Goal: Task Accomplishment & Management: Manage account settings

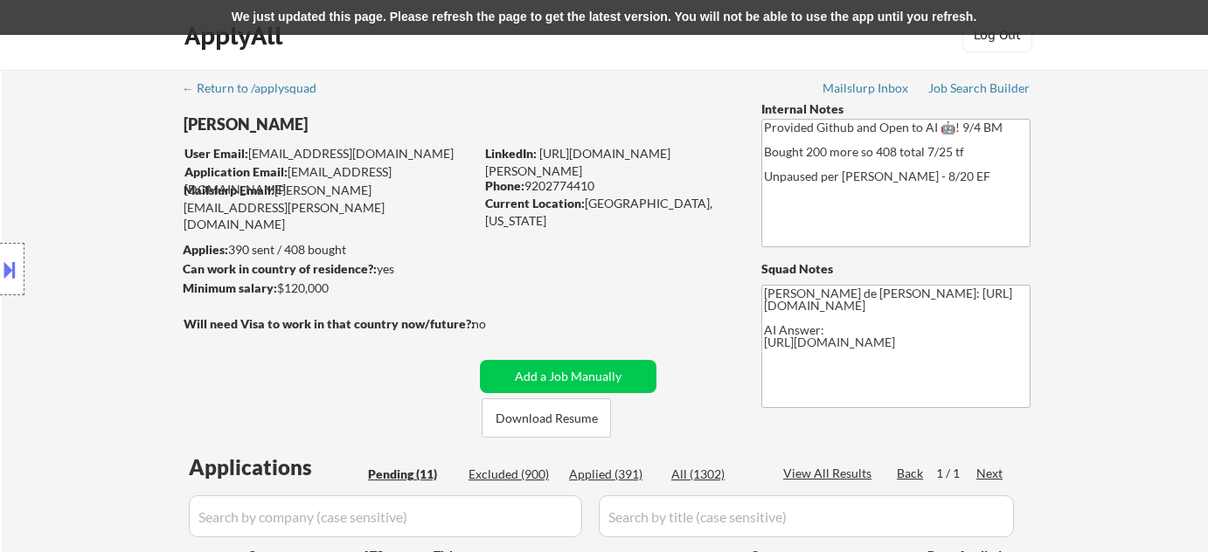
select select ""pending""
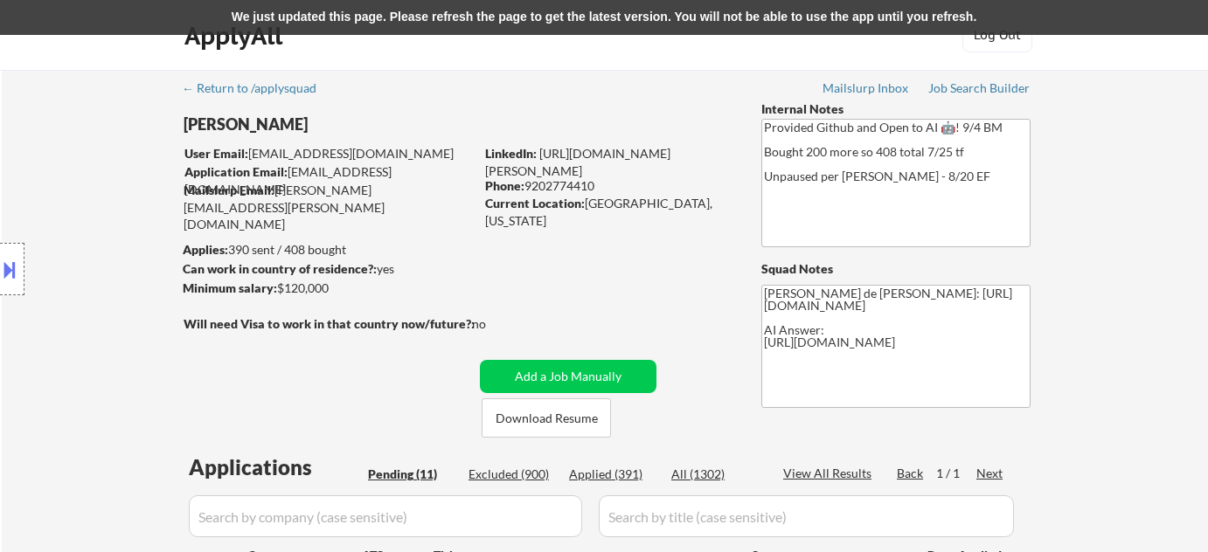
select select ""pending""
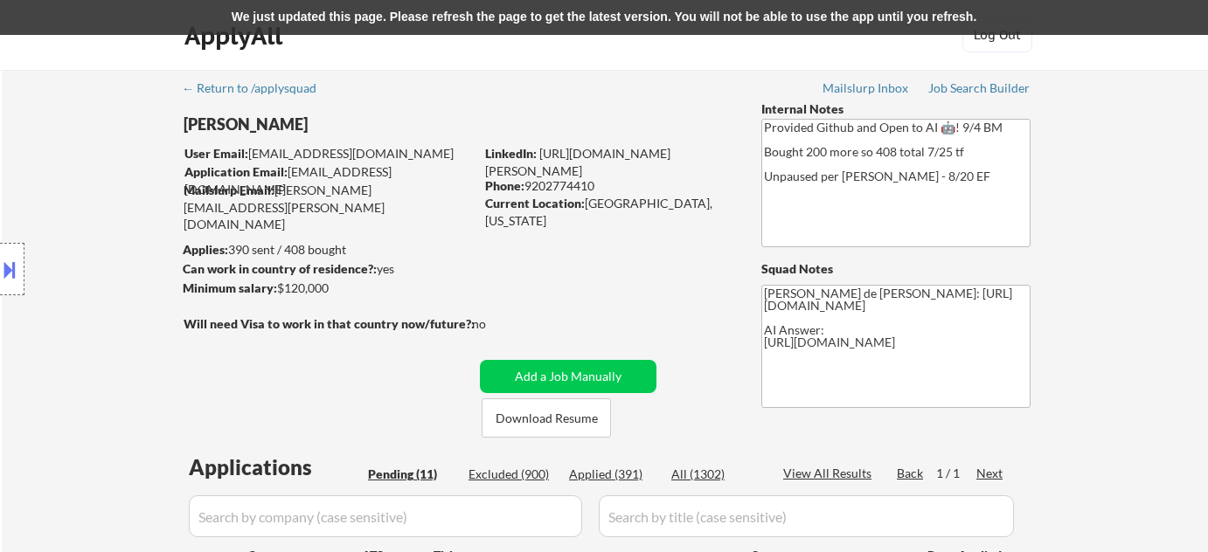
select select ""pending""
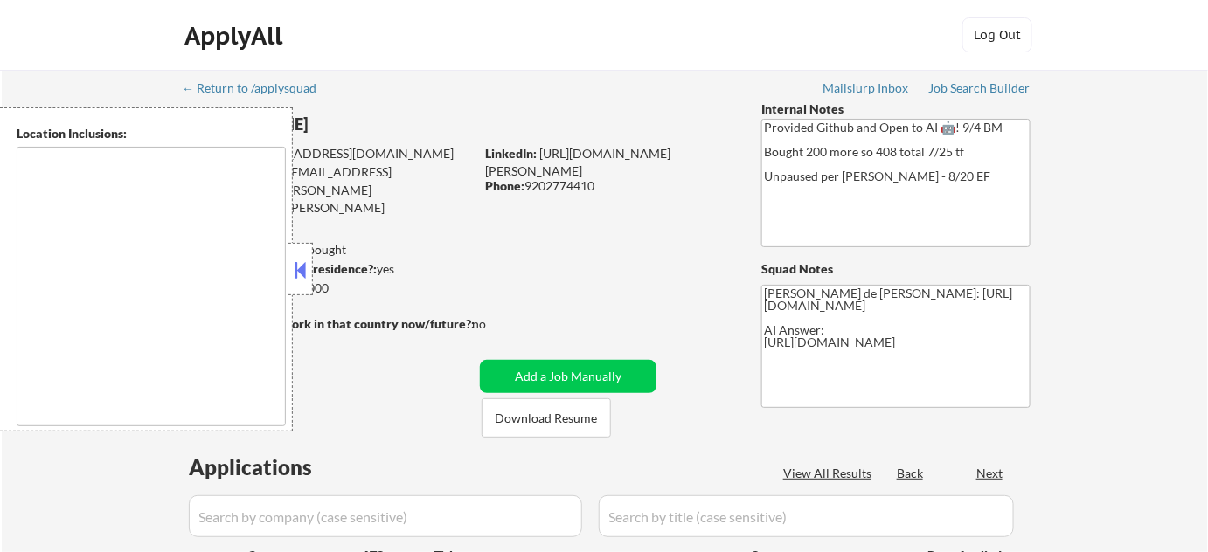
type textarea "Denver, CO Glendale, CO Edgewater, CO Wheat Ridge, CO Commerce City, CO Englewo…"
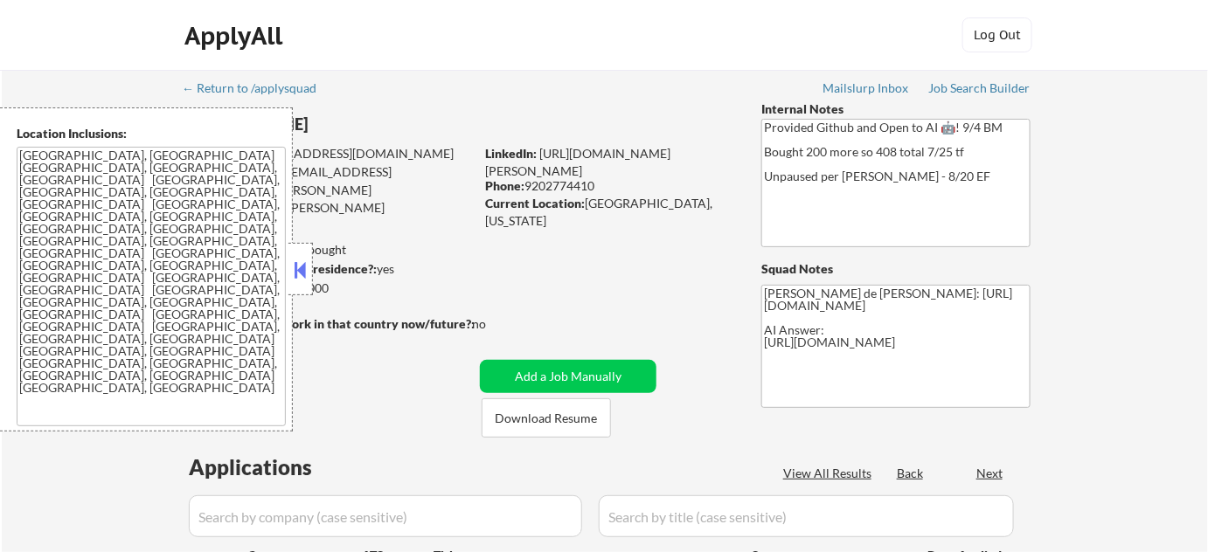
select select ""pending""
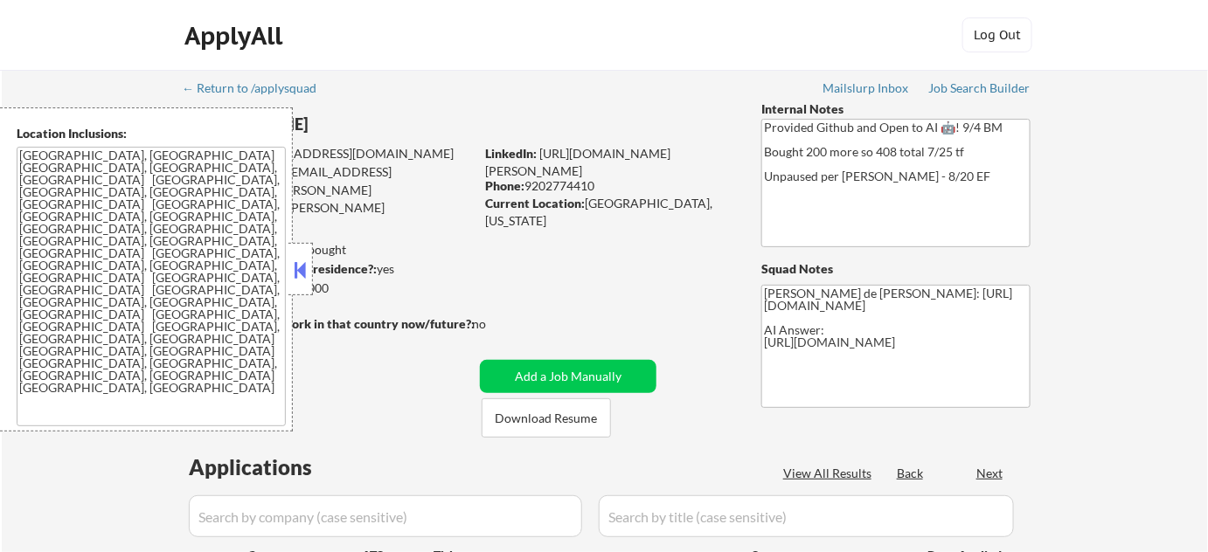
select select ""pending""
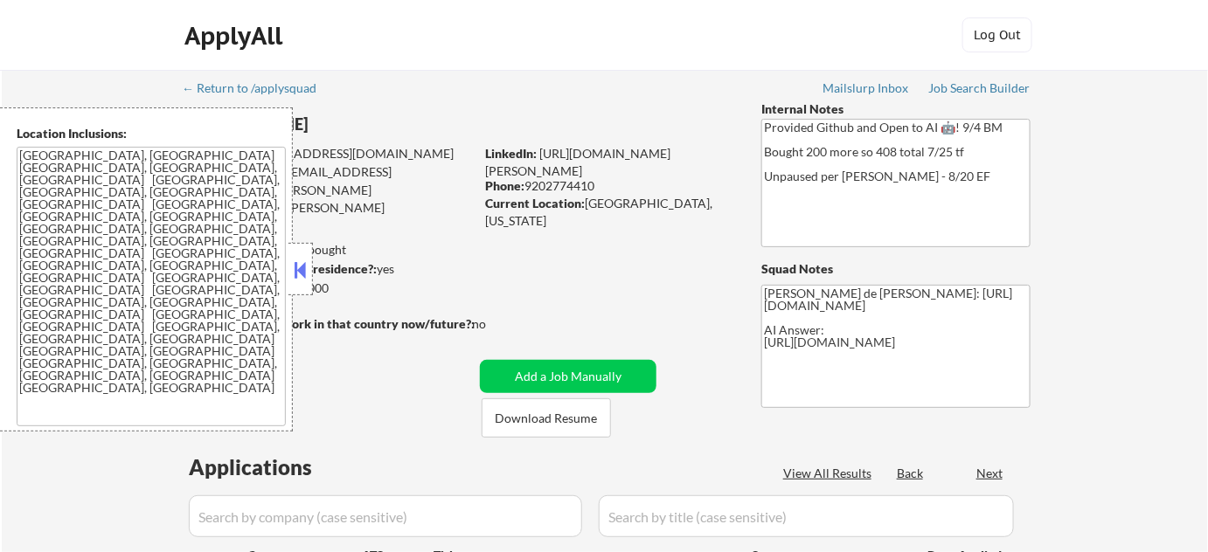
select select ""pending""
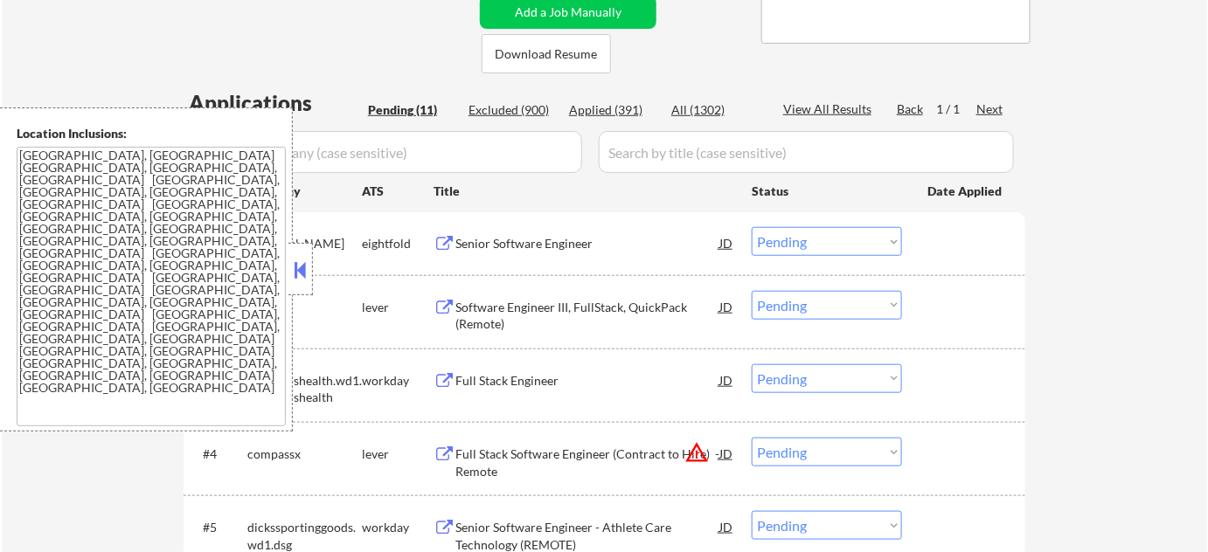
scroll to position [397, 0]
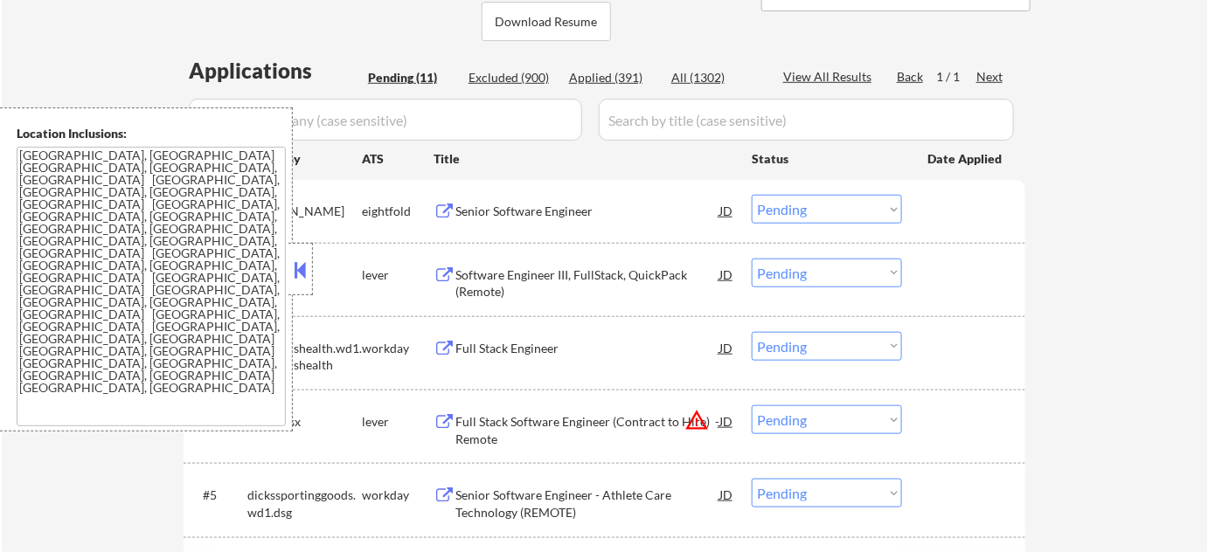
click at [302, 272] on button at bounding box center [300, 270] width 19 height 26
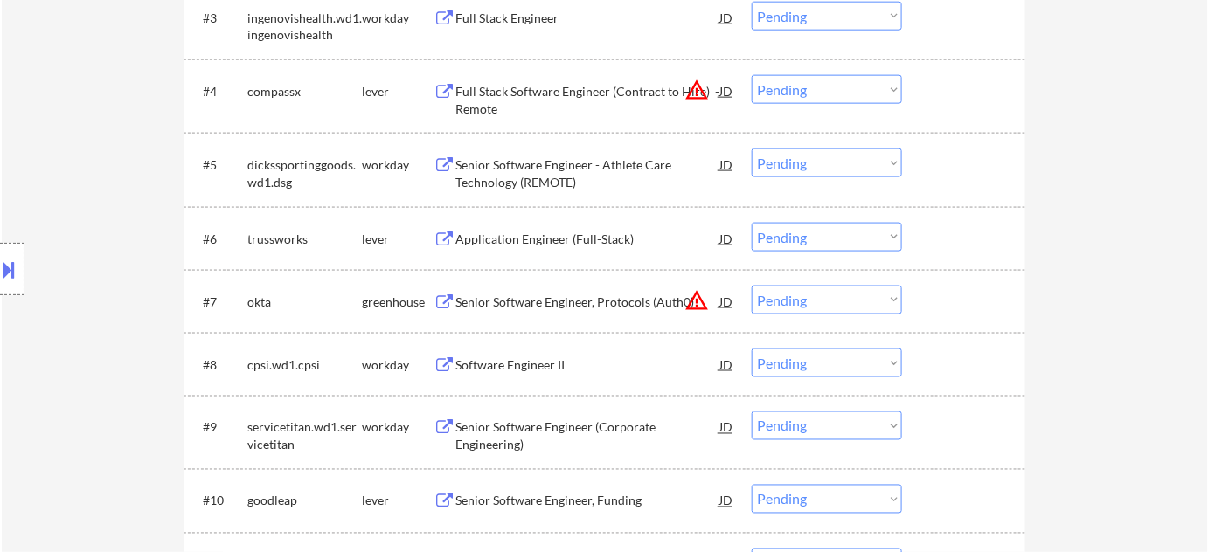
scroll to position [715, 0]
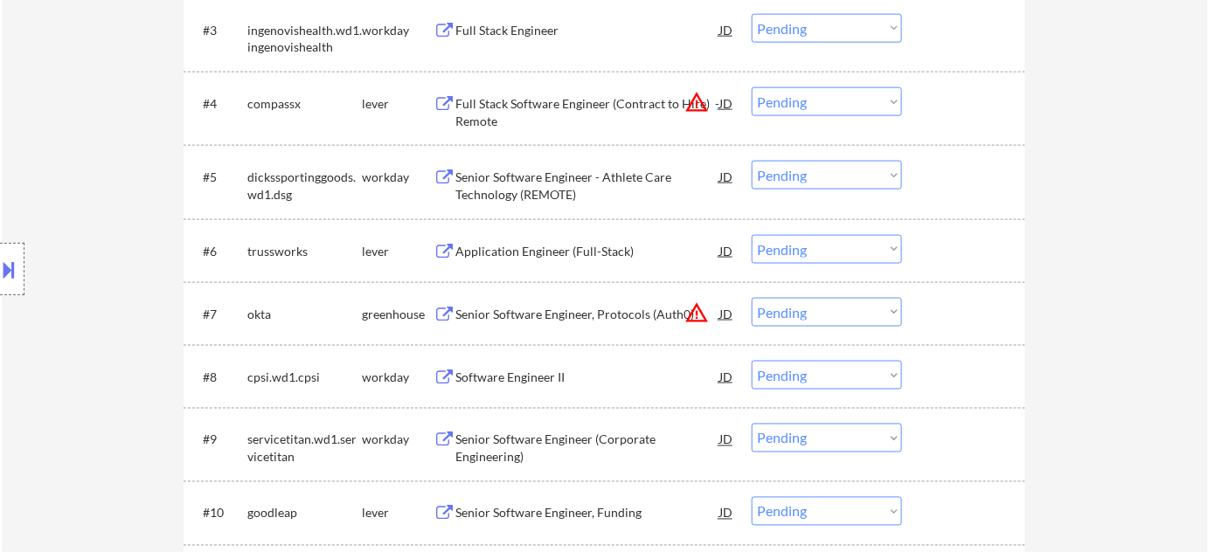
click at [763, 246] on select "Choose an option... Pending Applied Excluded (Questions) Excluded (Expired) Exc…" at bounding box center [827, 249] width 150 height 29
click at [752, 235] on select "Choose an option... Pending Applied Excluded (Questions) Excluded (Expired) Exc…" at bounding box center [827, 249] width 150 height 29
select select ""pending""
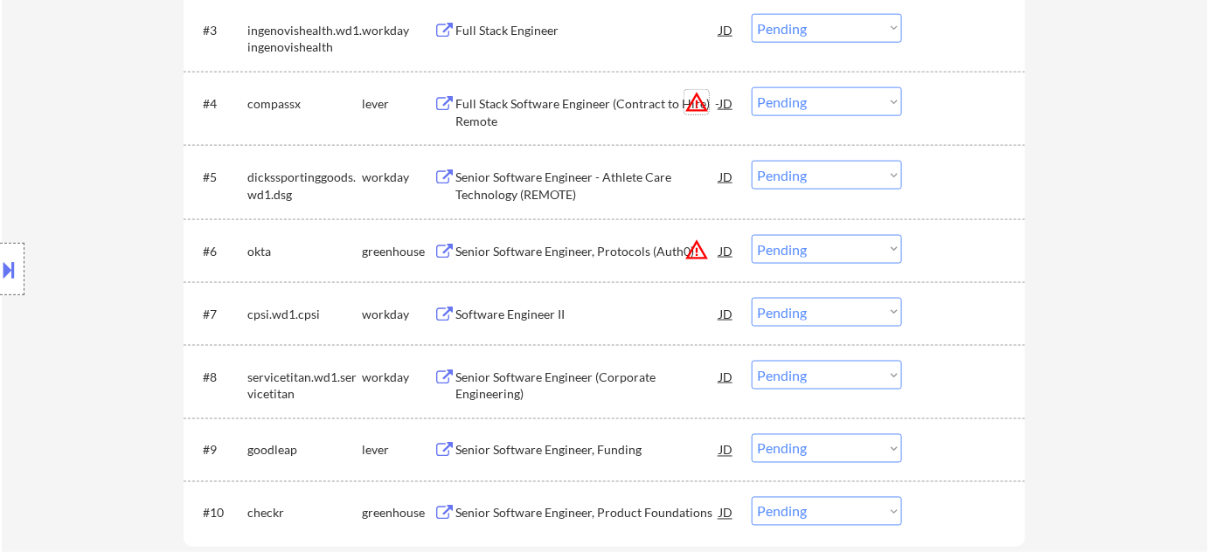
click at [694, 104] on button "warning_amber" at bounding box center [696, 102] width 24 height 24
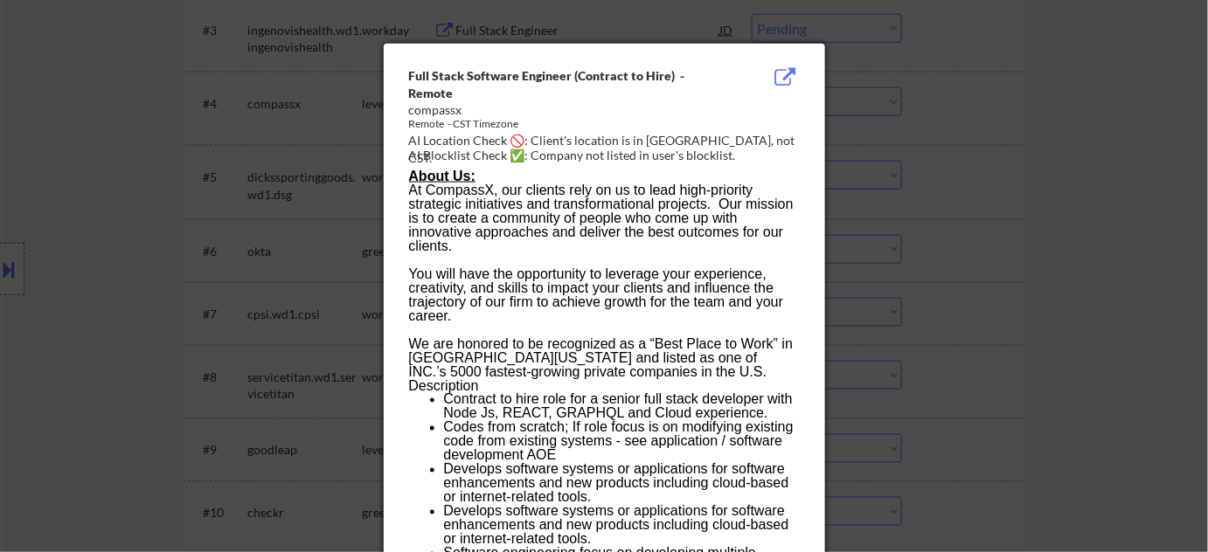
click at [979, 154] on div at bounding box center [604, 276] width 1208 height 552
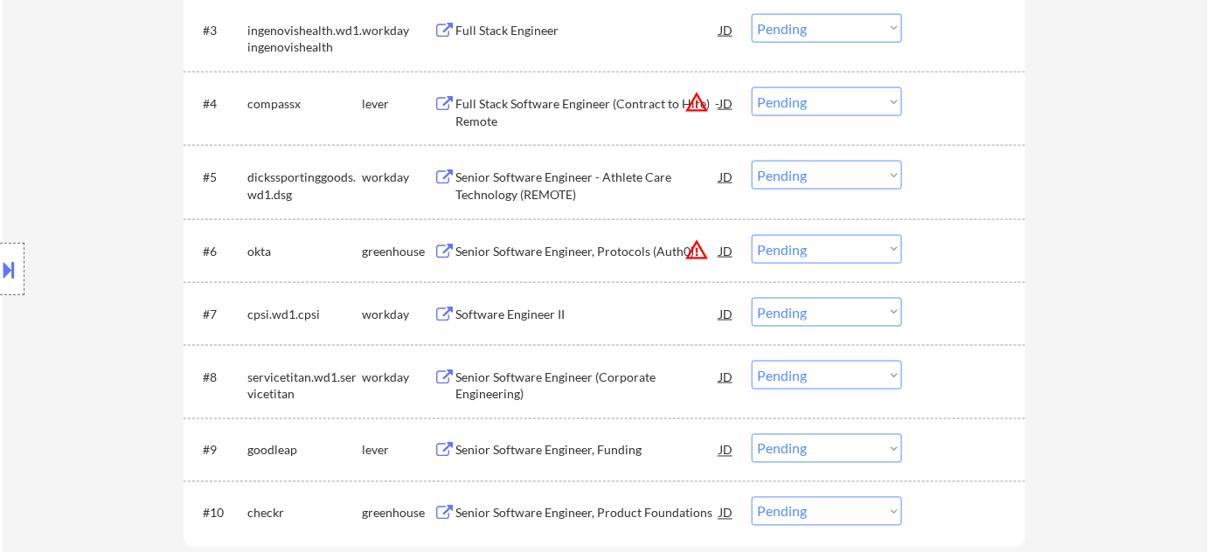
click at [833, 95] on select "Choose an option... Pending Applied Excluded (Questions) Excluded (Expired) Exc…" at bounding box center [827, 101] width 150 height 29
click at [752, 87] on select "Choose an option... Pending Applied Excluded (Questions) Excluded (Expired) Exc…" at bounding box center [827, 101] width 150 height 29
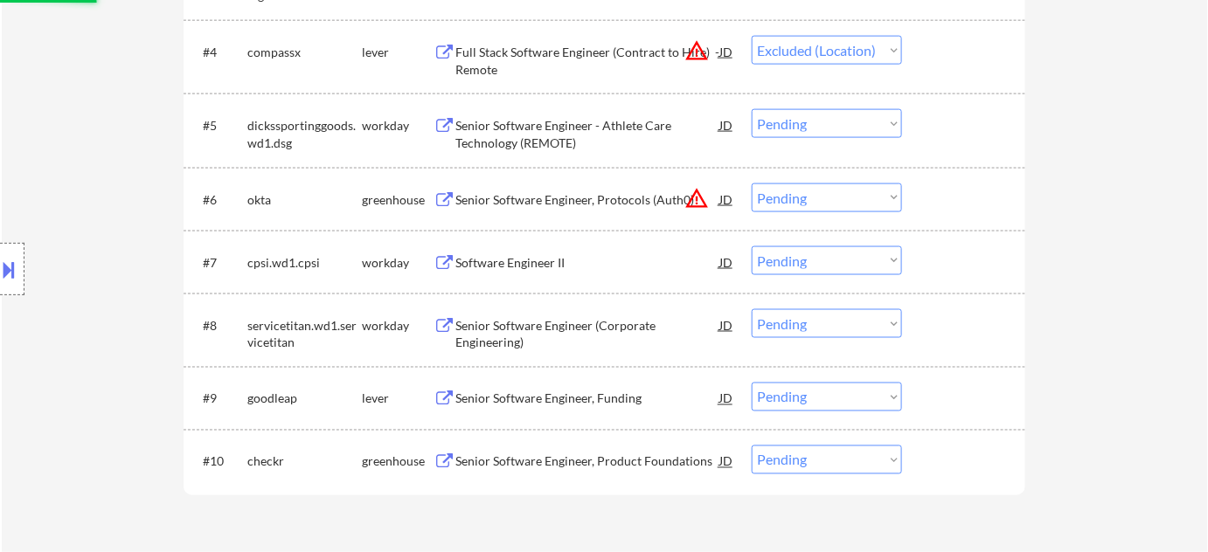
scroll to position [794, 0]
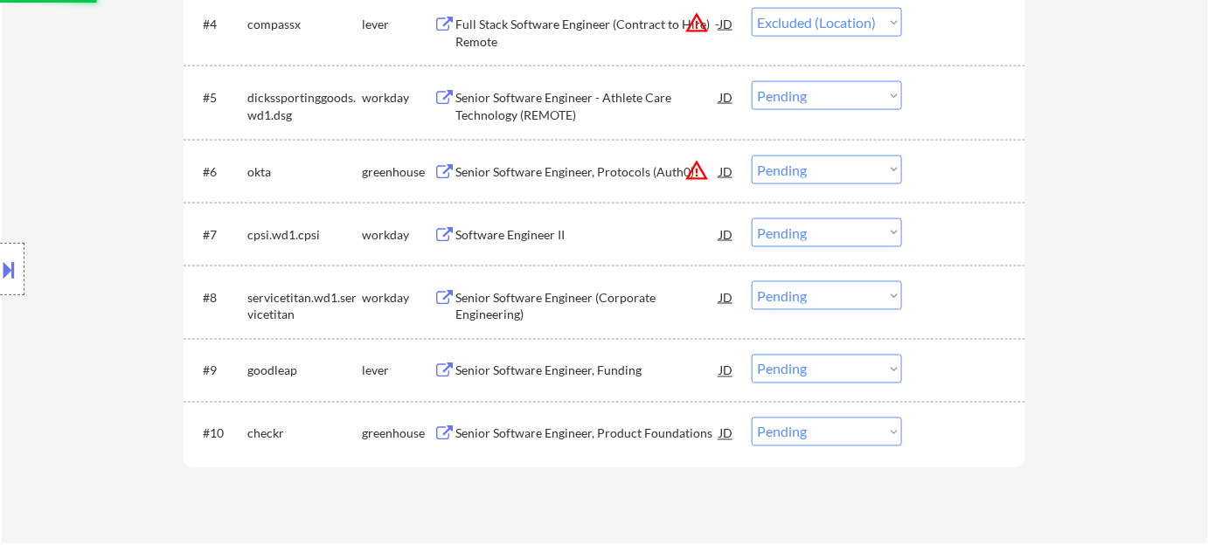
click at [701, 174] on button "warning_amber" at bounding box center [696, 170] width 24 height 24
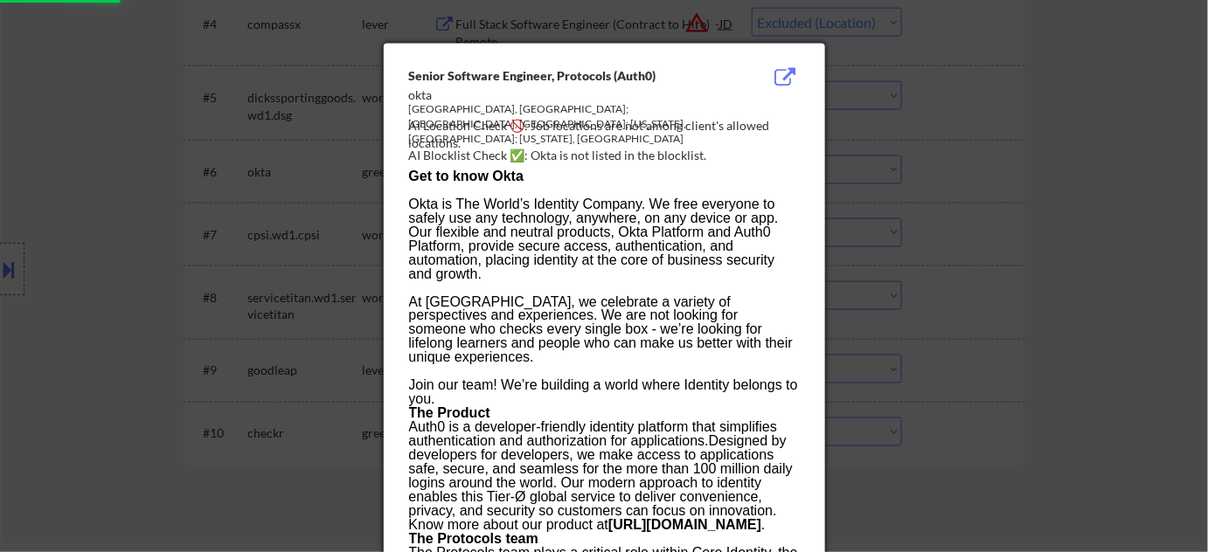
select select ""pending""
click at [1067, 213] on div at bounding box center [604, 276] width 1208 height 552
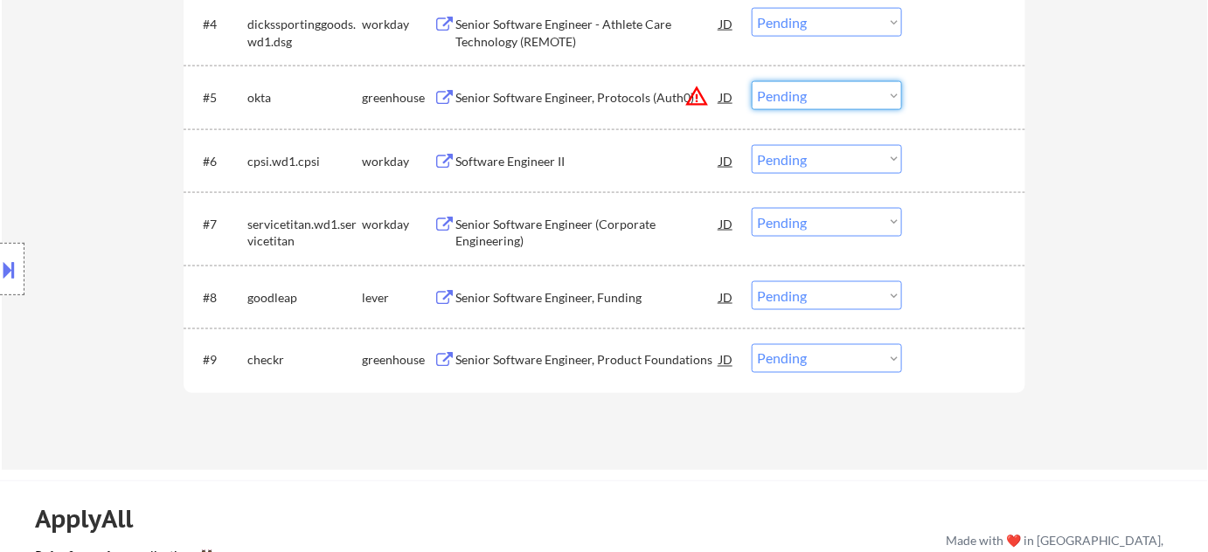
drag, startPoint x: 803, startPoint y: 81, endPoint x: 808, endPoint y: 97, distance: 16.3
click at [803, 81] on select "Choose an option... Pending Applied Excluded (Questions) Excluded (Expired) Exc…" at bounding box center [827, 95] width 150 height 29
click at [752, 81] on select "Choose an option... Pending Applied Excluded (Questions) Excluded (Expired) Exc…" at bounding box center [827, 95] width 150 height 29
select select ""pending""
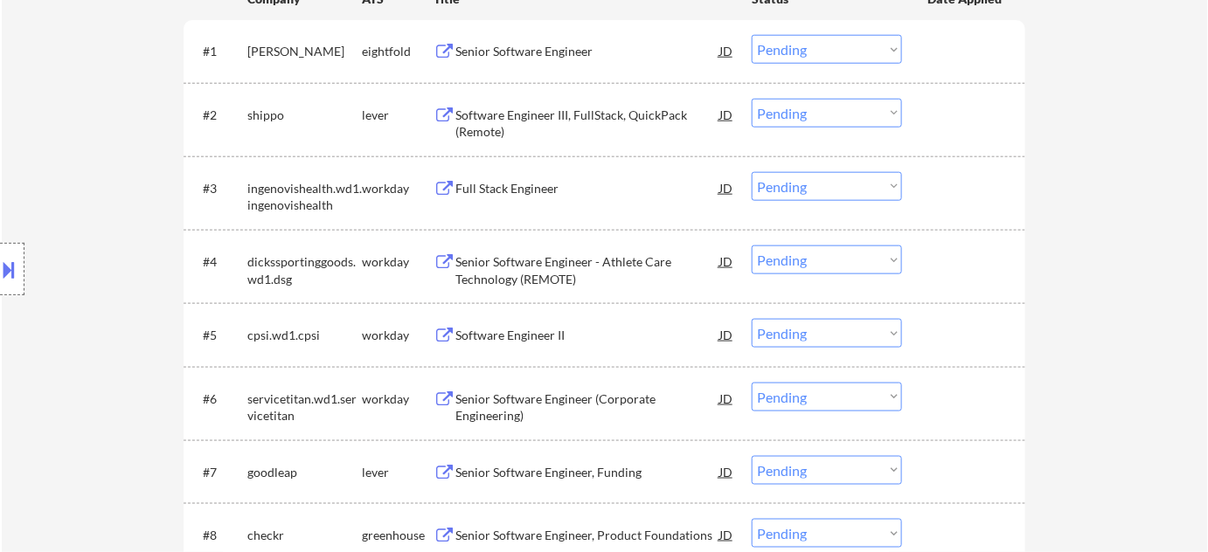
scroll to position [556, 0]
click at [544, 193] on div "Full Stack Engineer" at bounding box center [587, 189] width 264 height 17
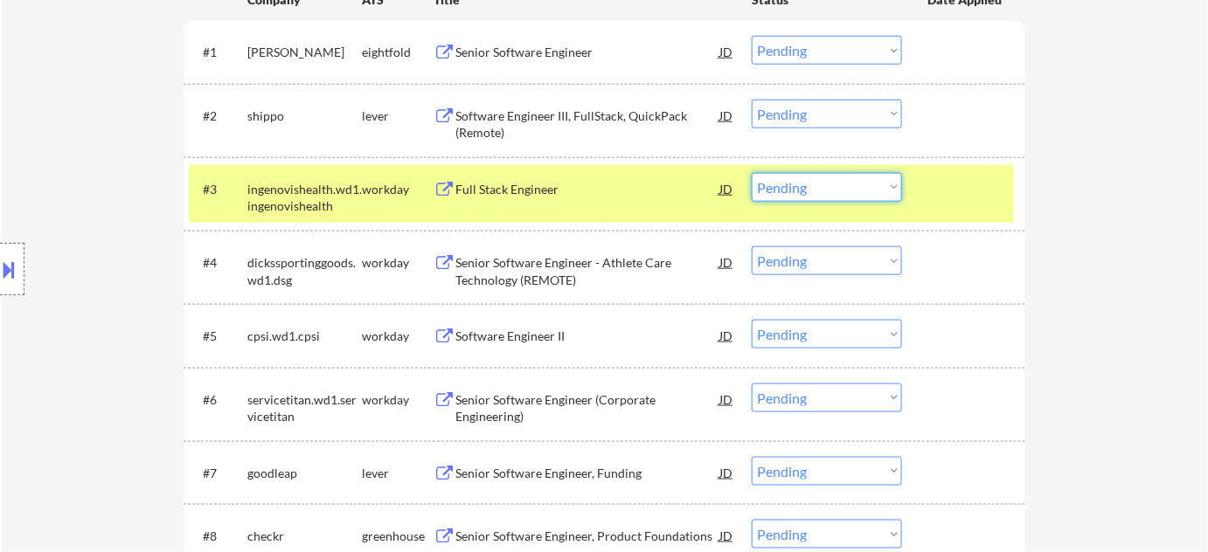
click at [835, 192] on select "Choose an option... Pending Applied Excluded (Questions) Excluded (Expired) Exc…" at bounding box center [827, 187] width 150 height 29
click at [752, 173] on select "Choose an option... Pending Applied Excluded (Questions) Excluded (Expired) Exc…" at bounding box center [827, 187] width 150 height 29
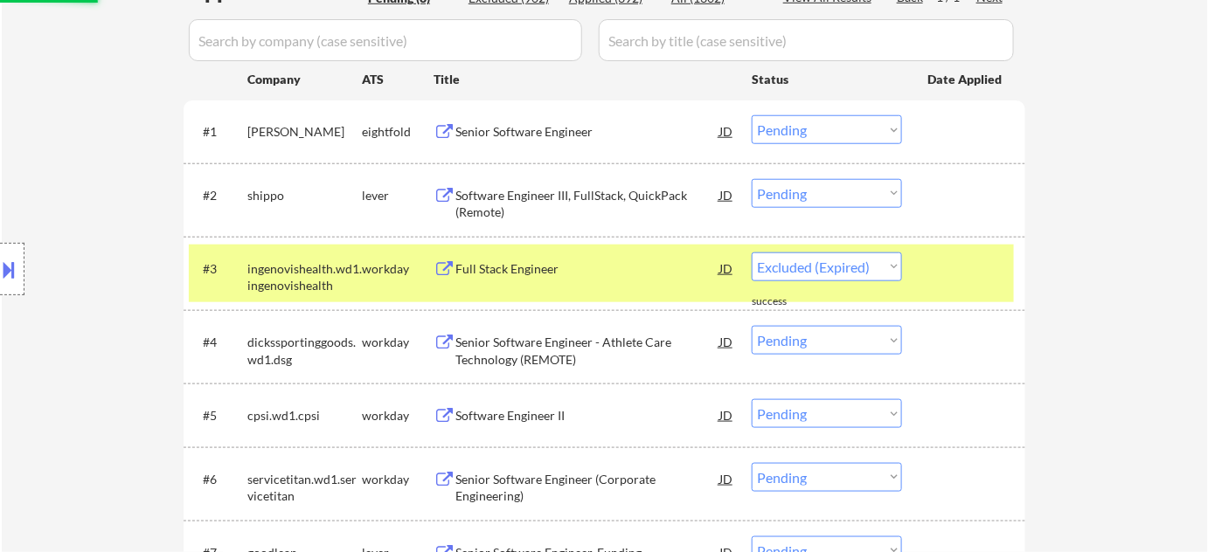
select select ""pending""
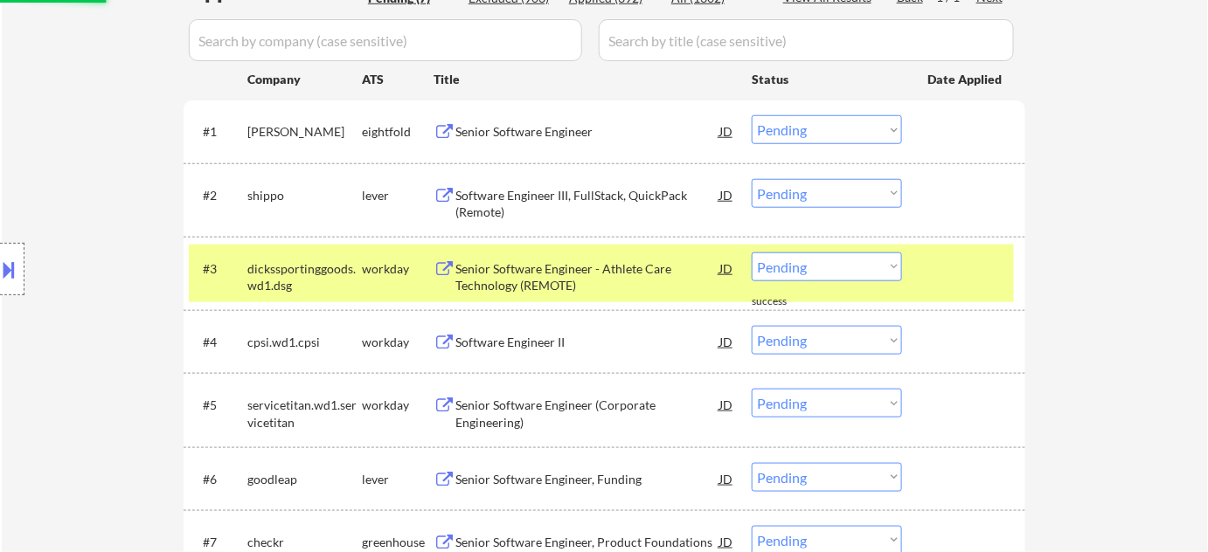
click at [520, 197] on div "Software Engineer III, FullStack, QuickPack (Remote)" at bounding box center [587, 204] width 264 height 34
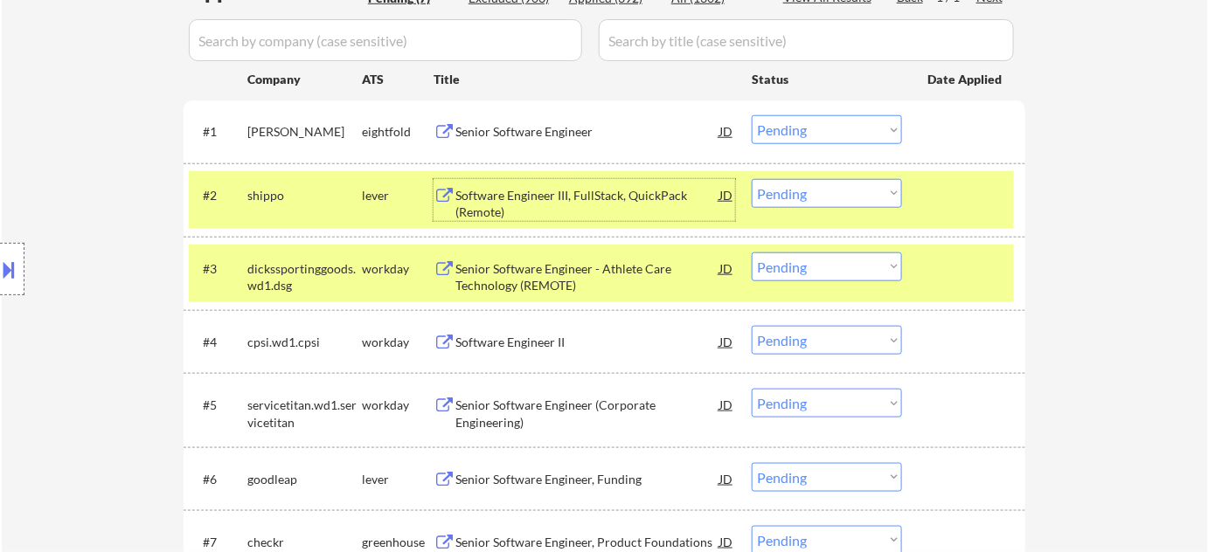
click at [832, 193] on select "Choose an option... Pending Applied Excluded (Questions) Excluded (Expired) Exc…" at bounding box center [827, 193] width 150 height 29
click at [752, 179] on select "Choose an option... Pending Applied Excluded (Questions) Excluded (Expired) Exc…" at bounding box center [827, 193] width 150 height 29
select select ""pending""
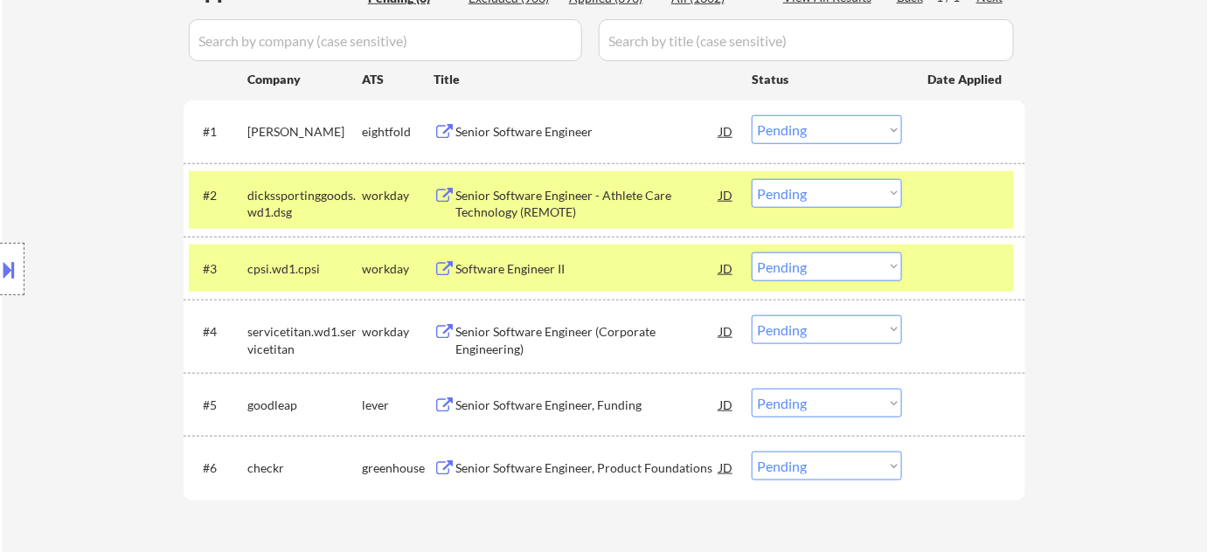
click at [562, 131] on div "Senior Software Engineer" at bounding box center [587, 131] width 264 height 17
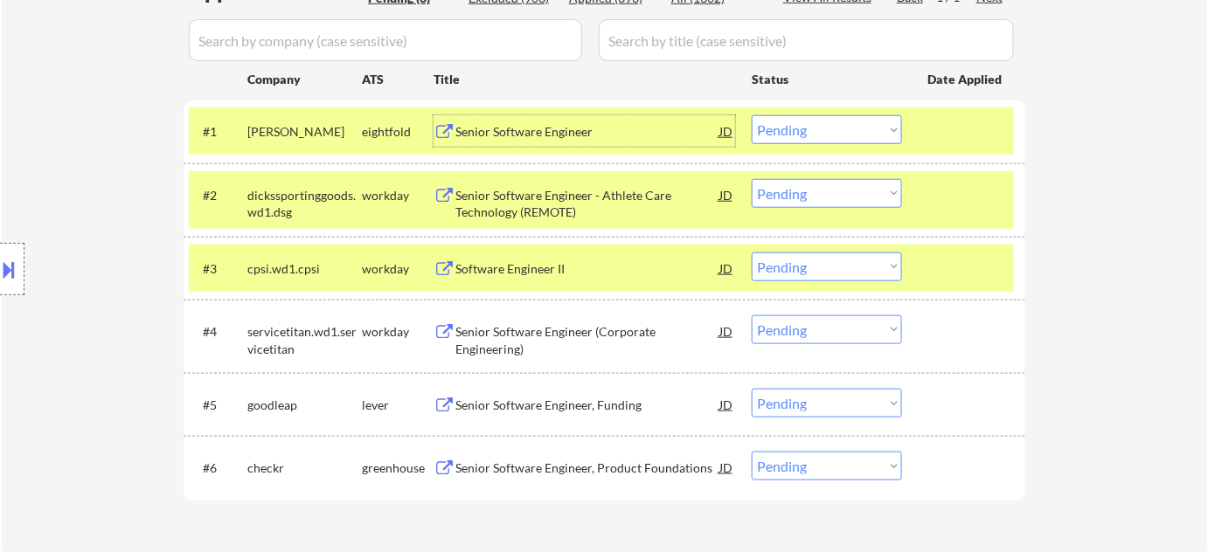
click at [20, 275] on div at bounding box center [12, 269] width 24 height 52
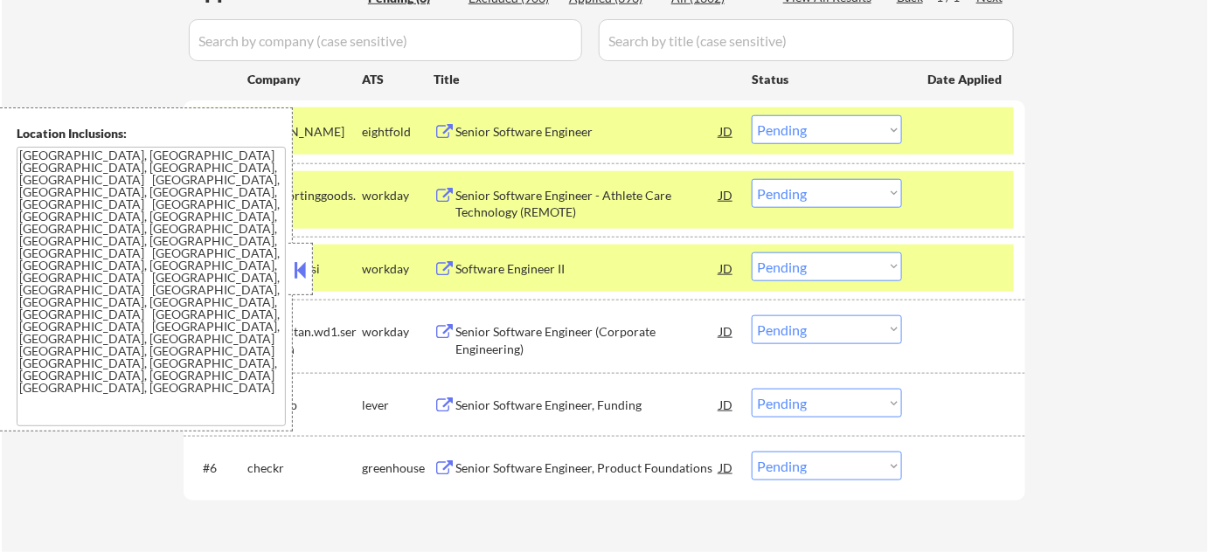
click at [784, 128] on select "Choose an option... Pending Applied Excluded (Questions) Excluded (Expired) Exc…" at bounding box center [827, 129] width 150 height 29
click at [752, 115] on select "Choose an option... Pending Applied Excluded (Questions) Excluded (Expired) Exc…" at bounding box center [827, 129] width 150 height 29
click at [310, 260] on div at bounding box center [300, 269] width 24 height 52
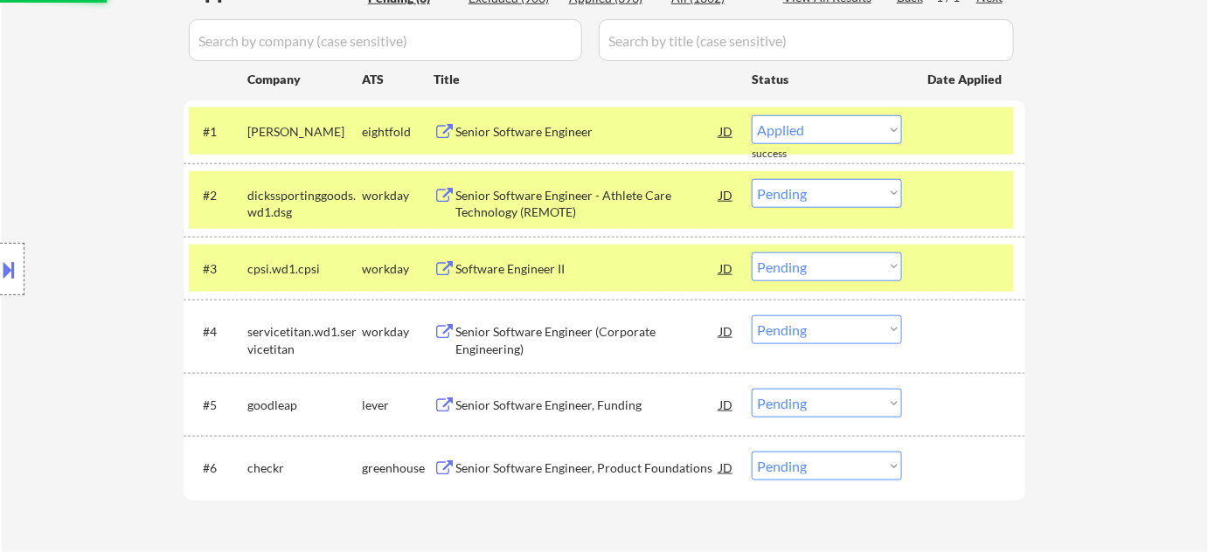
select select ""pending""
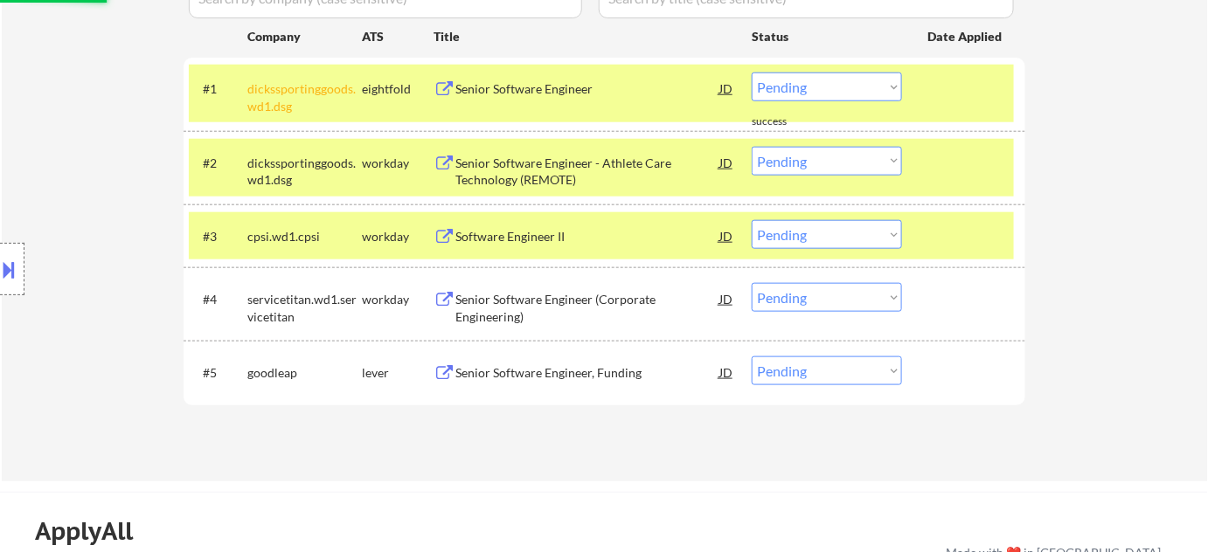
scroll to position [556, 0]
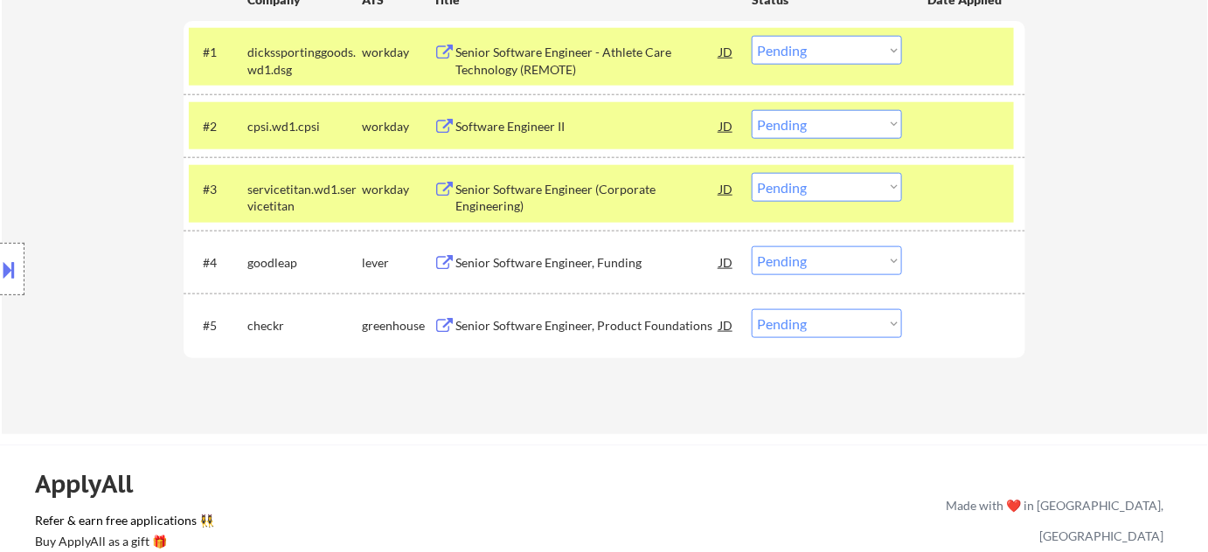
click at [506, 118] on div "Software Engineer II" at bounding box center [587, 126] width 264 height 17
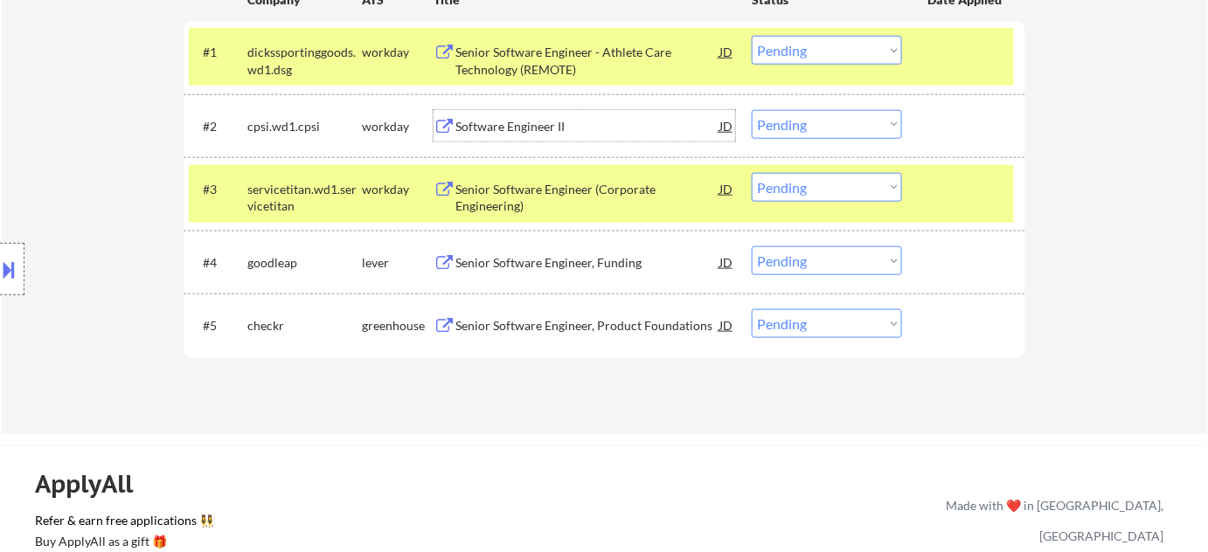
click at [533, 62] on div "Senior Software Engineer - Athlete Care Technology (REMOTE)" at bounding box center [587, 61] width 264 height 34
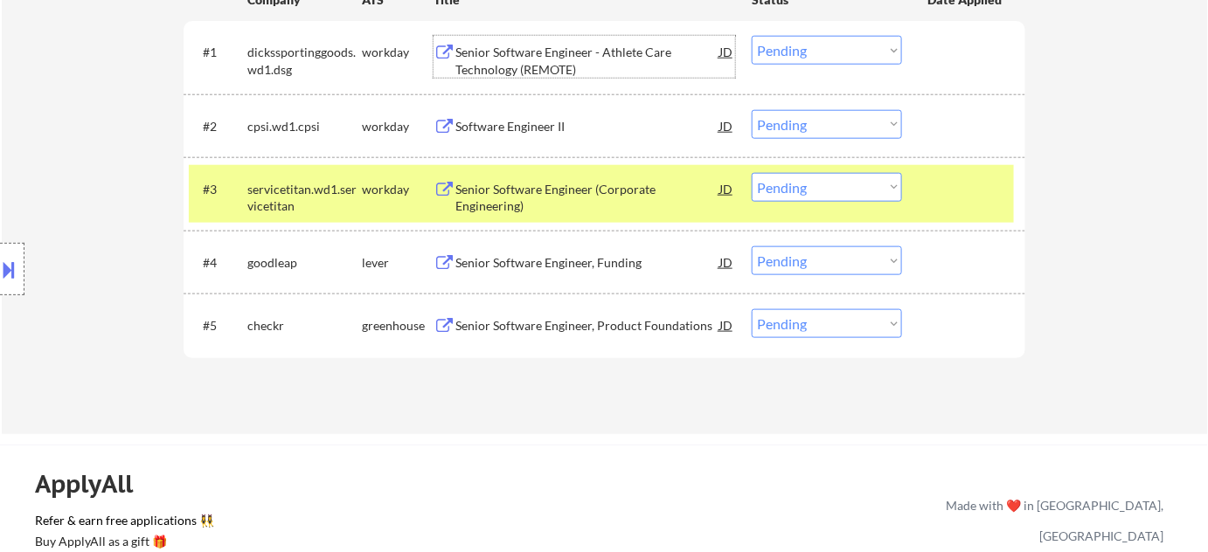
click at [610, 331] on div "Senior Software Engineer, Product Foundations" at bounding box center [587, 325] width 264 height 17
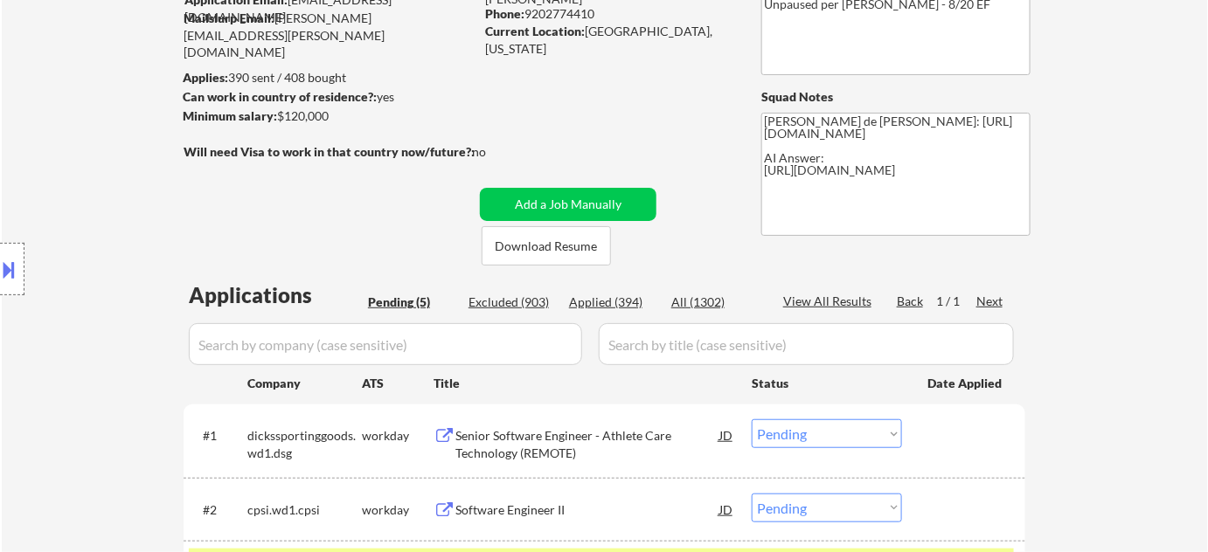
scroll to position [158, 0]
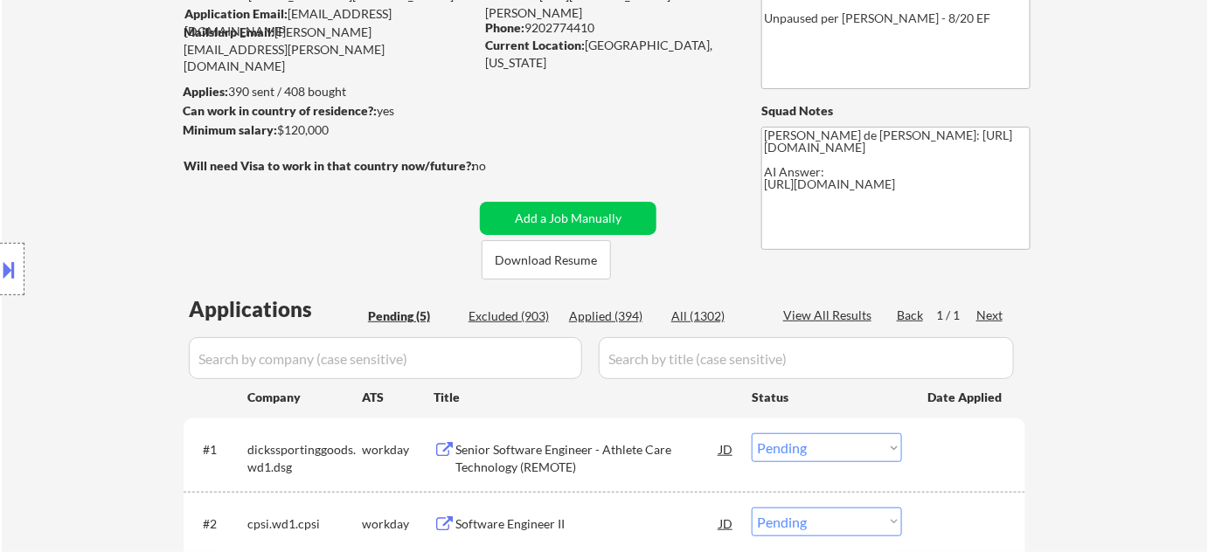
click at [603, 311] on div "Applied (394)" at bounding box center [612, 316] width 87 height 17
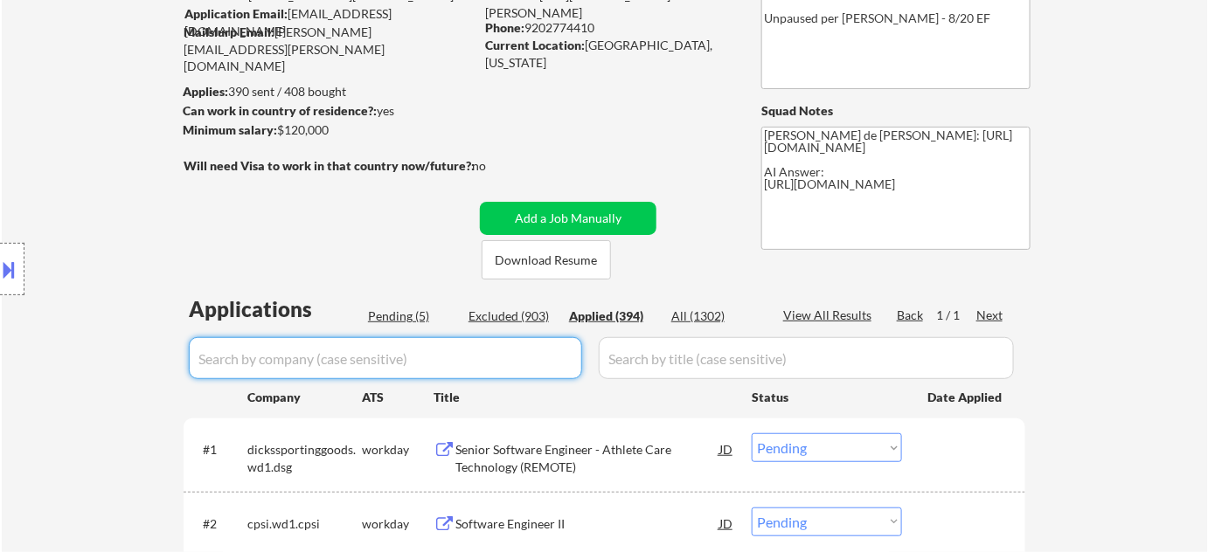
click at [545, 350] on input "input" at bounding box center [385, 358] width 393 height 42
type input "che"
select select ""applied""
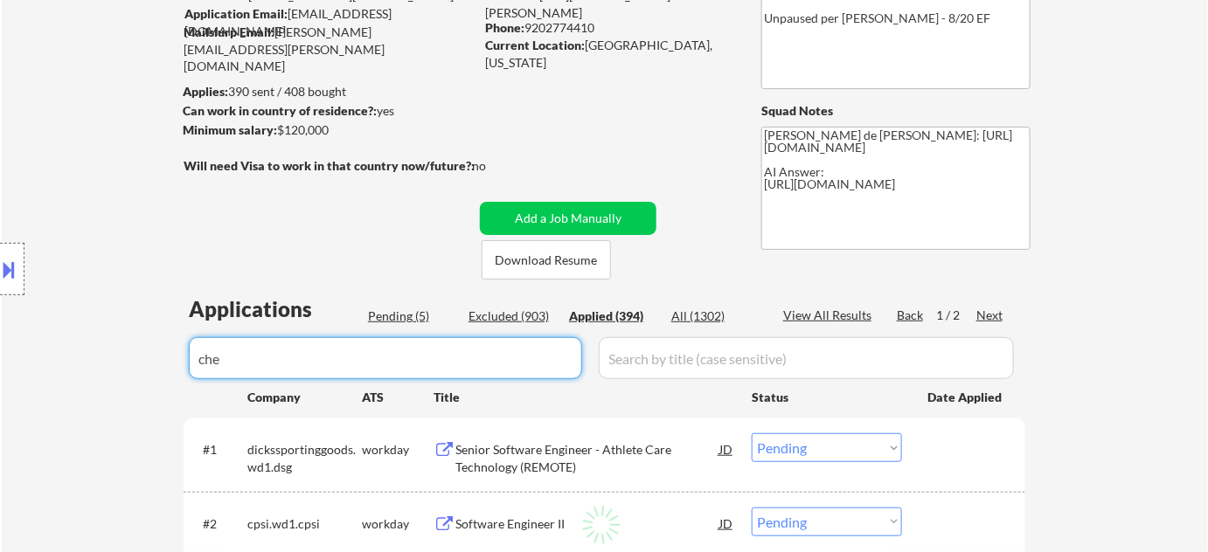
select select ""applied""
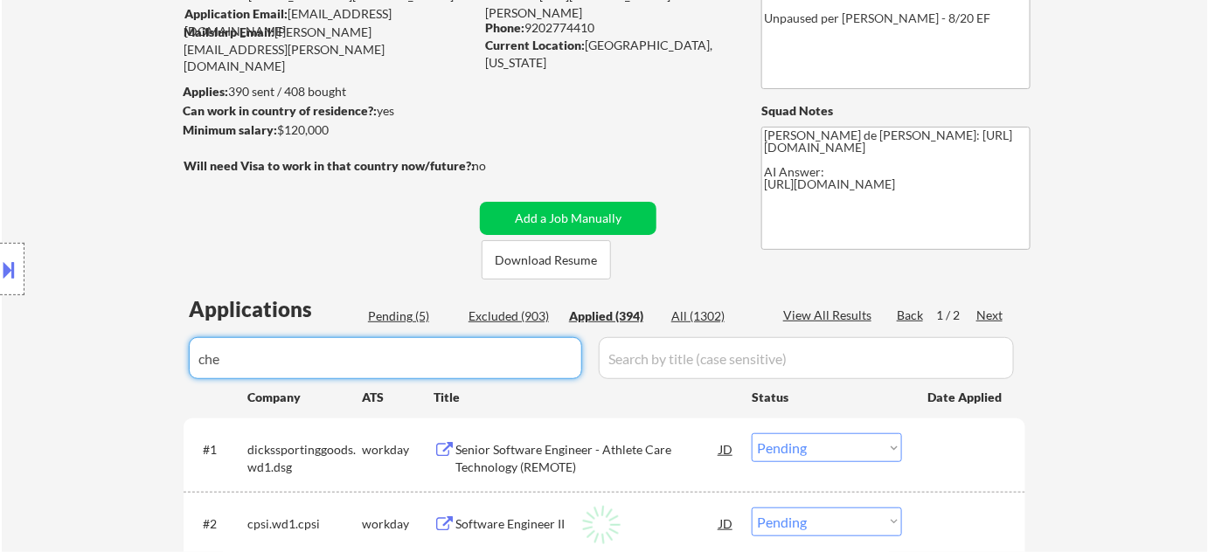
select select ""applied""
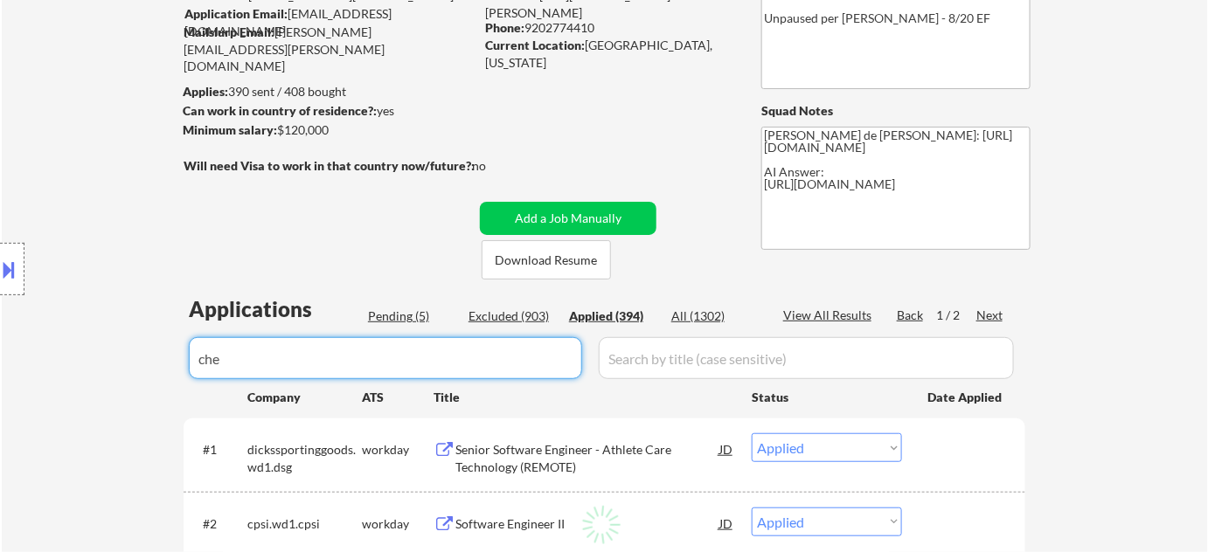
select select ""applied""
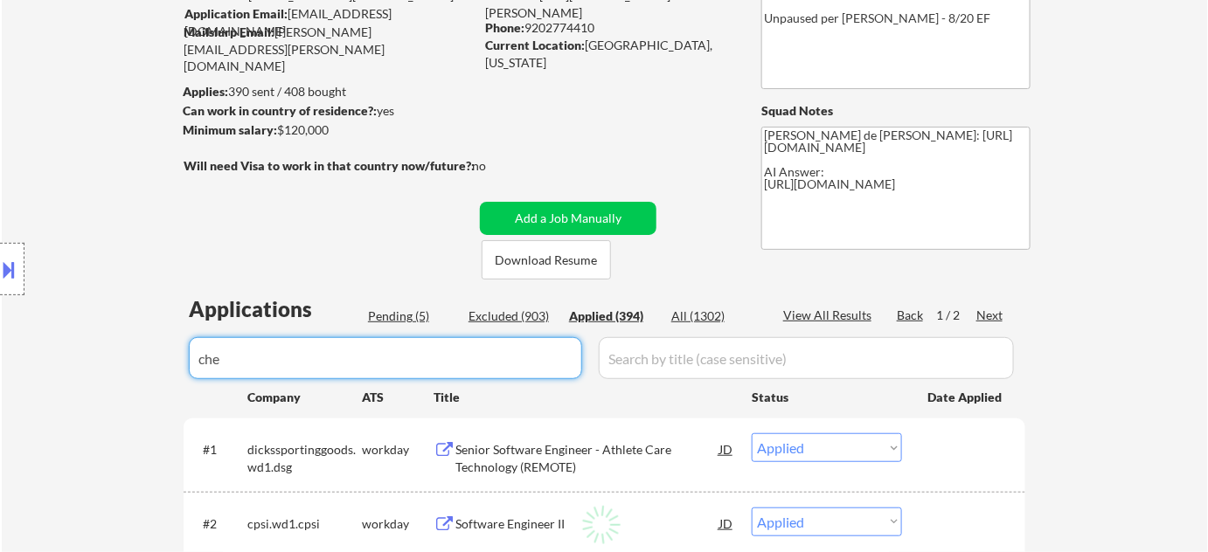
select select ""applied""
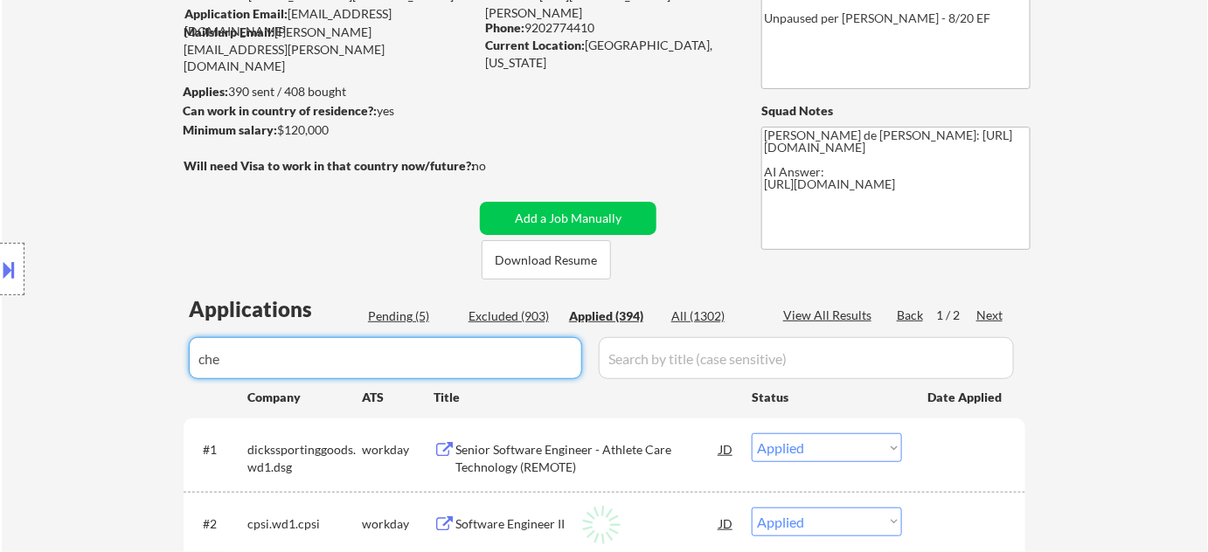
select select ""applied""
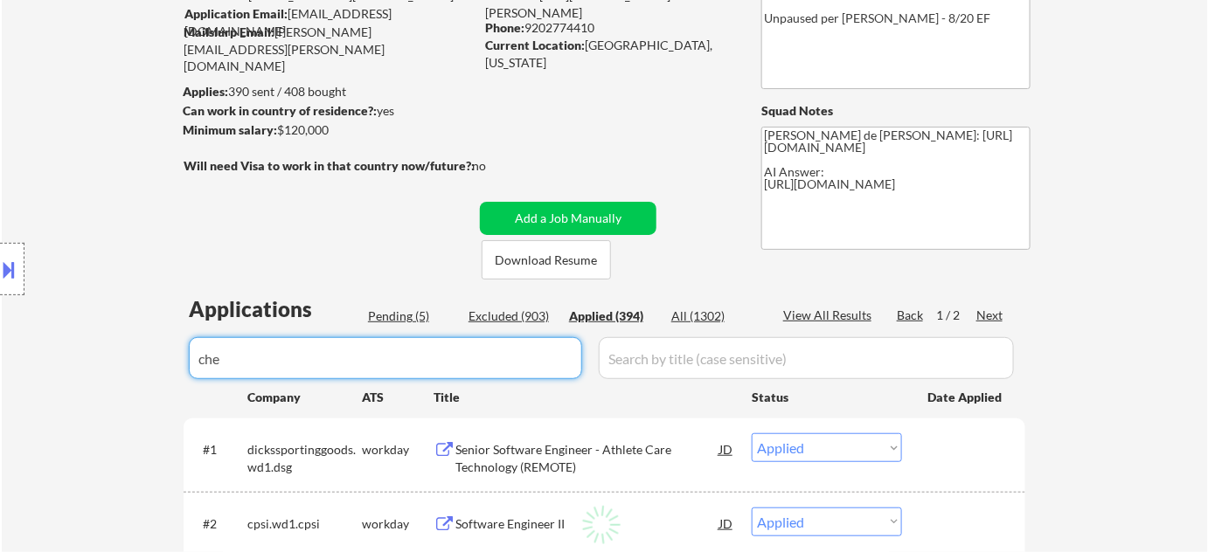
select select ""applied""
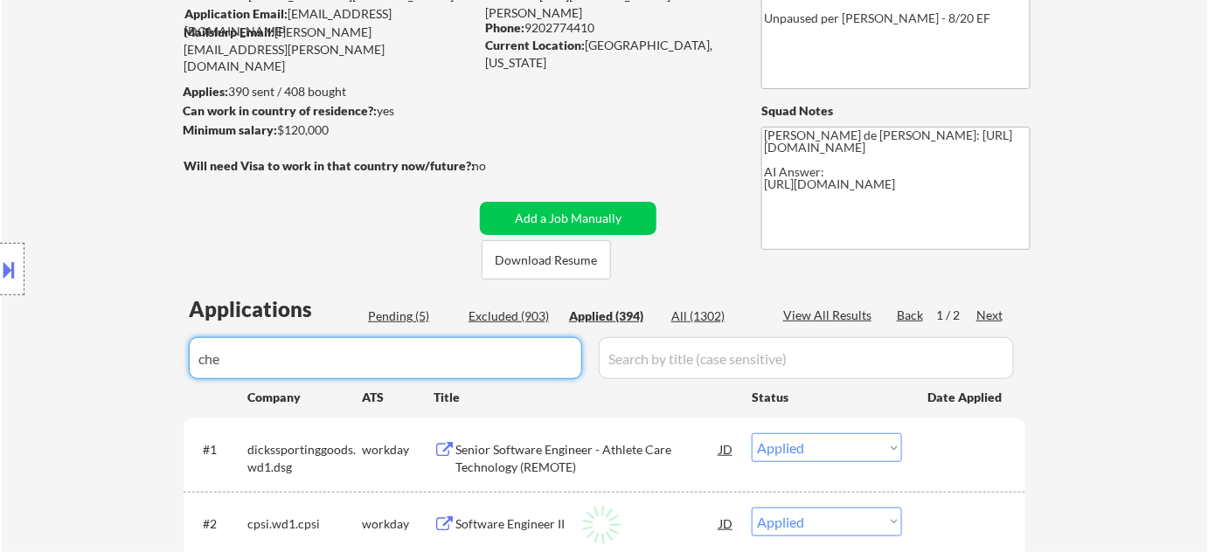
select select ""applied""
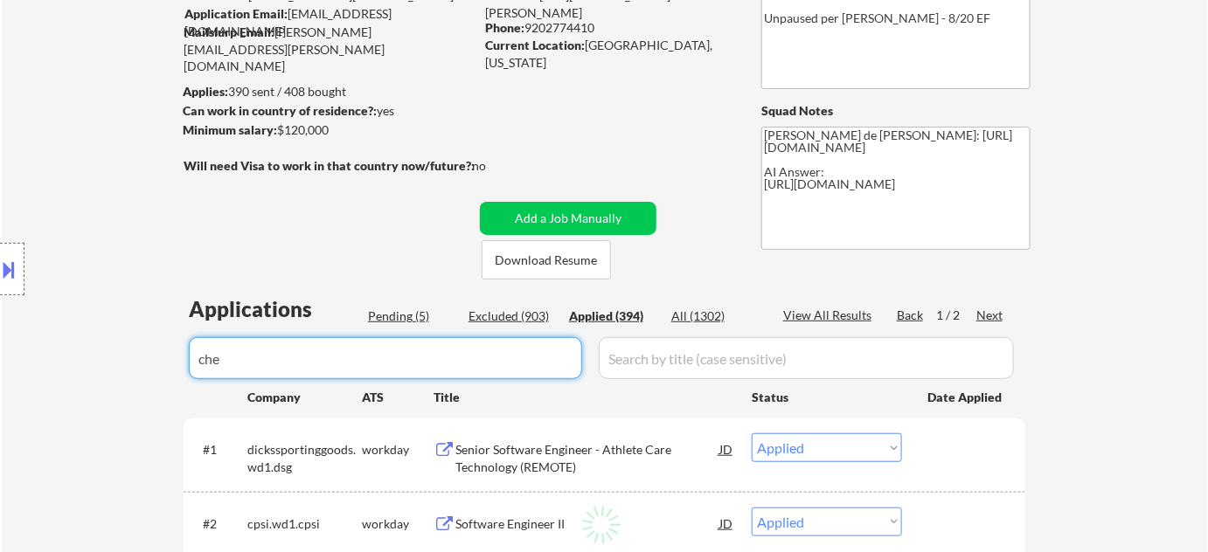
select select ""applied""
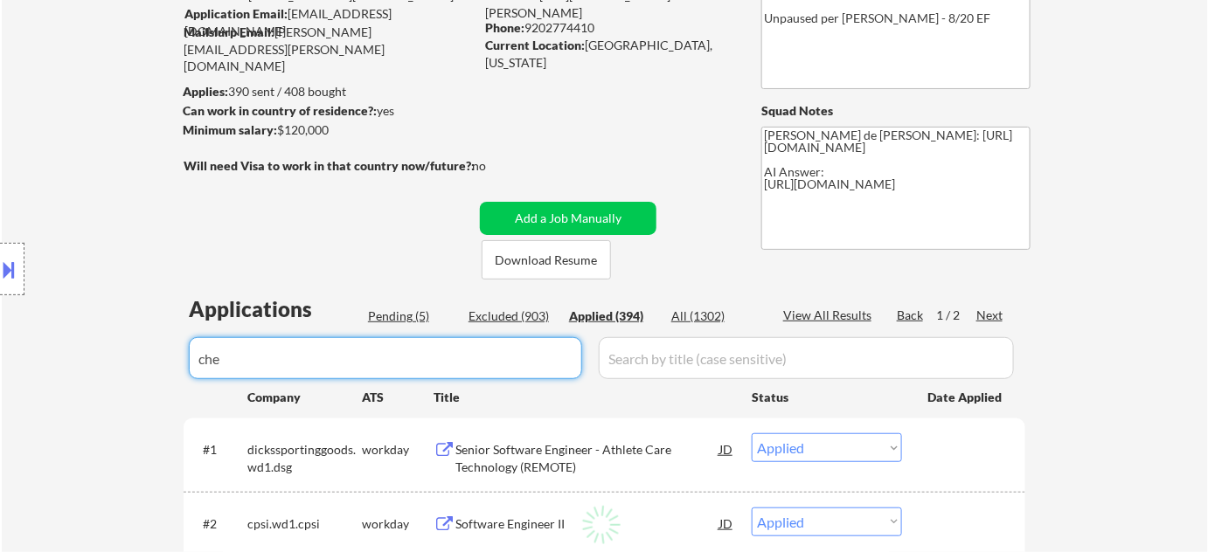
select select ""applied""
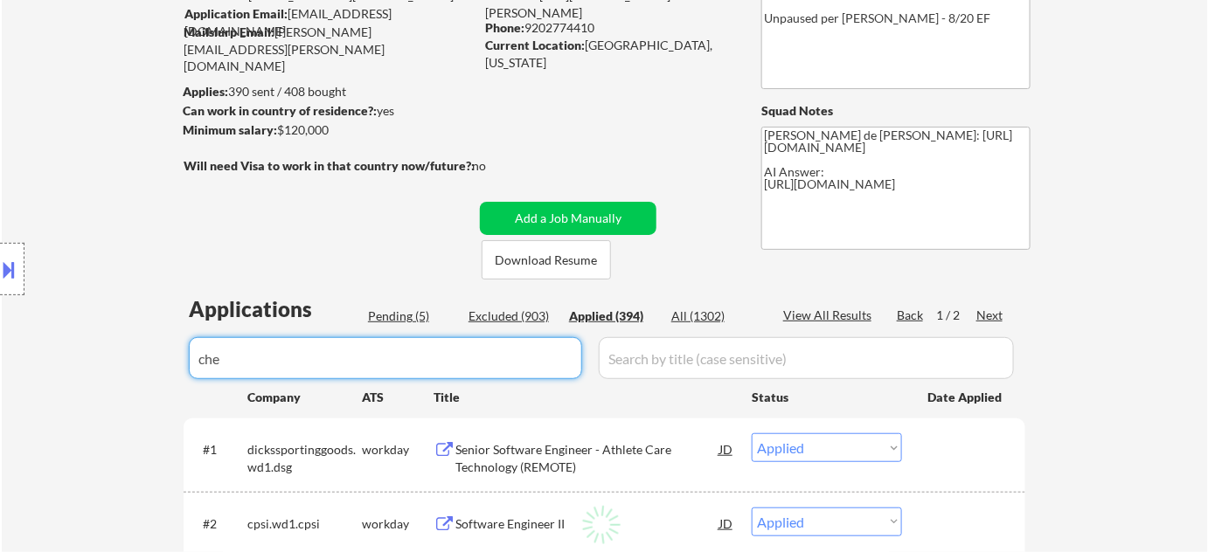
select select ""applied""
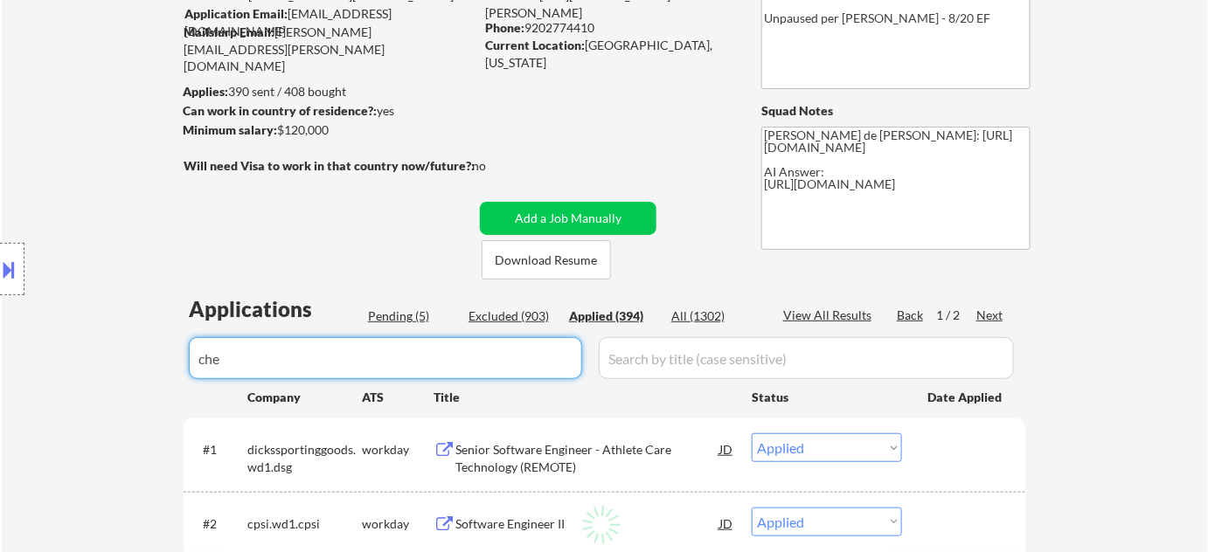
select select ""applied""
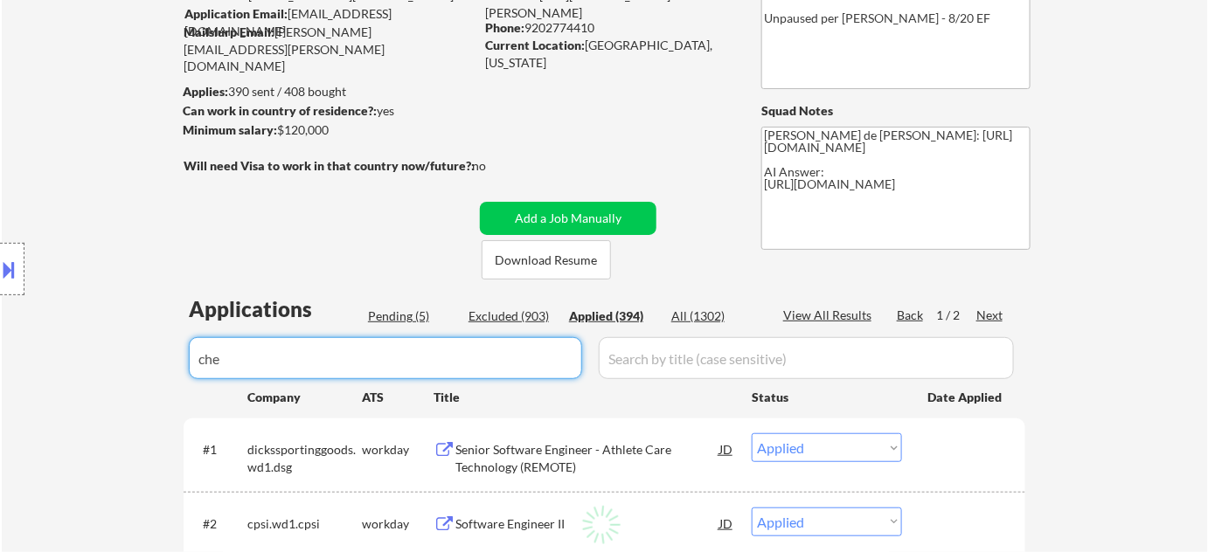
select select ""applied""
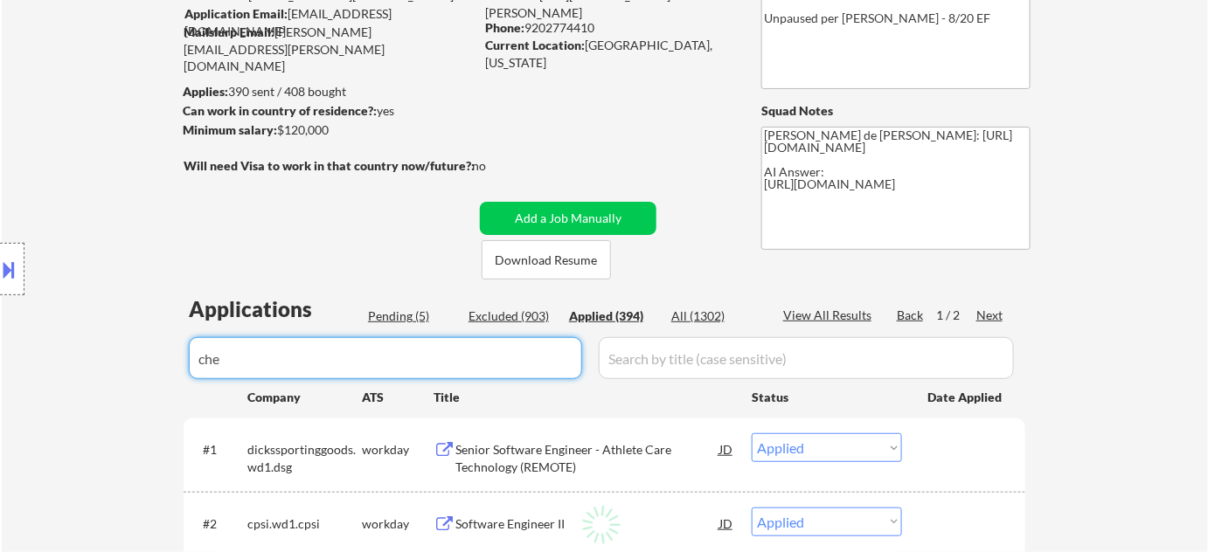
select select ""applied""
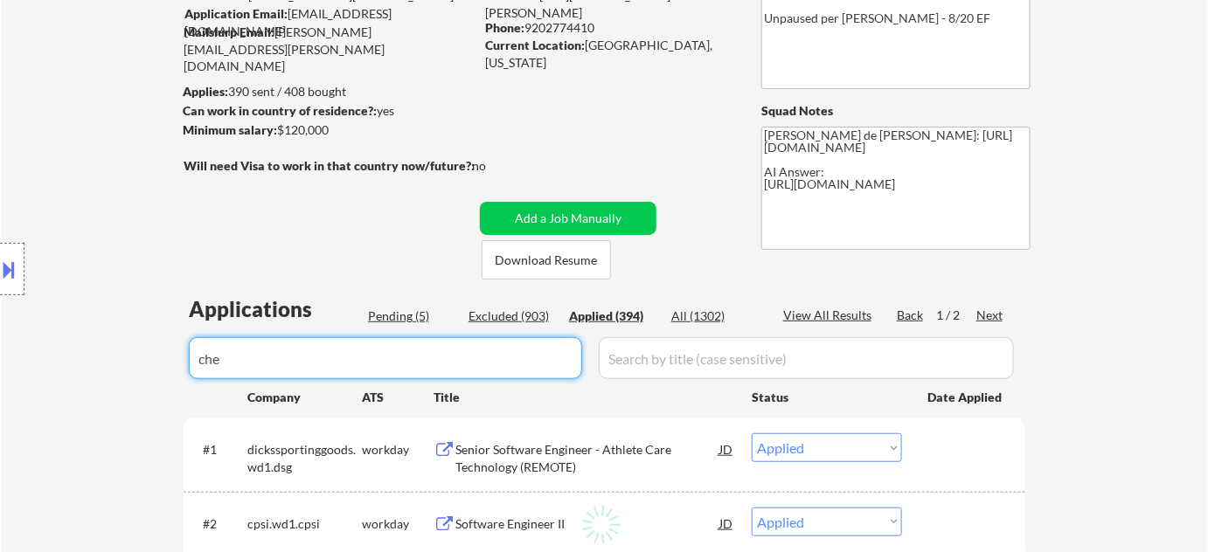
select select ""applied""
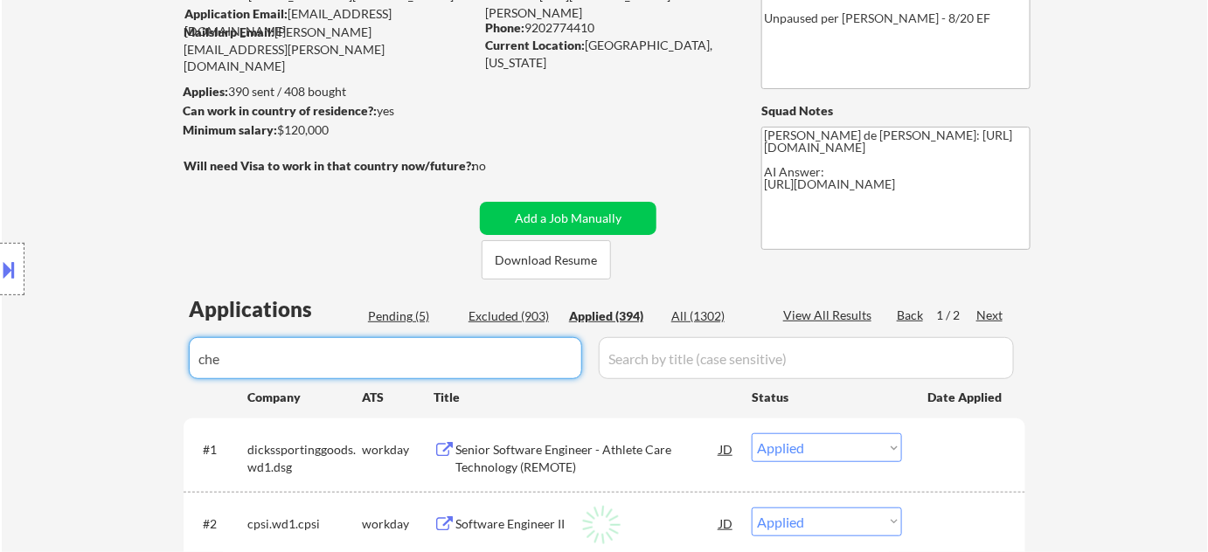
select select ""applied""
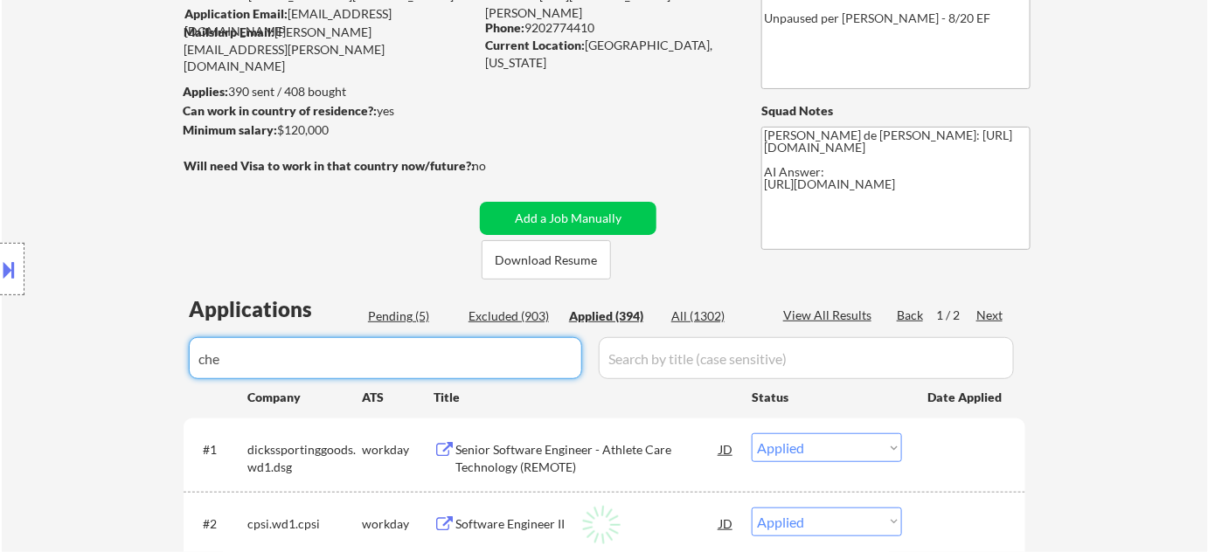
select select ""applied""
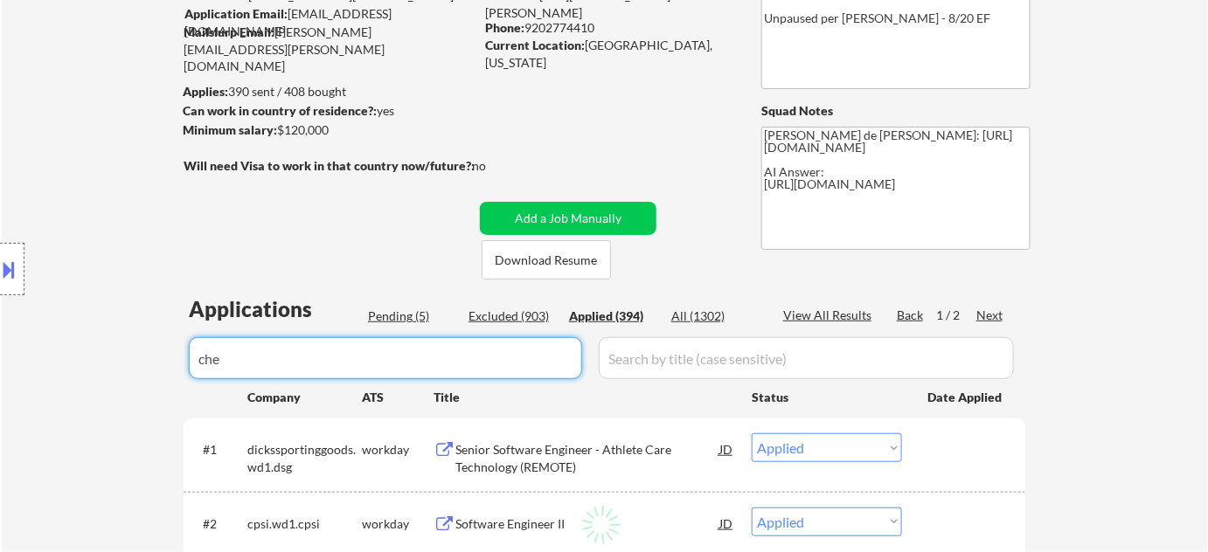
select select ""applied""
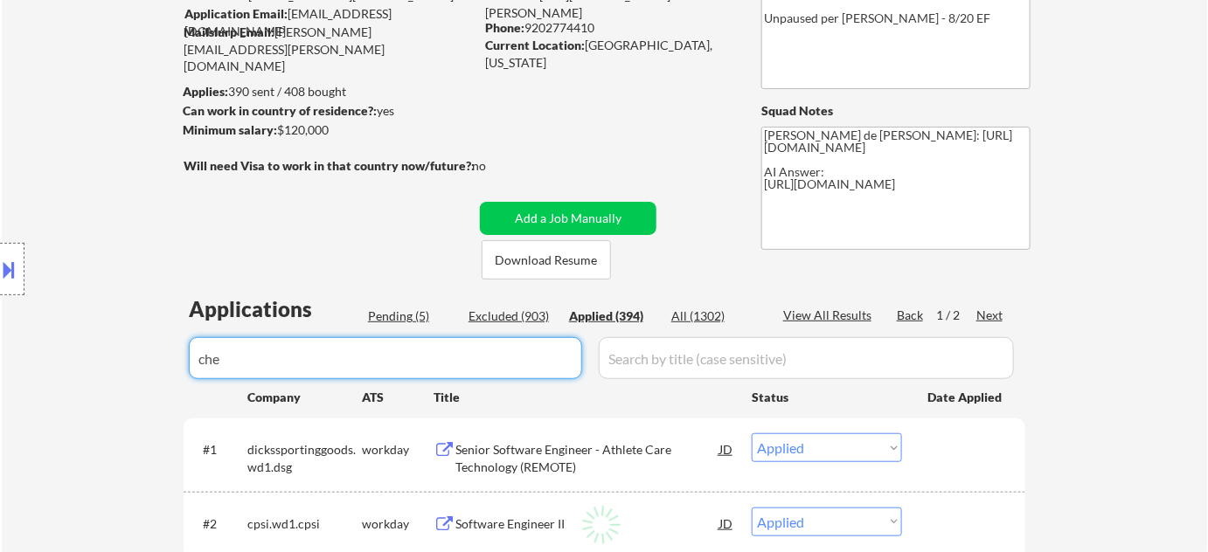
select select ""applied""
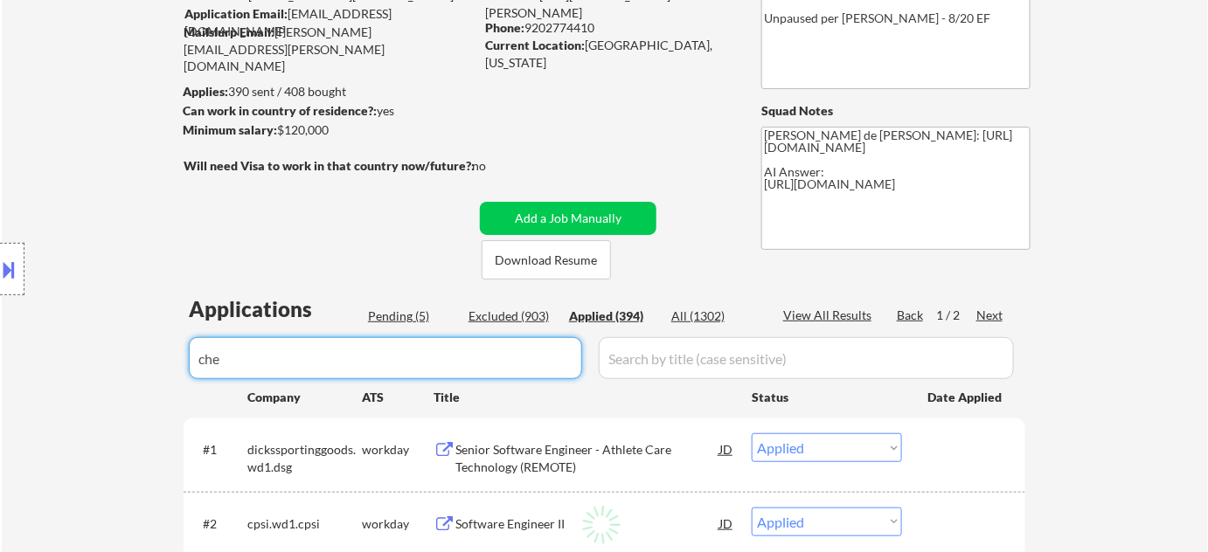
select select ""applied""
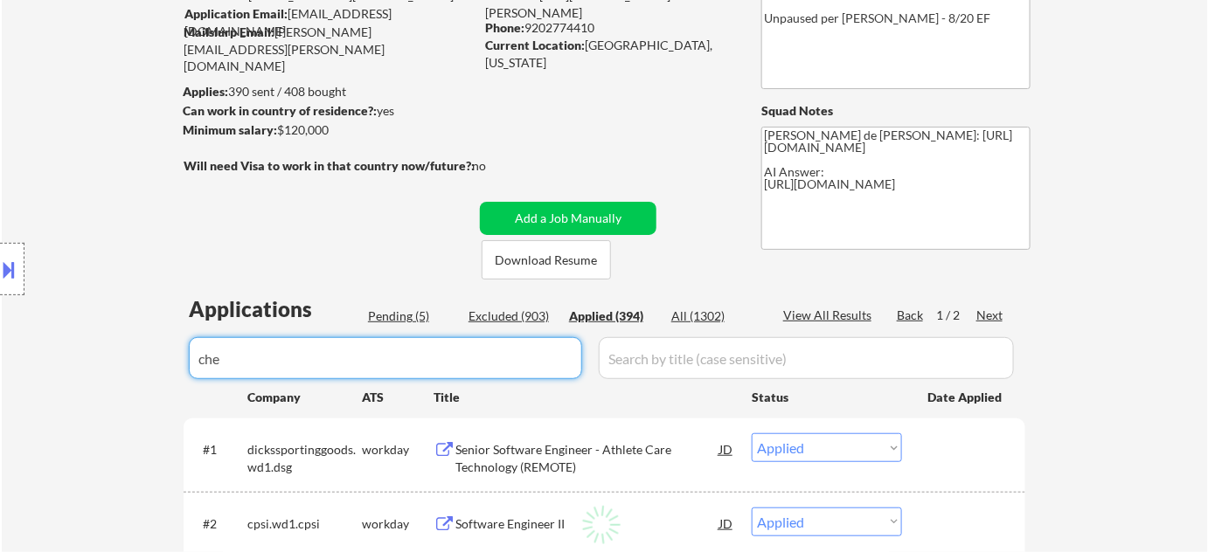
select select ""applied""
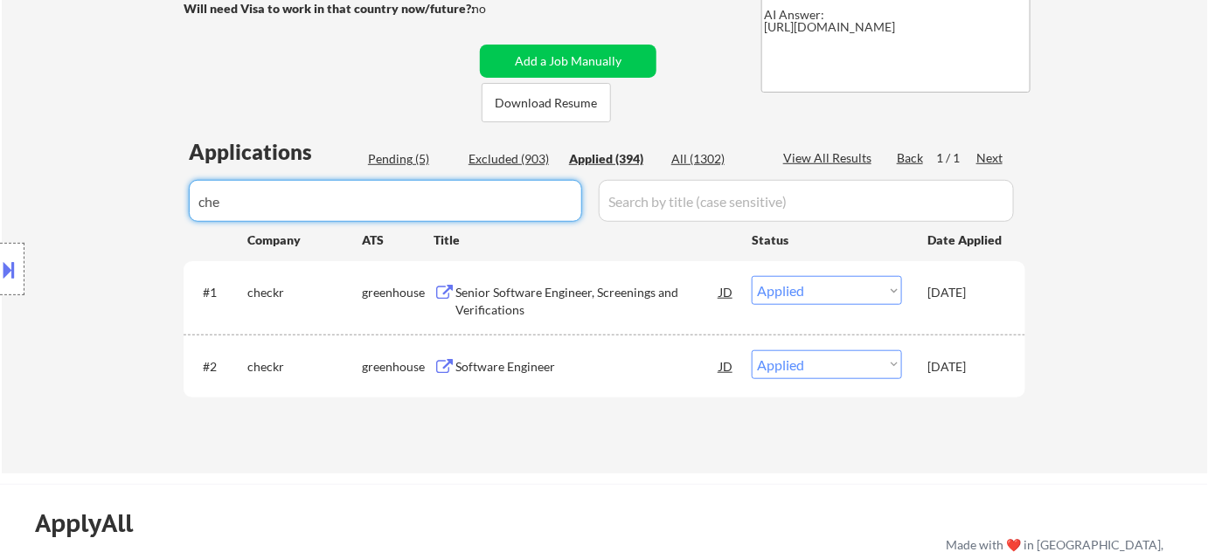
scroll to position [317, 0]
type input "che"
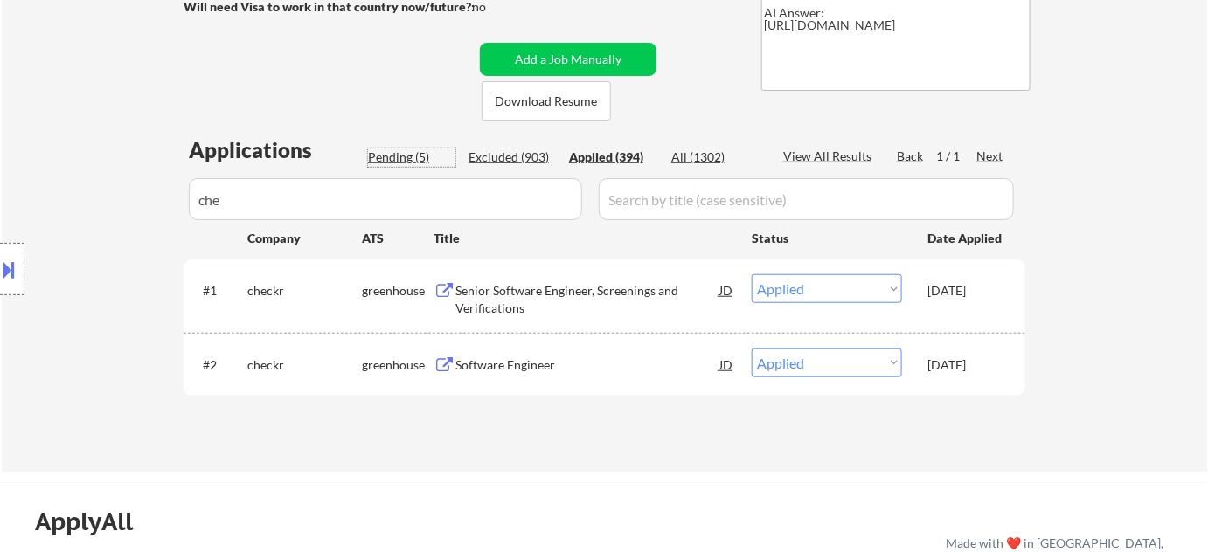
click at [406, 149] on div "Pending (5)" at bounding box center [411, 157] width 87 height 17
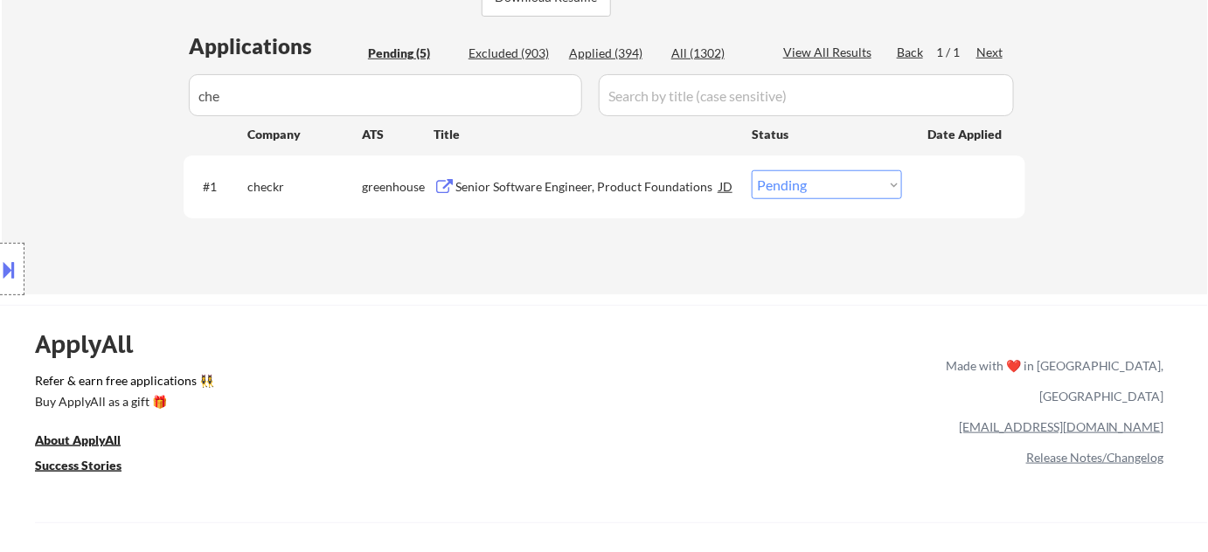
scroll to position [397, 0]
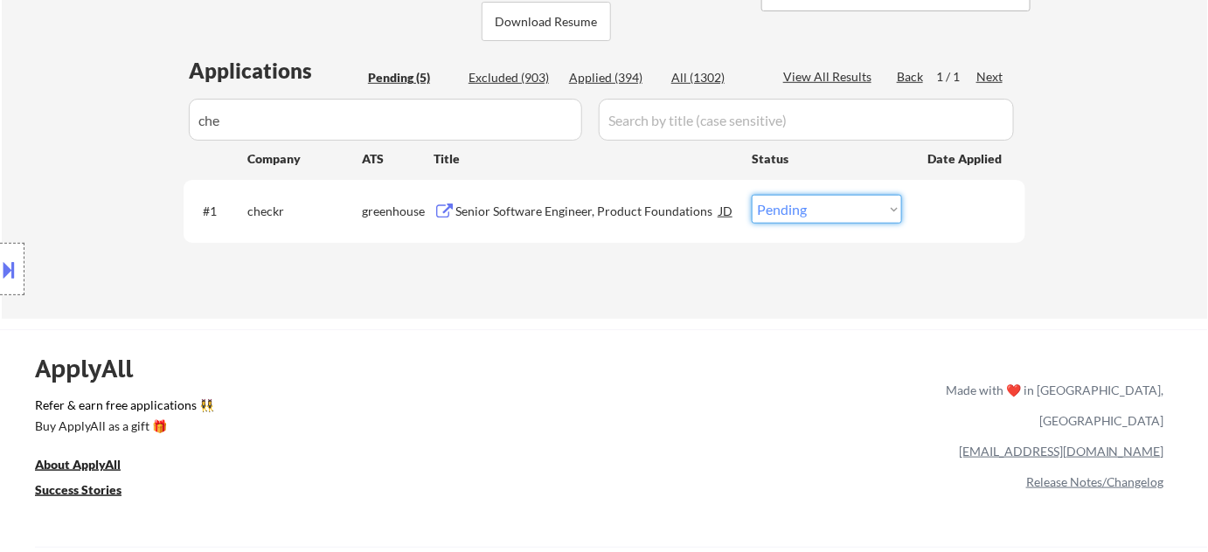
drag, startPoint x: 793, startPoint y: 211, endPoint x: 794, endPoint y: 220, distance: 9.7
click at [793, 211] on select "Choose an option... Pending Applied Excluded (Questions) Excluded (Expired) Exc…" at bounding box center [827, 209] width 150 height 29
select select ""applied""
click at [752, 195] on select "Choose an option... Pending Applied Excluded (Questions) Excluded (Expired) Exc…" at bounding box center [827, 209] width 150 height 29
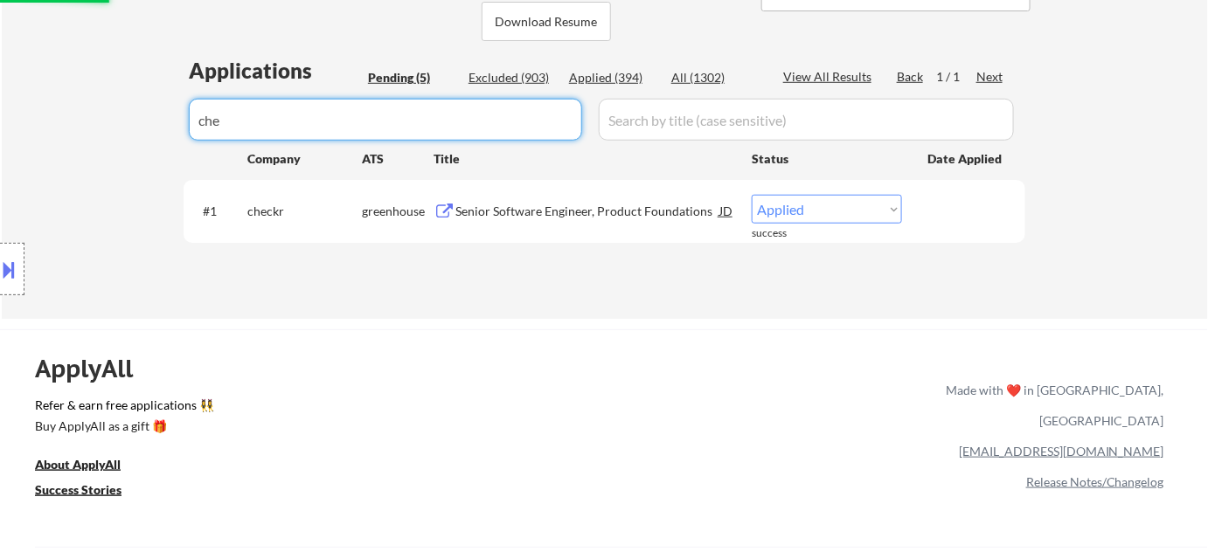
drag, startPoint x: 472, startPoint y: 107, endPoint x: 0, endPoint y: 156, distance: 474.4
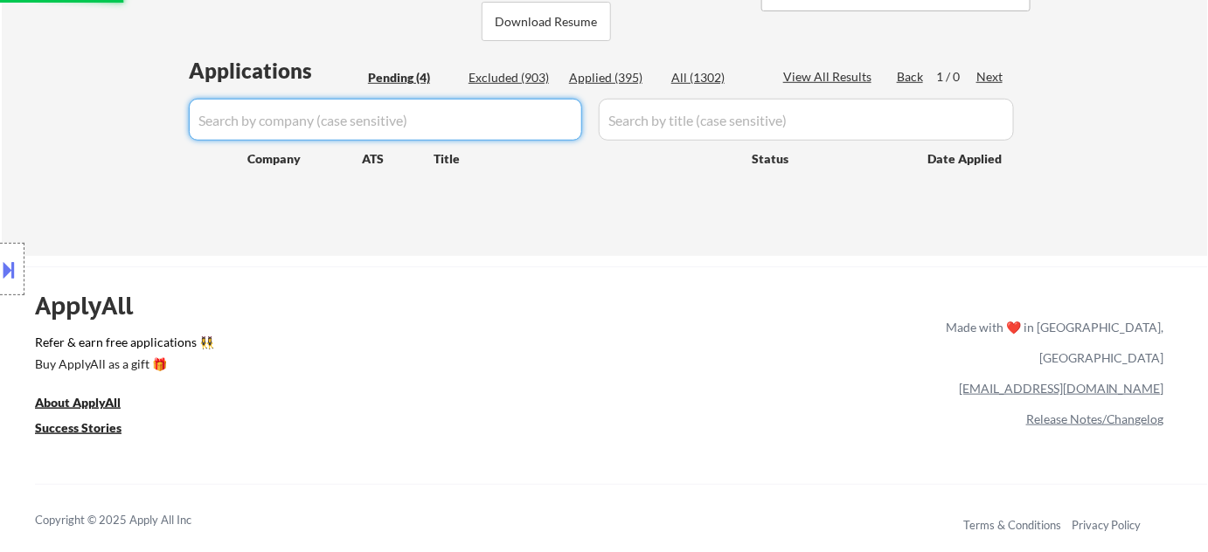
select select ""pending""
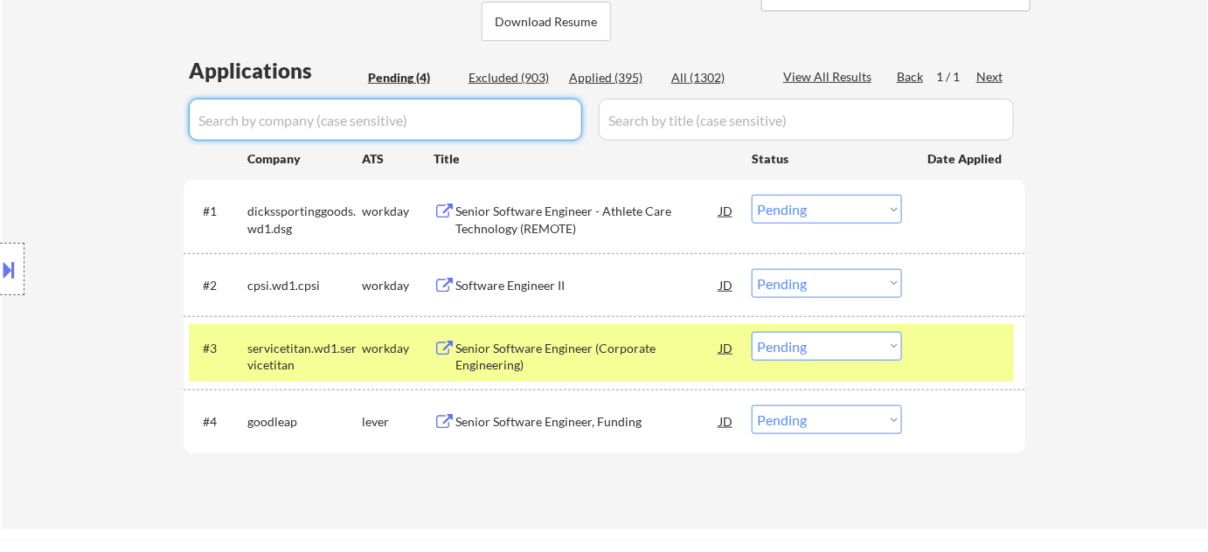
click at [407, 72] on div "Pending (4)" at bounding box center [411, 77] width 87 height 17
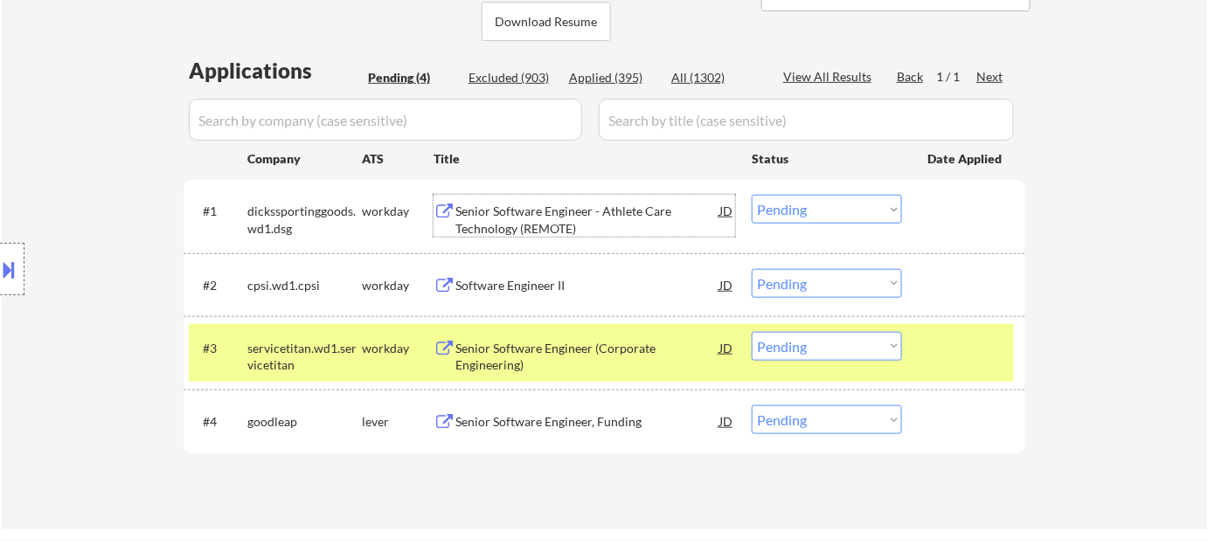
click at [541, 214] on div "Senior Software Engineer - Athlete Care Technology (REMOTE)" at bounding box center [587, 220] width 264 height 34
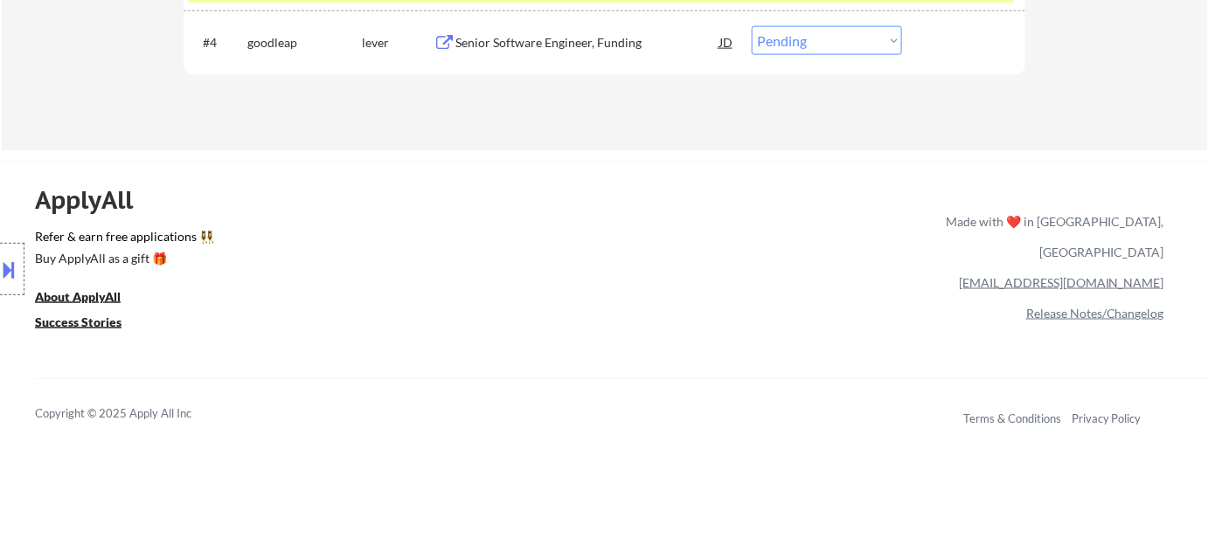
scroll to position [874, 0]
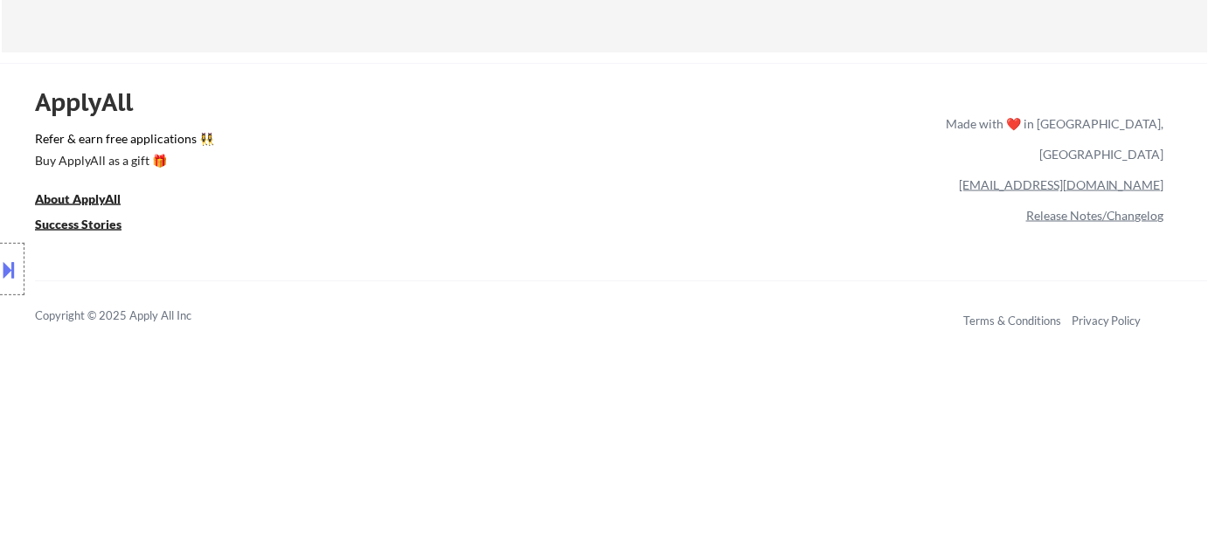
click at [598, 227] on div "ApplyAll Refer & earn free applications 👯‍♀️ Buy ApplyAll as a gift 🎁 About App…" at bounding box center [604, 213] width 1208 height 277
drag, startPoint x: 598, startPoint y: 227, endPoint x: 531, endPoint y: 220, distance: 66.8
click at [531, 220] on div "ApplyAll Refer & earn free applications 👯‍♀️ Buy ApplyAll as a gift 🎁 About App…" at bounding box center [604, 213] width 1208 height 277
drag, startPoint x: 531, startPoint y: 219, endPoint x: 491, endPoint y: 214, distance: 40.5
click at [491, 218] on div "ApplyAll Refer & earn free applications 👯‍♀️ Buy ApplyAll as a gift 🎁 About App…" at bounding box center [604, 213] width 1208 height 277
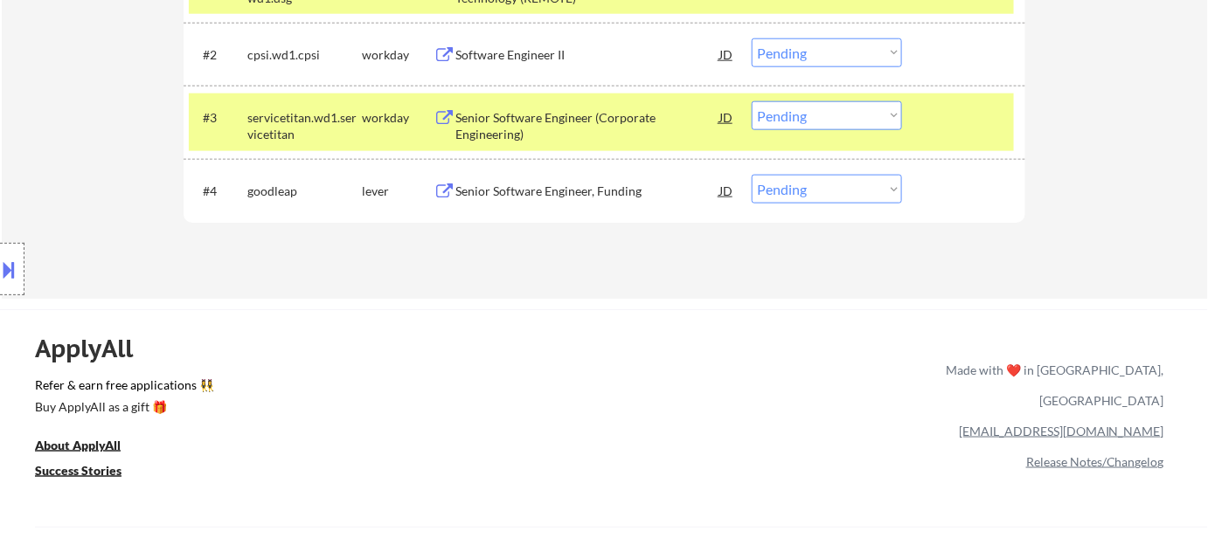
scroll to position [476, 0]
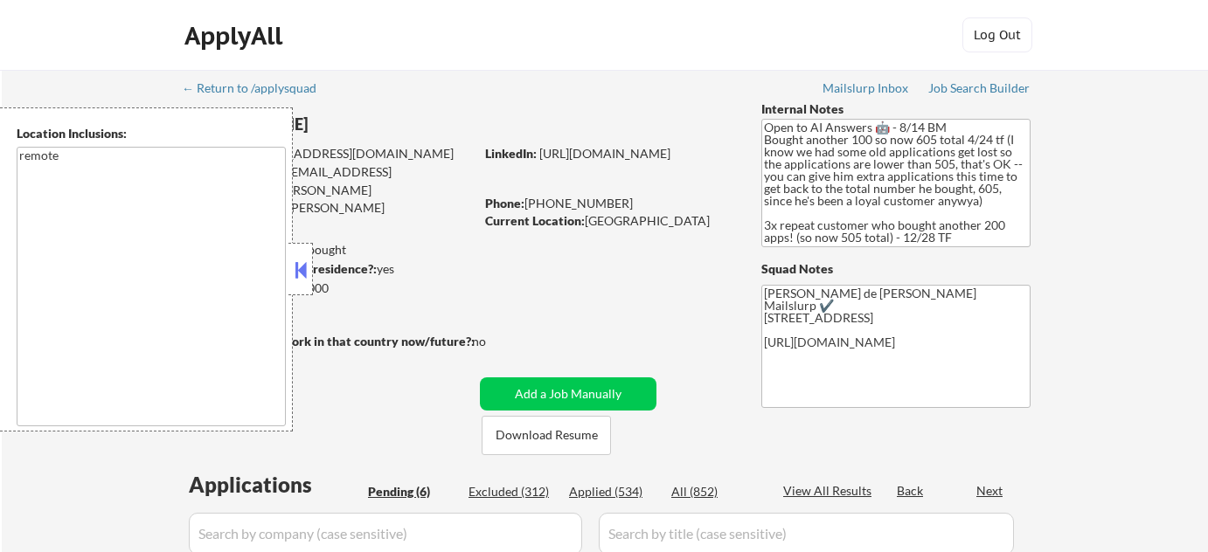
select select ""pending""
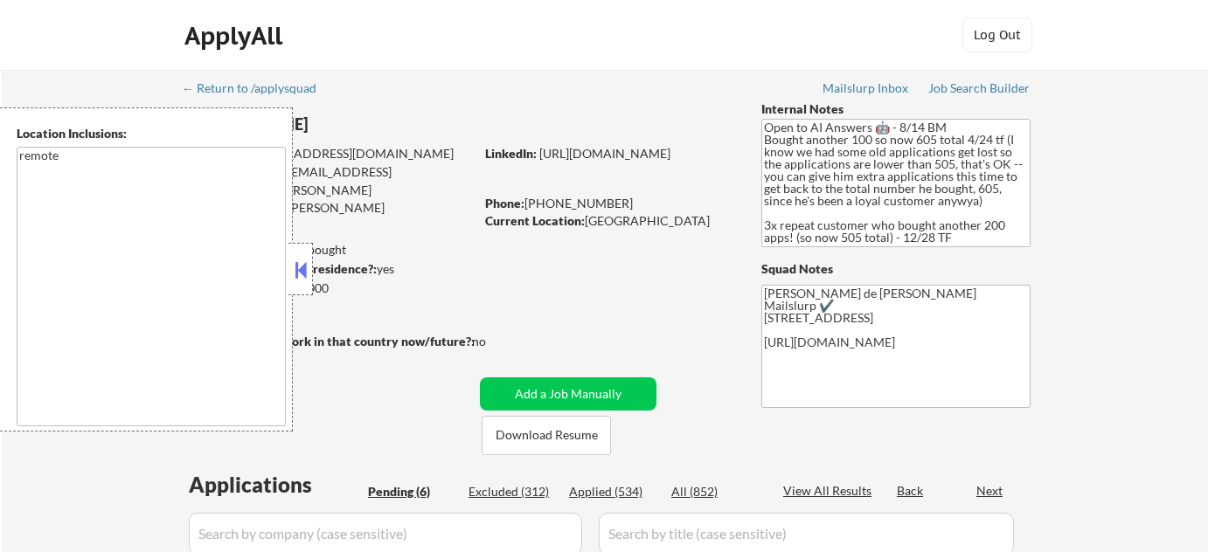
select select ""pending""
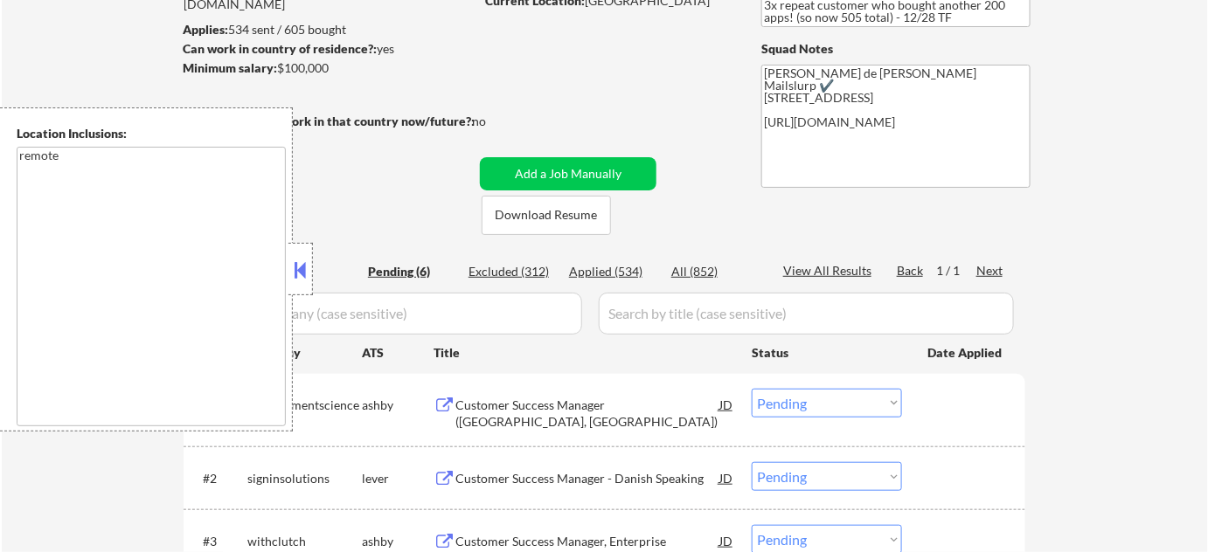
scroll to position [317, 0]
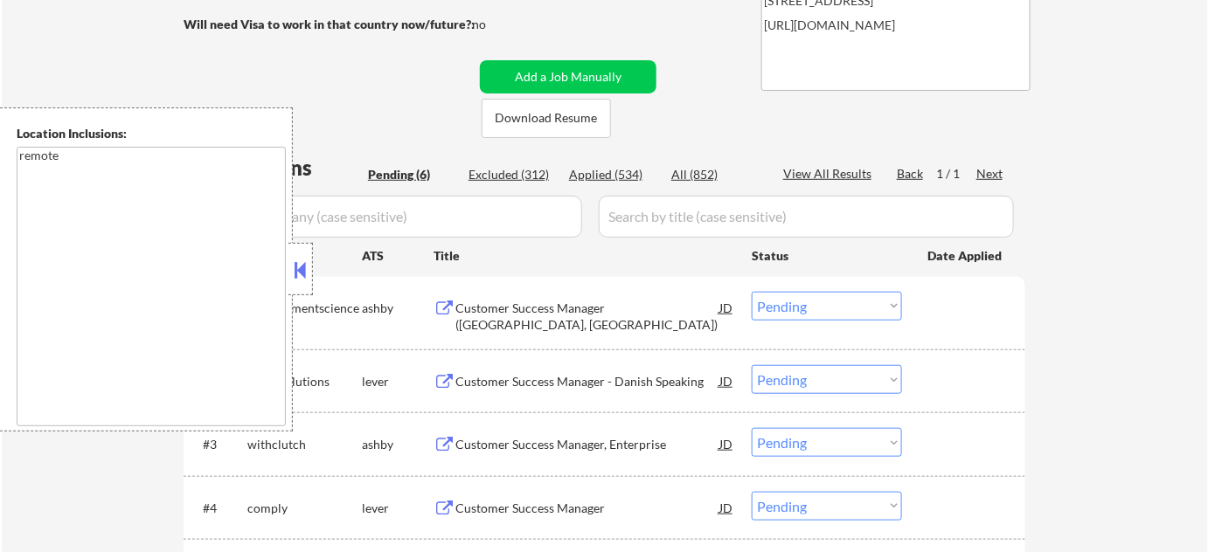
click at [308, 269] on button at bounding box center [300, 270] width 19 height 26
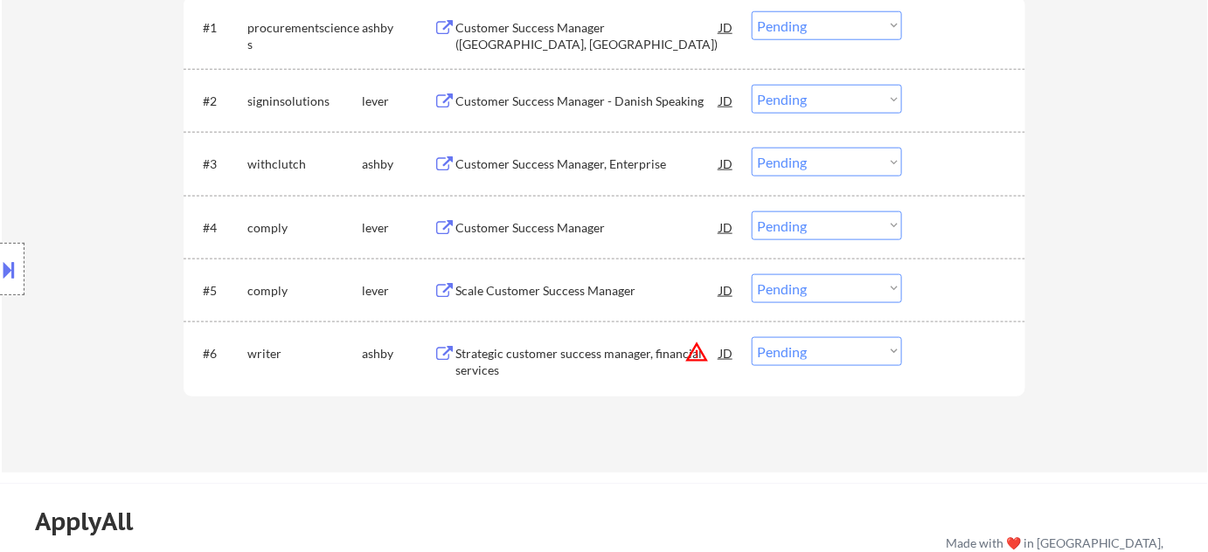
scroll to position [635, 0]
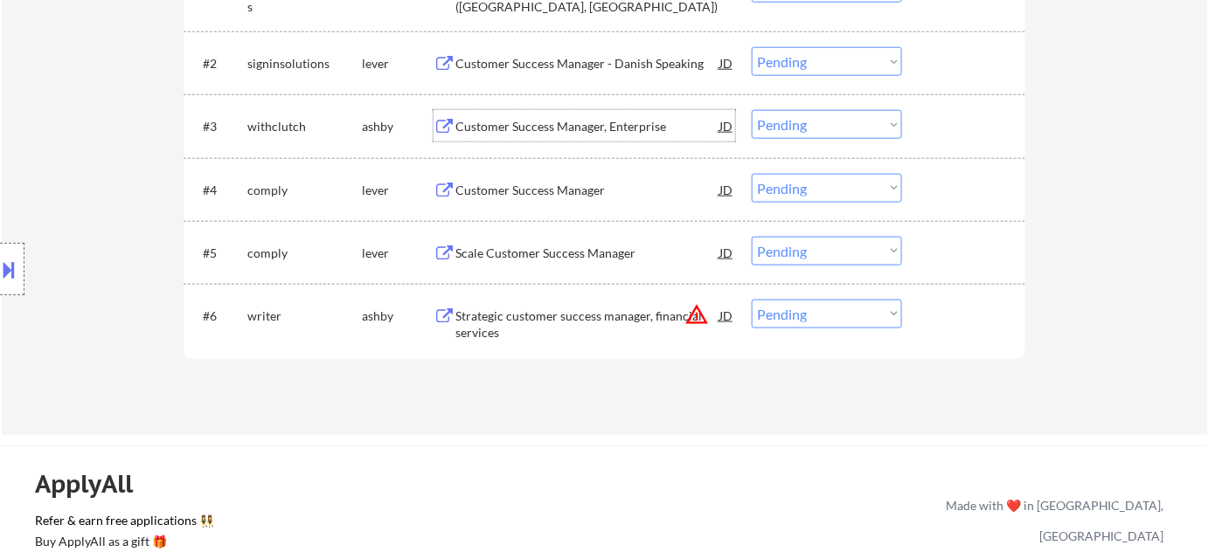
click at [566, 129] on div "Customer Success Manager, Enterprise" at bounding box center [587, 126] width 264 height 17
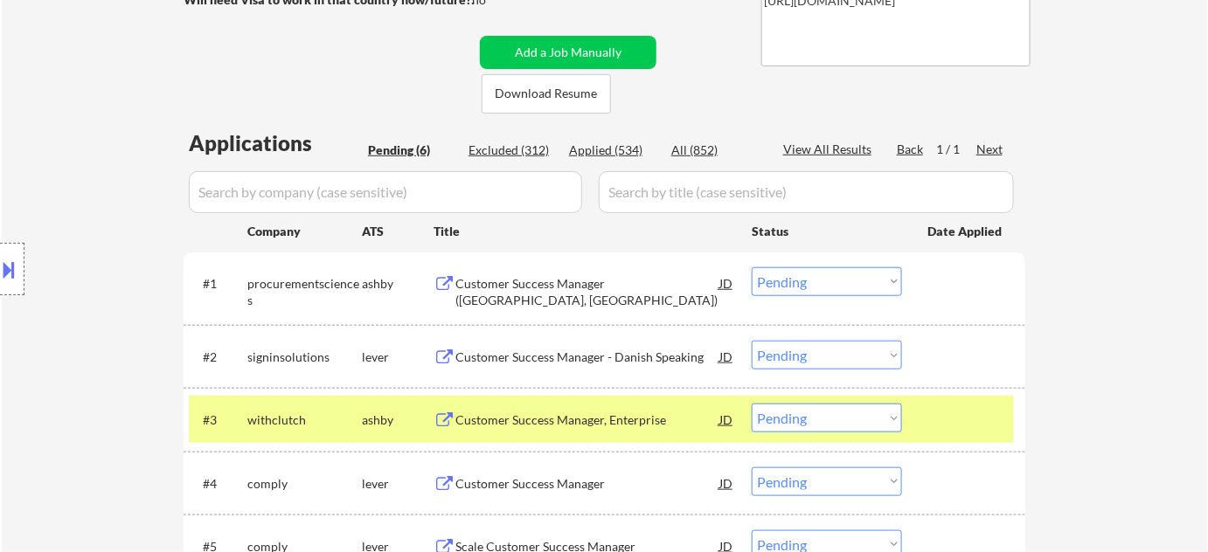
scroll to position [476, 0]
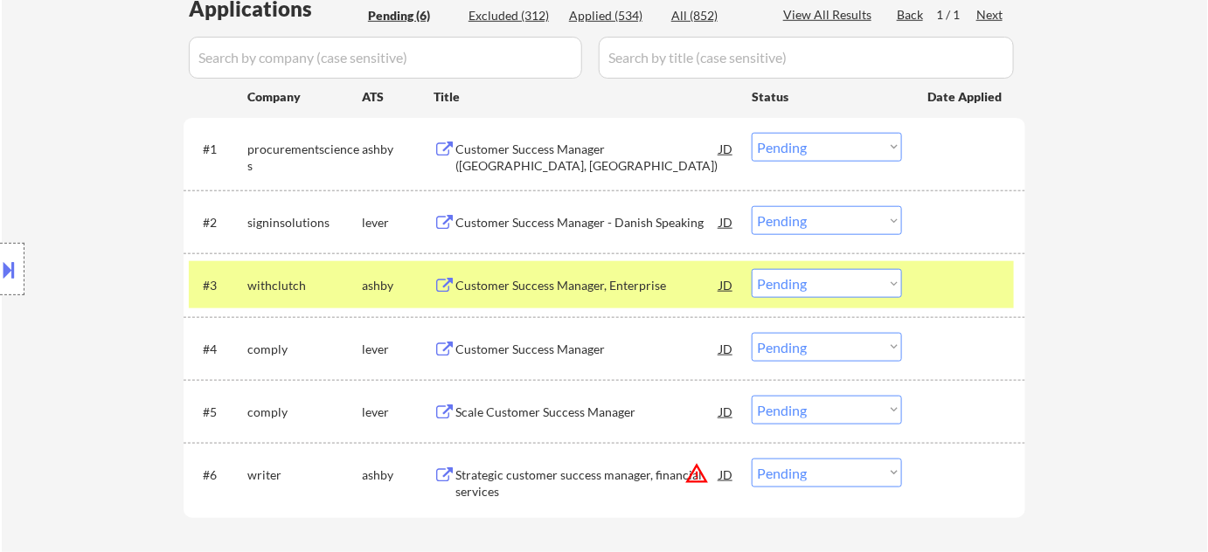
drag, startPoint x: 770, startPoint y: 288, endPoint x: 771, endPoint y: 297, distance: 8.8
click at [770, 288] on select "Choose an option... Pending Applied Excluded (Questions) Excluded (Expired) Exc…" at bounding box center [827, 283] width 150 height 29
click at [752, 269] on select "Choose an option... Pending Applied Excluded (Questions) Excluded (Expired) Exc…" at bounding box center [827, 283] width 150 height 29
click at [544, 156] on div "Customer Success Manager (Reston, VA)" at bounding box center [587, 158] width 264 height 34
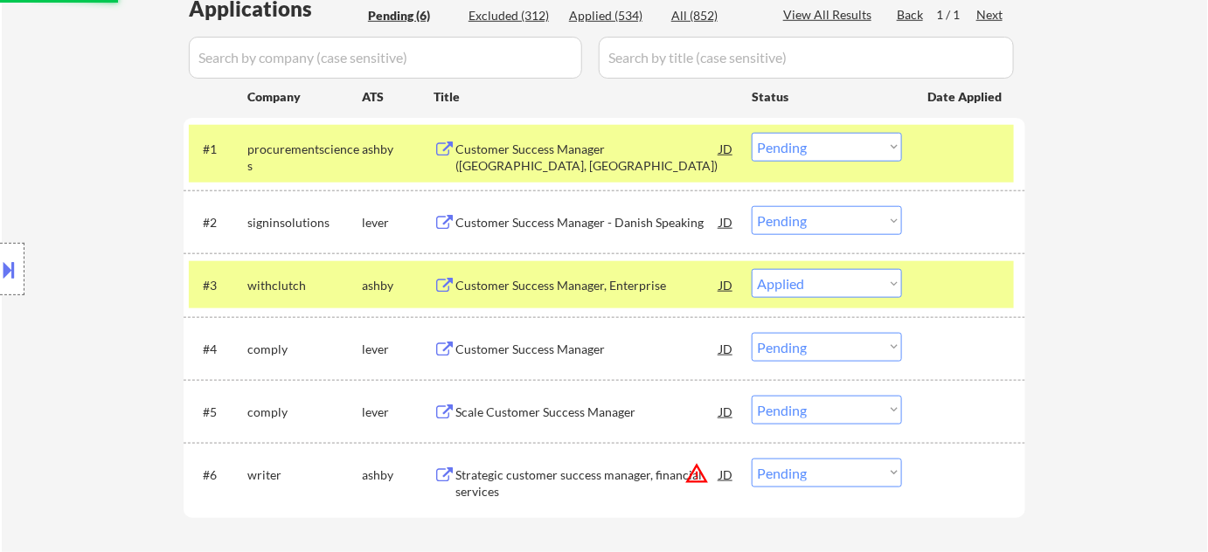
select select ""pending""
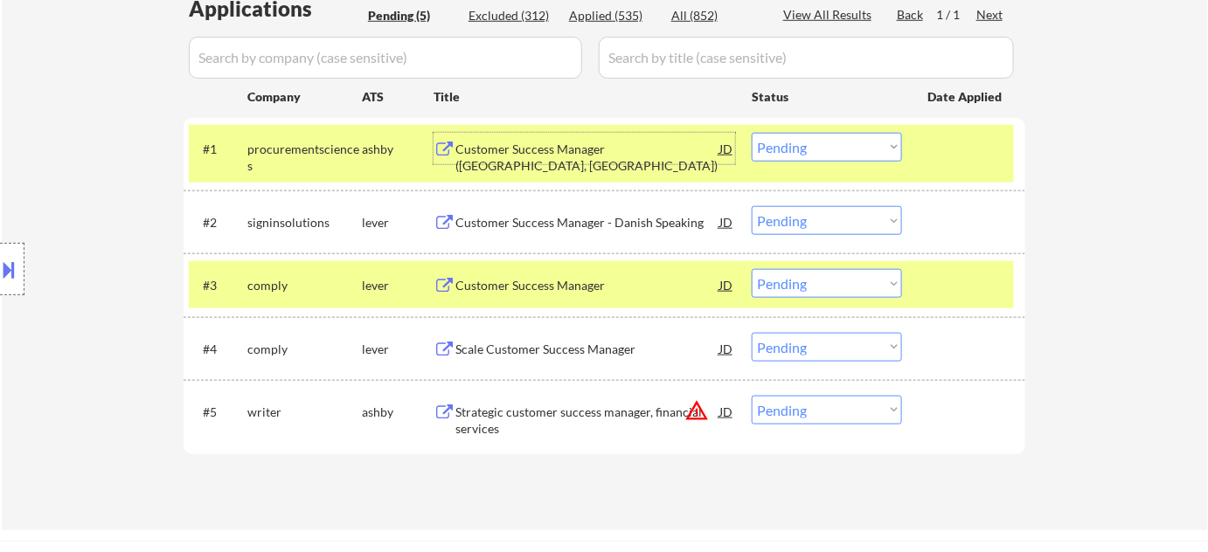
click at [784, 139] on select "Choose an option... Pending Applied Excluded (Questions) Excluded (Expired) Exc…" at bounding box center [827, 147] width 150 height 29
click at [752, 133] on select "Choose an option... Pending Applied Excluded (Questions) Excluded (Expired) Exc…" at bounding box center [827, 147] width 150 height 29
select select ""pending""
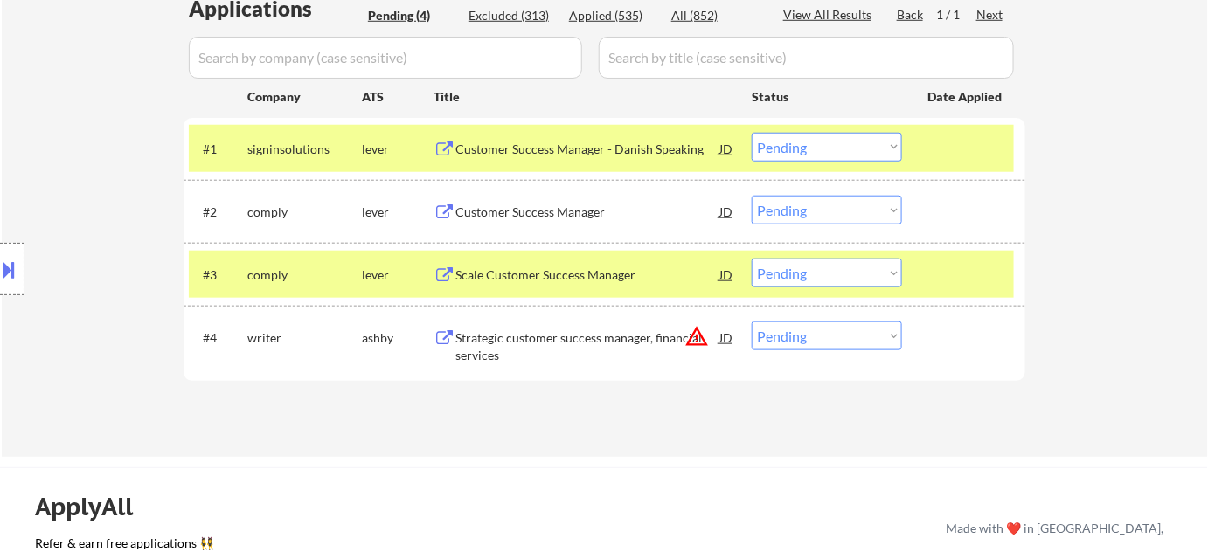
click at [550, 267] on div "Scale Customer Success Manager" at bounding box center [587, 275] width 264 height 17
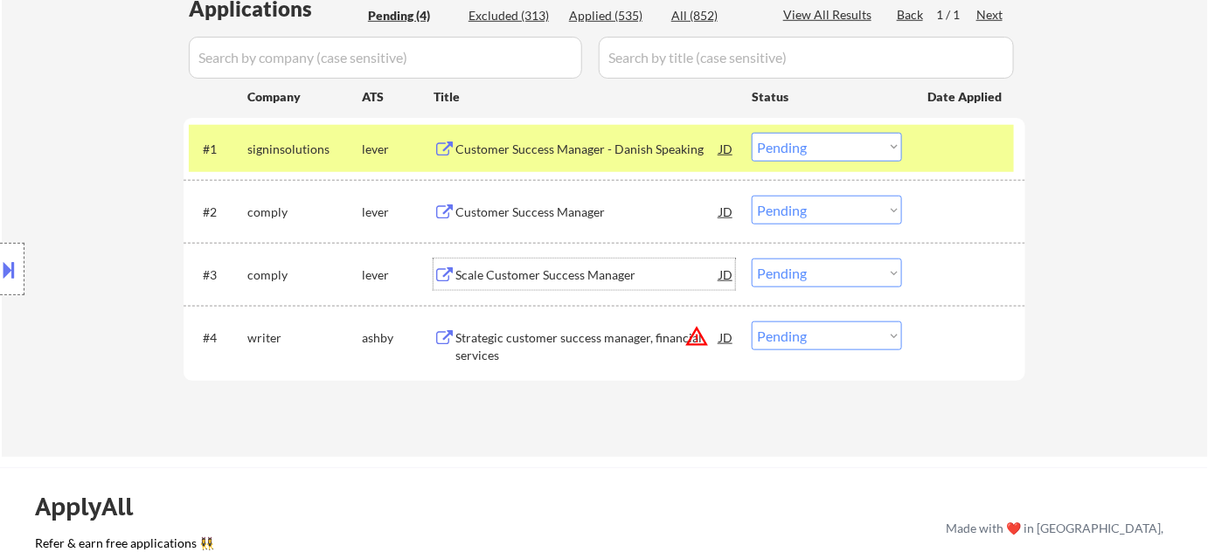
click at [794, 271] on select "Choose an option... Pending Applied Excluded (Questions) Excluded (Expired) Exc…" at bounding box center [827, 273] width 150 height 29
click at [752, 259] on select "Choose an option... Pending Applied Excluded (Questions) Excluded (Expired) Exc…" at bounding box center [827, 273] width 150 height 29
click at [596, 206] on div "Customer Success Manager" at bounding box center [587, 212] width 264 height 17
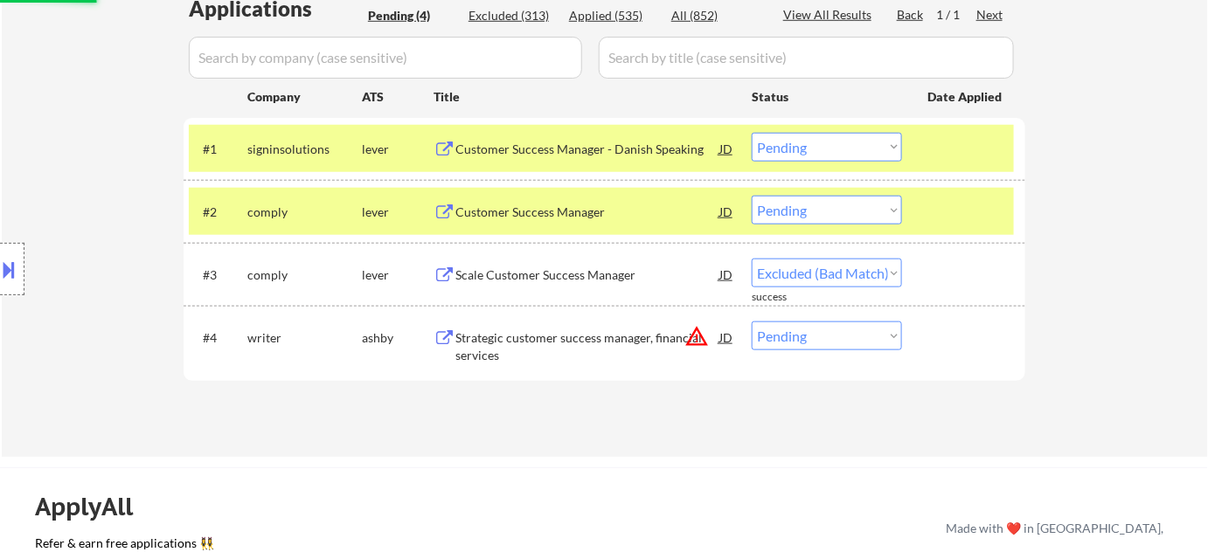
select select ""pending""
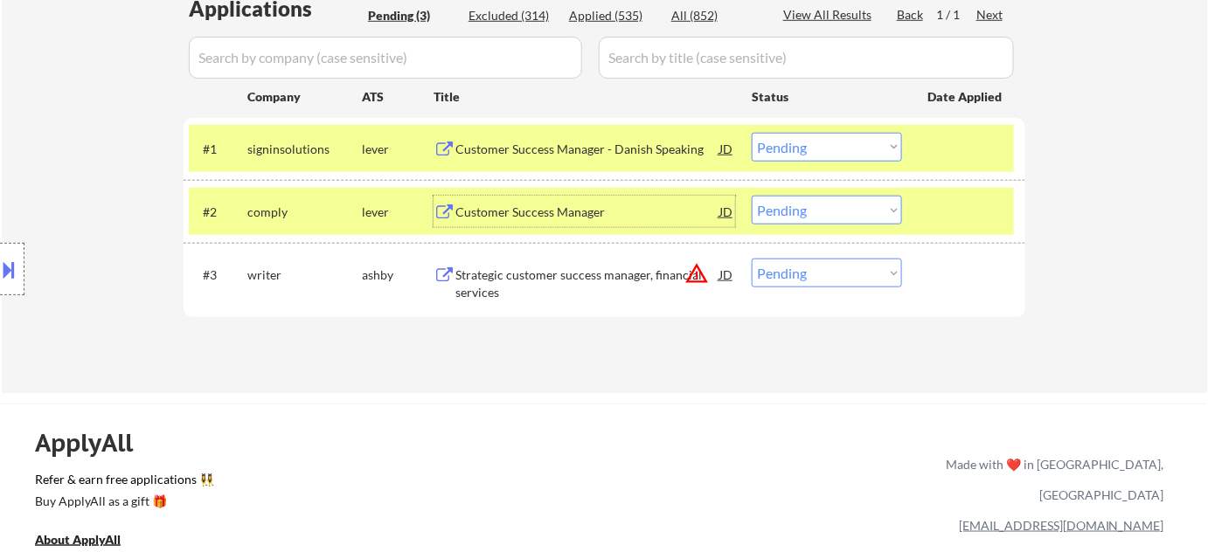
click at [801, 207] on select "Choose an option... Pending Applied Excluded (Questions) Excluded (Expired) Exc…" at bounding box center [827, 210] width 150 height 29
click at [752, 196] on select "Choose an option... Pending Applied Excluded (Questions) Excluded (Expired) Exc…" at bounding box center [827, 210] width 150 height 29
click at [794, 267] on select "Choose an option... Pending Applied Excluded (Questions) Excluded (Expired) Exc…" at bounding box center [827, 273] width 150 height 29
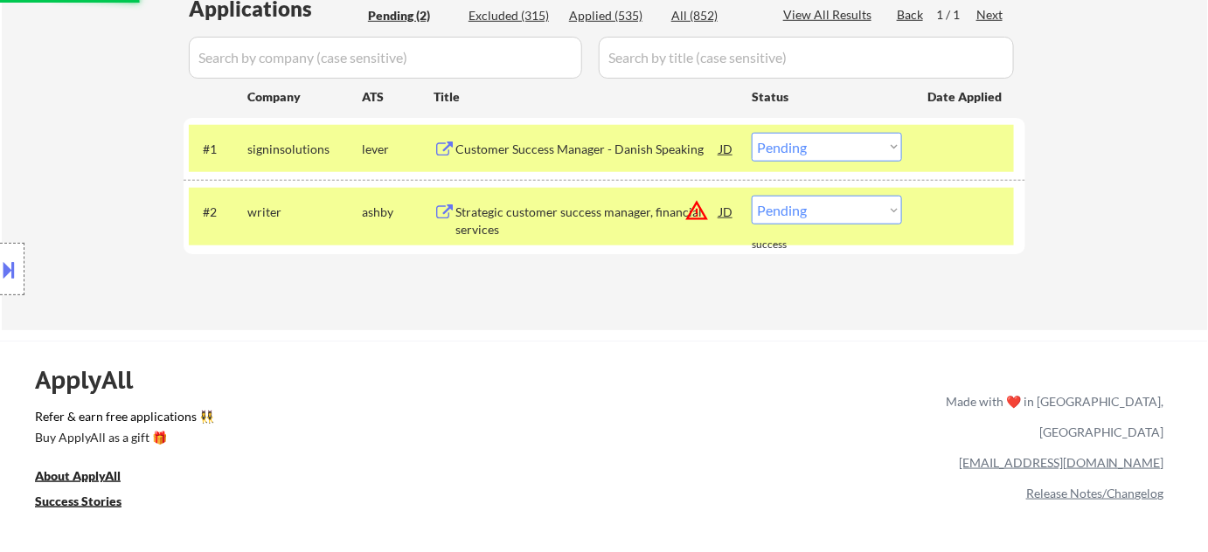
click at [825, 206] on select "Choose an option... Pending Applied Excluded (Questions) Excluded (Expired) Exc…" at bounding box center [827, 210] width 150 height 29
select select ""excluded__location_""
click at [752, 196] on select "Choose an option... Pending Applied Excluded (Questions) Excluded (Expired) Exc…" at bounding box center [827, 210] width 150 height 29
click at [585, 144] on div "Customer Success Manager - Danish Speaking" at bounding box center [587, 149] width 264 height 17
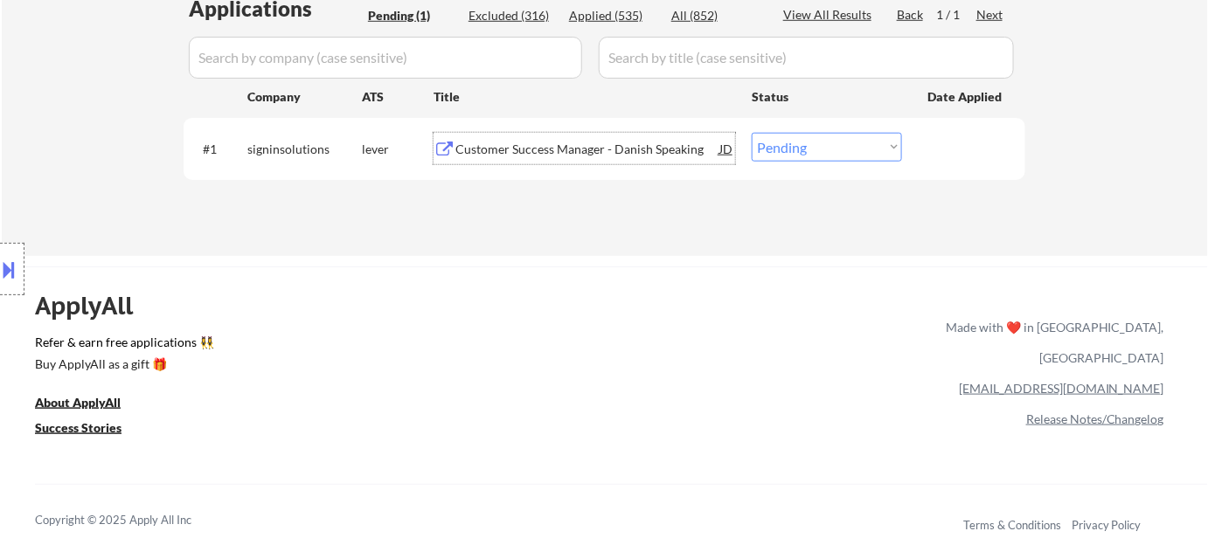
click at [815, 141] on select "Choose an option... Pending Applied Excluded (Questions) Excluded (Expired) Exc…" at bounding box center [827, 147] width 150 height 29
select select ""excluded__bad_match_""
click at [752, 133] on select "Choose an option... Pending Applied Excluded (Questions) Excluded (Expired) Exc…" at bounding box center [827, 147] width 150 height 29
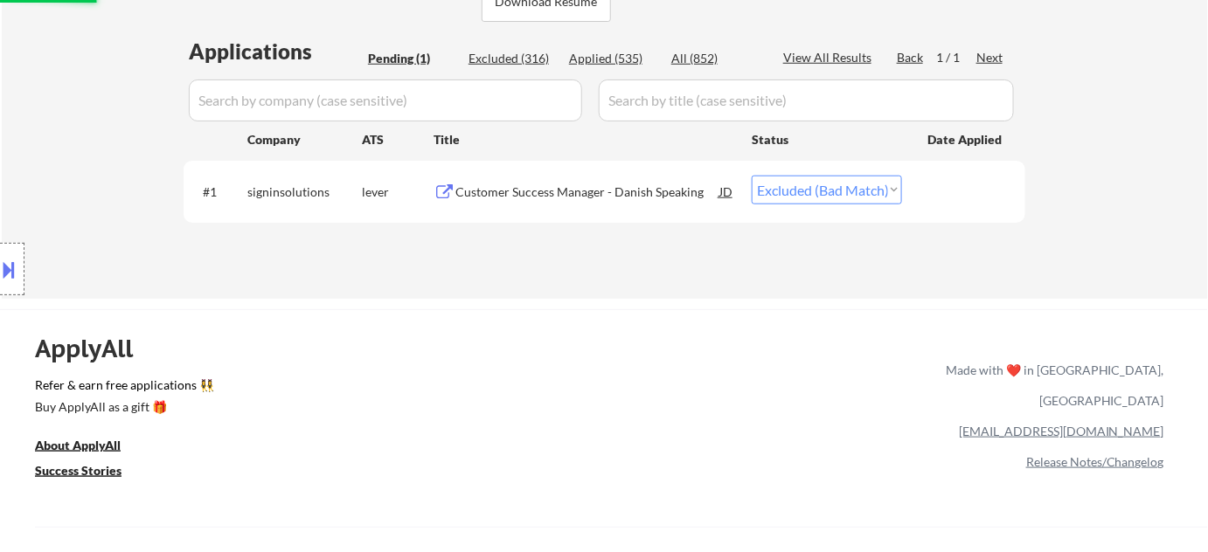
scroll to position [397, 0]
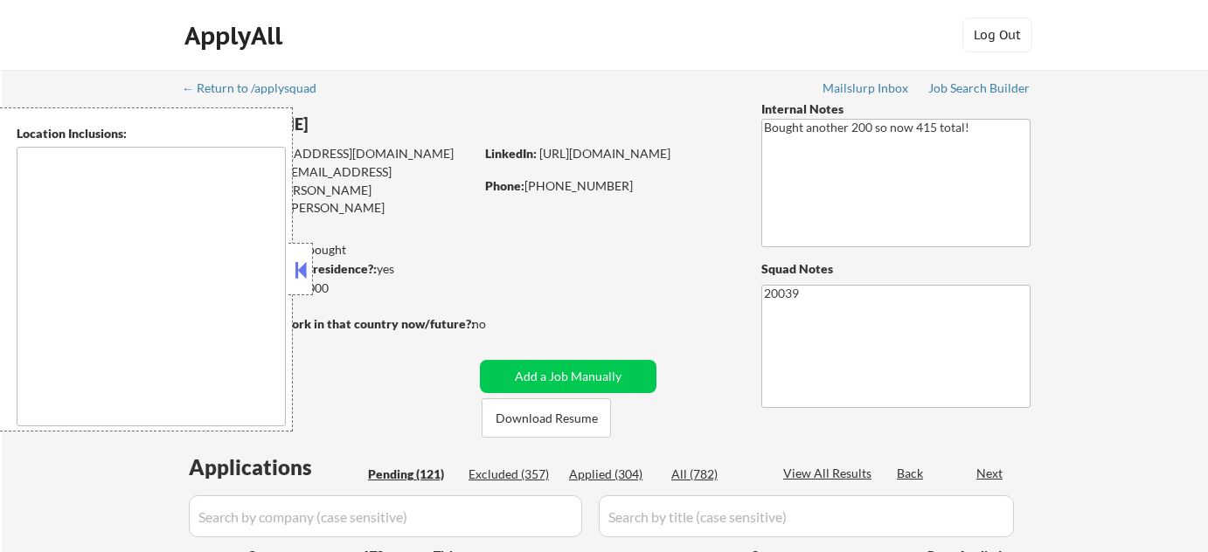
select select ""pending""
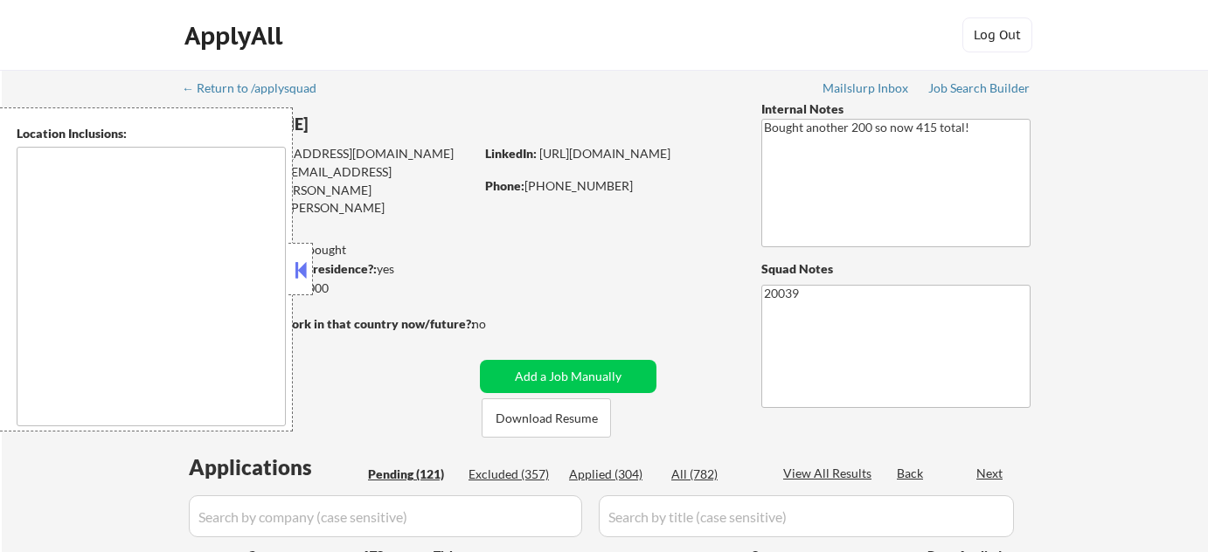
select select ""pending""
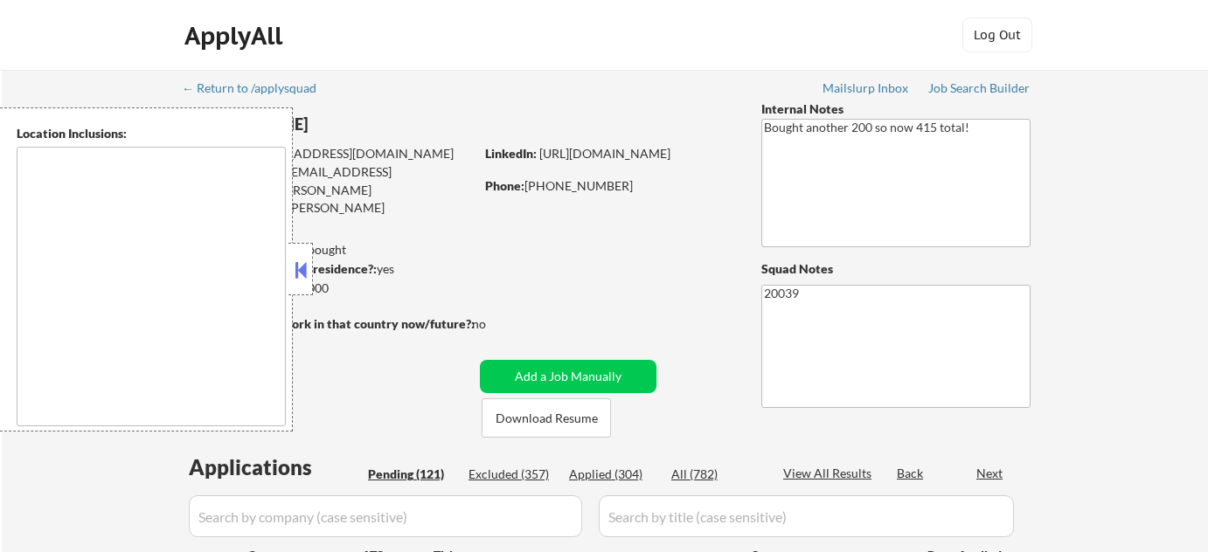
select select ""pending""
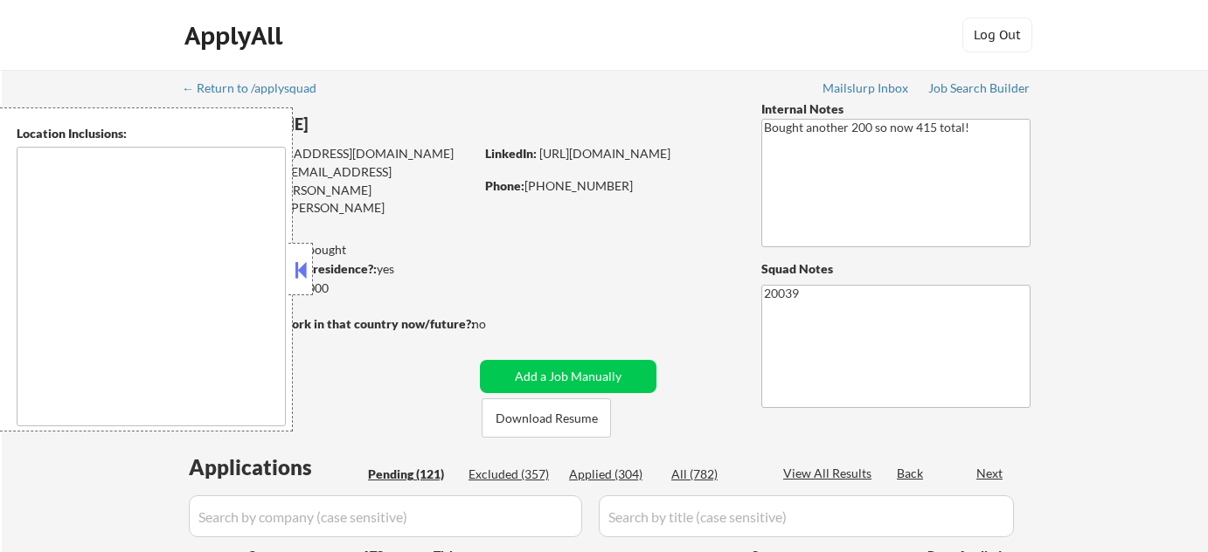
select select ""pending""
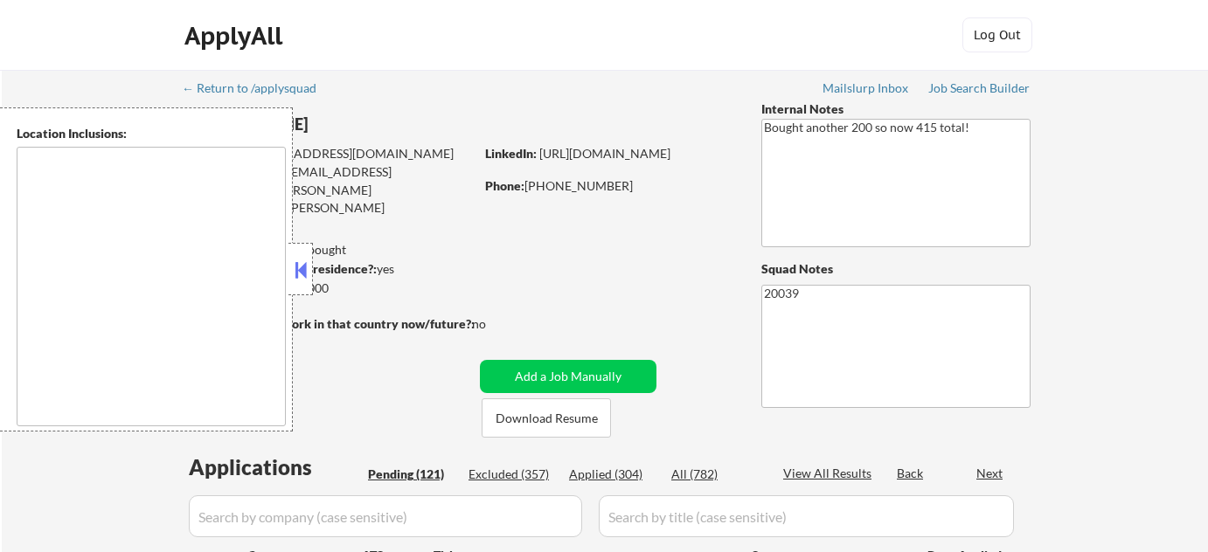
select select ""pending""
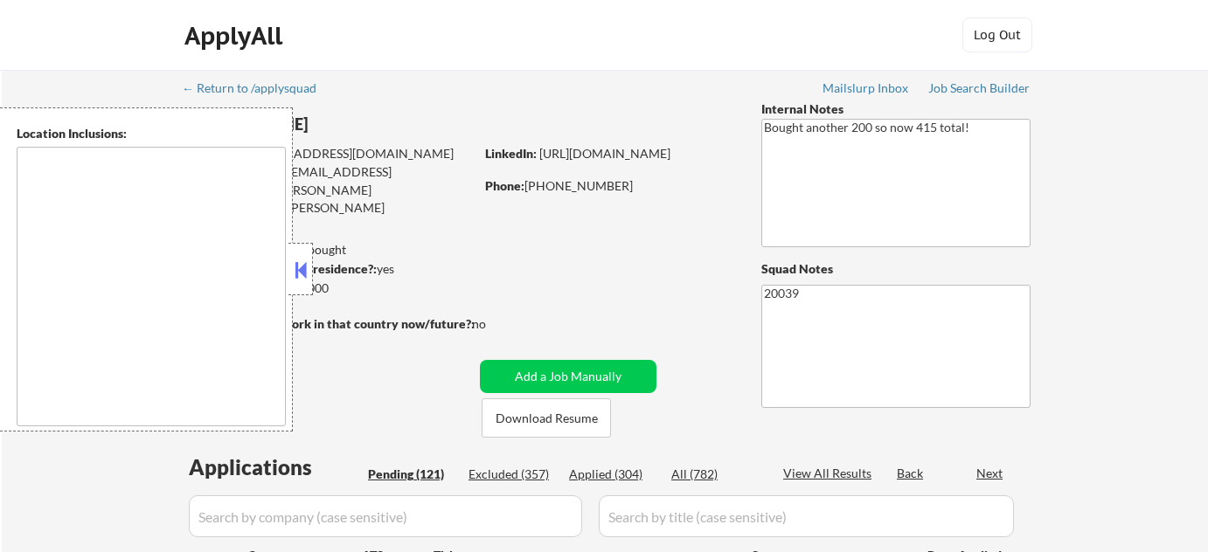
select select ""pending""
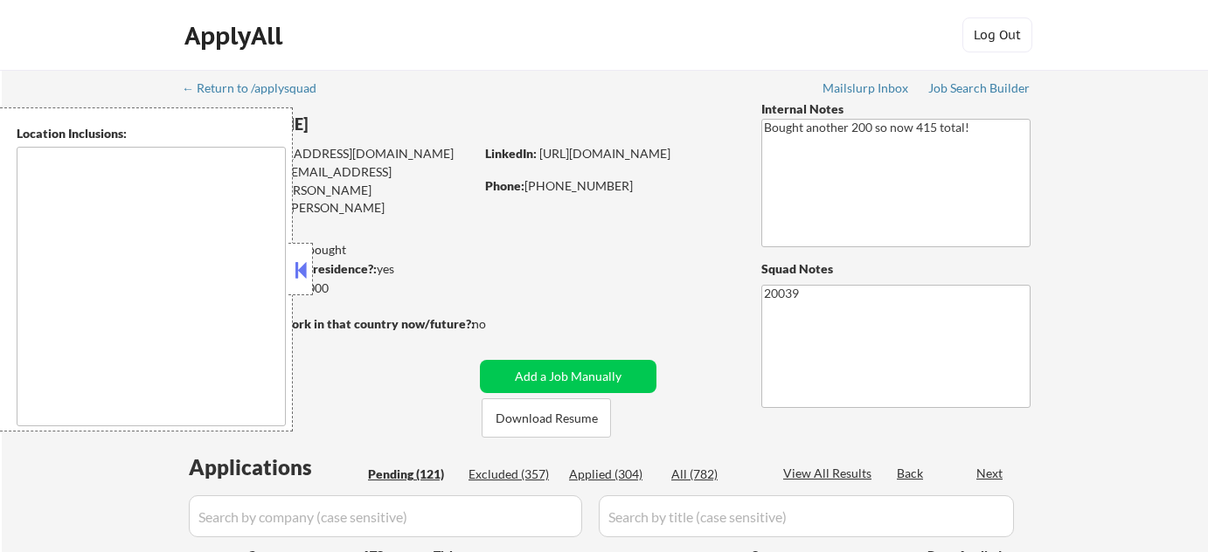
select select ""pending""
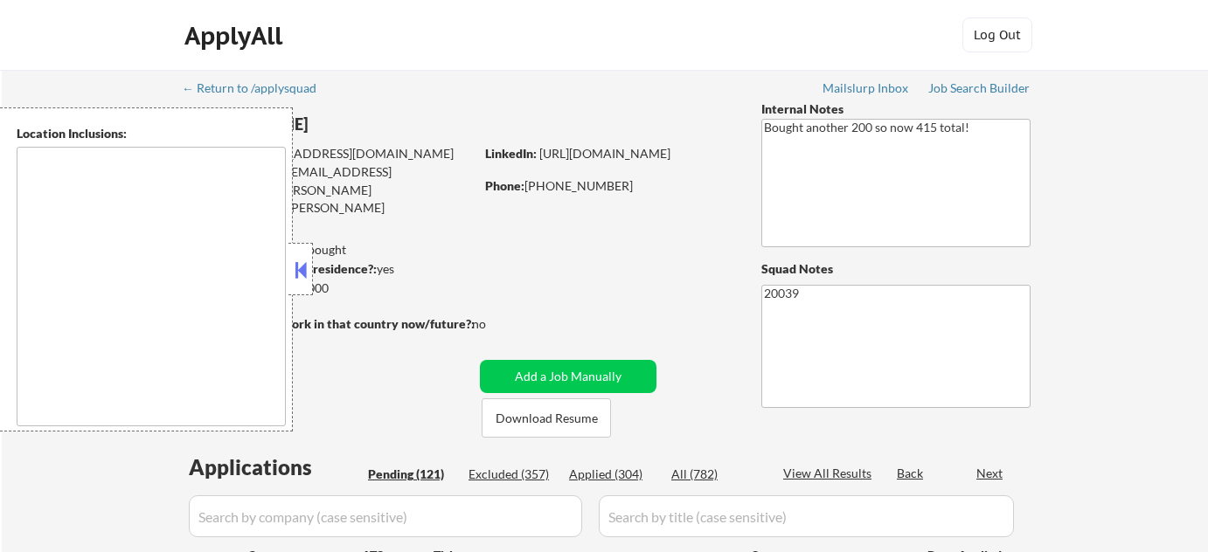
select select ""pending""
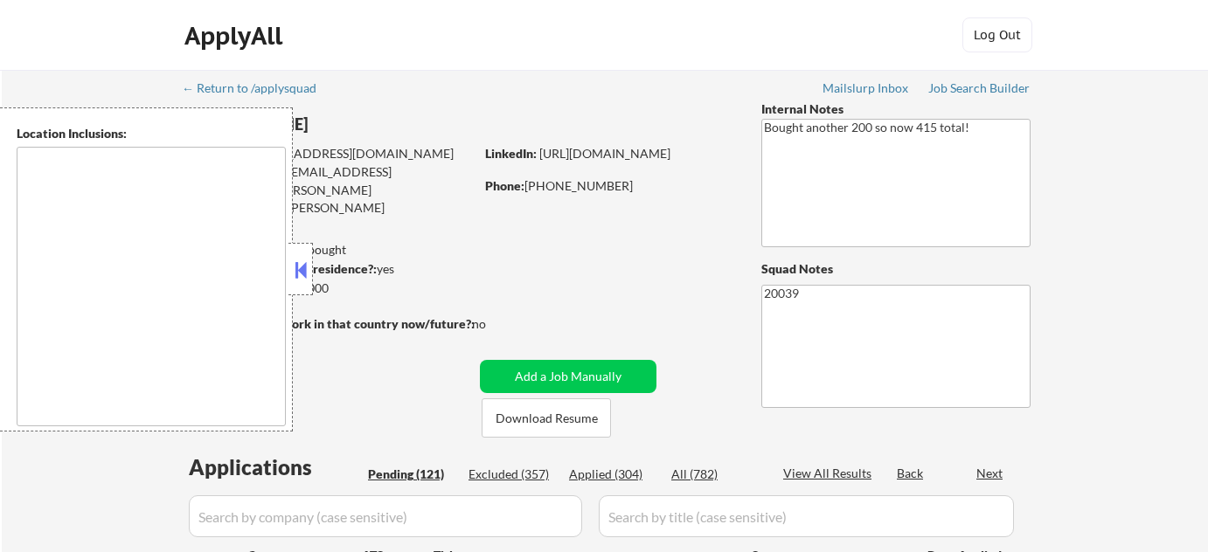
select select ""pending""
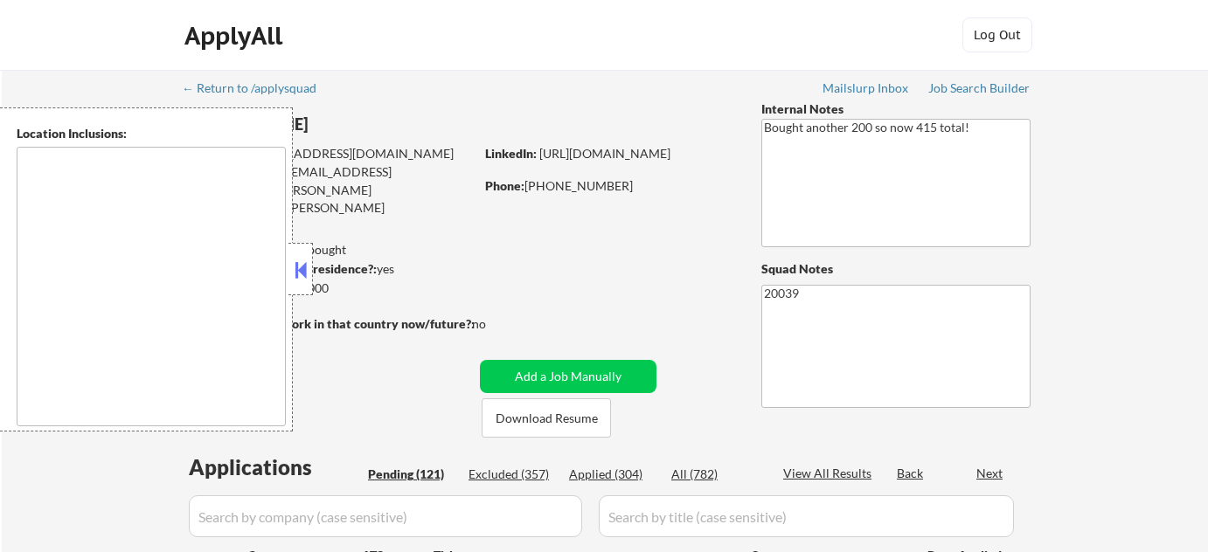
select select ""pending""
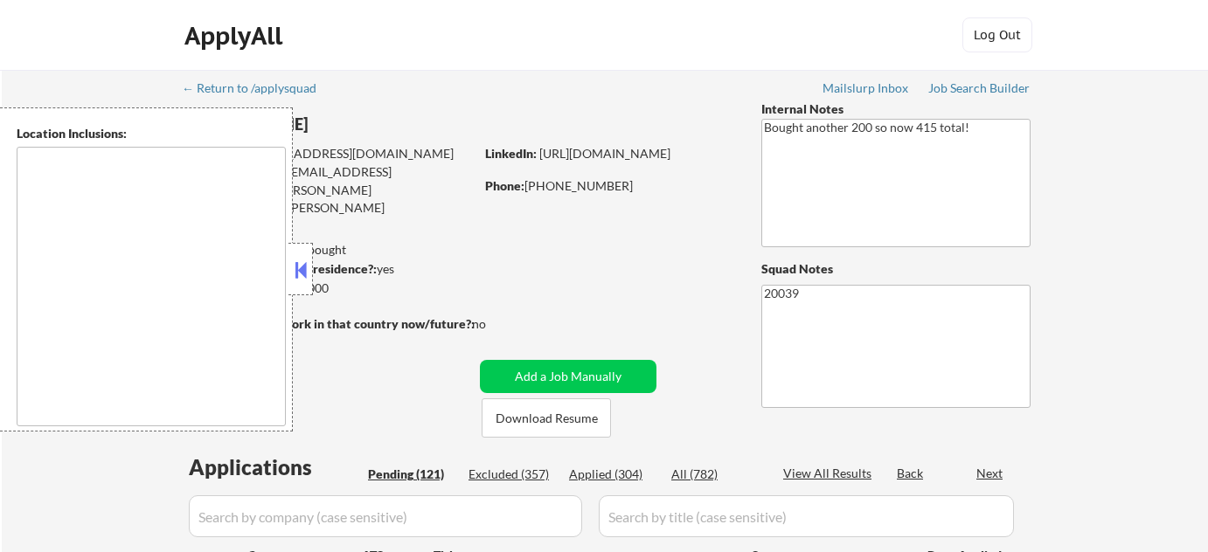
select select ""pending""
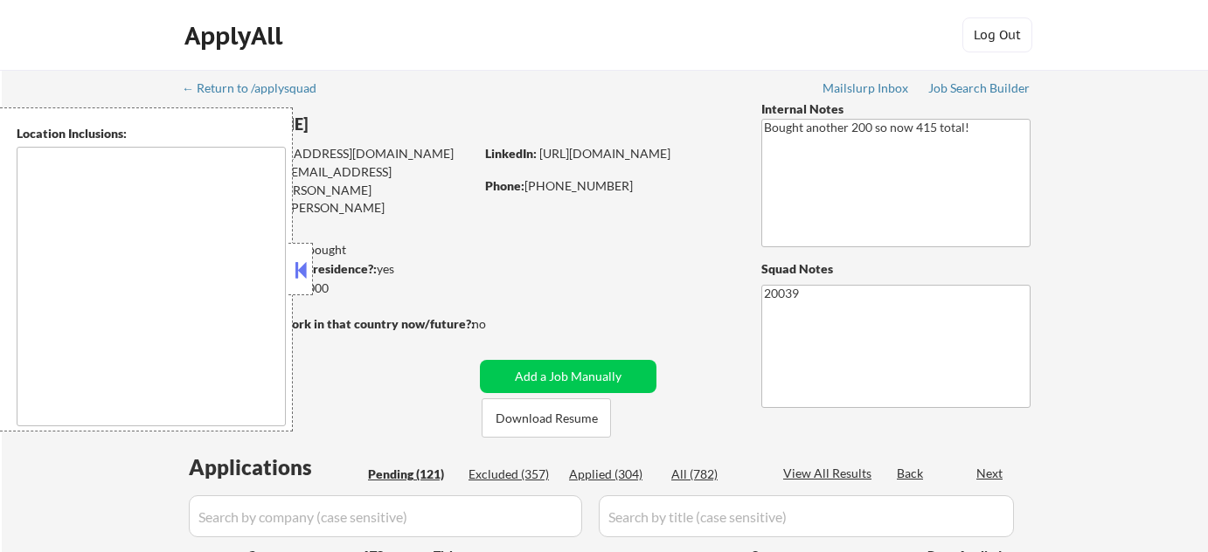
select select ""pending""
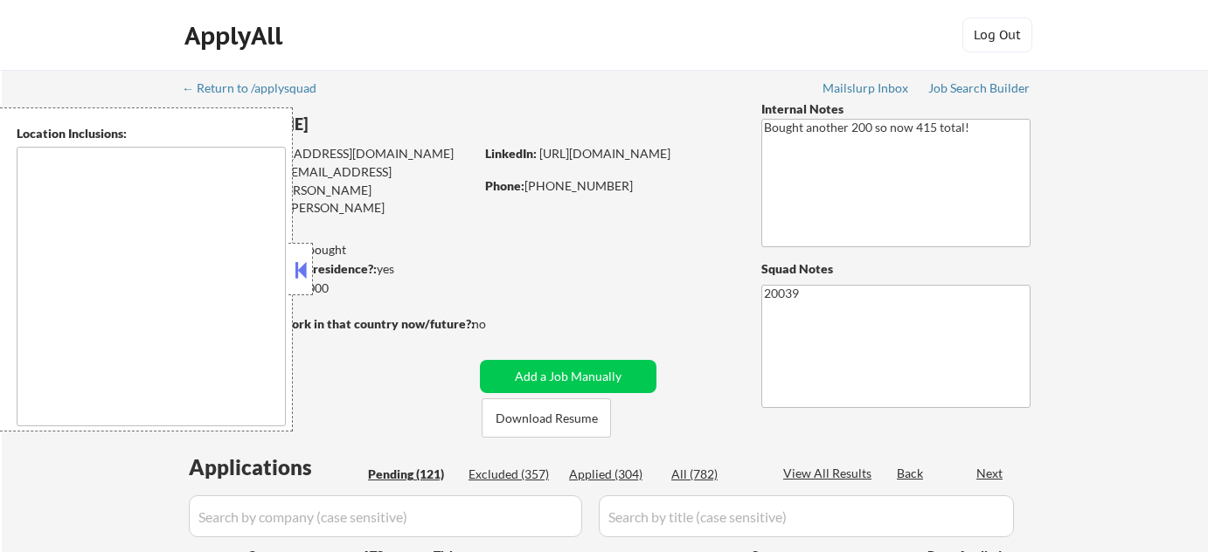
select select ""pending""
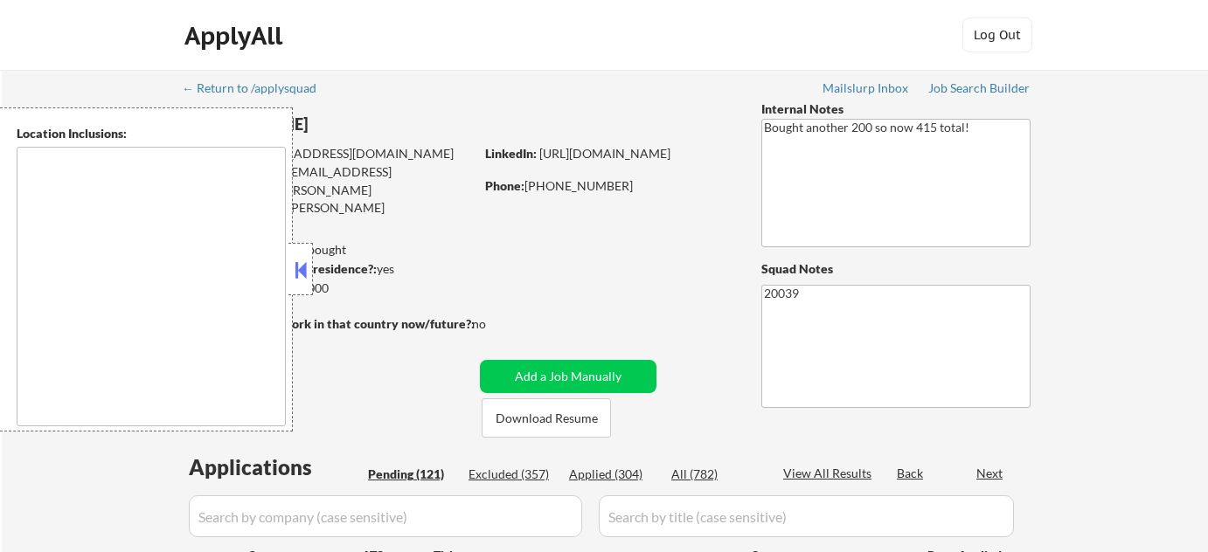
select select ""pending""
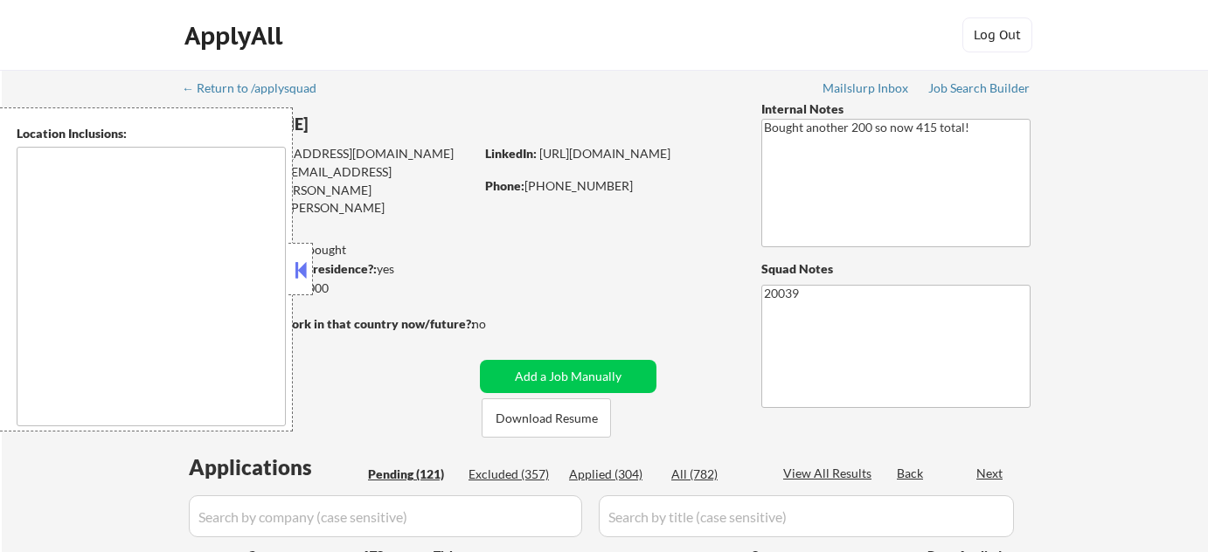
select select ""pending""
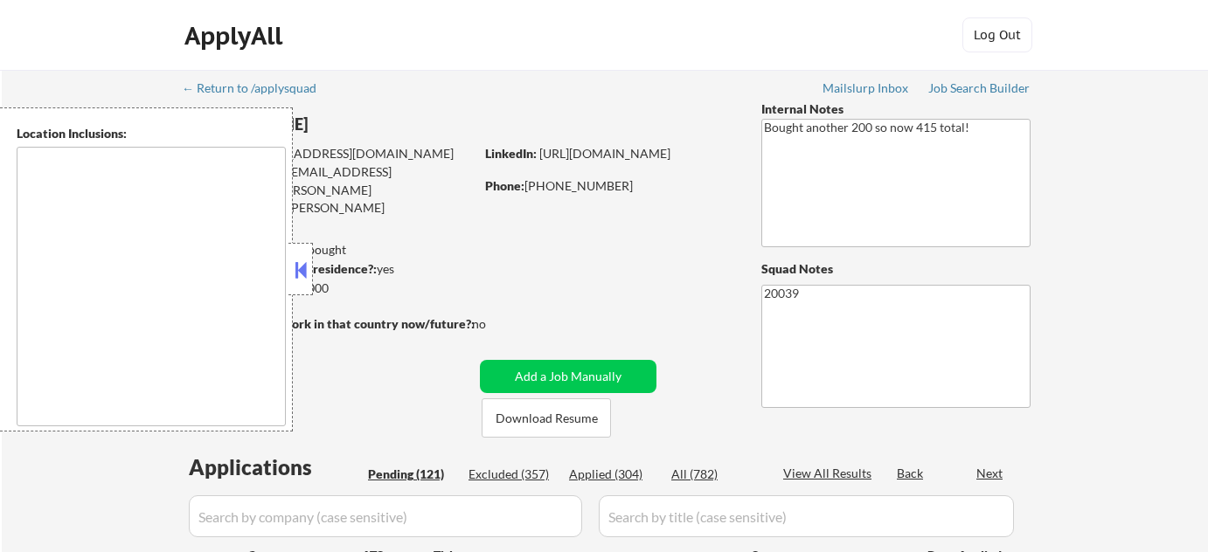
select select ""pending""
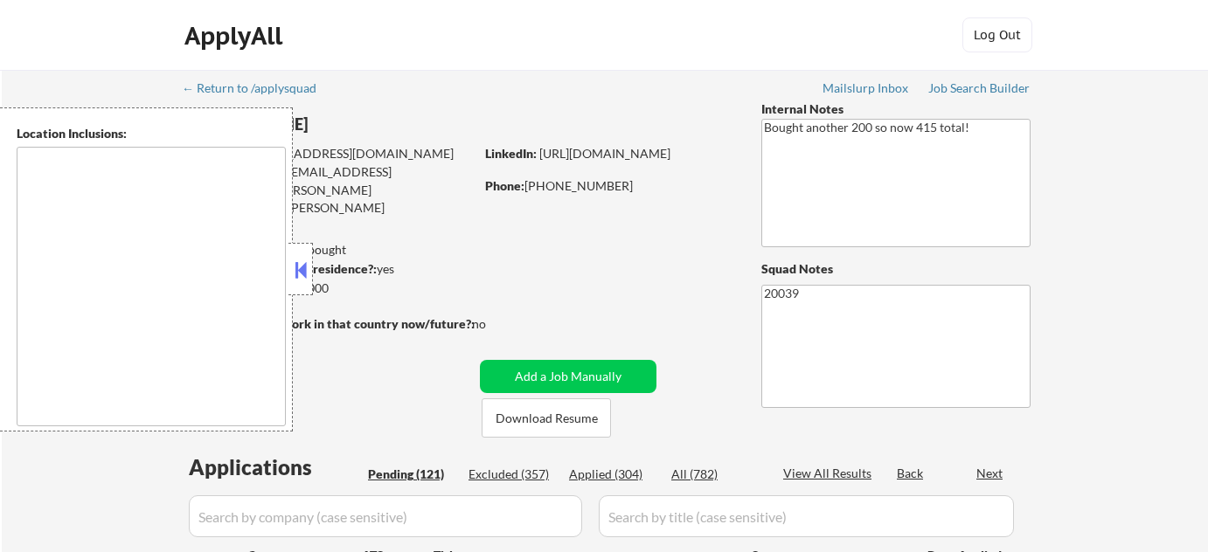
select select ""pending""
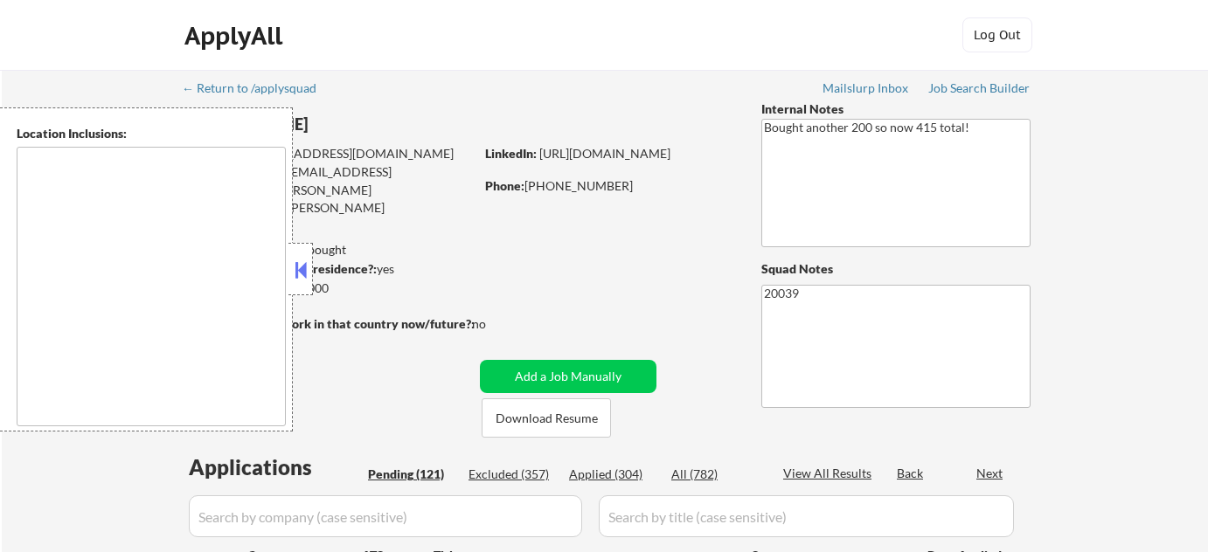
select select ""pending""
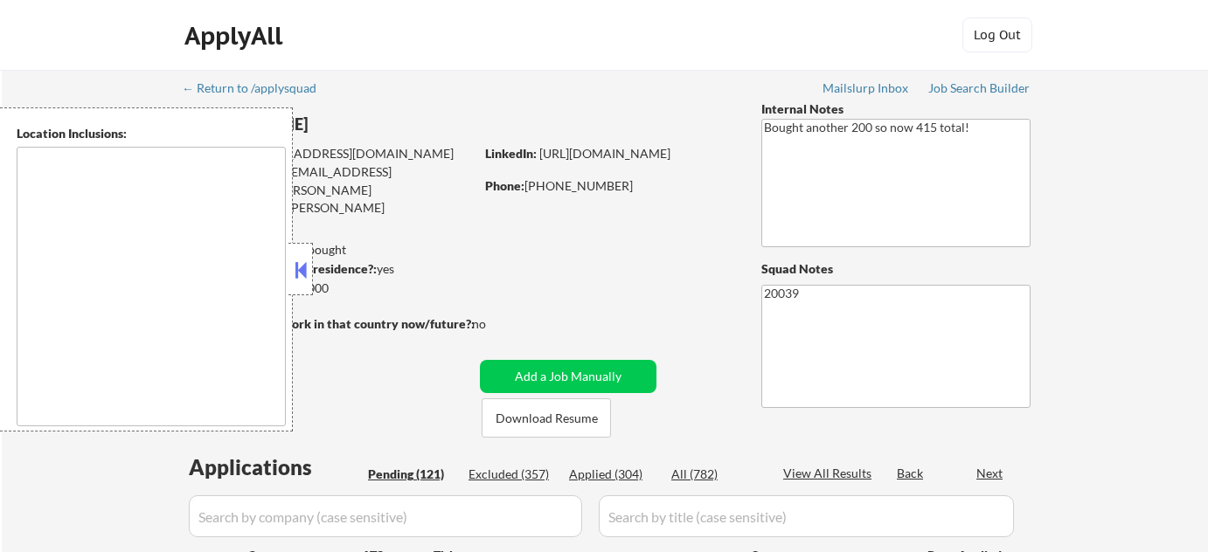
select select ""pending""
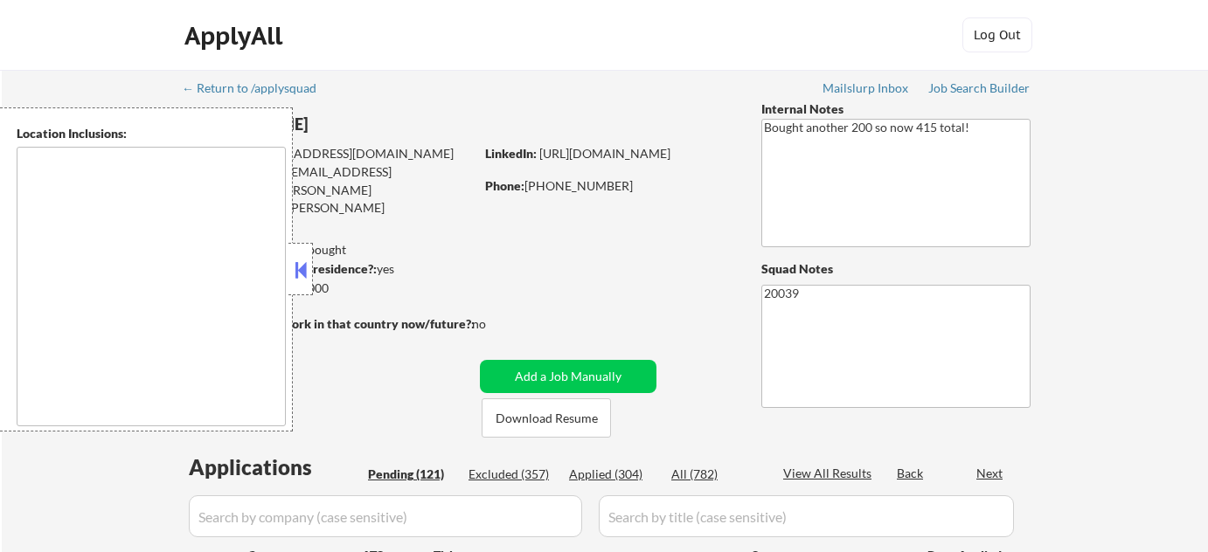
select select ""pending""
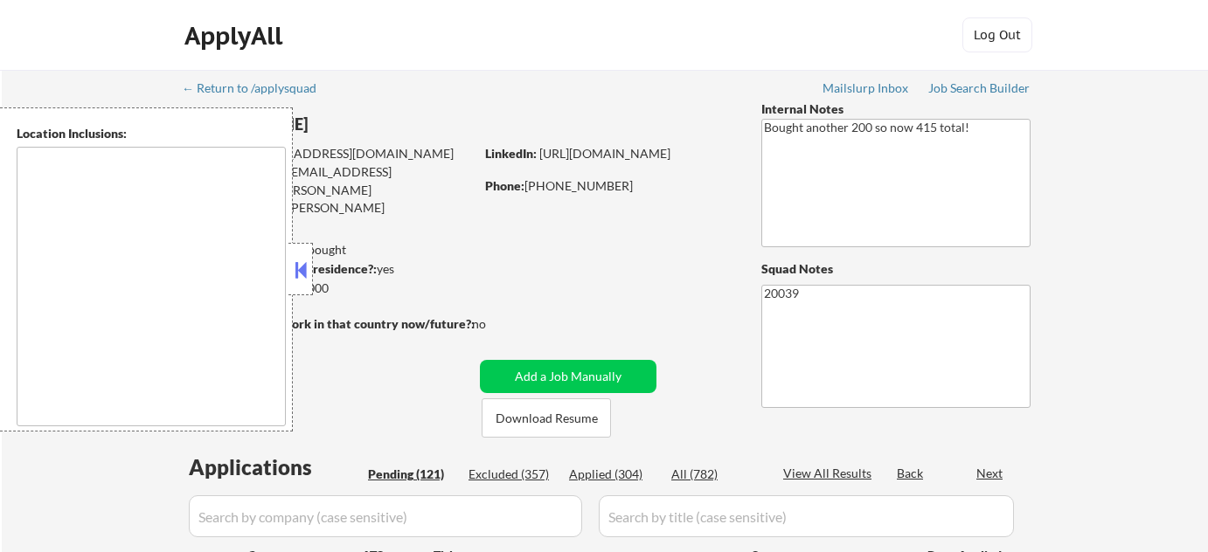
type textarea "[GEOGRAPHIC_DATA], [GEOGRAPHIC_DATA] [GEOGRAPHIC_DATA], [GEOGRAPHIC_DATA] [GEOG…"
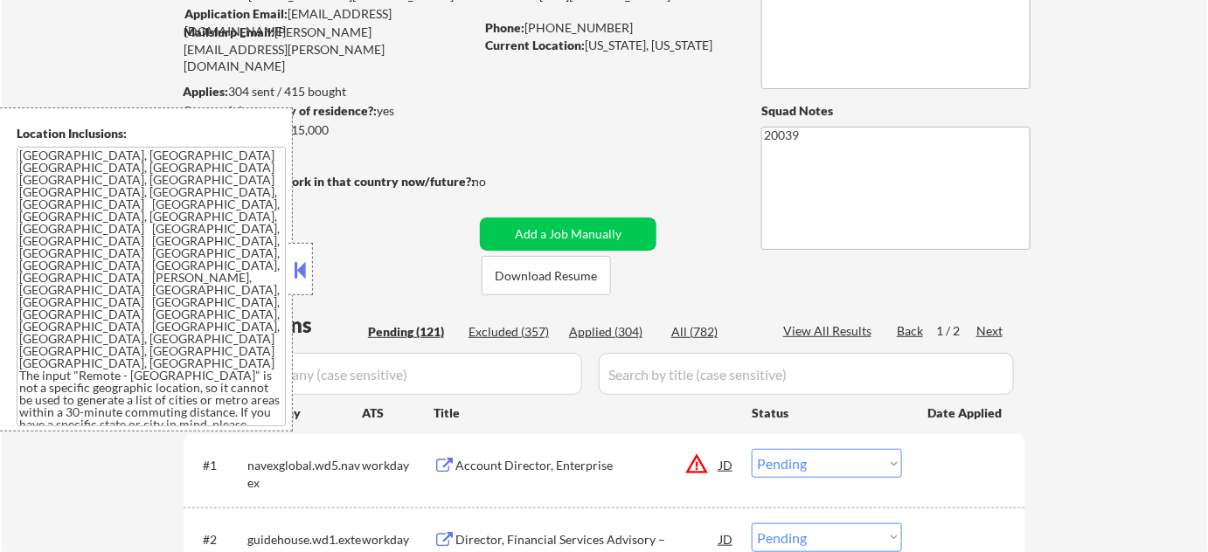
scroll to position [317, 0]
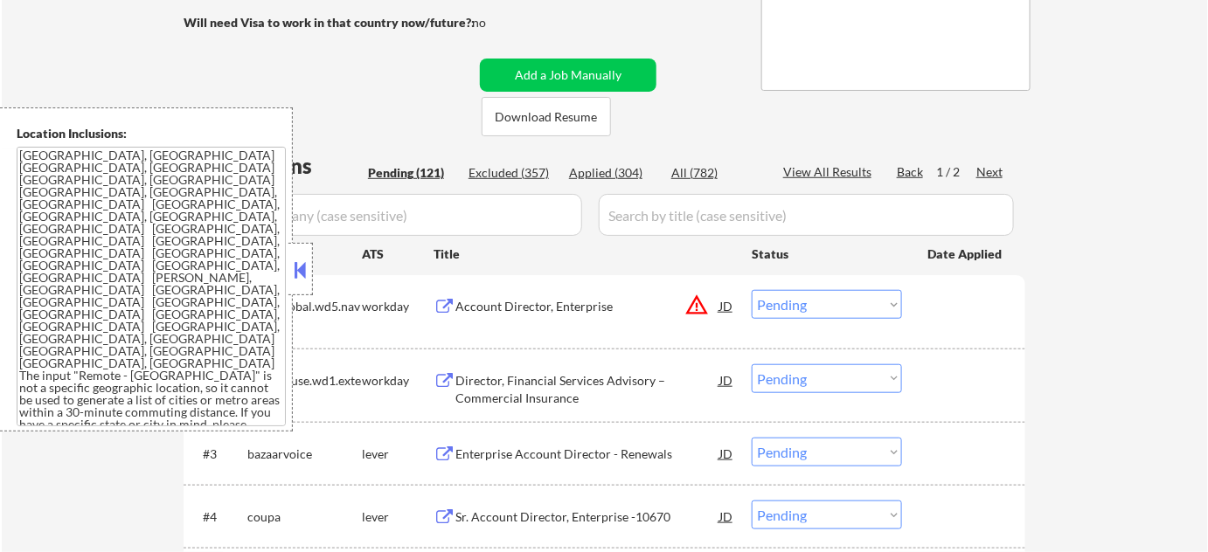
click at [302, 259] on button at bounding box center [300, 270] width 19 height 26
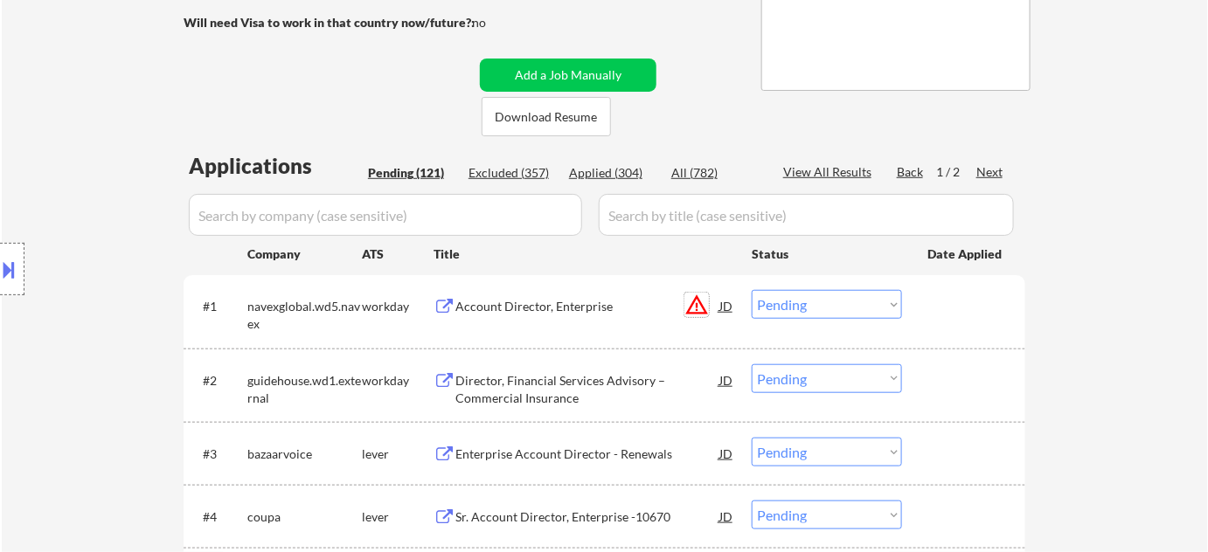
click at [702, 304] on button "warning_amber" at bounding box center [696, 305] width 24 height 24
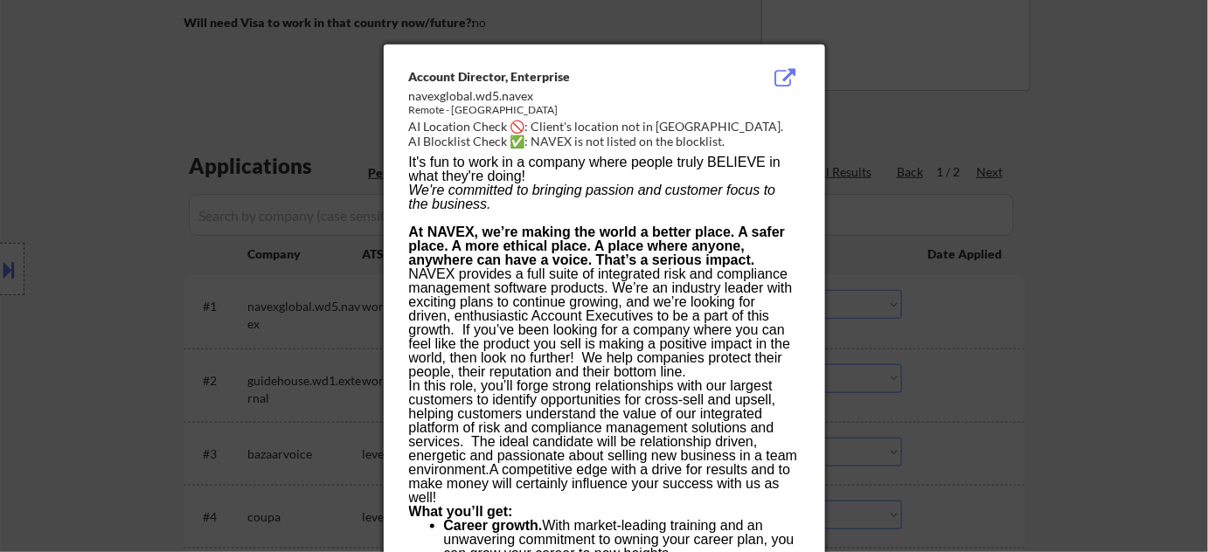
click at [1014, 364] on div at bounding box center [604, 276] width 1208 height 552
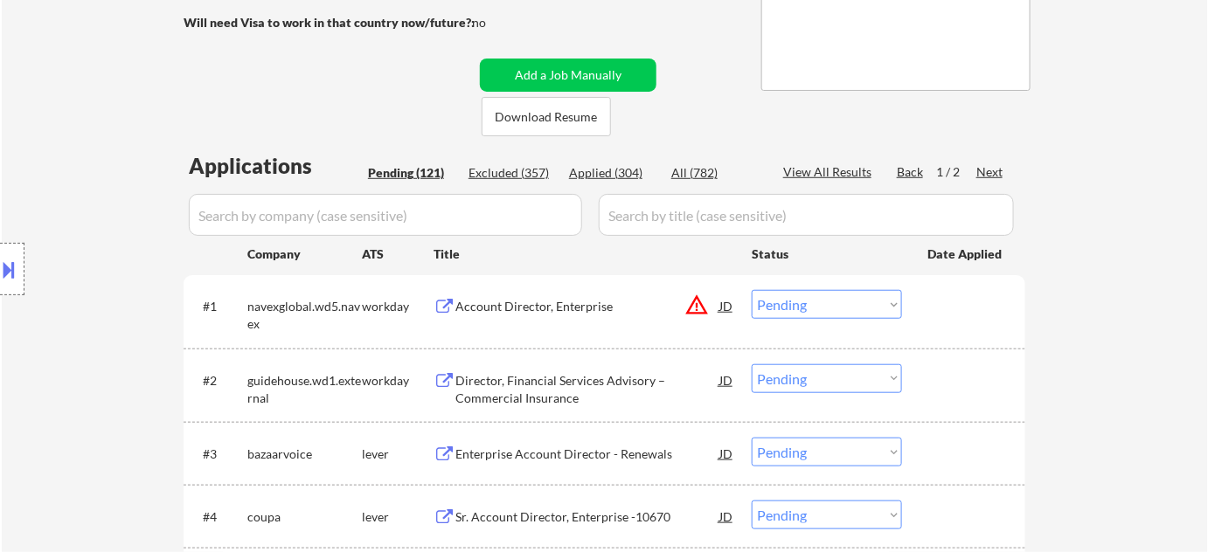
click at [883, 312] on select "Choose an option... Pending Applied Excluded (Questions) Excluded (Expired) Exc…" at bounding box center [827, 304] width 150 height 29
click at [752, 290] on select "Choose an option... Pending Applied Excluded (Questions) Excluded (Expired) Exc…" at bounding box center [827, 304] width 150 height 29
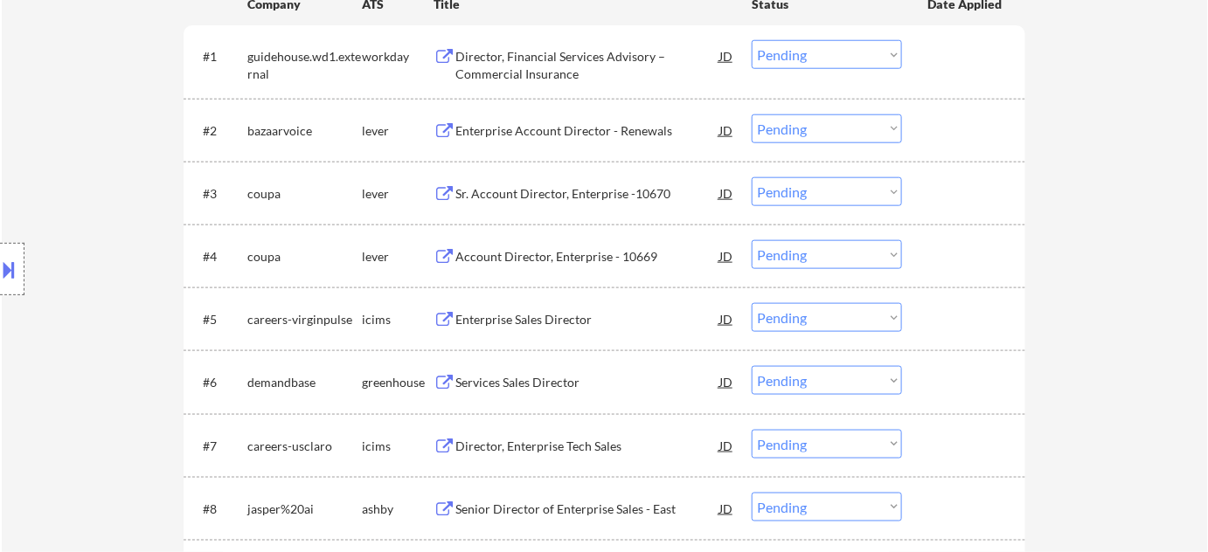
scroll to position [556, 0]
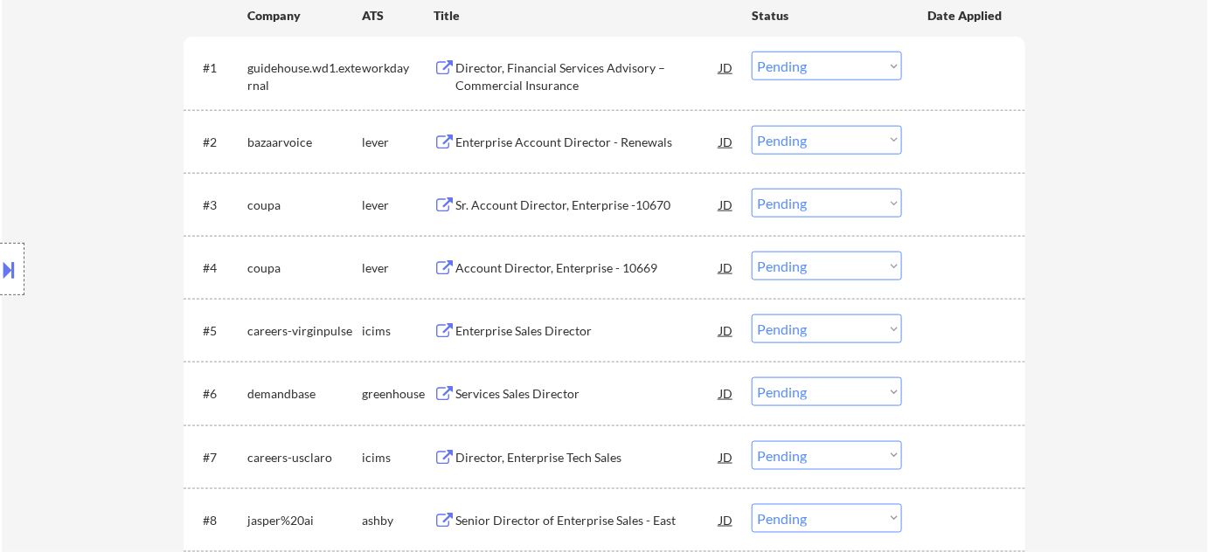
click at [542, 94] on div "#1 guidehouse.wd1.external workday Director, Financial Services Advisory – Comm…" at bounding box center [601, 73] width 825 height 58
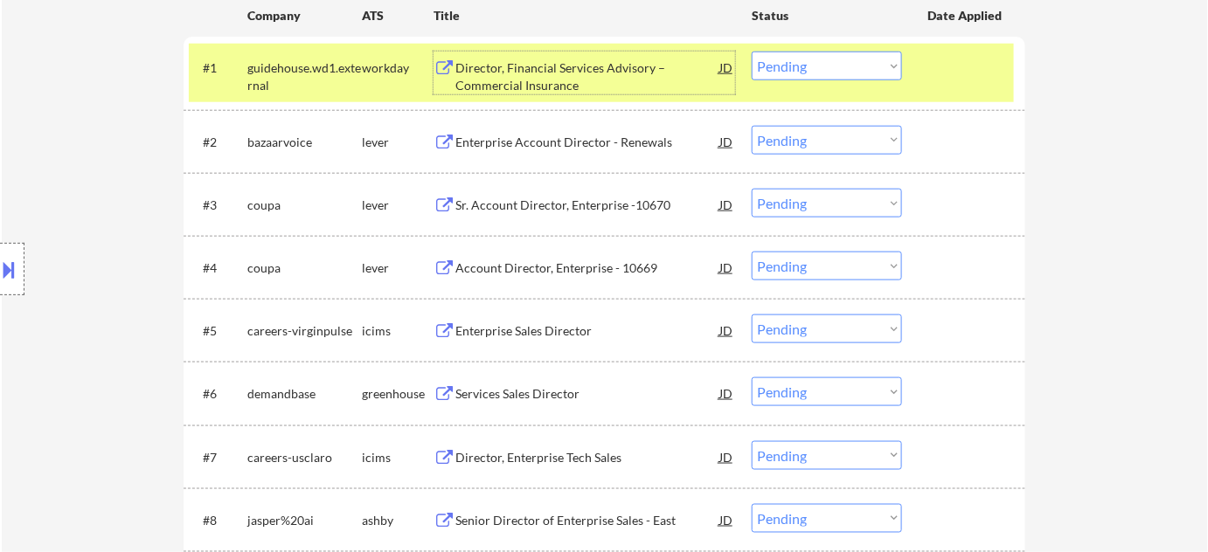
click at [548, 86] on div "Director, Financial Services Advisory – Commercial Insurance" at bounding box center [587, 76] width 264 height 34
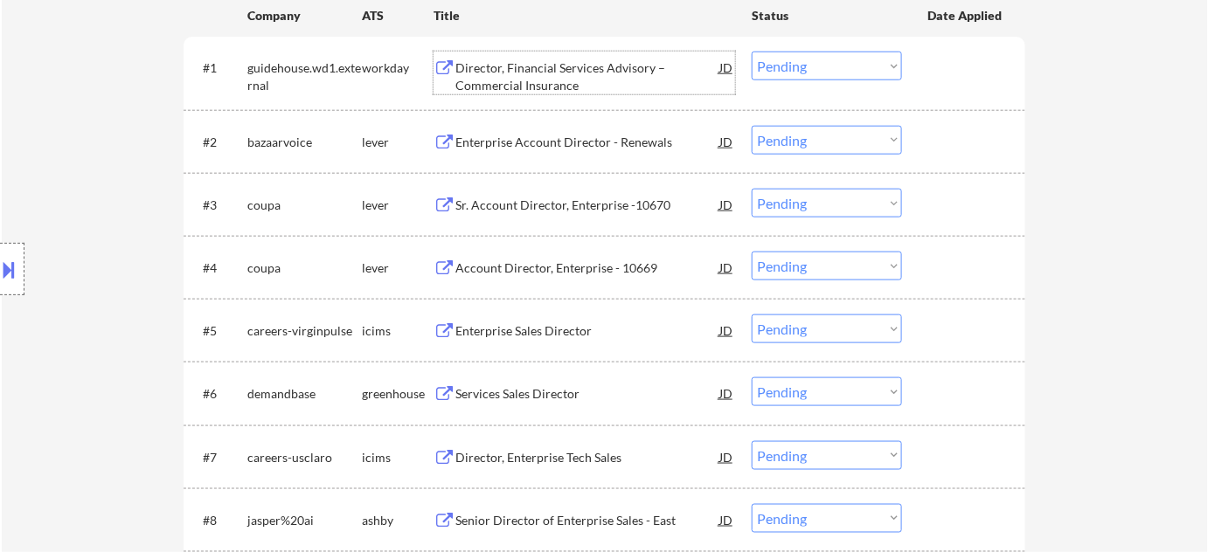
click at [832, 66] on select "Choose an option... Pending Applied Excluded (Questions) Excluded (Expired) Exc…" at bounding box center [827, 66] width 150 height 29
click at [752, 52] on select "Choose an option... Pending Applied Excluded (Questions) Excluded (Expired) Exc…" at bounding box center [827, 66] width 150 height 29
select select ""pending""
click at [555, 141] on div "Enterprise Account Director - Renewals" at bounding box center [587, 142] width 264 height 17
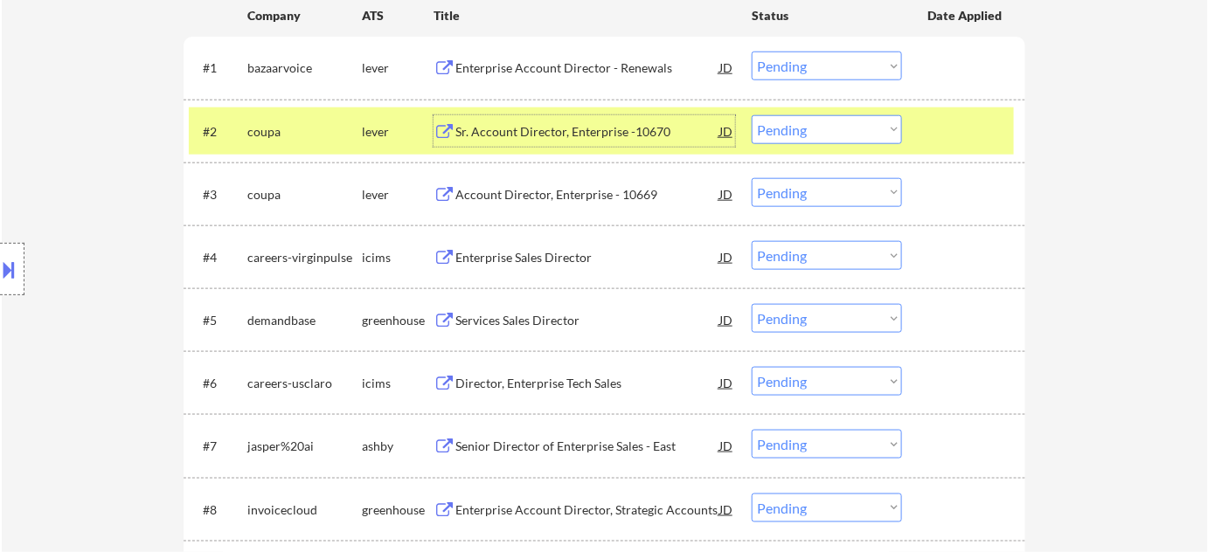
click at [600, 197] on div "Account Director, Enterprise - 10669" at bounding box center [587, 194] width 264 height 17
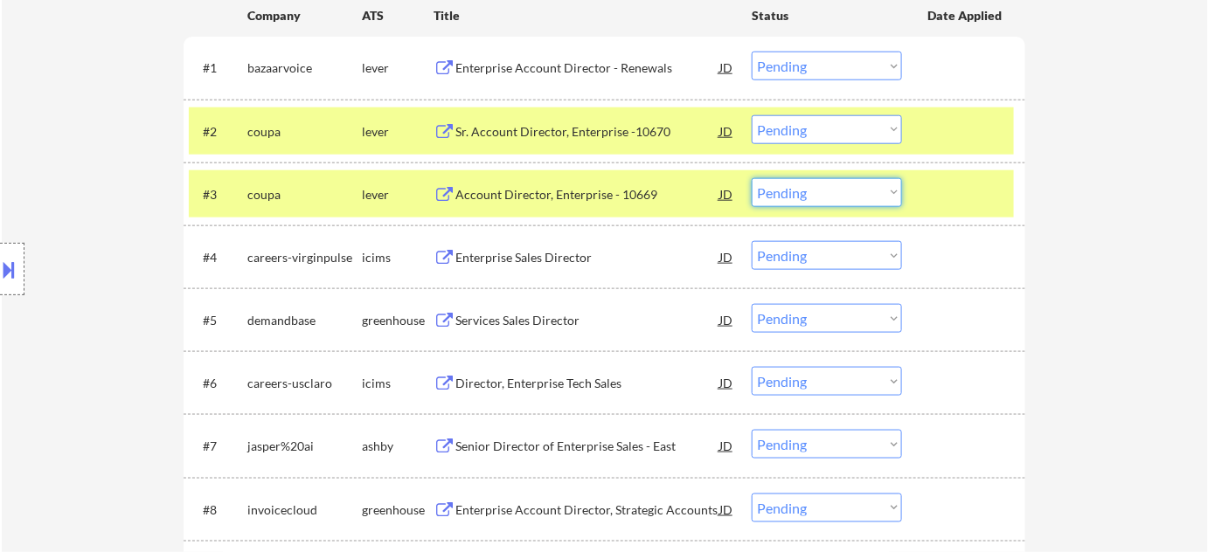
click at [765, 188] on select "Choose an option... Pending Applied Excluded (Questions) Excluded (Expired) Exc…" at bounding box center [827, 192] width 150 height 29
click at [752, 178] on select "Choose an option... Pending Applied Excluded (Questions) Excluded (Expired) Exc…" at bounding box center [827, 192] width 150 height 29
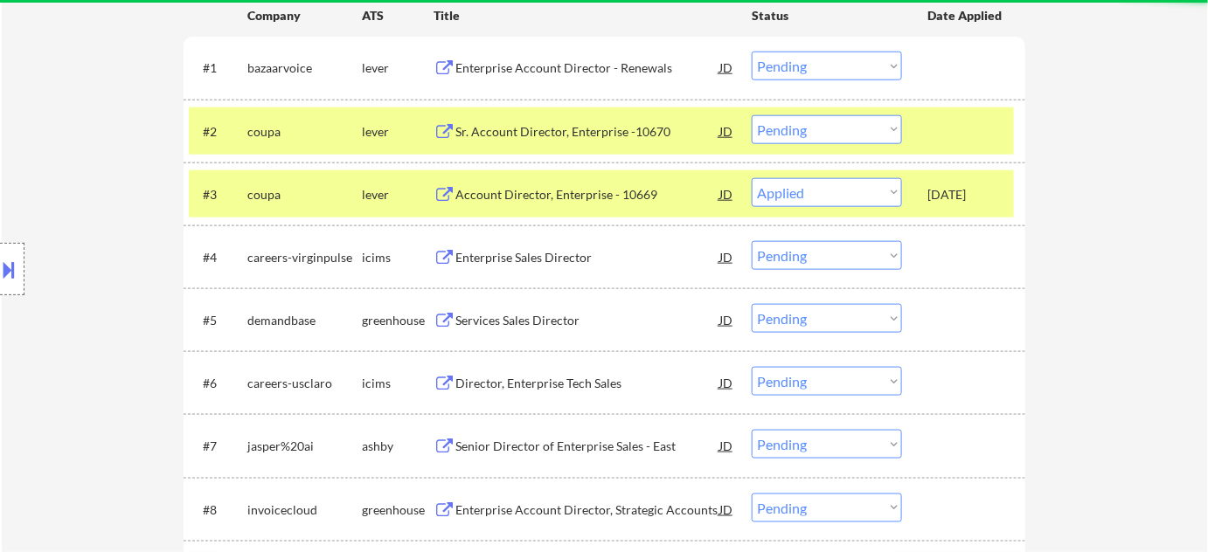
select select ""pending""
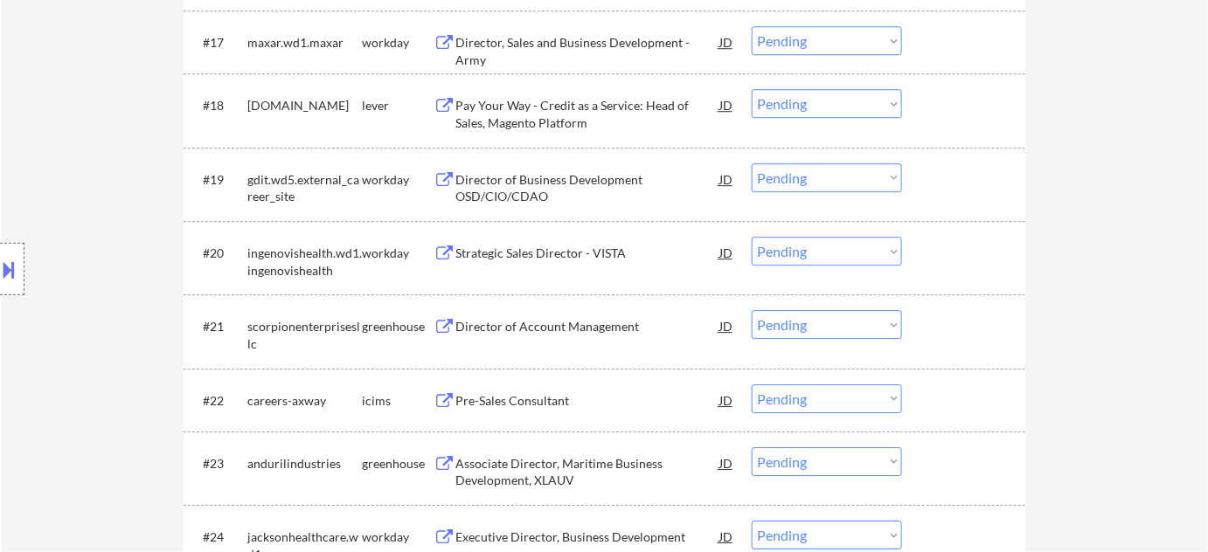
scroll to position [1668, 0]
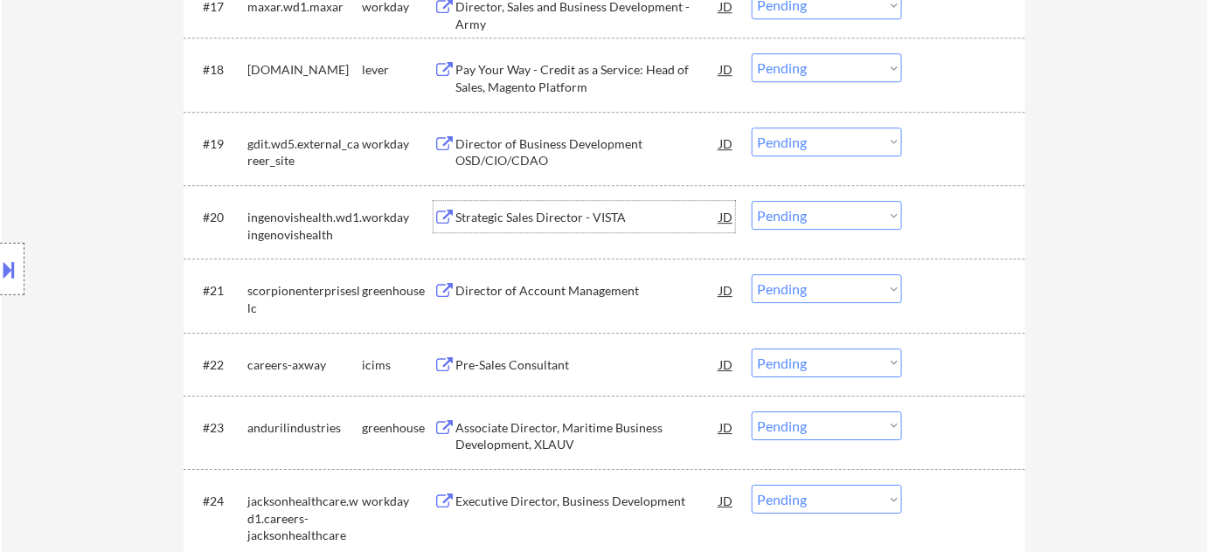
click at [570, 205] on div "Strategic Sales Director - VISTA" at bounding box center [587, 216] width 264 height 31
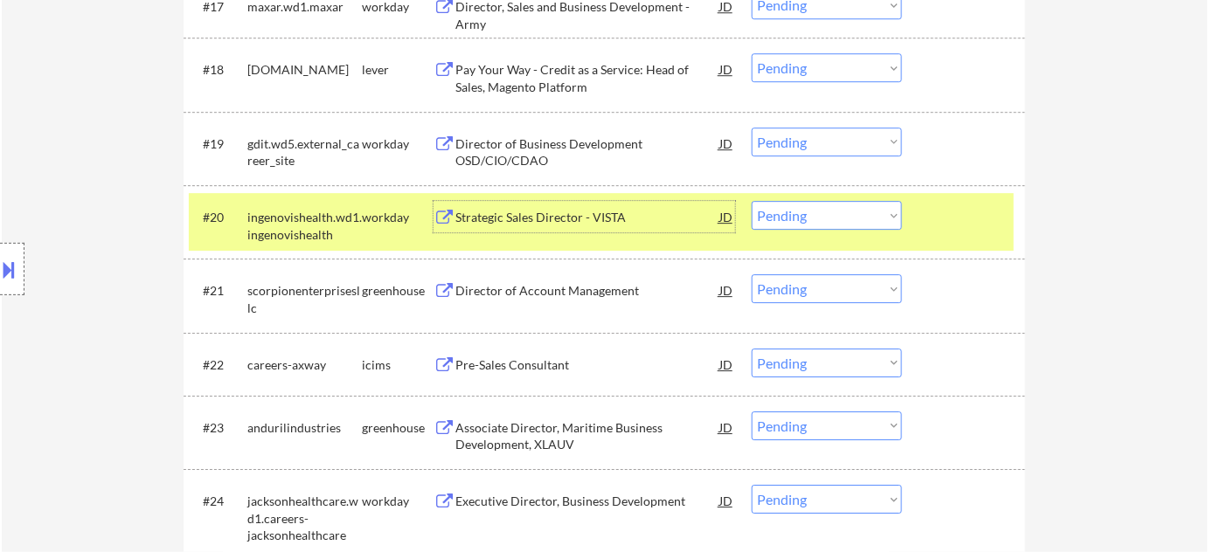
click at [799, 220] on select "Choose an option... Pending Applied Excluded (Questions) Excluded (Expired) Exc…" at bounding box center [827, 215] width 150 height 29
click at [752, 201] on select "Choose an option... Pending Applied Excluded (Questions) Excluded (Expired) Exc…" at bounding box center [827, 215] width 150 height 29
select select ""pending""
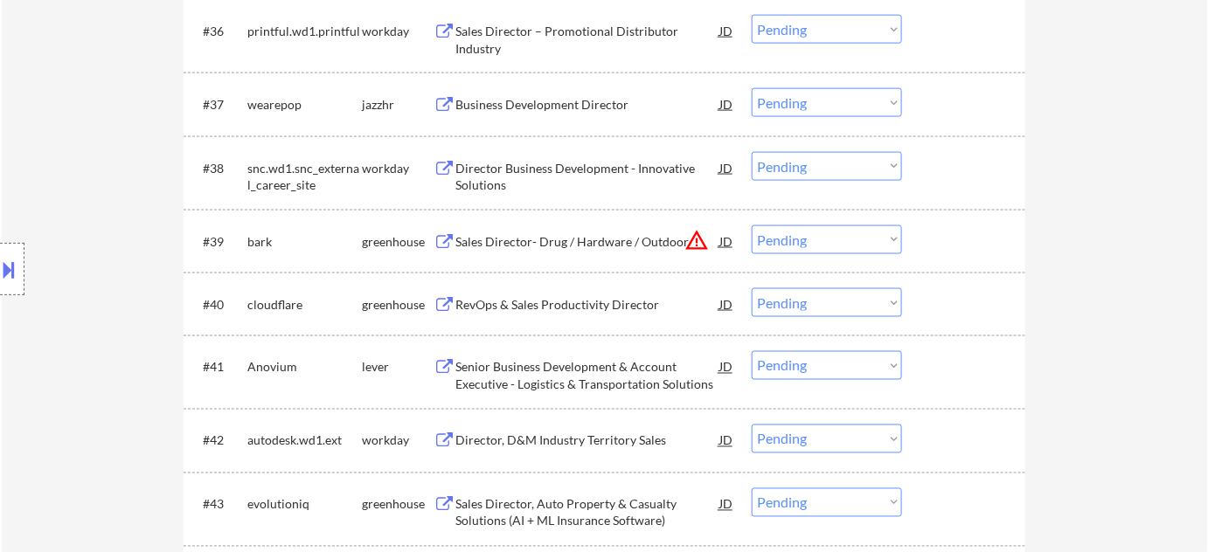
scroll to position [3019, 0]
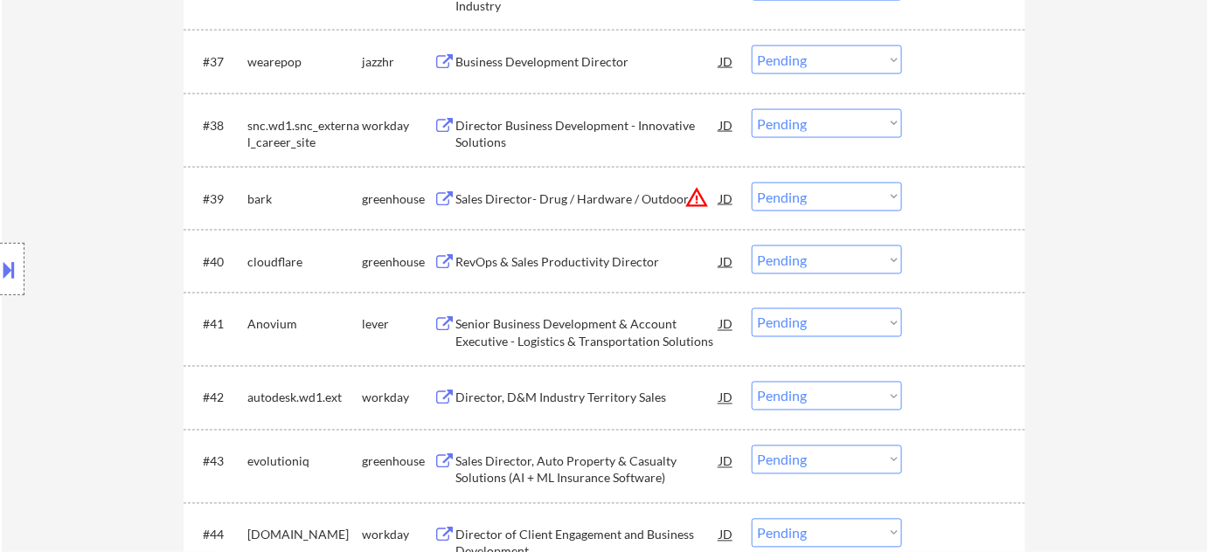
click at [804, 200] on select "Choose an option... Pending Applied Excluded (Questions) Excluded (Expired) Exc…" at bounding box center [827, 197] width 150 height 29
click at [752, 183] on select "Choose an option... Pending Applied Excluded (Questions) Excluded (Expired) Exc…" at bounding box center [827, 197] width 150 height 29
click at [600, 253] on div "RevOps & Sales Productivity Director" at bounding box center [587, 261] width 264 height 17
select select ""pending""
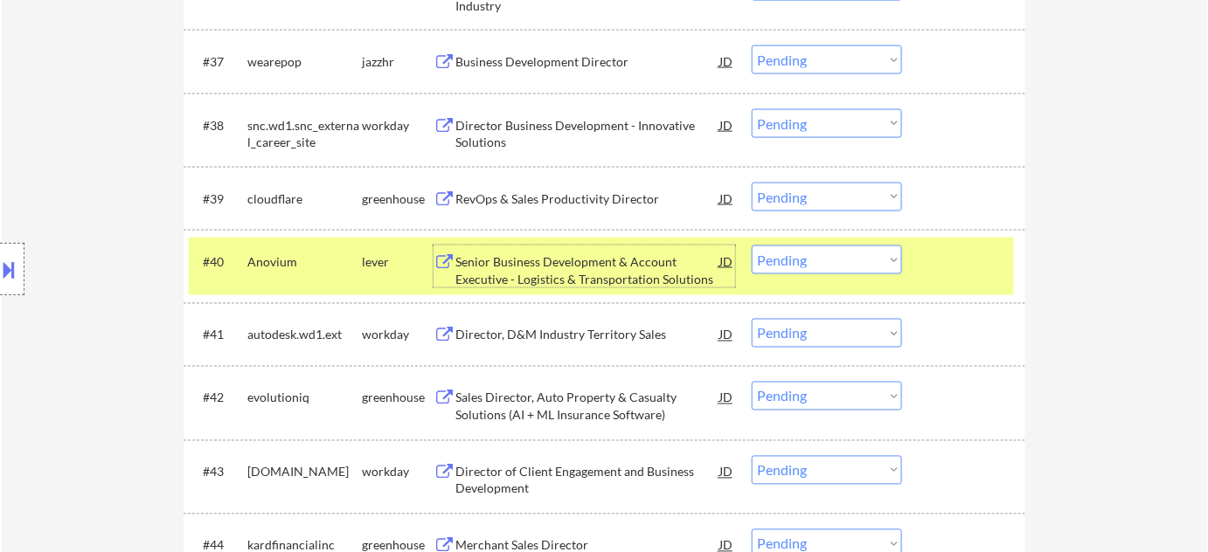
click at [832, 258] on select "Choose an option... Pending Applied Excluded (Questions) Excluded (Expired) Exc…" at bounding box center [827, 260] width 150 height 29
click at [752, 246] on select "Choose an option... Pending Applied Excluded (Questions) Excluded (Expired) Exc…" at bounding box center [827, 260] width 150 height 29
click at [534, 202] on div "RevOps & Sales Productivity Director" at bounding box center [587, 199] width 264 height 17
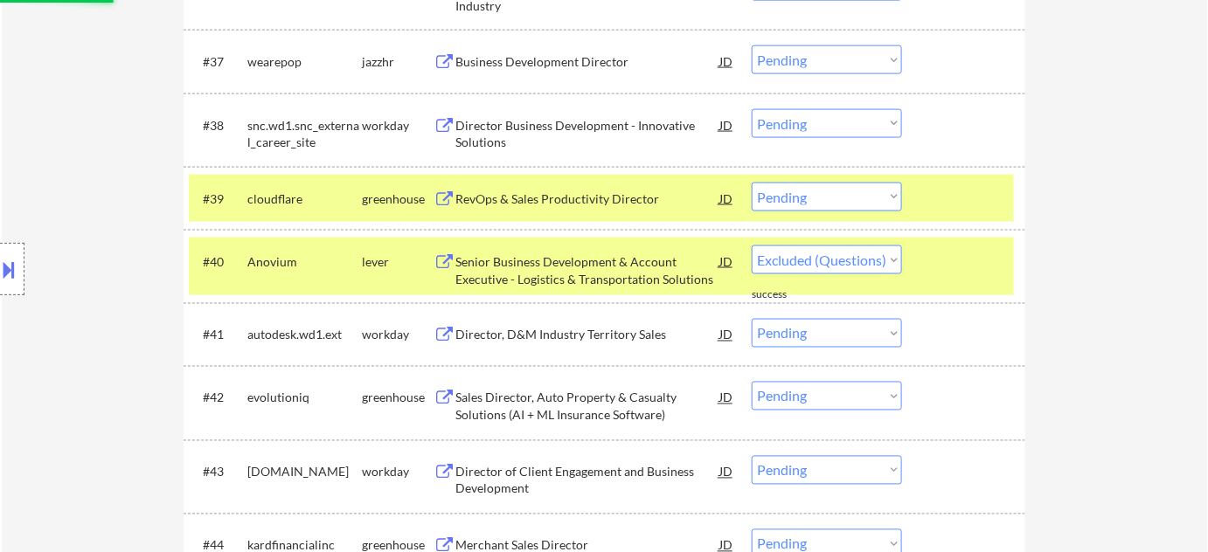
select select ""pending""
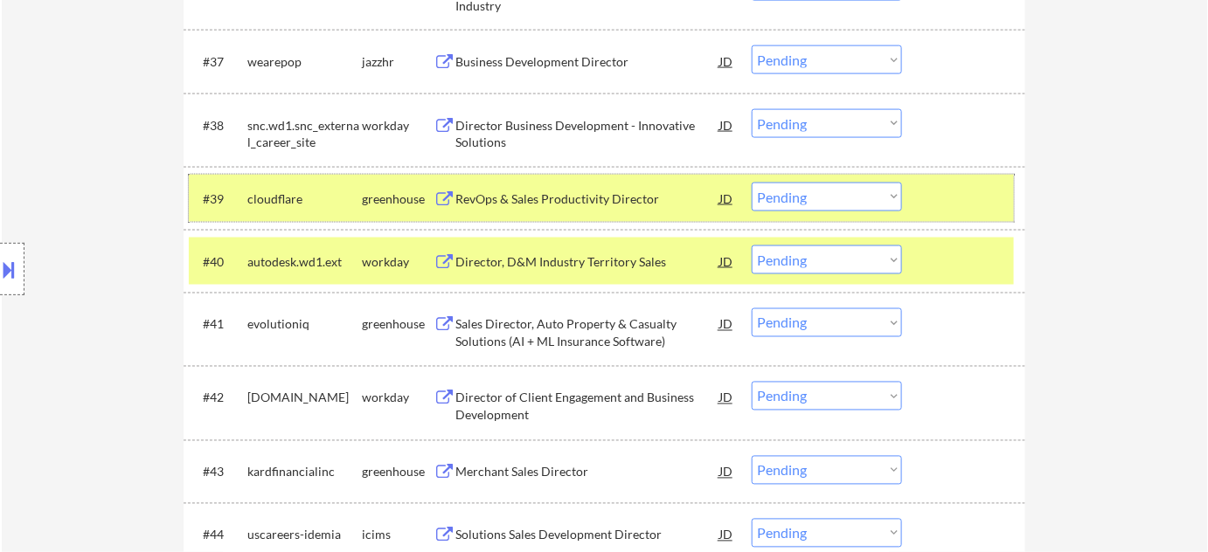
click at [808, 179] on div "#39 cloudflare greenhouse RevOps & Sales Productivity Director JD warning_amber…" at bounding box center [601, 198] width 825 height 47
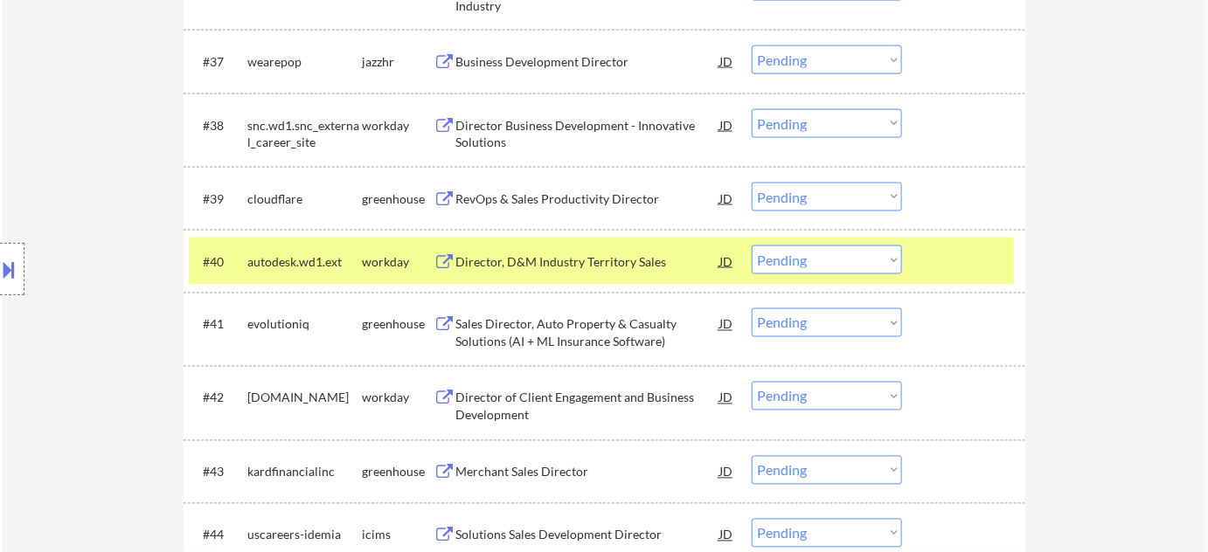
drag, startPoint x: 809, startPoint y: 195, endPoint x: 813, endPoint y: 209, distance: 14.4
click at [809, 195] on select "Choose an option... Pending Applied Excluded (Questions) Excluded (Expired) Exc…" at bounding box center [827, 197] width 150 height 29
click at [752, 183] on select "Choose an option... Pending Applied Excluded (Questions) Excluded (Expired) Exc…" at bounding box center [827, 197] width 150 height 29
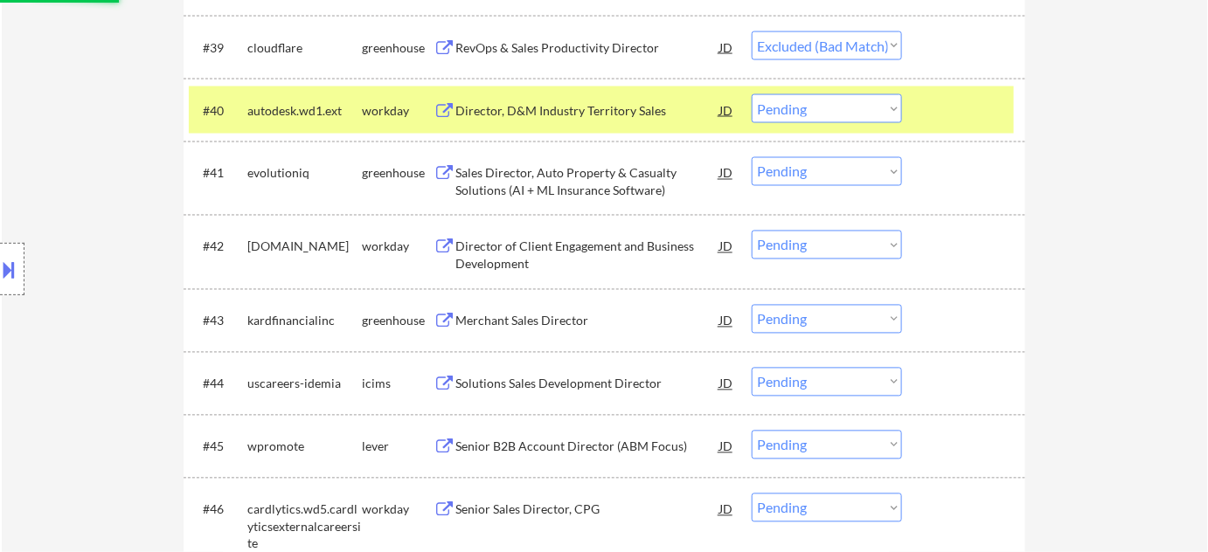
scroll to position [3178, 0]
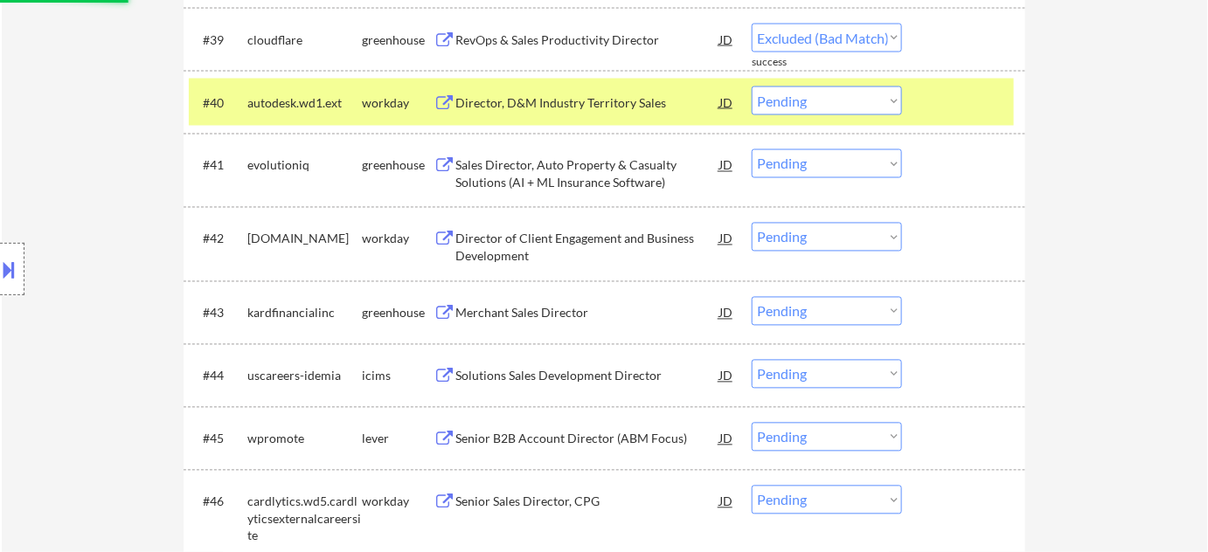
select select ""pending""
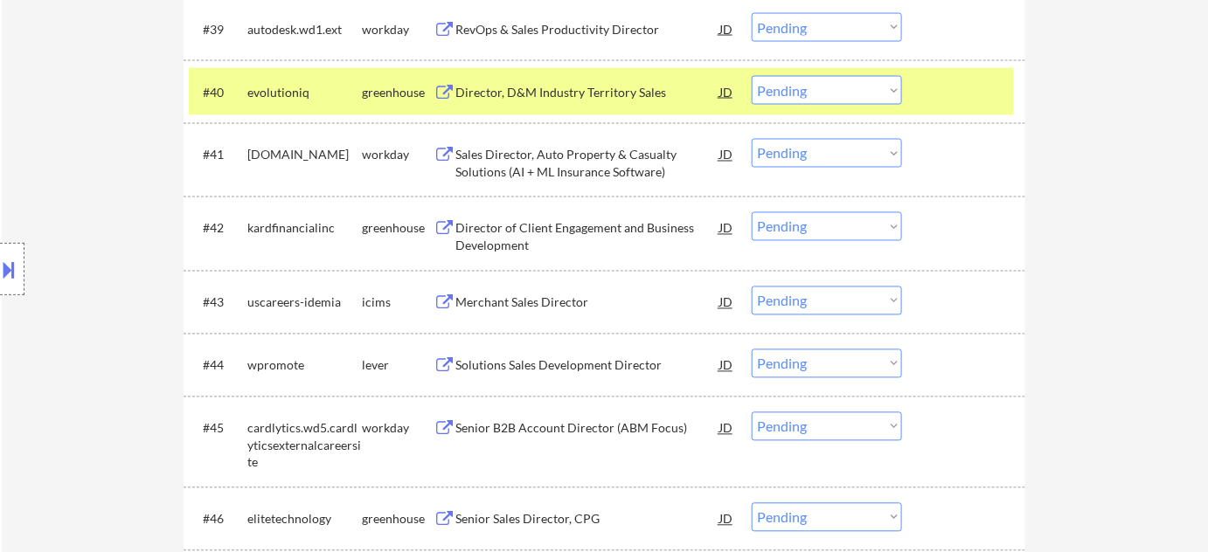
scroll to position [3257, 0]
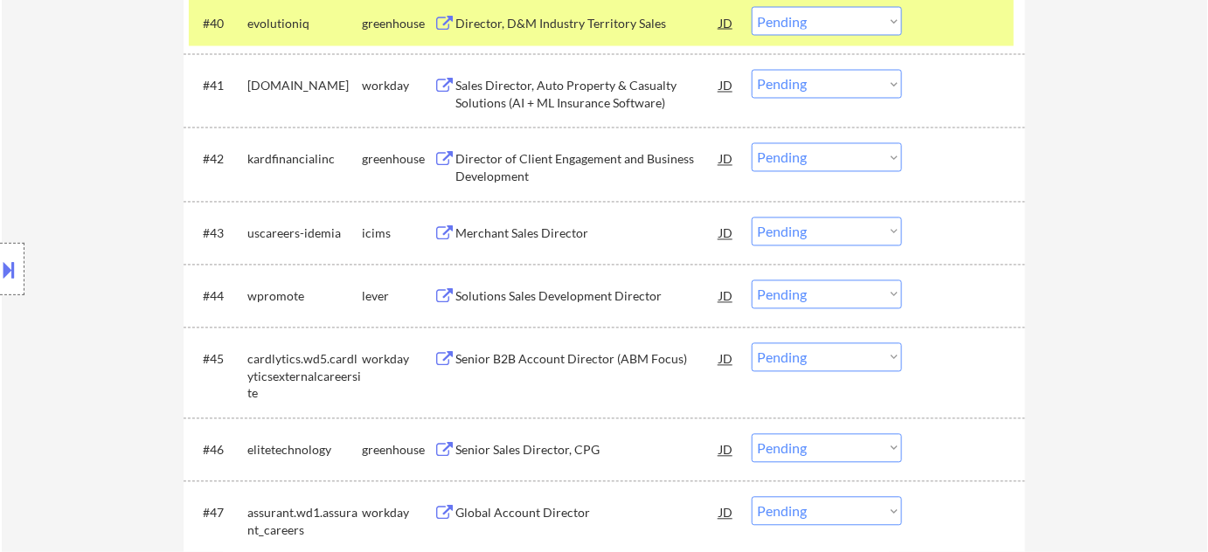
click at [545, 281] on div "Solutions Sales Development Director" at bounding box center [587, 296] width 264 height 31
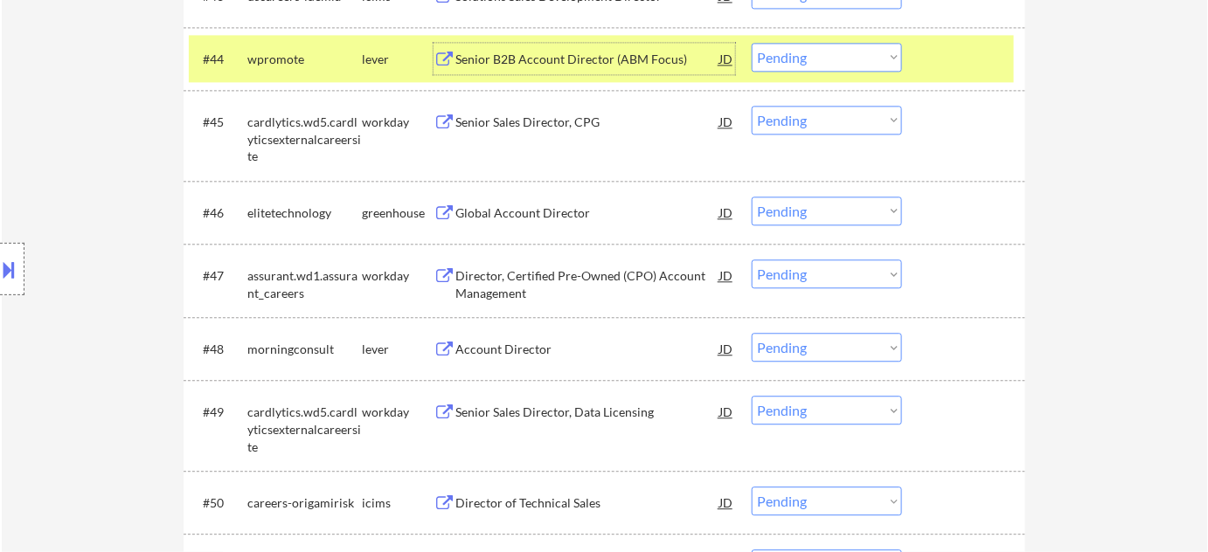
scroll to position [3496, 0]
click at [536, 210] on div "Global Account Director" at bounding box center [587, 212] width 264 height 17
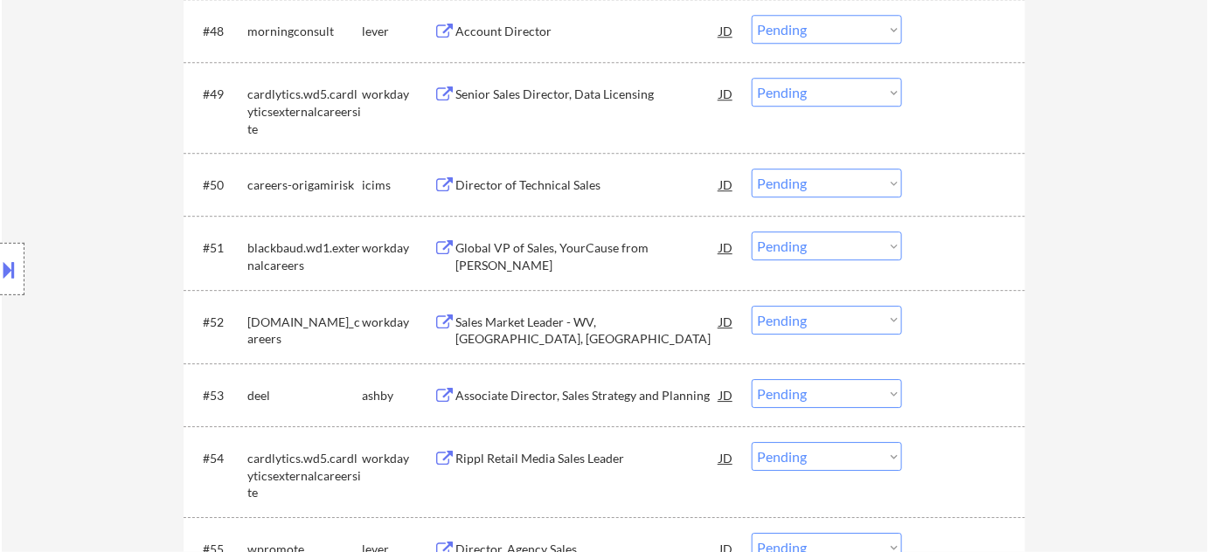
scroll to position [3893, 0]
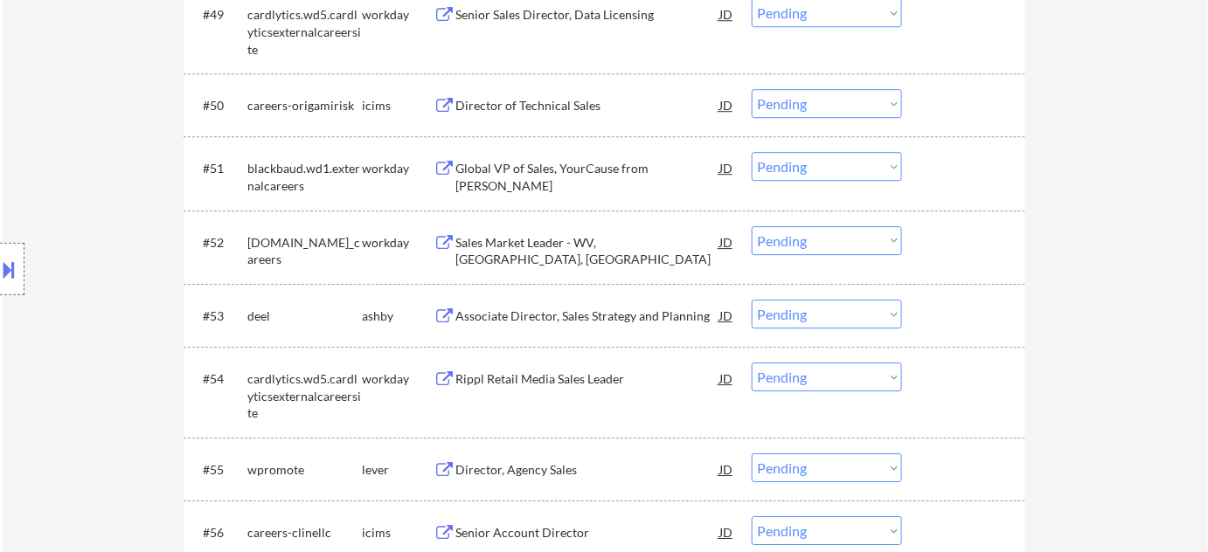
click at [602, 169] on div "Global VP of Sales, YourCause from Blackbaud" at bounding box center [587, 177] width 264 height 34
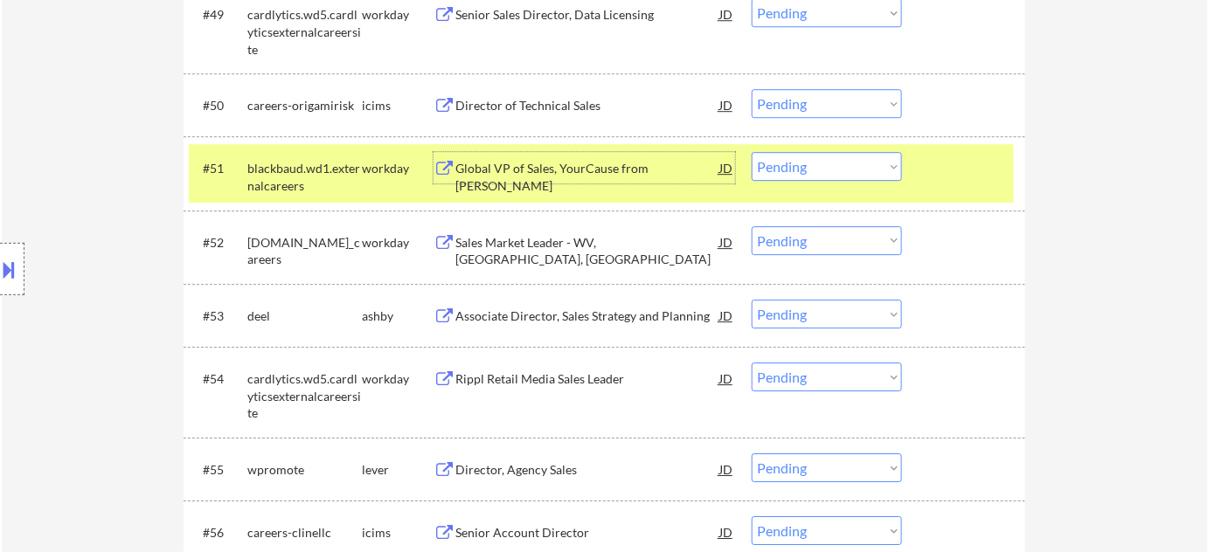
click at [811, 157] on select "Choose an option... Pending Applied Excluded (Questions) Excluded (Expired) Exc…" at bounding box center [827, 166] width 150 height 29
click at [752, 152] on select "Choose an option... Pending Applied Excluded (Questions) Excluded (Expired) Exc…" at bounding box center [827, 166] width 150 height 29
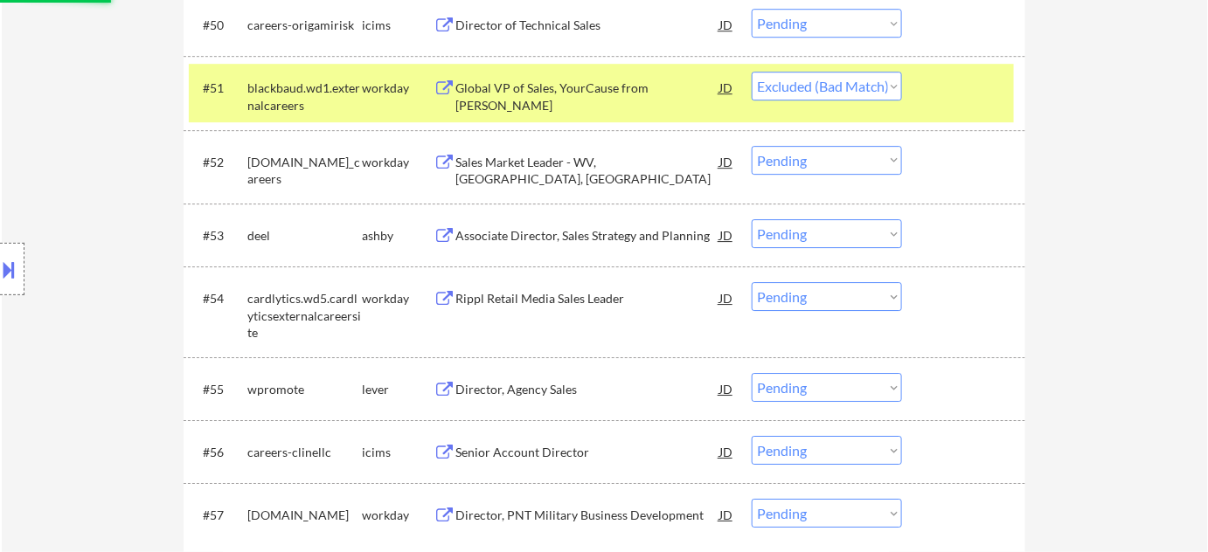
scroll to position [4052, 0]
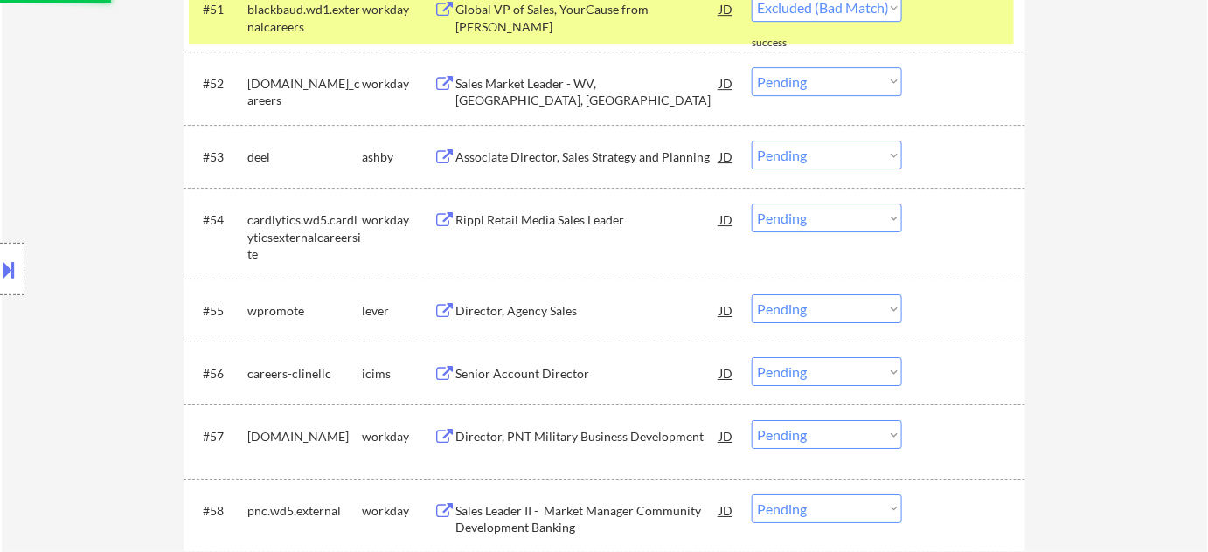
select select ""pending""
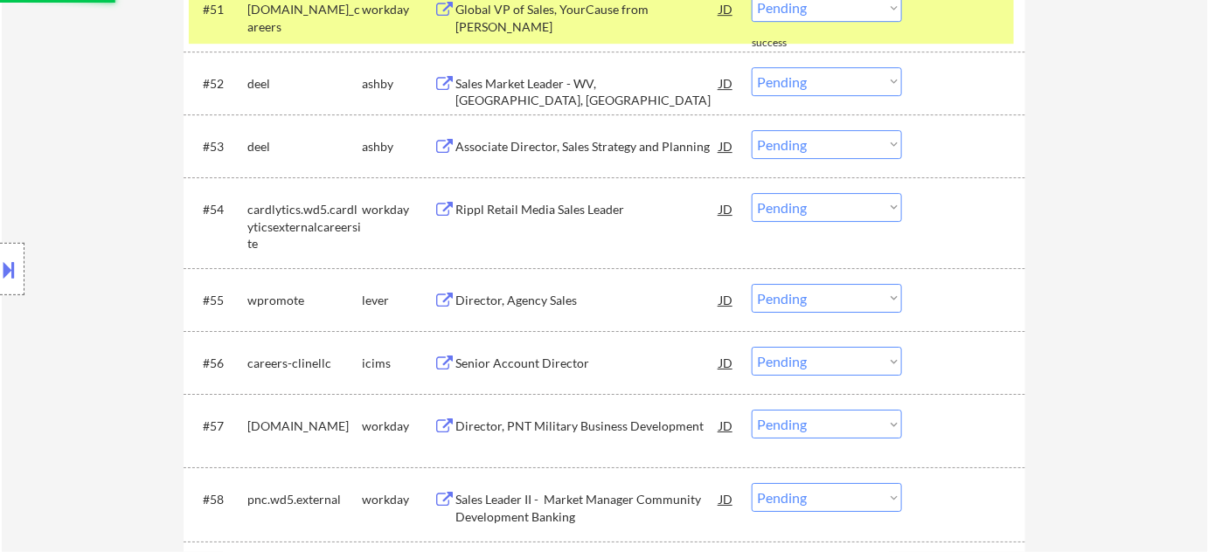
click at [575, 312] on div "Director, Agency Sales" at bounding box center [587, 299] width 264 height 31
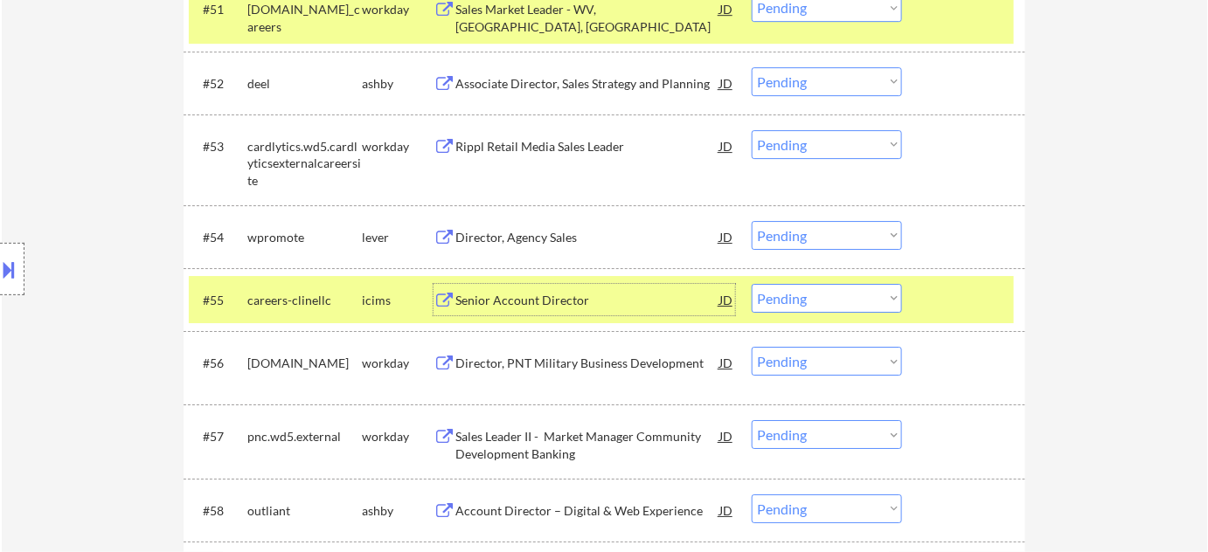
click at [867, 302] on select "Choose an option... Pending Applied Excluded (Questions) Excluded (Expired) Exc…" at bounding box center [827, 298] width 150 height 29
click at [752, 284] on select "Choose an option... Pending Applied Excluded (Questions) Excluded (Expired) Exc…" at bounding box center [827, 298] width 150 height 29
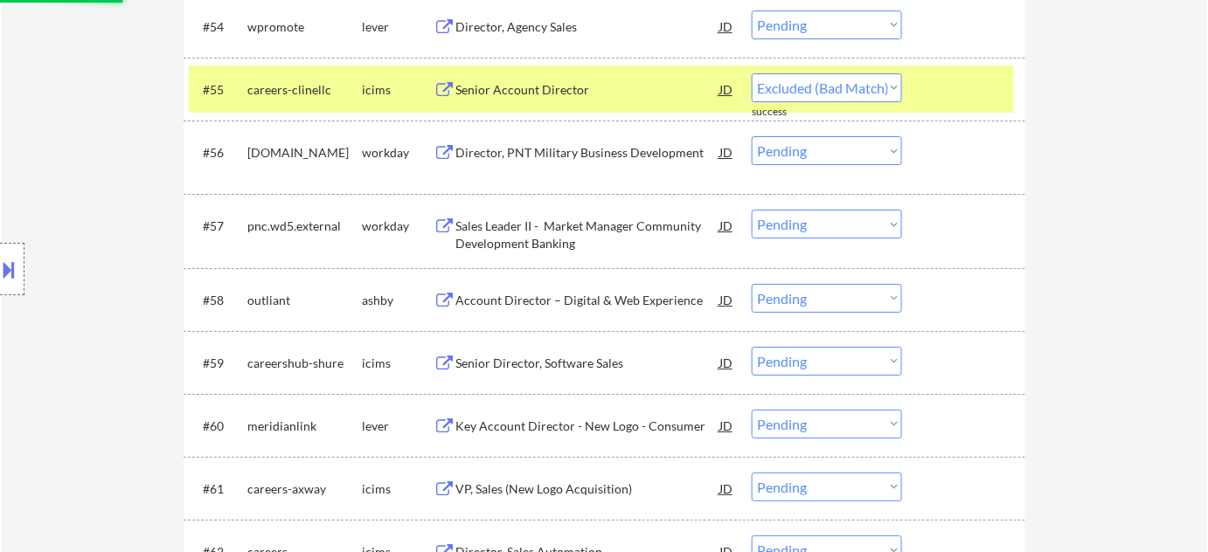
scroll to position [4290, 0]
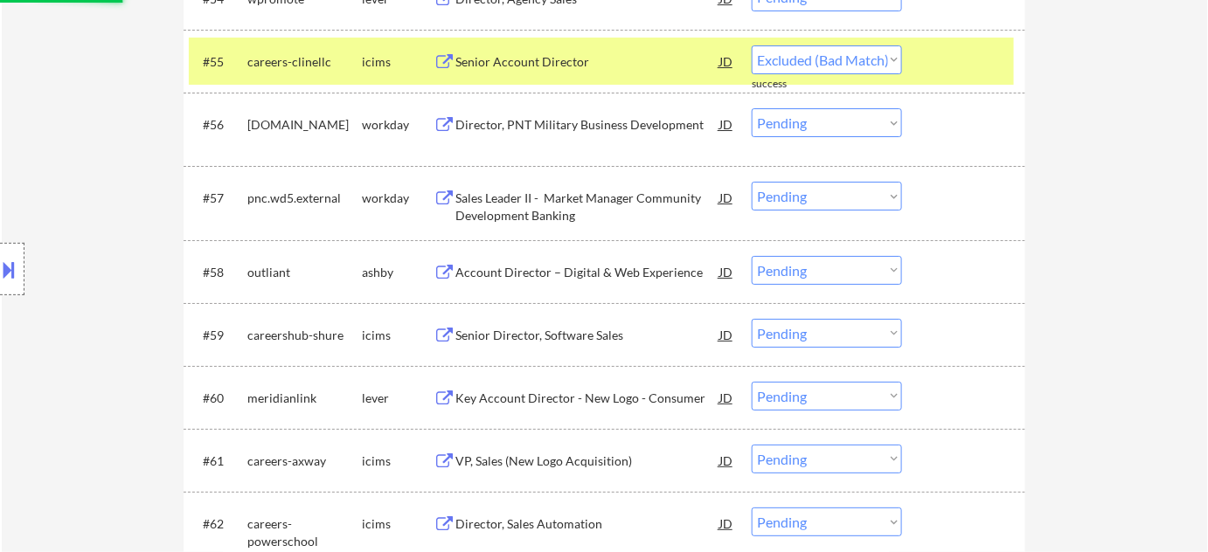
select select ""pending""
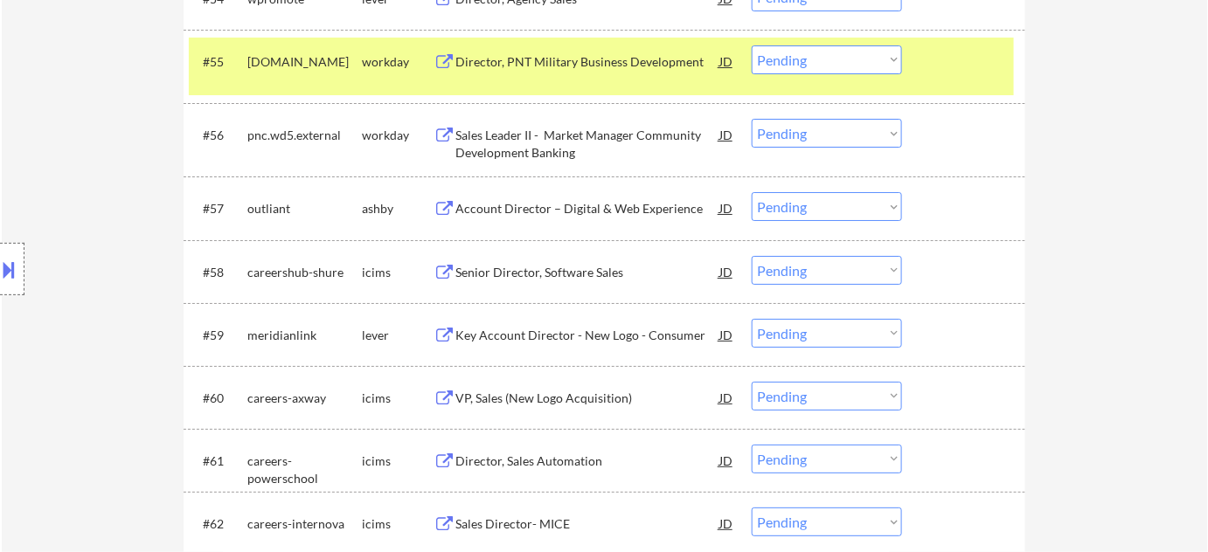
click at [558, 213] on div "Account Director – Digital & Web Experience" at bounding box center [587, 208] width 264 height 17
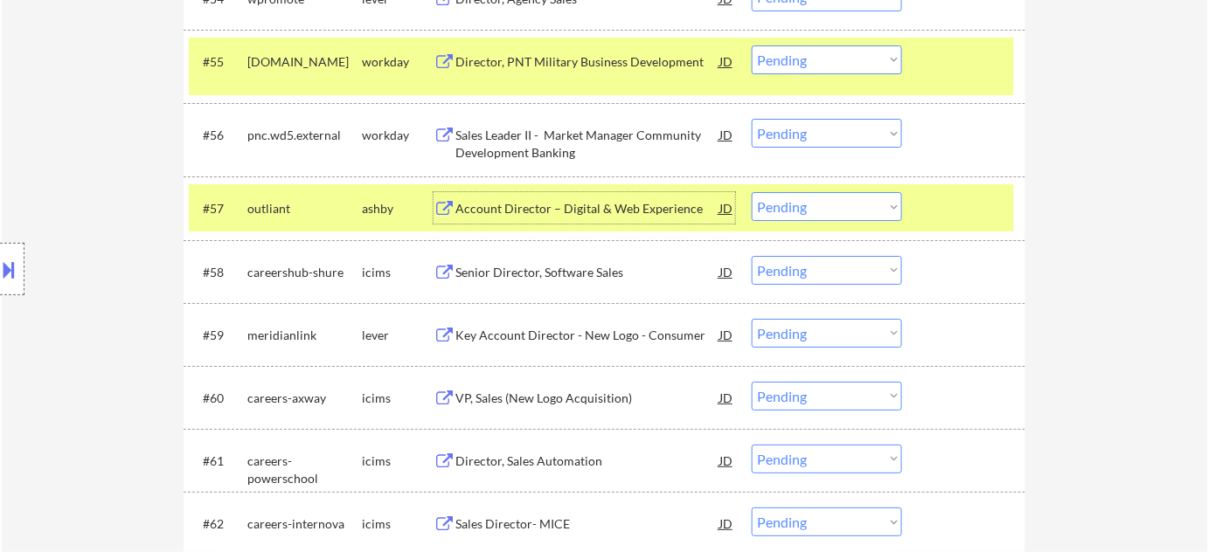
click at [848, 202] on select "Choose an option... Pending Applied Excluded (Questions) Excluded (Expired) Exc…" at bounding box center [827, 206] width 150 height 29
click at [752, 192] on select "Choose an option... Pending Applied Excluded (Questions) Excluded (Expired) Exc…" at bounding box center [827, 206] width 150 height 29
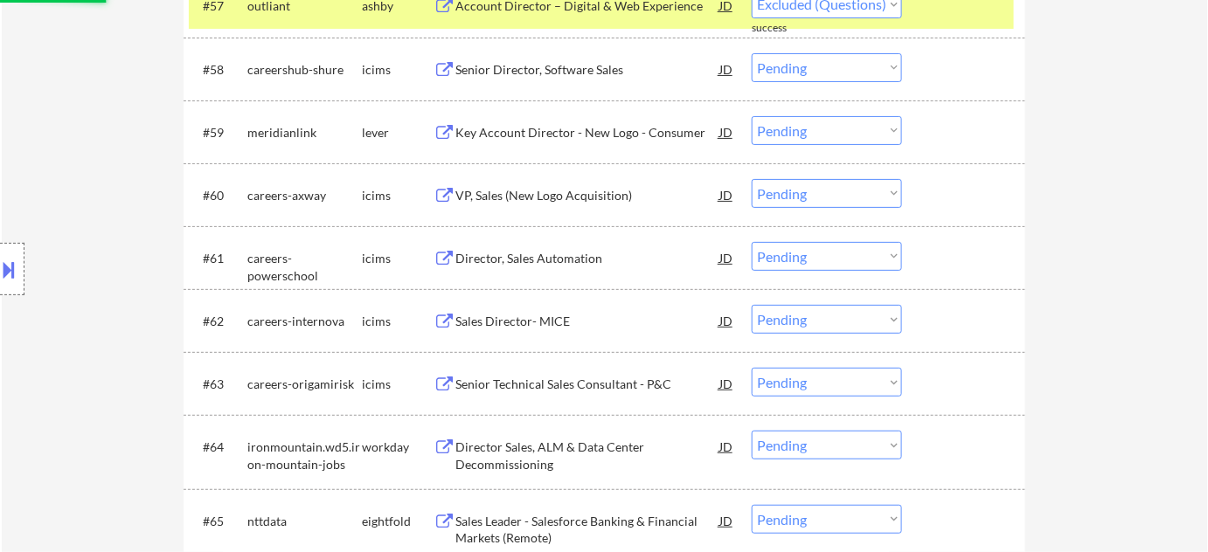
scroll to position [4608, 0]
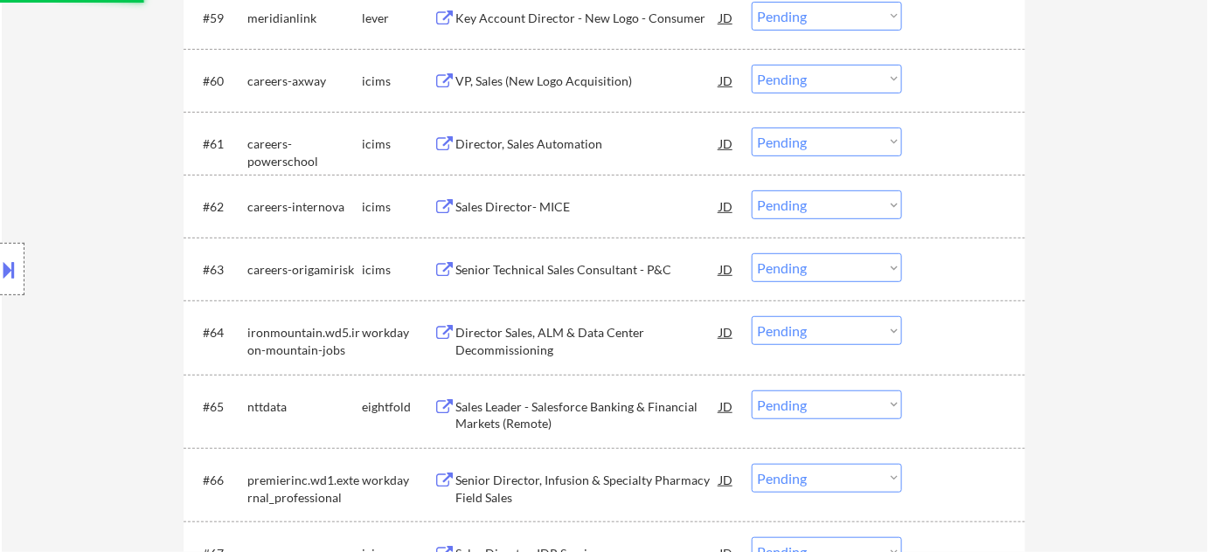
select select ""pending""
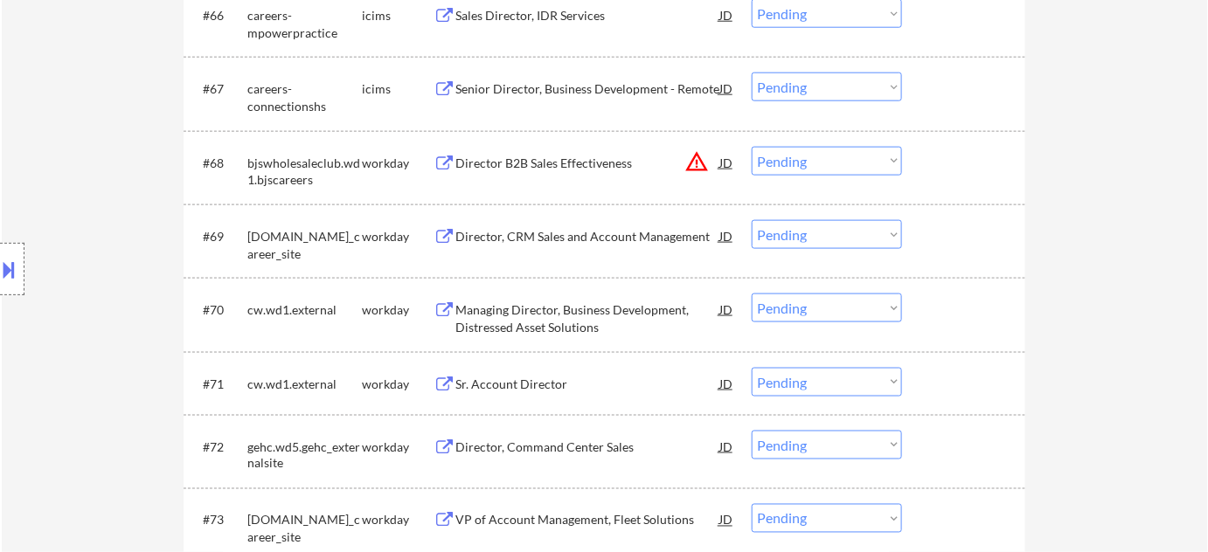
scroll to position [5085, 0]
click at [845, 164] on select "Choose an option... Pending Applied Excluded (Questions) Excluded (Expired) Exc…" at bounding box center [827, 159] width 150 height 29
click at [752, 145] on select "Choose an option... Pending Applied Excluded (Questions) Excluded (Expired) Exc…" at bounding box center [827, 159] width 150 height 29
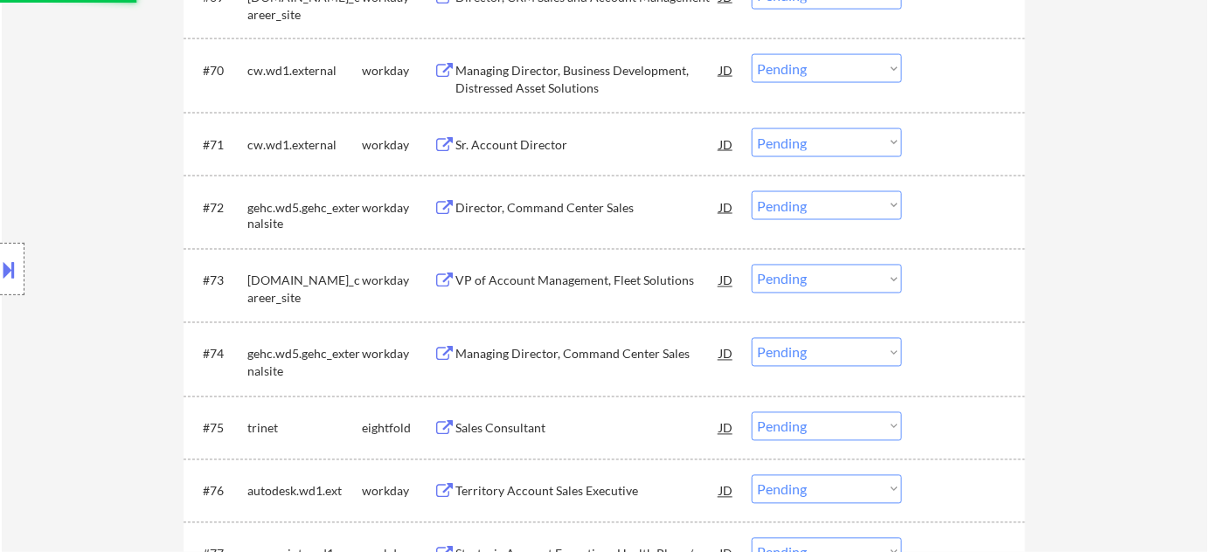
select select ""pending""
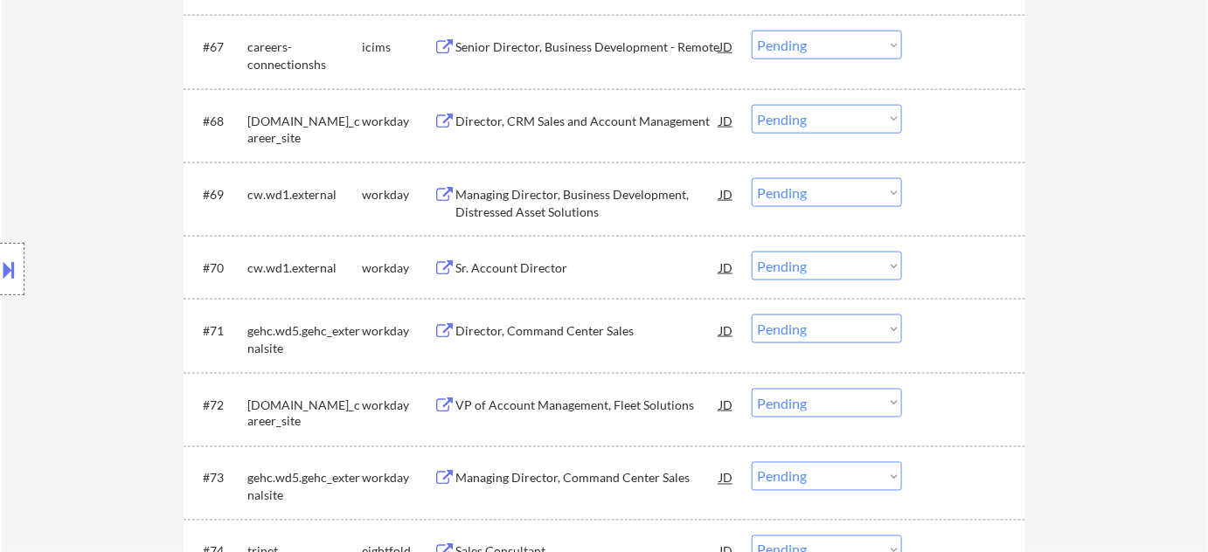
scroll to position [5164, 0]
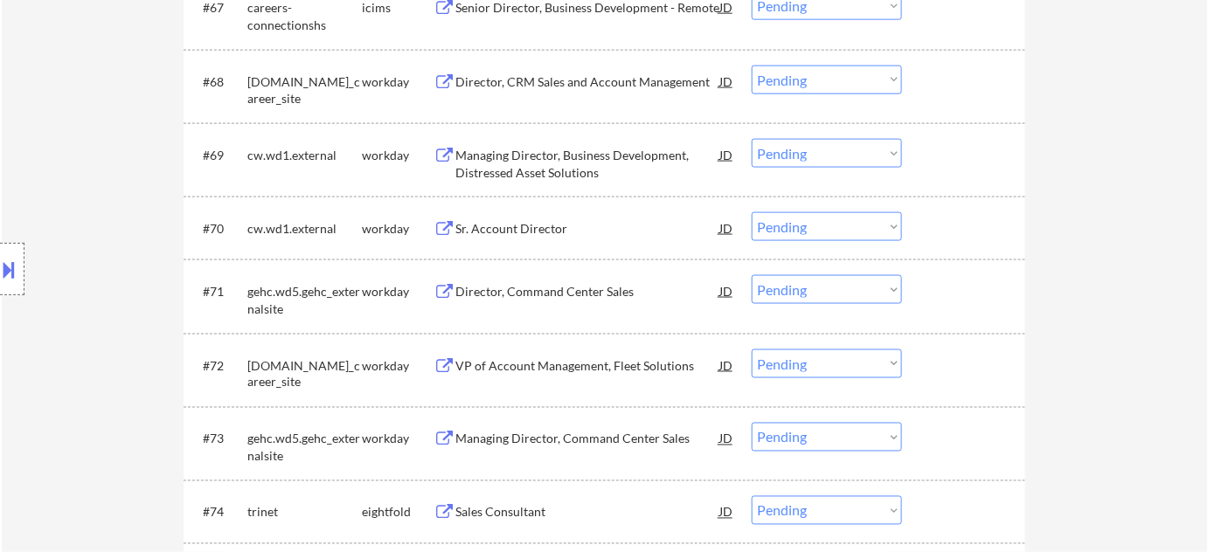
click at [586, 289] on div "Director, Command Center Sales" at bounding box center [587, 291] width 264 height 17
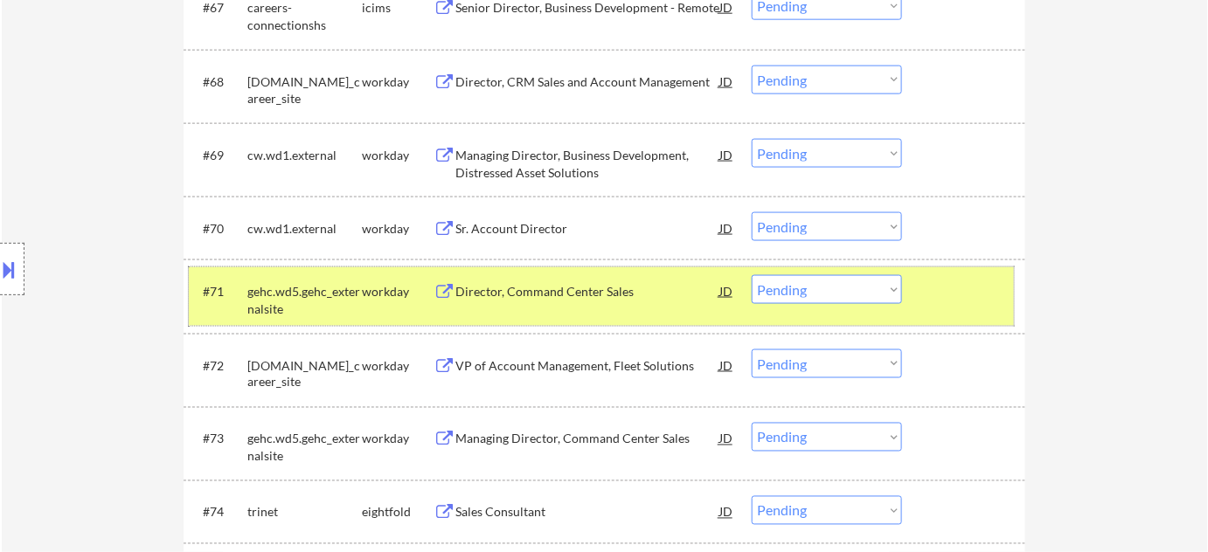
click at [867, 310] on div "#71 gehc.wd5.gehc_externalsite workday Director, Command Center Sales JD warnin…" at bounding box center [601, 296] width 825 height 58
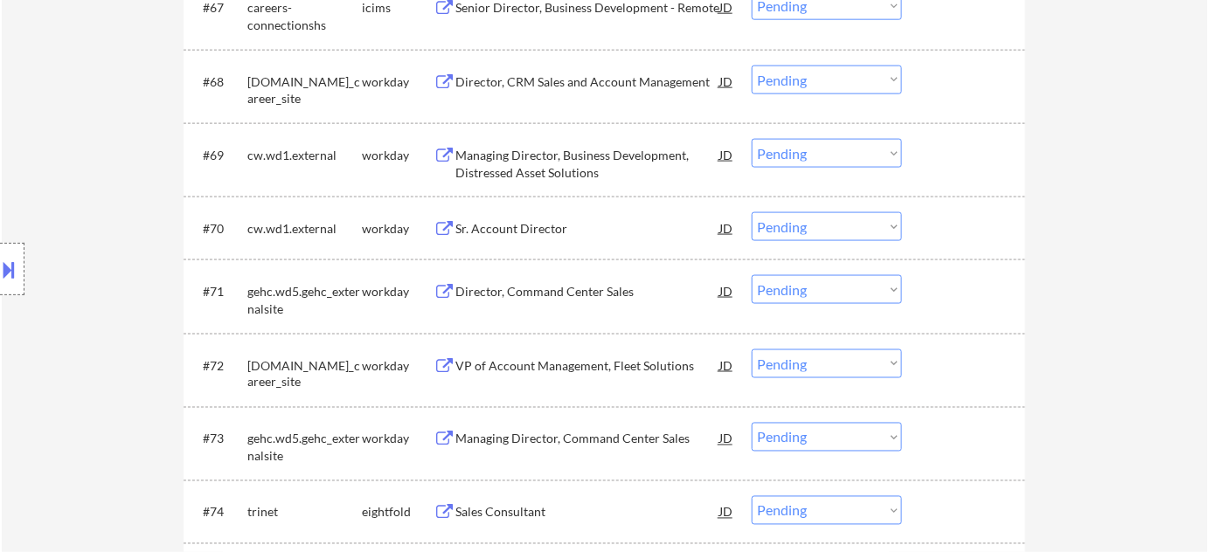
click at [875, 295] on select "Choose an option... Pending Applied Excluded (Questions) Excluded (Expired) Exc…" at bounding box center [827, 289] width 150 height 29
click at [752, 275] on select "Choose an option... Pending Applied Excluded (Questions) Excluded (Expired) Exc…" at bounding box center [827, 289] width 150 height 29
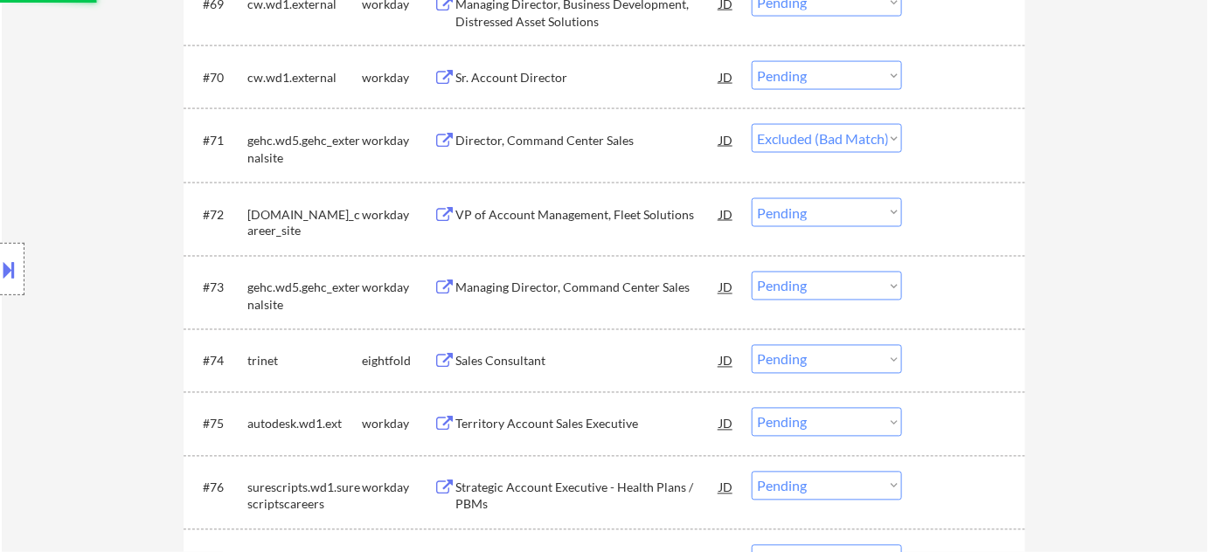
scroll to position [5322, 0]
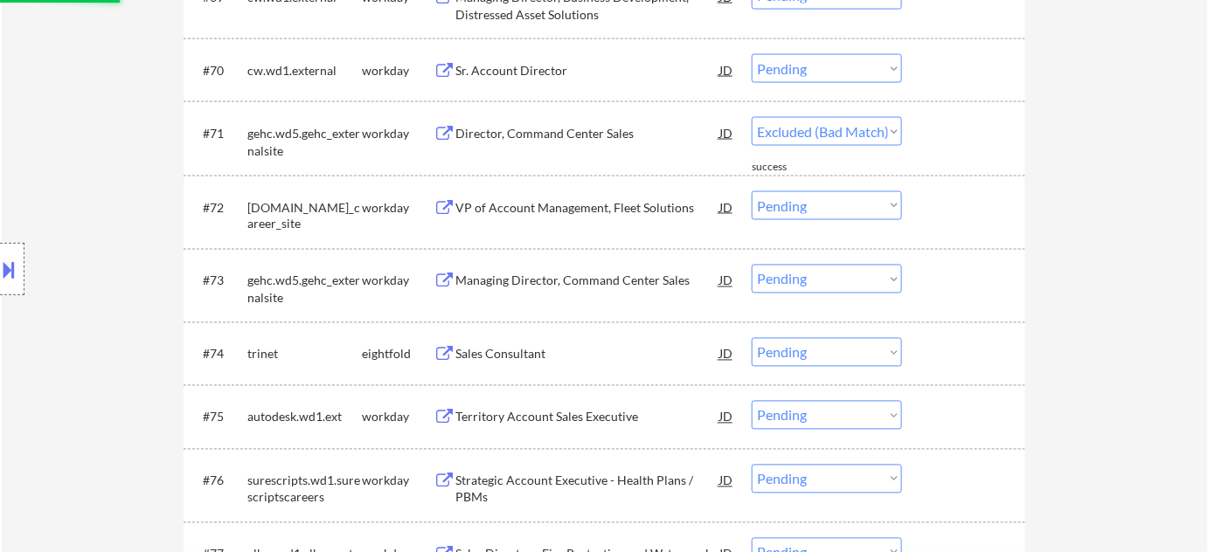
select select ""pending""
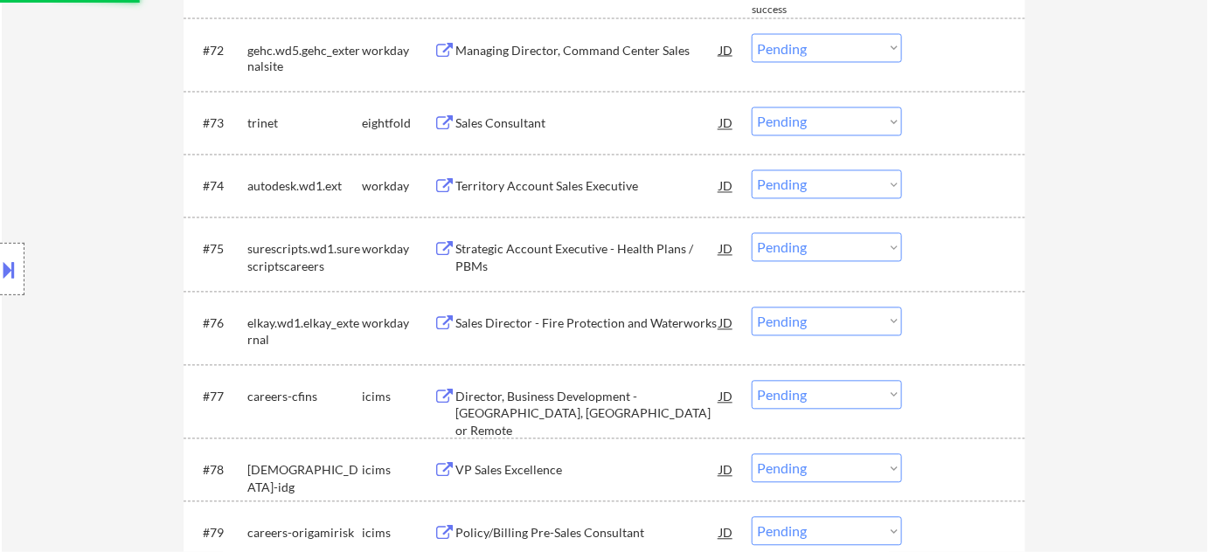
scroll to position [5482, 0]
click at [574, 325] on div "Sales Director - Fire Protection and Waterworks" at bounding box center [587, 322] width 264 height 17
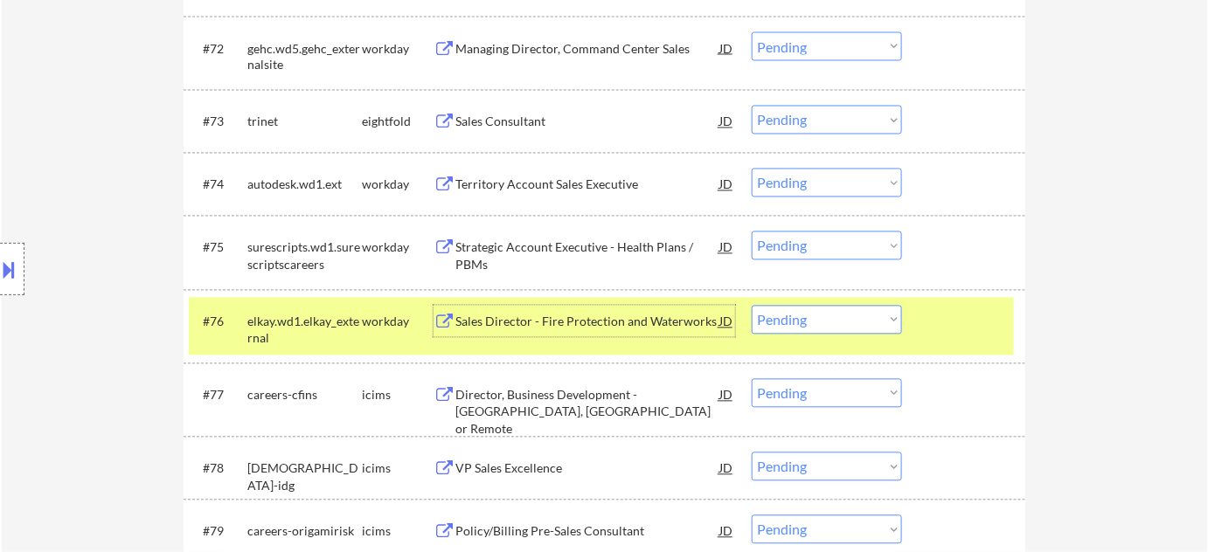
click at [832, 329] on select "Choose an option... Pending Applied Excluded (Questions) Excluded (Expired) Exc…" at bounding box center [827, 320] width 150 height 29
click at [752, 306] on select "Choose an option... Pending Applied Excluded (Questions) Excluded (Expired) Exc…" at bounding box center [827, 320] width 150 height 29
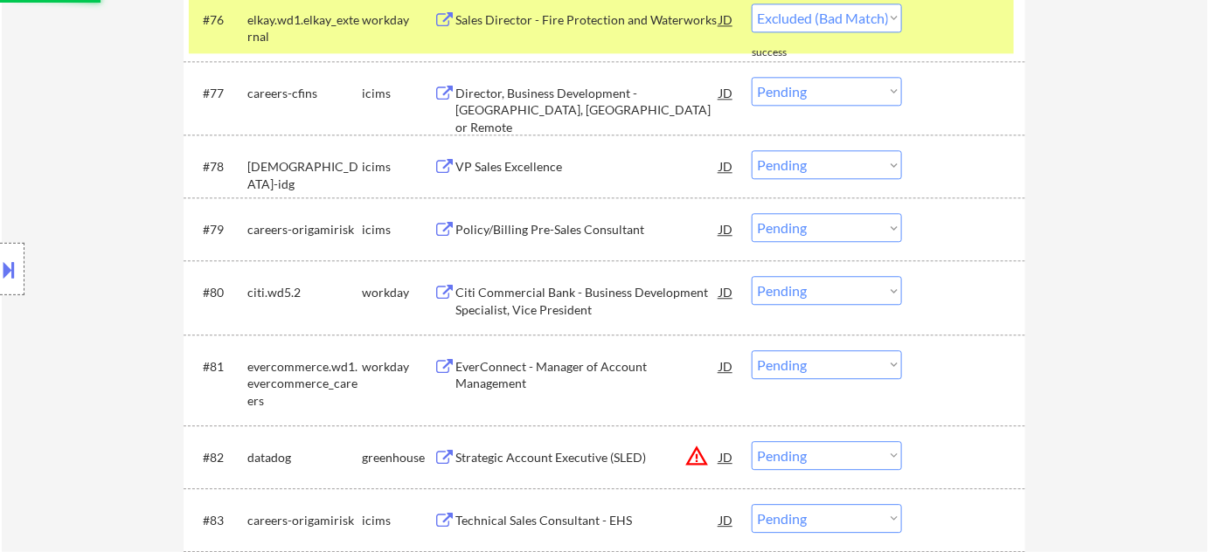
scroll to position [5800, 0]
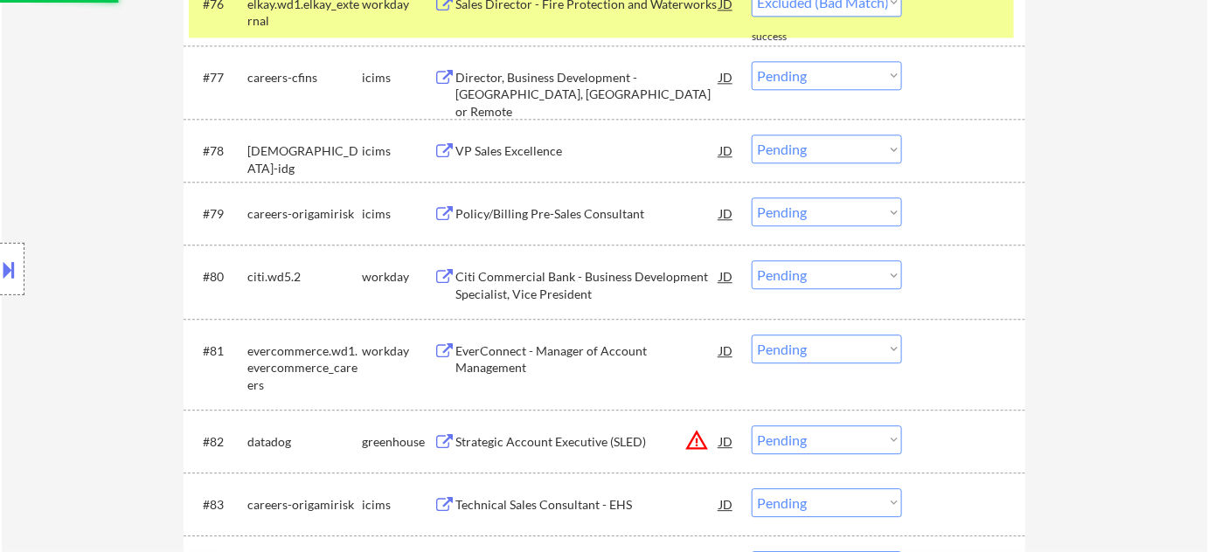
click at [508, 276] on div "Citi Commercial Bank - Business Development Specialist, Vice President" at bounding box center [587, 285] width 264 height 34
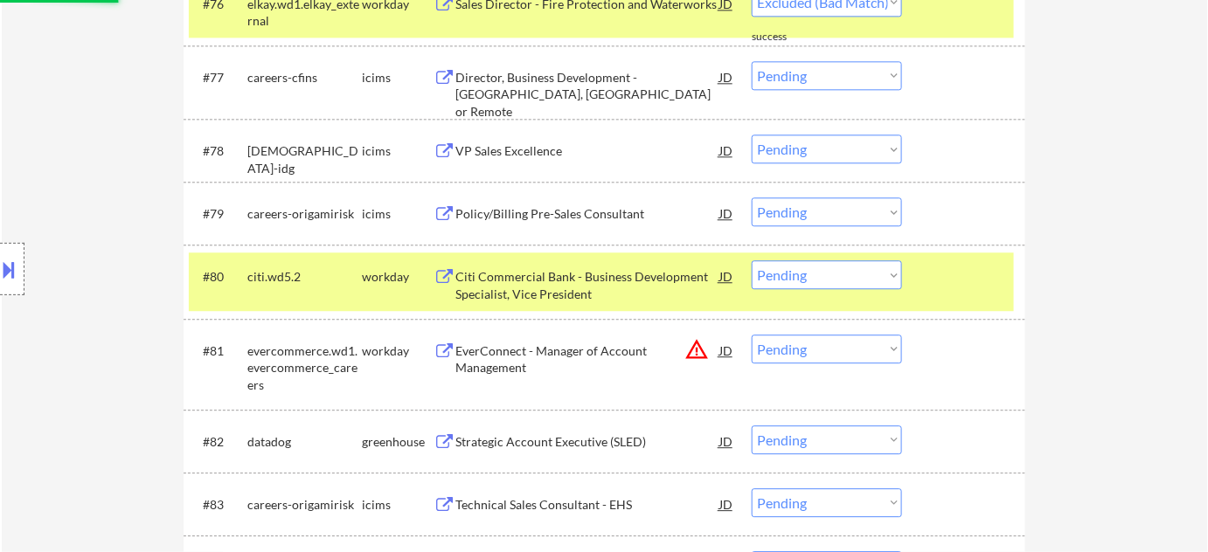
select select ""pending""
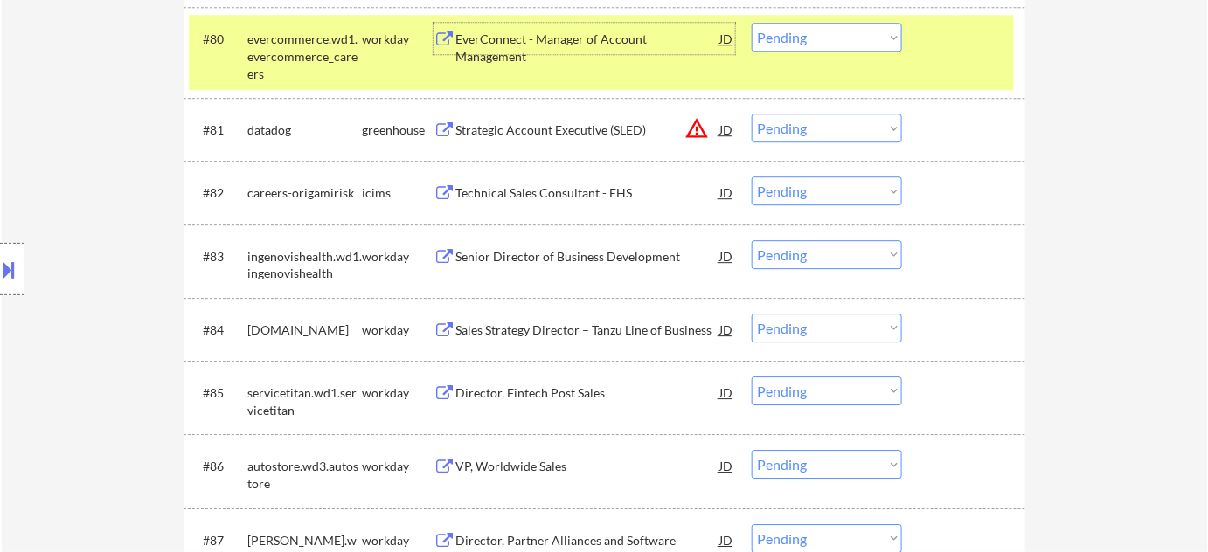
scroll to position [6038, 0]
click at [571, 252] on div "Senior Director of Business Development" at bounding box center [587, 255] width 264 height 17
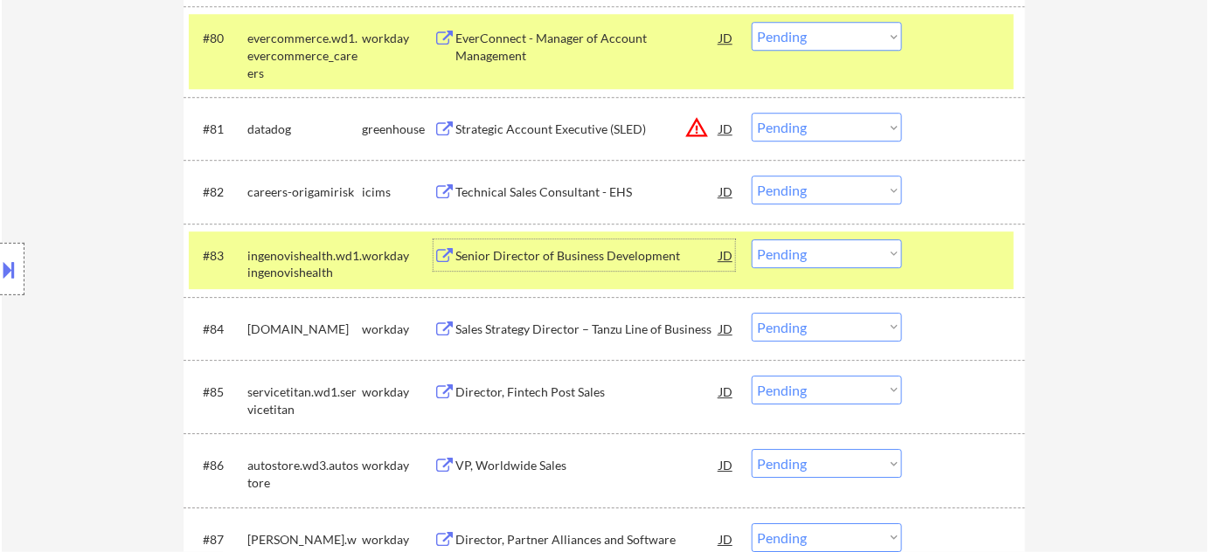
click at [807, 250] on select "Choose an option... Pending Applied Excluded (Questions) Excluded (Expired) Exc…" at bounding box center [827, 253] width 150 height 29
click at [752, 239] on select "Choose an option... Pending Applied Excluded (Questions) Excluded (Expired) Exc…" at bounding box center [827, 253] width 150 height 29
select select ""pending""
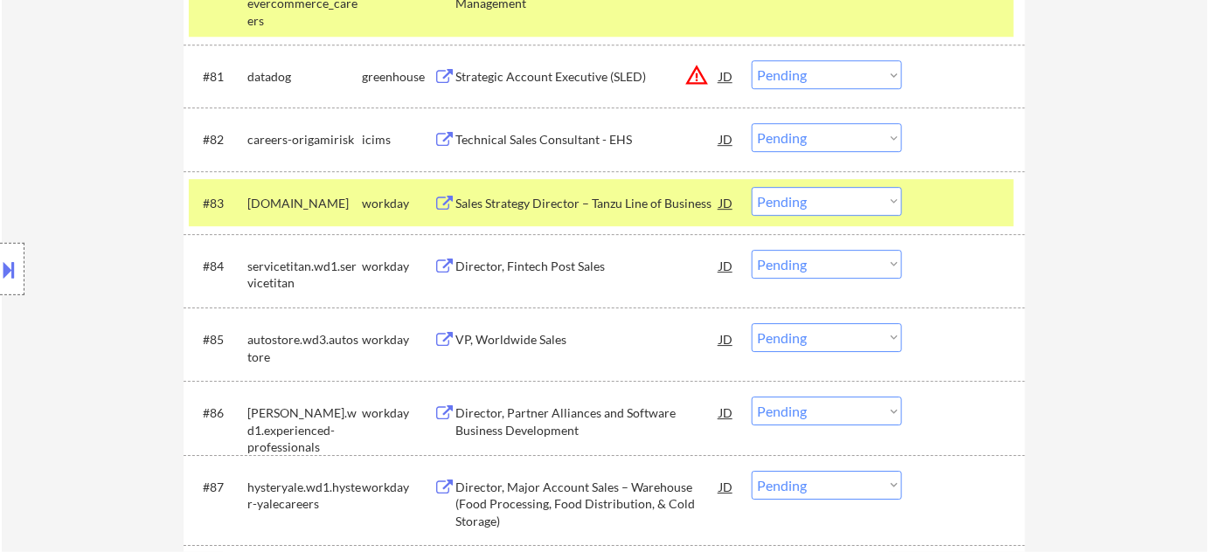
scroll to position [6118, 0]
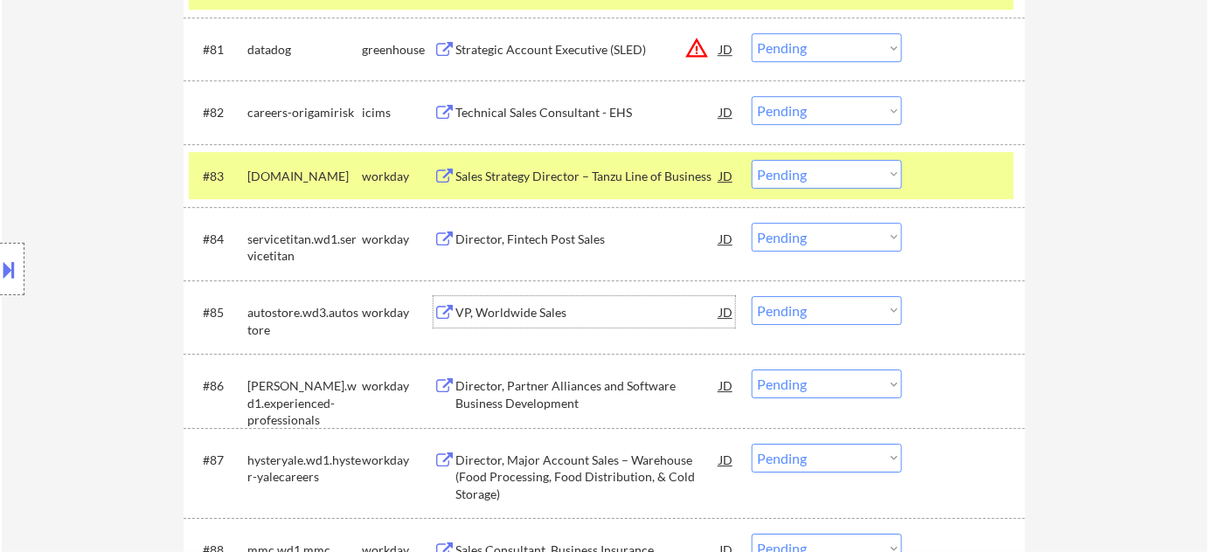
click at [558, 314] on div "VP, Worldwide Sales" at bounding box center [587, 312] width 264 height 17
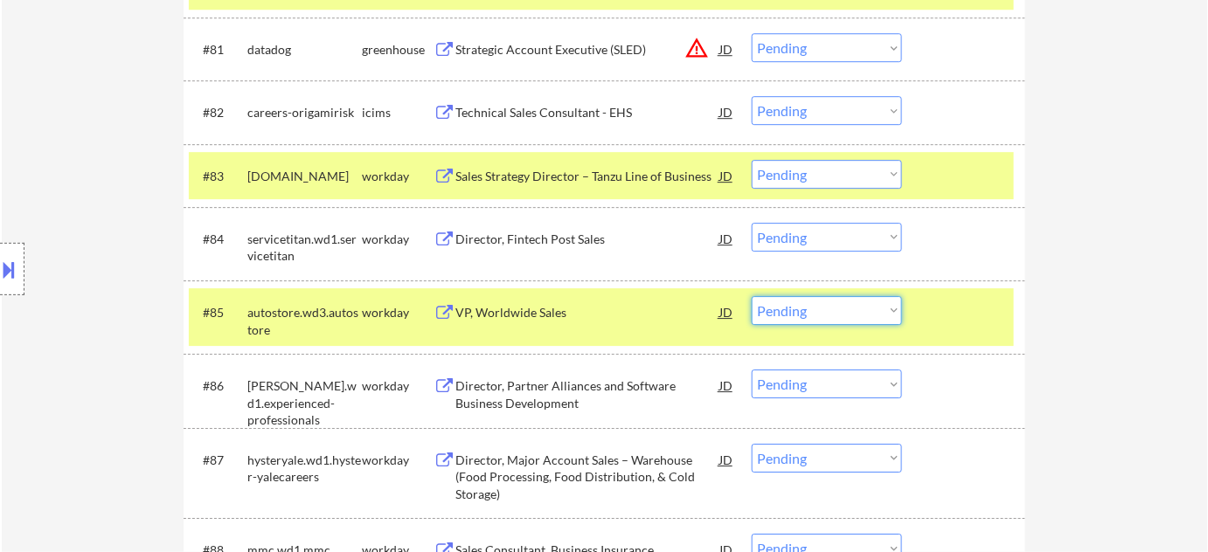
drag, startPoint x: 876, startPoint y: 309, endPoint x: 876, endPoint y: 321, distance: 11.4
click at [876, 309] on select "Choose an option... Pending Applied Excluded (Questions) Excluded (Expired) Exc…" at bounding box center [827, 310] width 150 height 29
select select ""excluded__bad_match_""
click at [752, 296] on select "Choose an option... Pending Applied Excluded (Questions) Excluded (Expired) Exc…" at bounding box center [827, 310] width 150 height 29
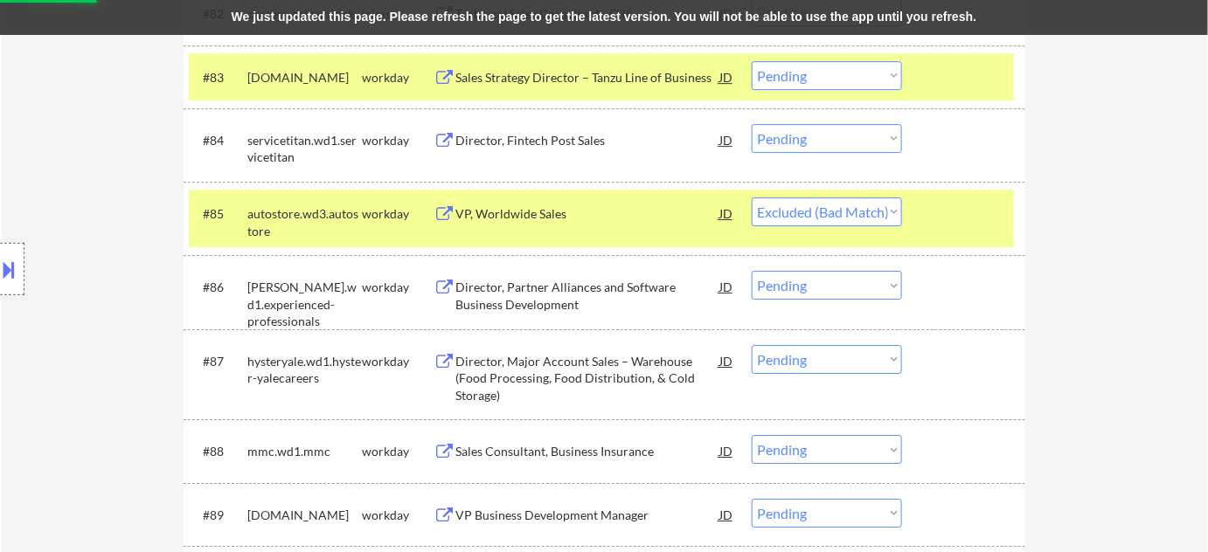
scroll to position [6356, 0]
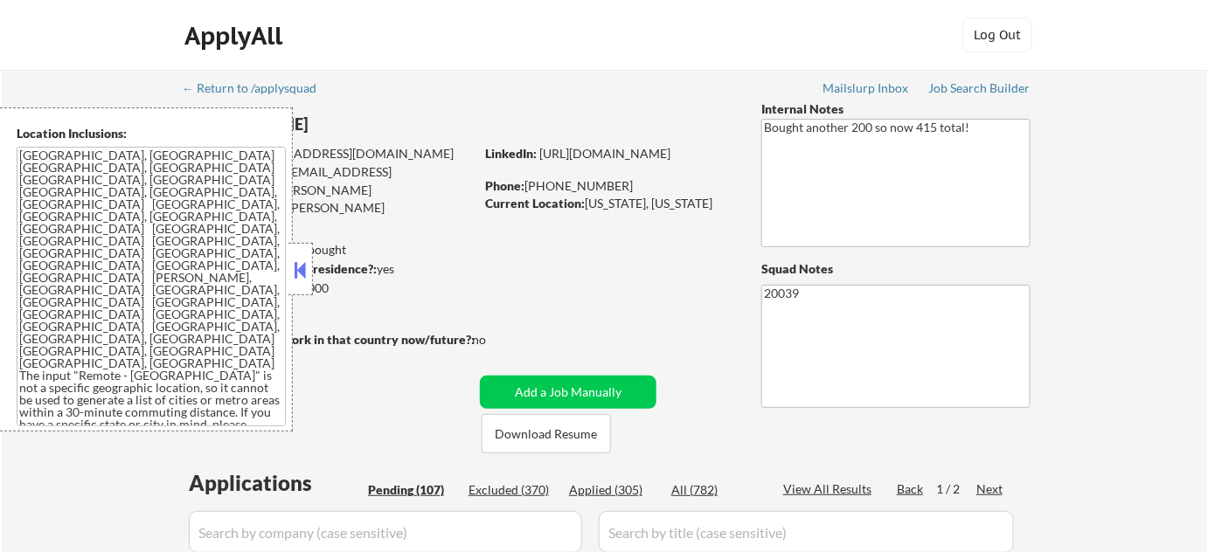
select select ""pending""
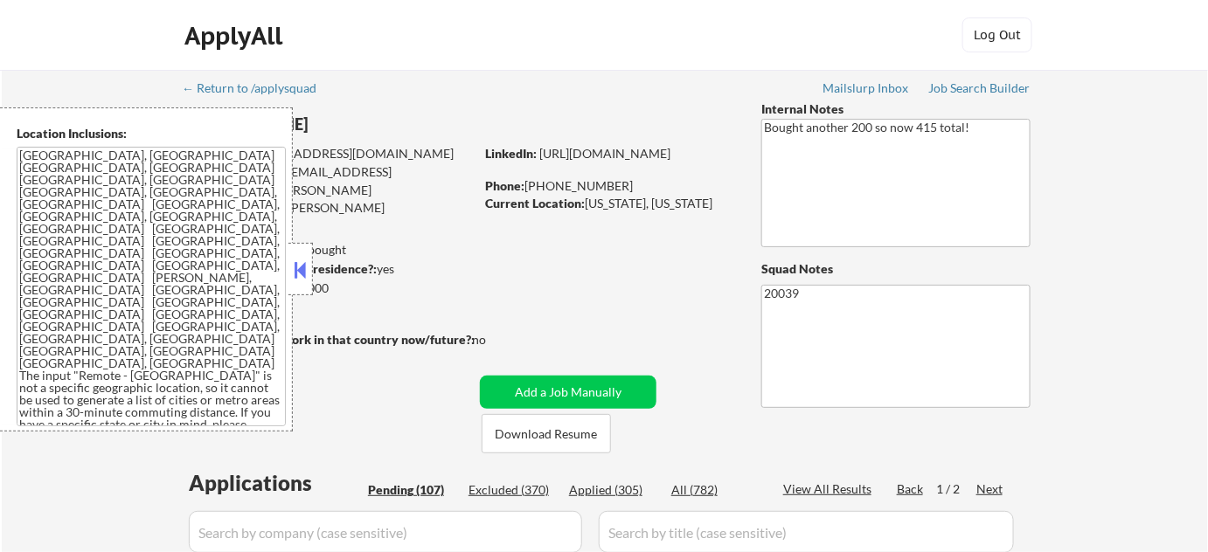
select select ""pending""
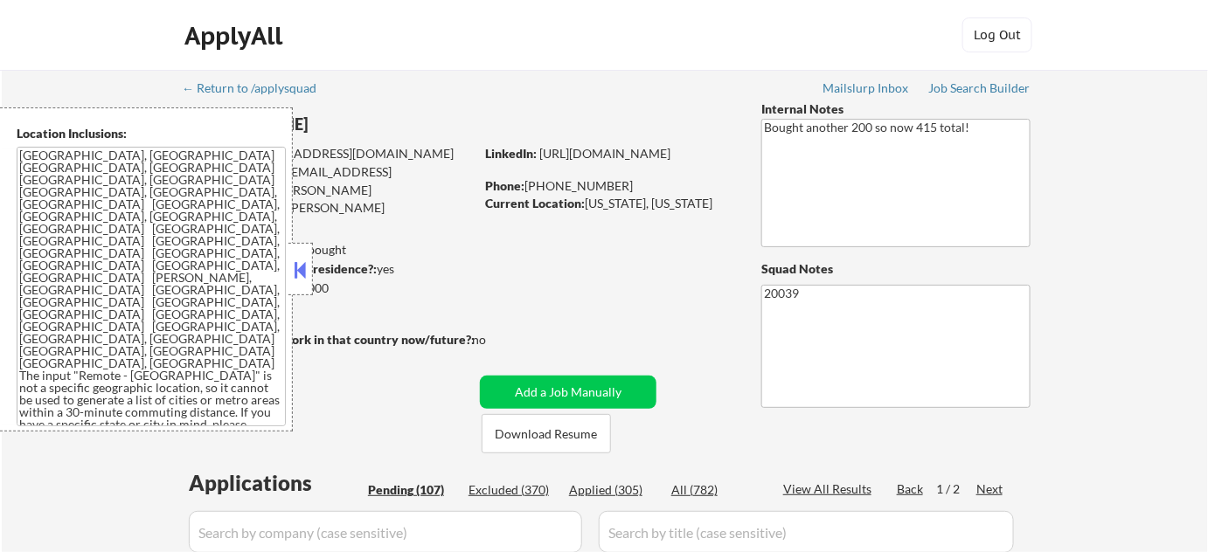
select select ""pending""
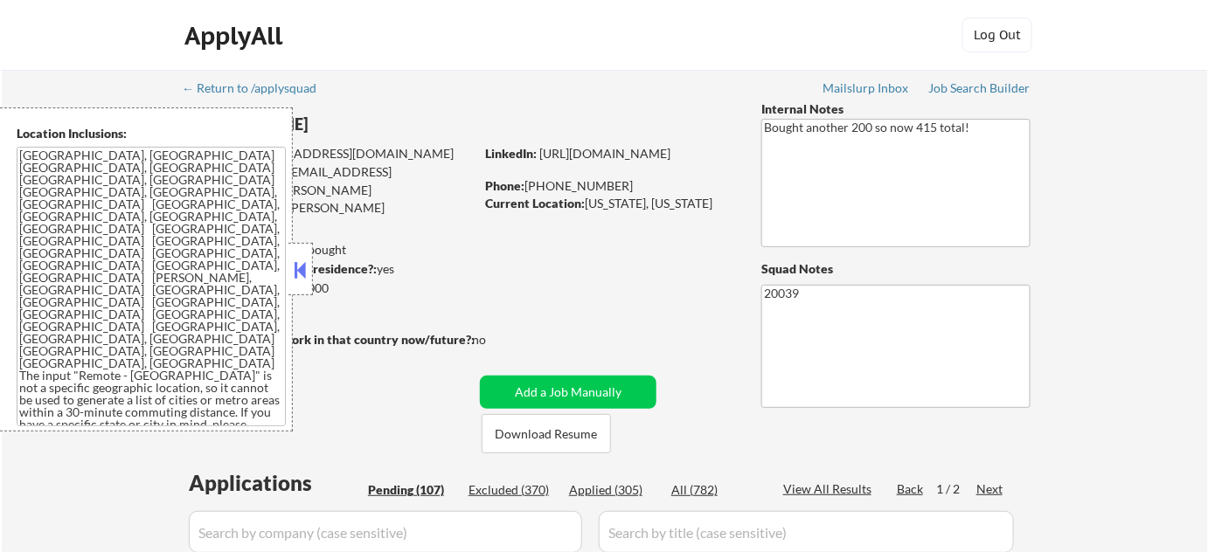
select select ""pending""
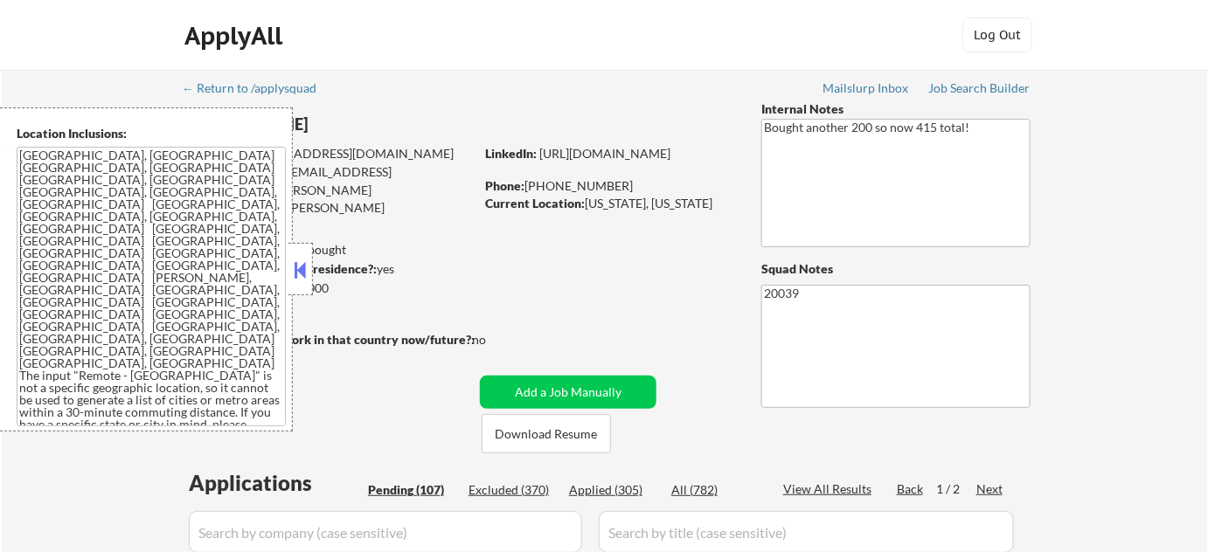
select select ""pending""
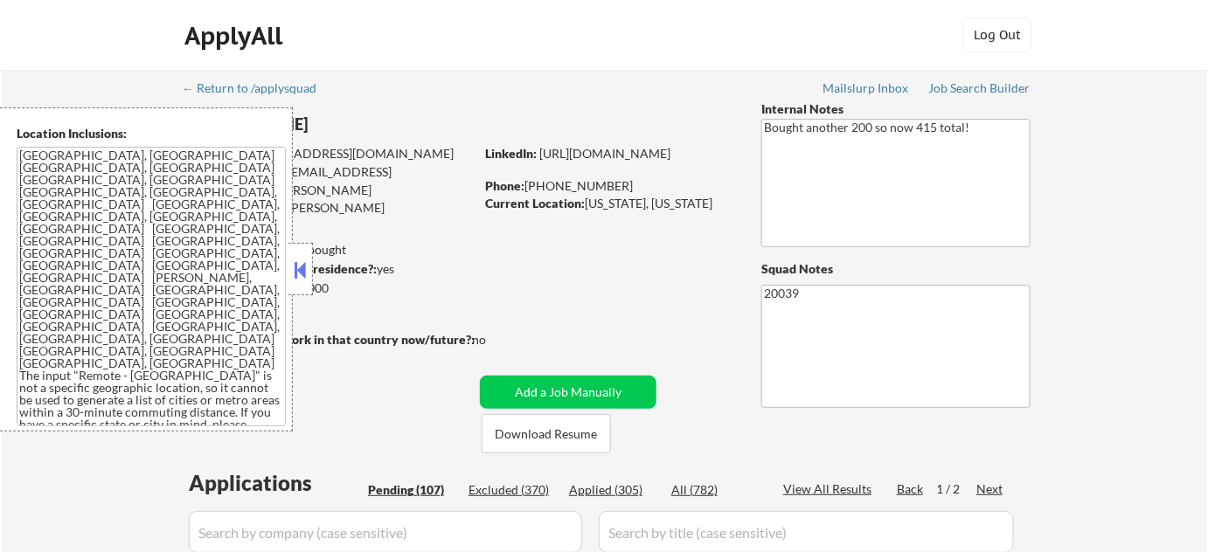
select select ""pending""
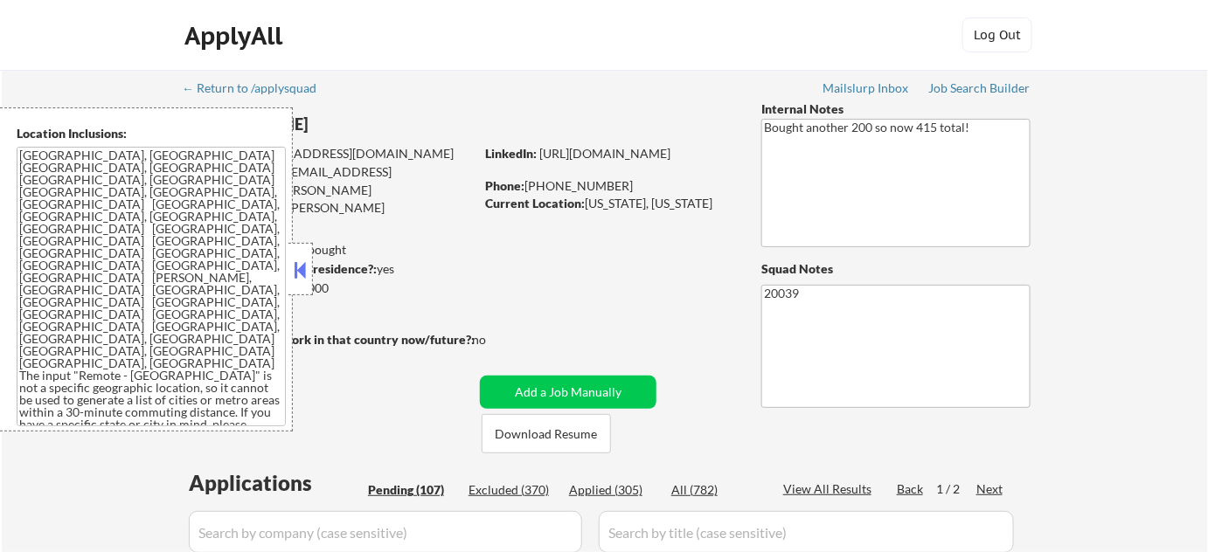
select select ""pending""
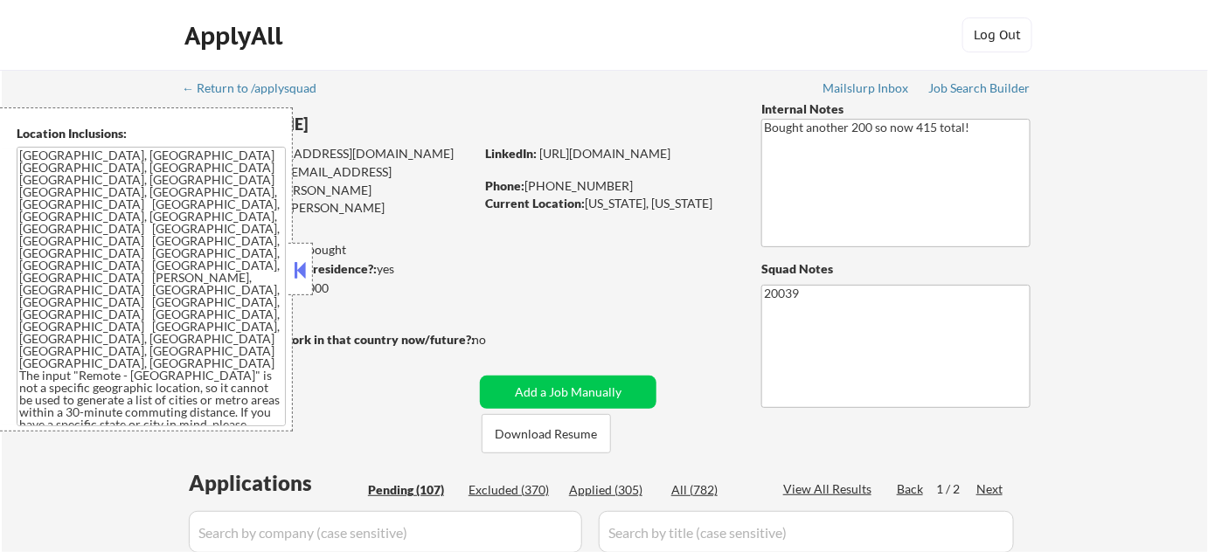
select select ""pending""
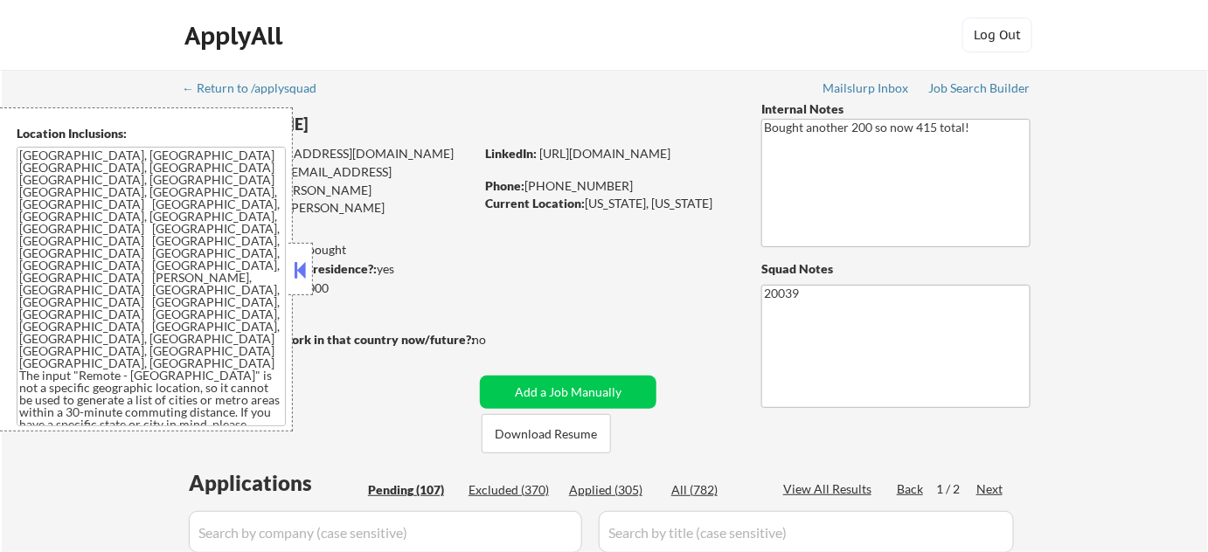
select select ""pending""
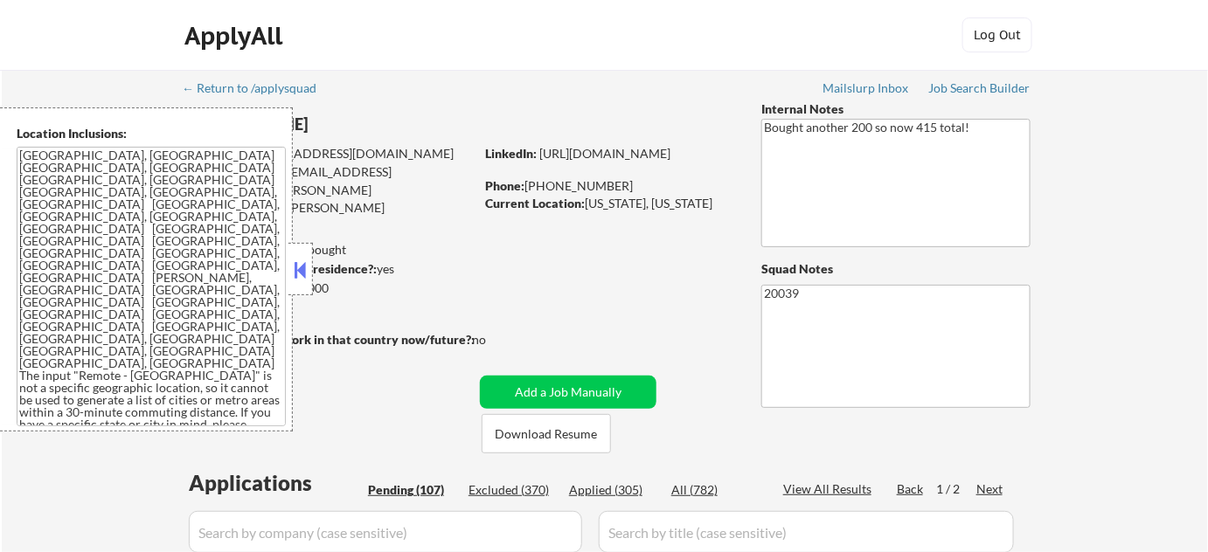
select select ""pending""
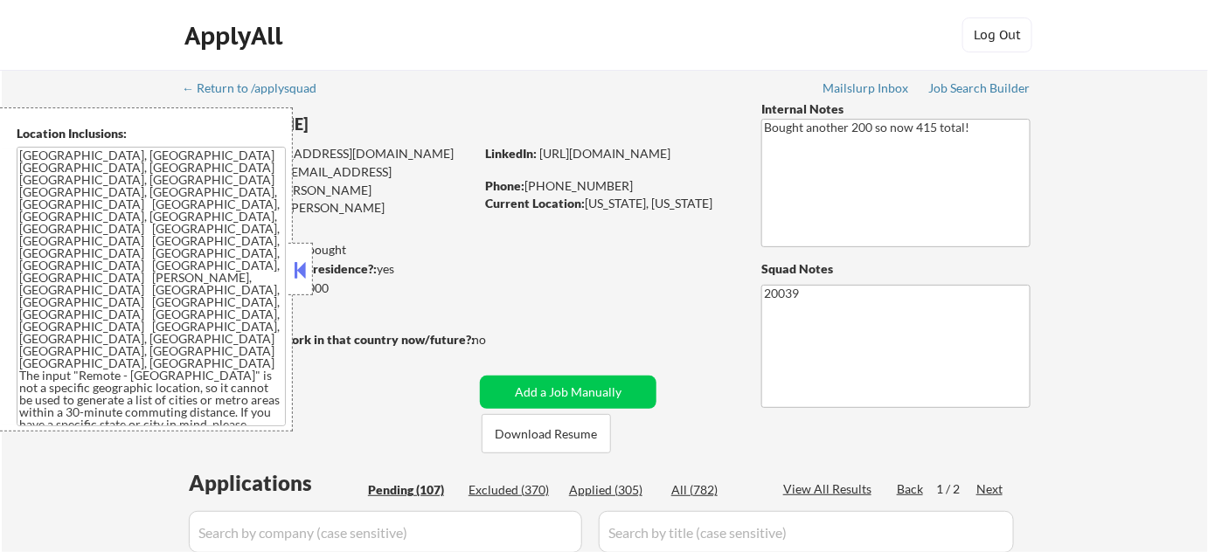
select select ""pending""
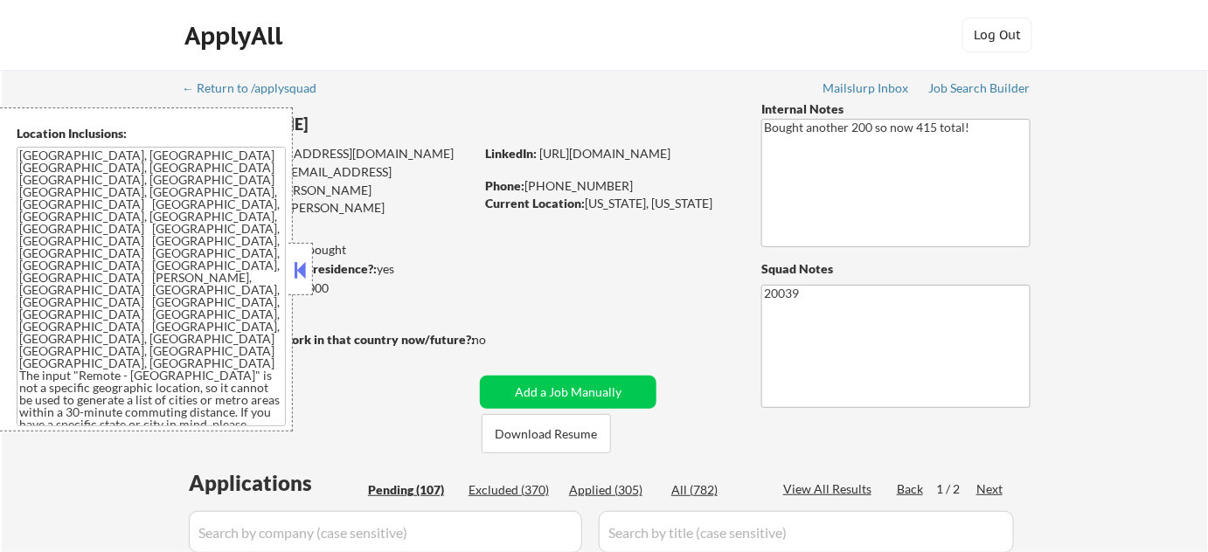
select select ""pending""
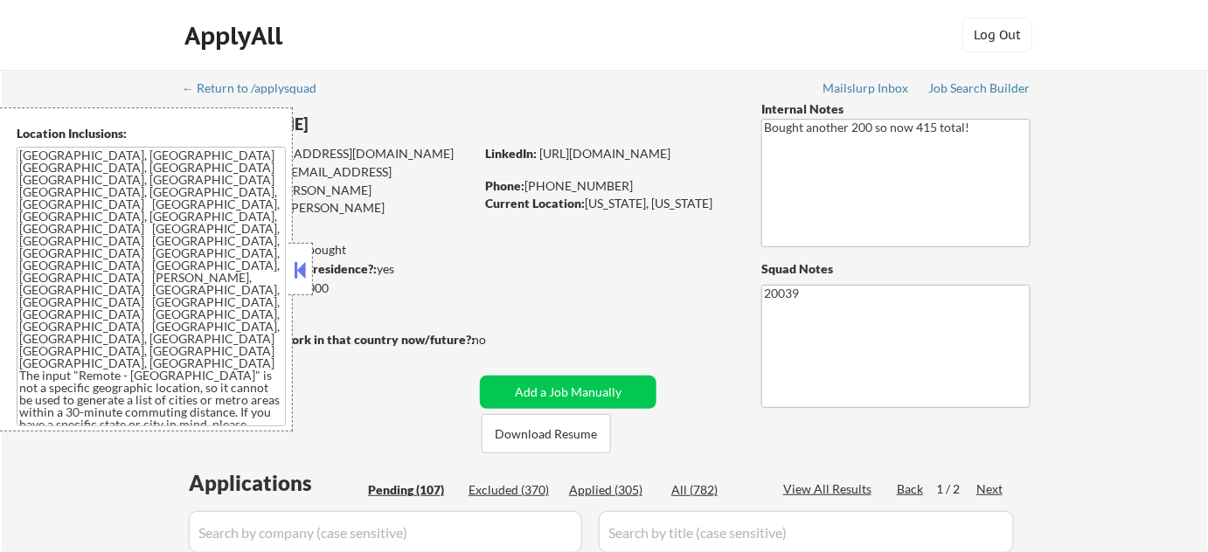
select select ""pending""
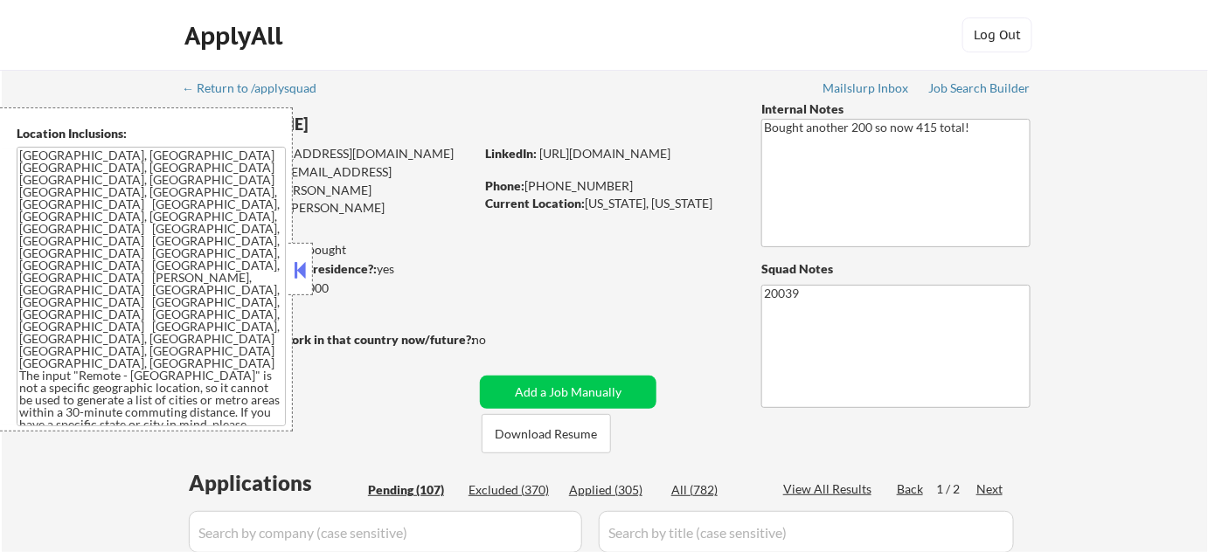
select select ""pending""
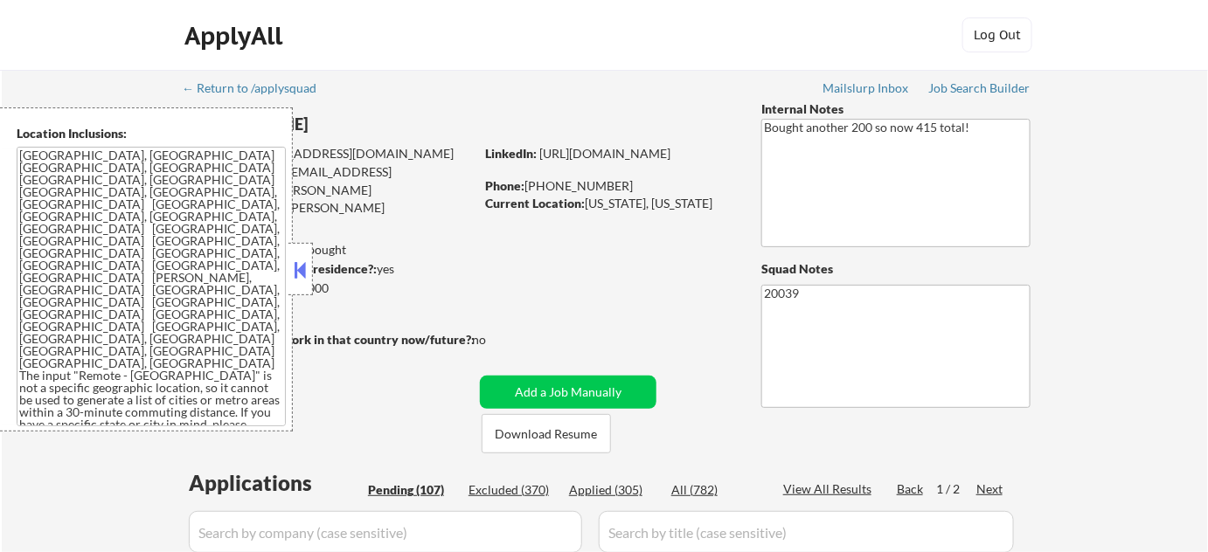
select select ""pending""
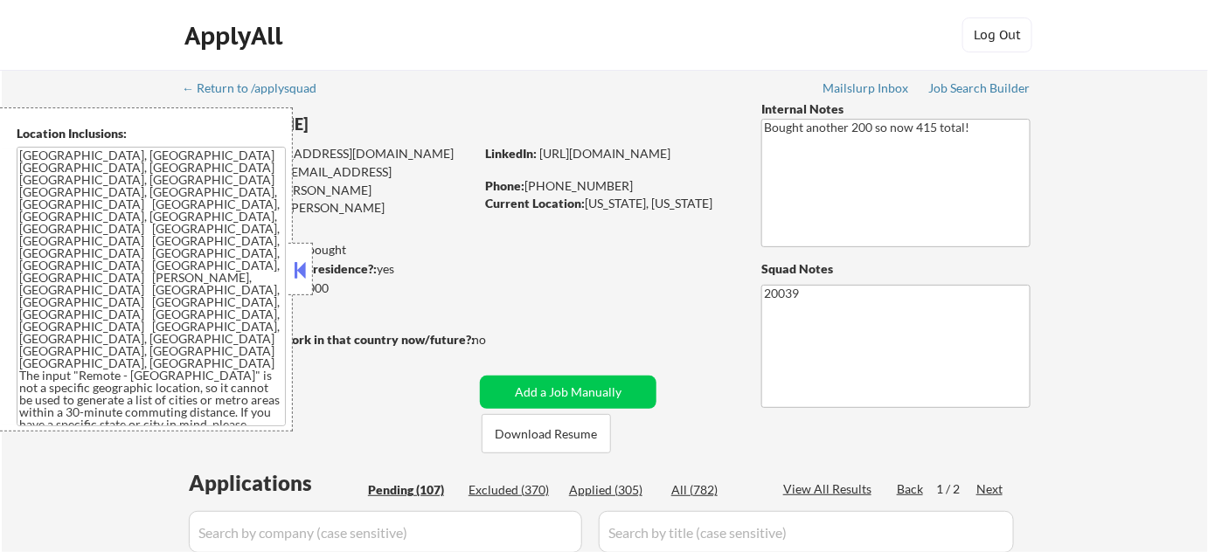
select select ""pending""
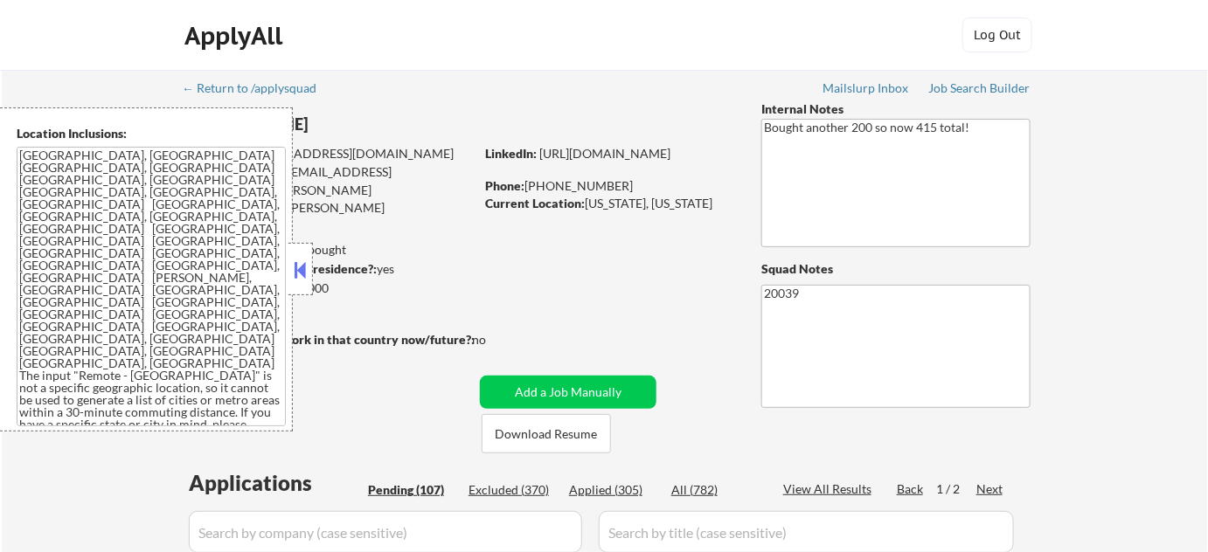
select select ""pending""
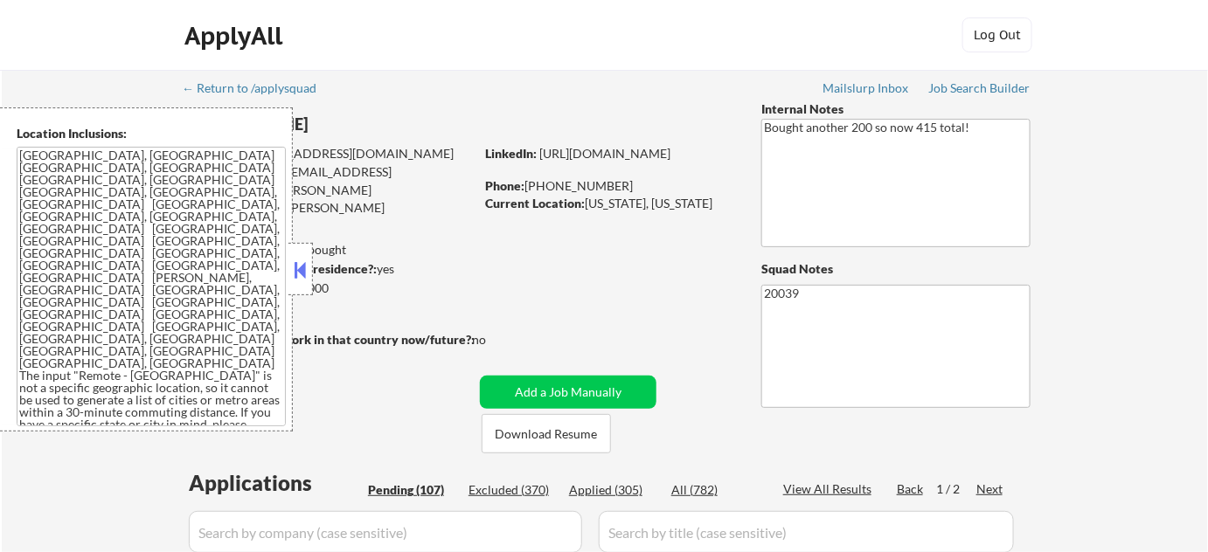
select select ""pending""
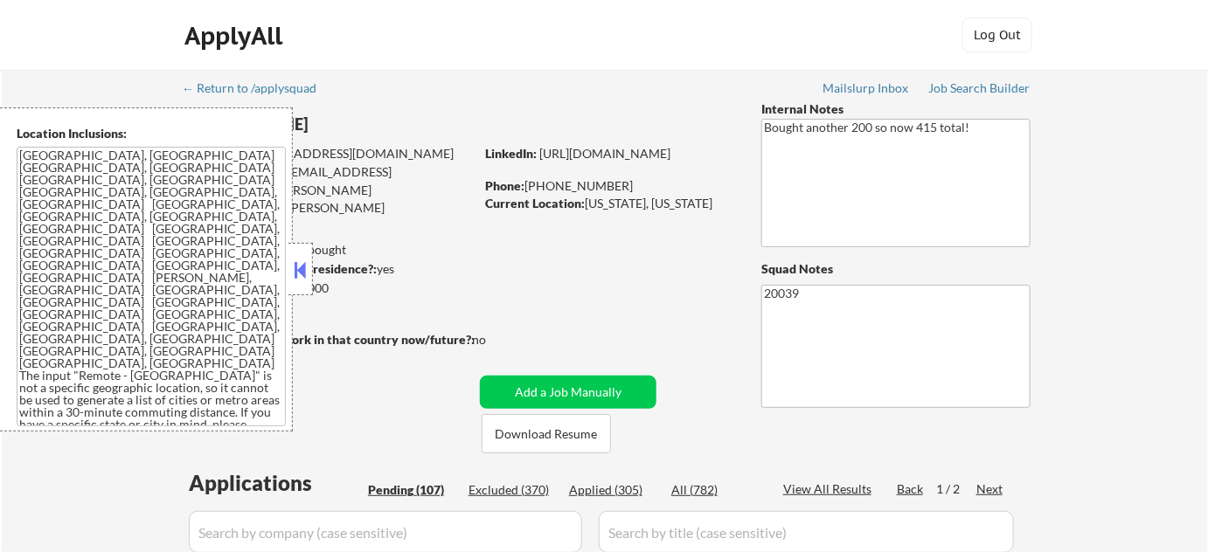
select select ""pending""
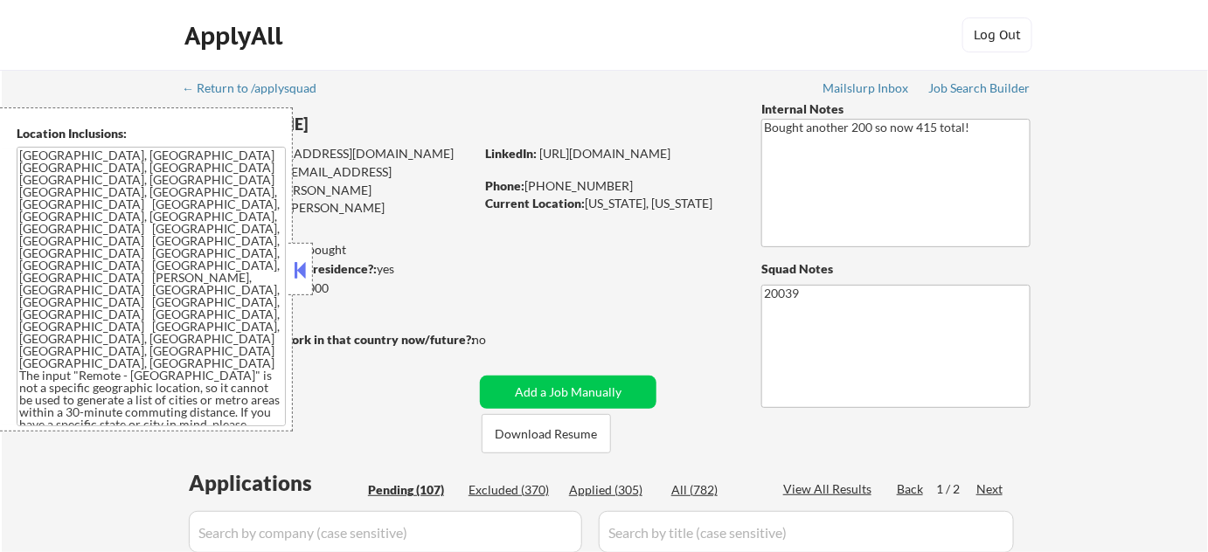
select select ""pending""
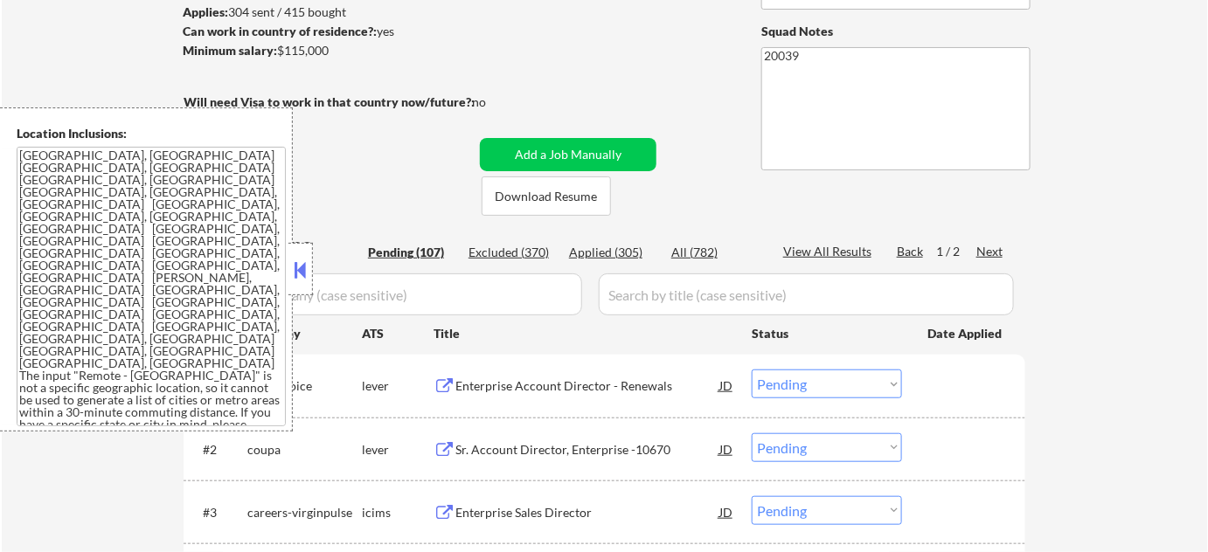
scroll to position [556, 0]
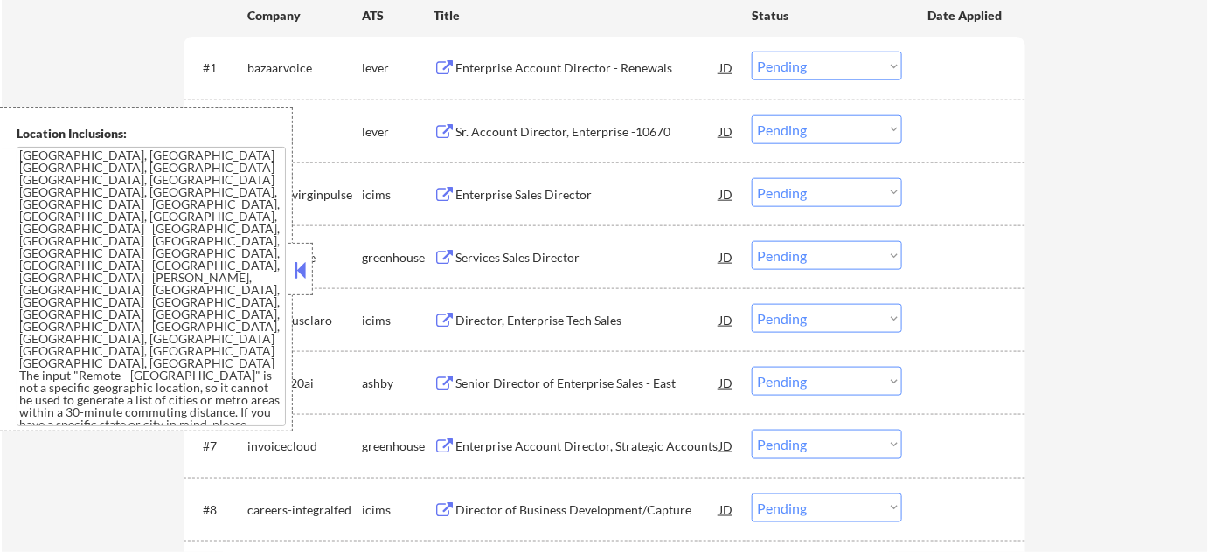
click at [294, 272] on button at bounding box center [300, 270] width 19 height 26
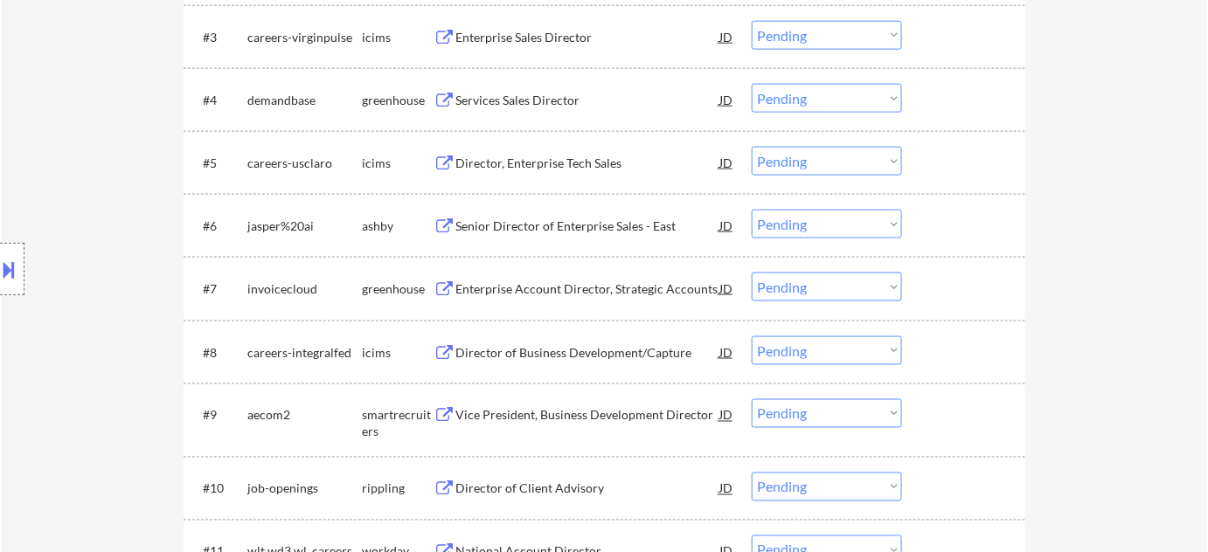
scroll to position [715, 0]
click at [600, 406] on div "Vice President, Business Development Director" at bounding box center [587, 414] width 264 height 17
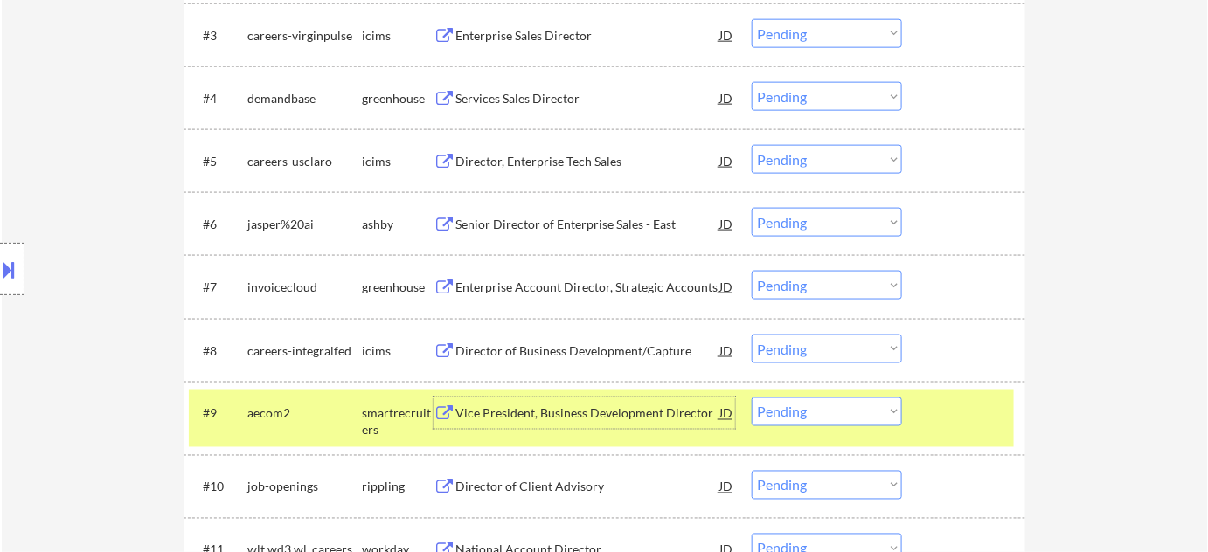
click at [801, 435] on div "#9 aecom2 smartrecruiters Vice President, Business Development Director JD Choo…" at bounding box center [601, 419] width 825 height 58
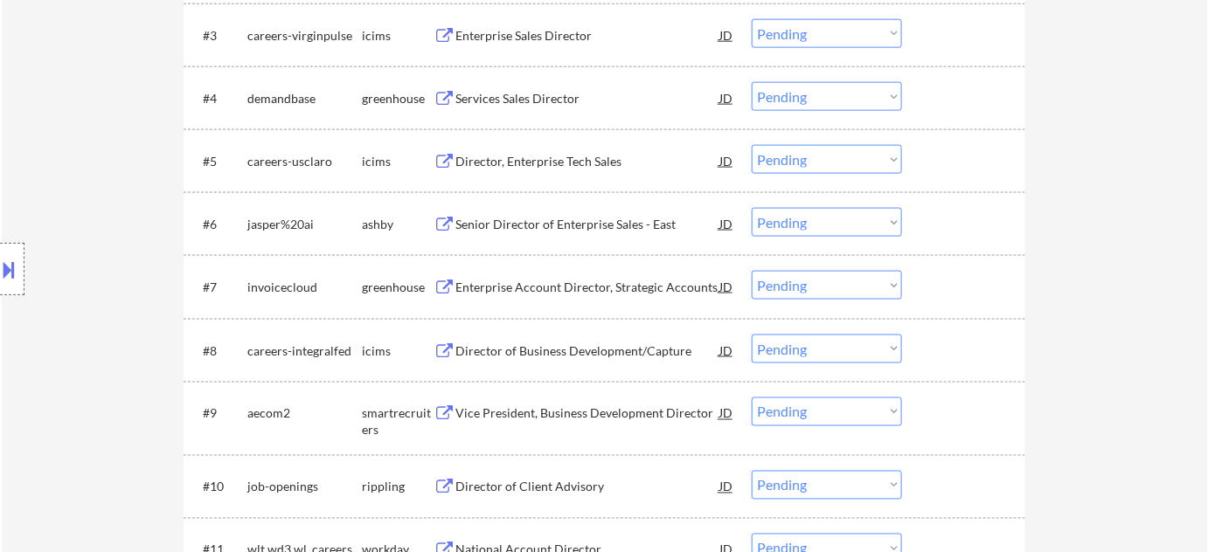
click at [808, 424] on select "Choose an option... Pending Applied Excluded (Questions) Excluded (Expired) Exc…" at bounding box center [827, 412] width 150 height 29
click at [823, 423] on select "Choose an option... Pending Applied Excluded (Questions) Excluded (Expired) Exc…" at bounding box center [827, 412] width 150 height 29
click at [752, 398] on select "Choose an option... Pending Applied Excluded (Questions) Excluded (Expired) Exc…" at bounding box center [827, 412] width 150 height 29
select select ""pending""
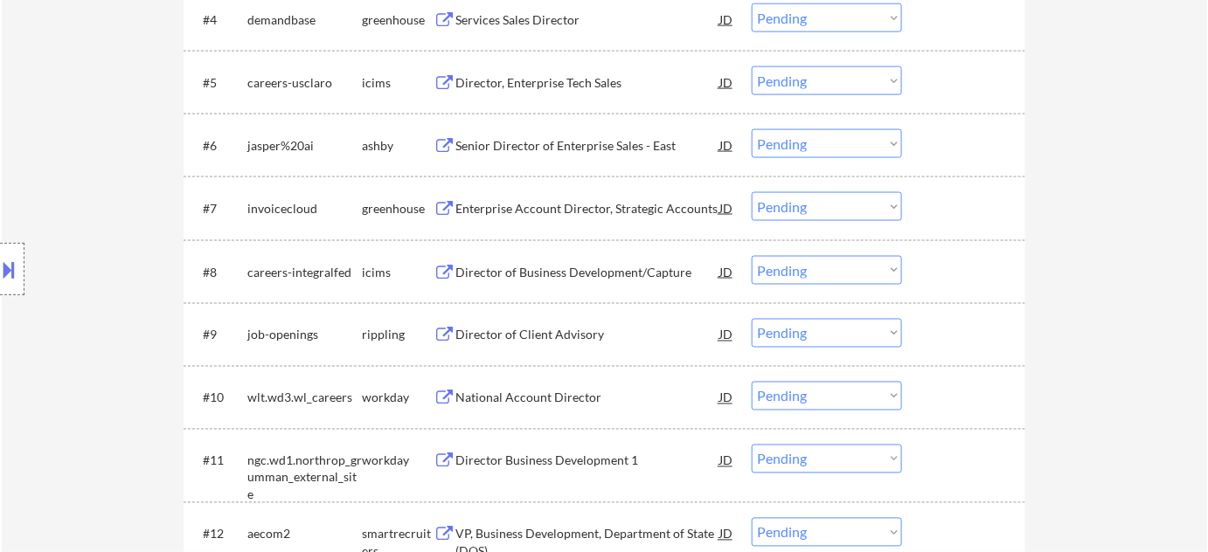
scroll to position [794, 0]
click at [537, 392] on div "National Account Director" at bounding box center [587, 397] width 264 height 17
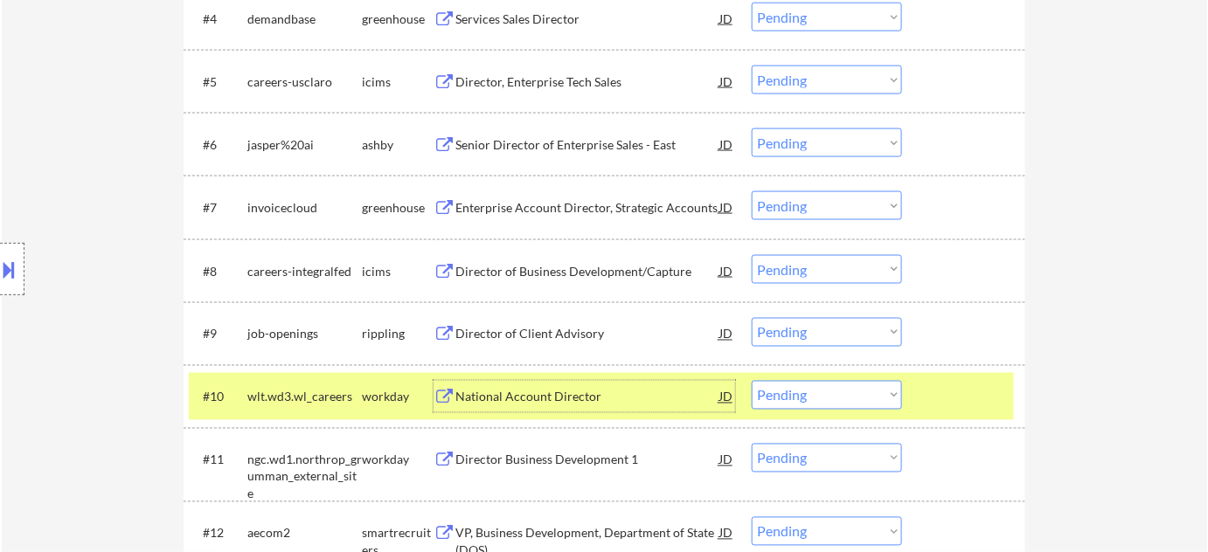
scroll to position [0, 0]
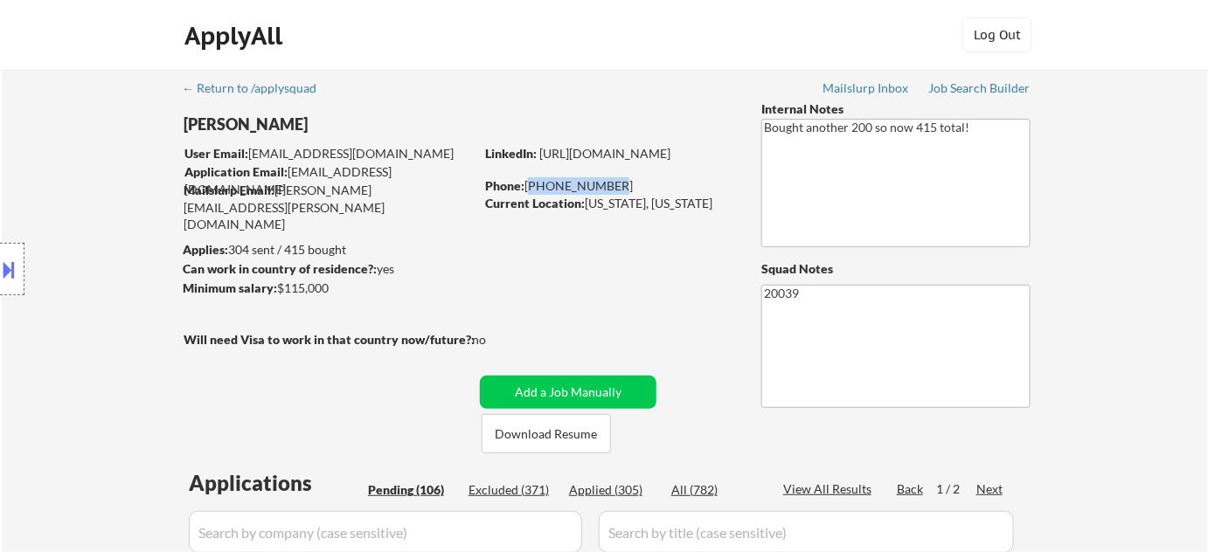
drag, startPoint x: 529, startPoint y: 191, endPoint x: 603, endPoint y: 191, distance: 74.3
click at [607, 192] on div "Phone: 336-803-1541" at bounding box center [608, 185] width 247 height 17
copy div "336-803-1541"
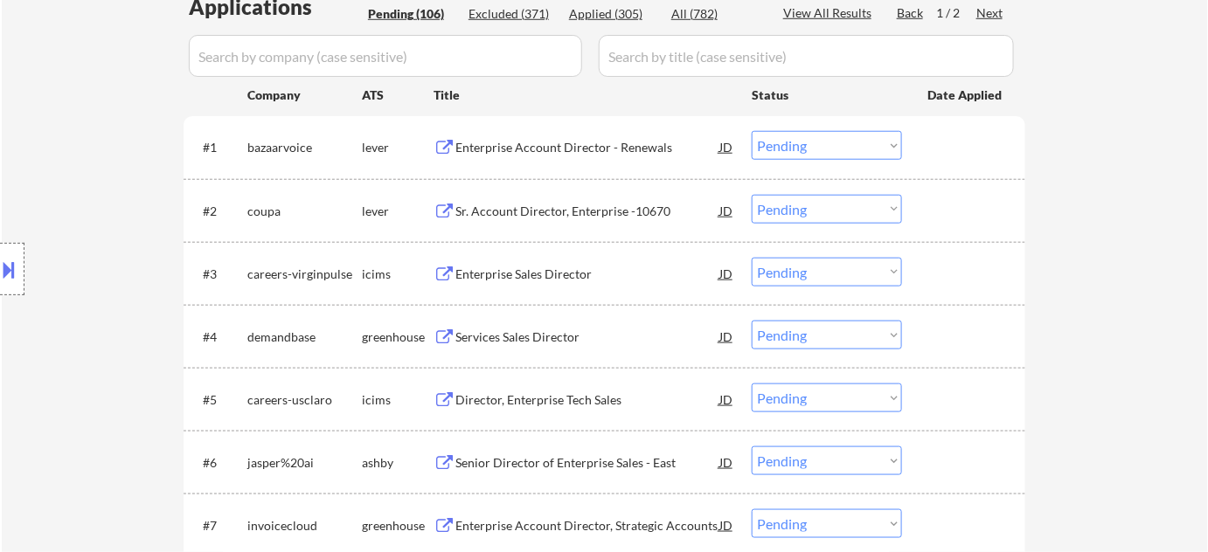
scroll to position [915, 0]
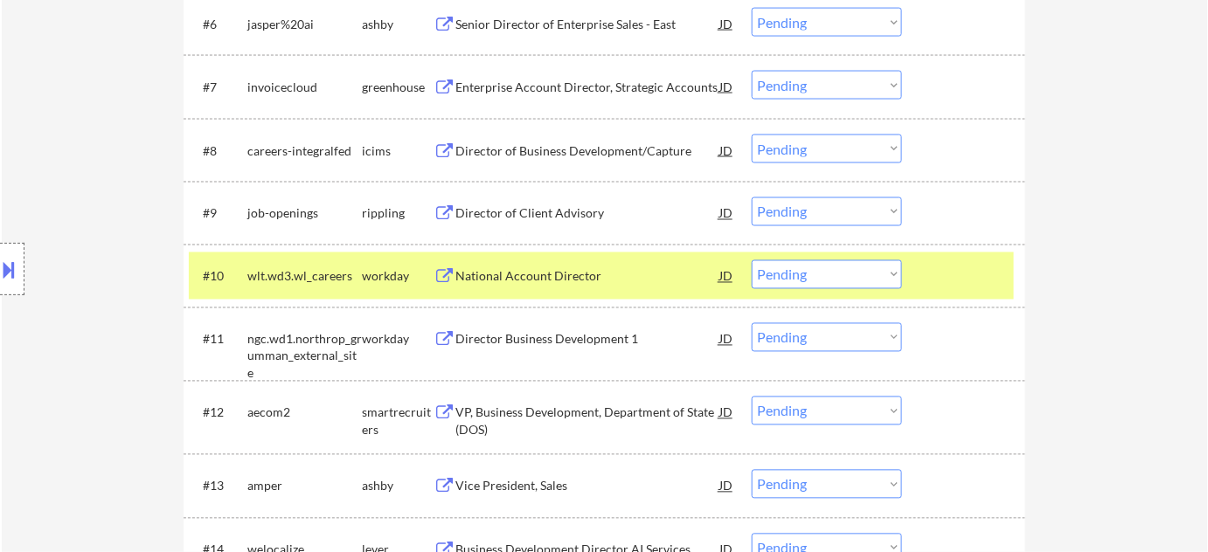
drag, startPoint x: 857, startPoint y: 274, endPoint x: 851, endPoint y: 283, distance: 10.7
click at [856, 275] on select "Choose an option... Pending Applied Excluded (Questions) Excluded (Expired) Exc…" at bounding box center [827, 274] width 150 height 29
click at [752, 260] on select "Choose an option... Pending Applied Excluded (Questions) Excluded (Expired) Exc…" at bounding box center [827, 274] width 150 height 29
select select ""pending""
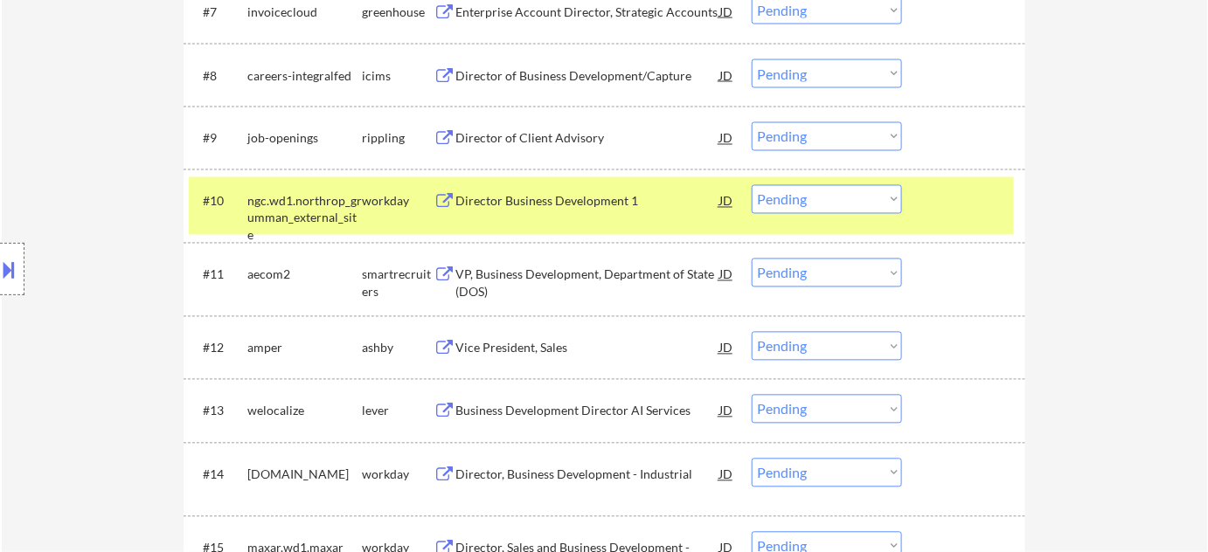
scroll to position [995, 0]
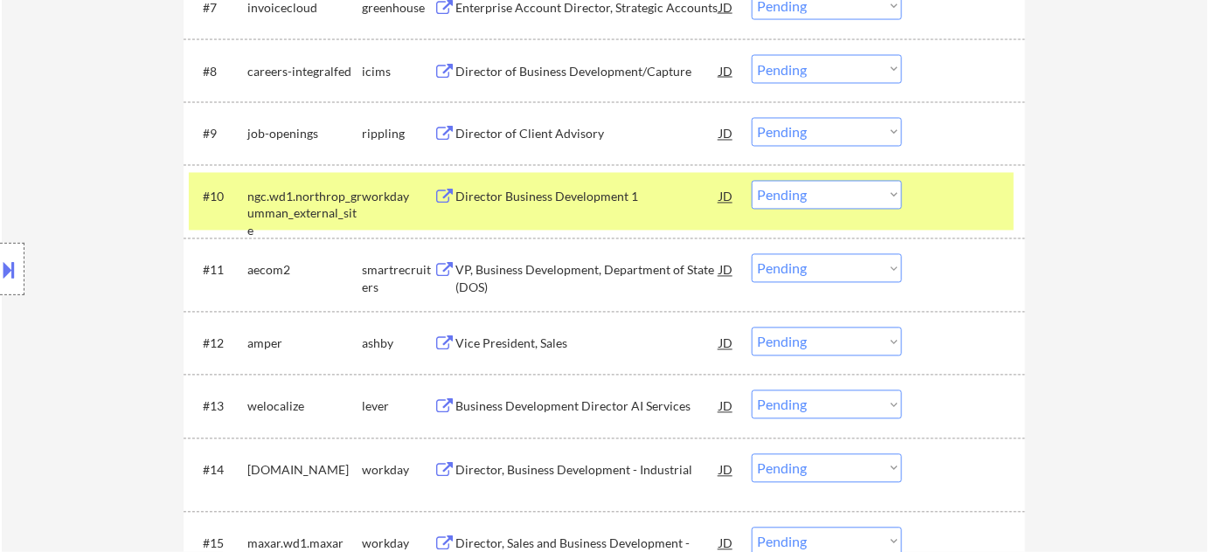
click at [608, 272] on div "VP, Business Development, Department of State (DOS)" at bounding box center [587, 279] width 264 height 34
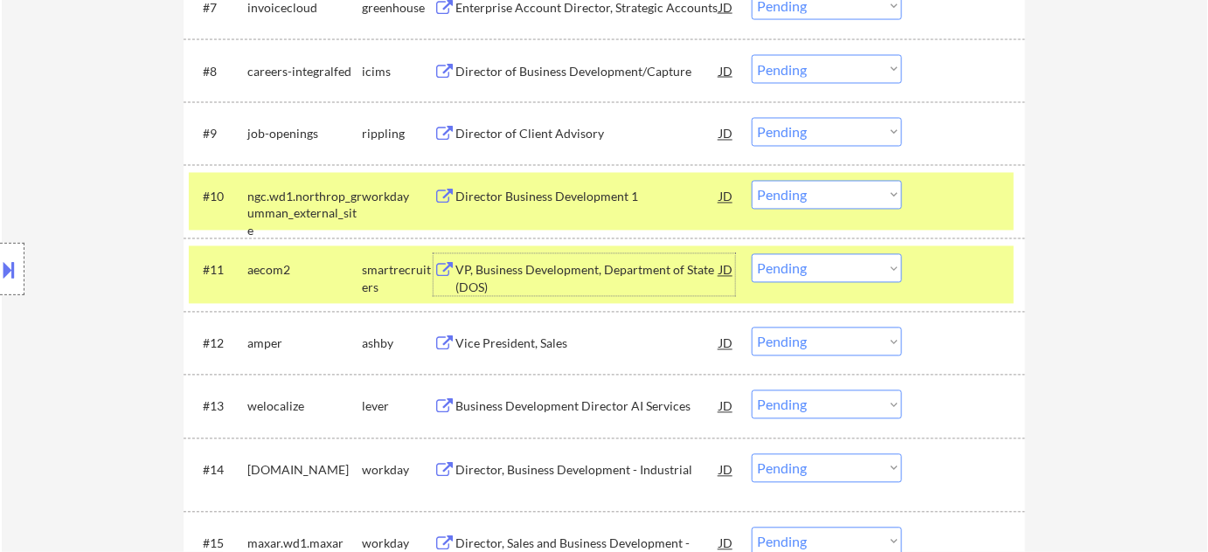
click at [829, 276] on select "Choose an option... Pending Applied Excluded (Questions) Excluded (Expired) Exc…" at bounding box center [827, 268] width 150 height 29
click at [752, 254] on select "Choose an option... Pending Applied Excluded (Questions) Excluded (Expired) Exc…" at bounding box center [827, 268] width 150 height 29
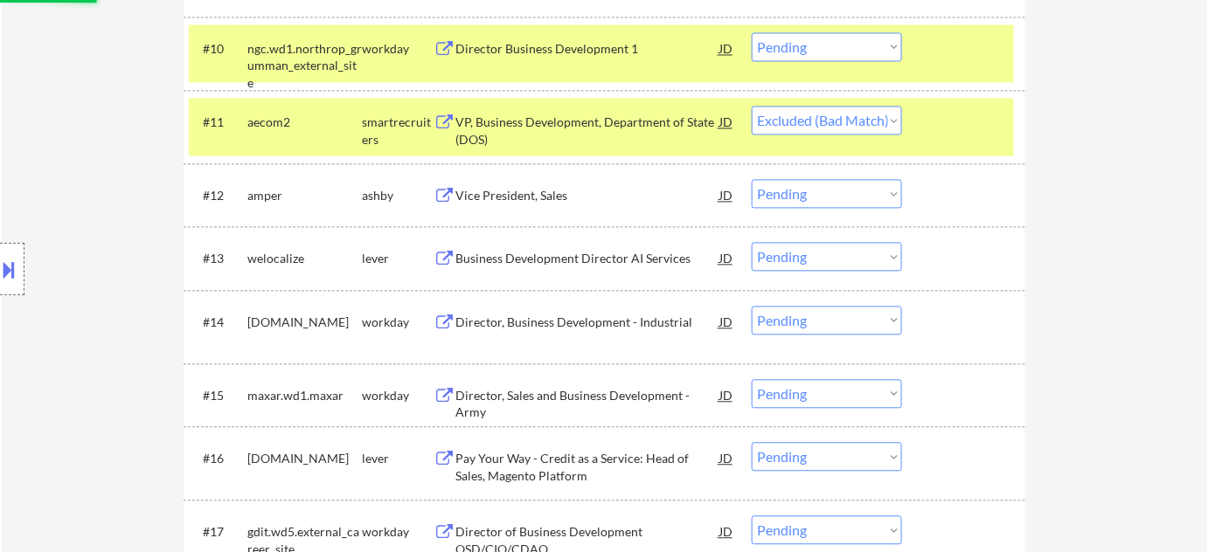
scroll to position [1154, 0]
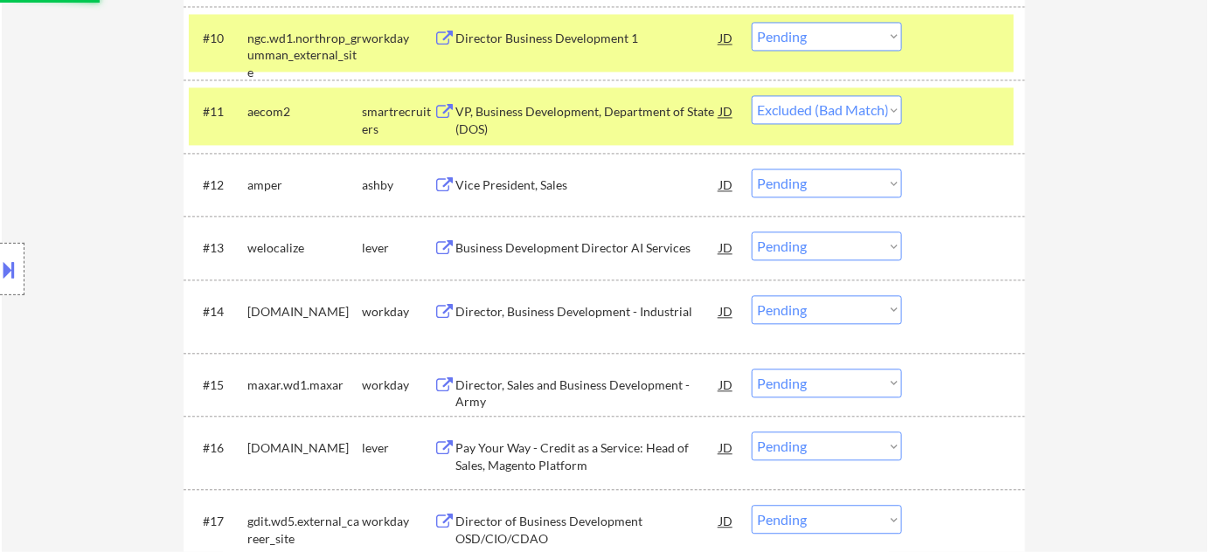
click at [588, 246] on div "Business Development Director AI Services" at bounding box center [587, 247] width 264 height 17
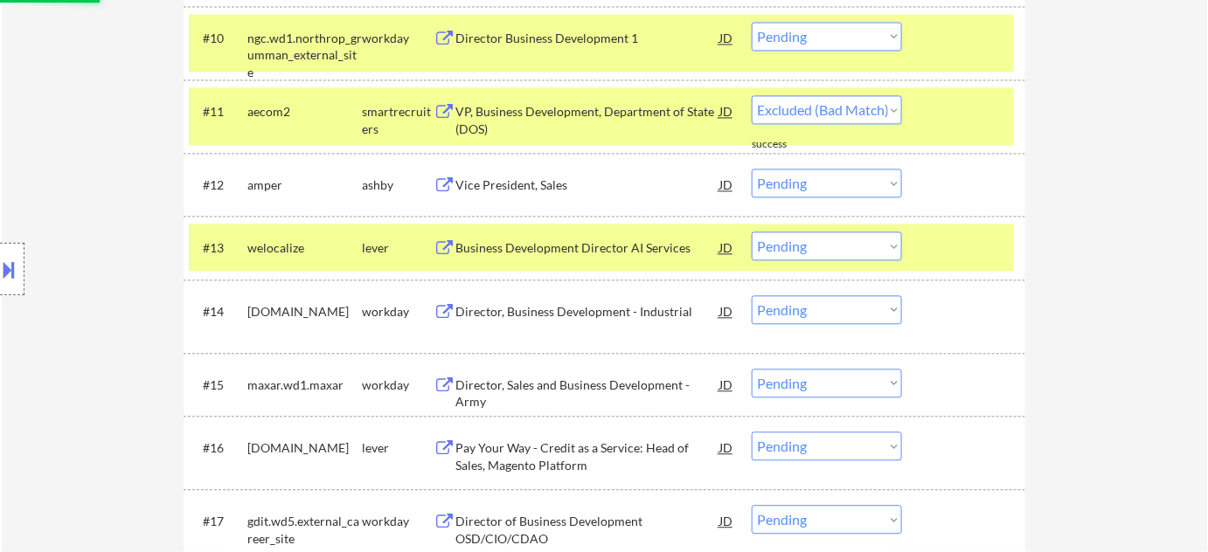
select select ""pending""
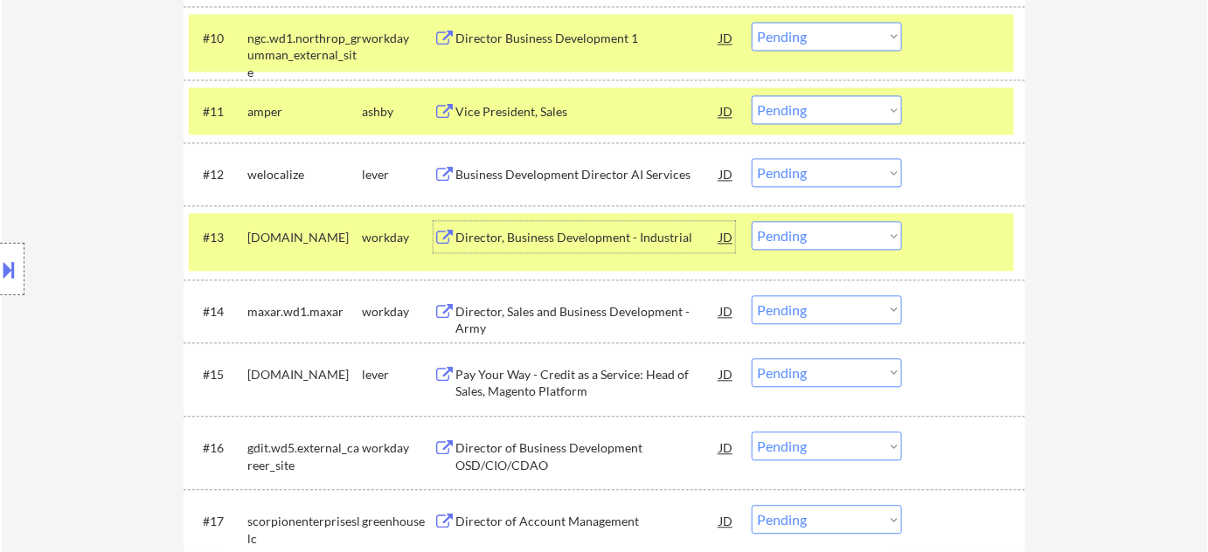
click at [838, 163] on select "Choose an option... Pending Applied Excluded (Questions) Excluded (Expired) Exc…" at bounding box center [827, 172] width 150 height 29
click at [752, 158] on select "Choose an option... Pending Applied Excluded (Questions) Excluded (Expired) Exc…" at bounding box center [827, 172] width 150 height 29
select select ""pending""
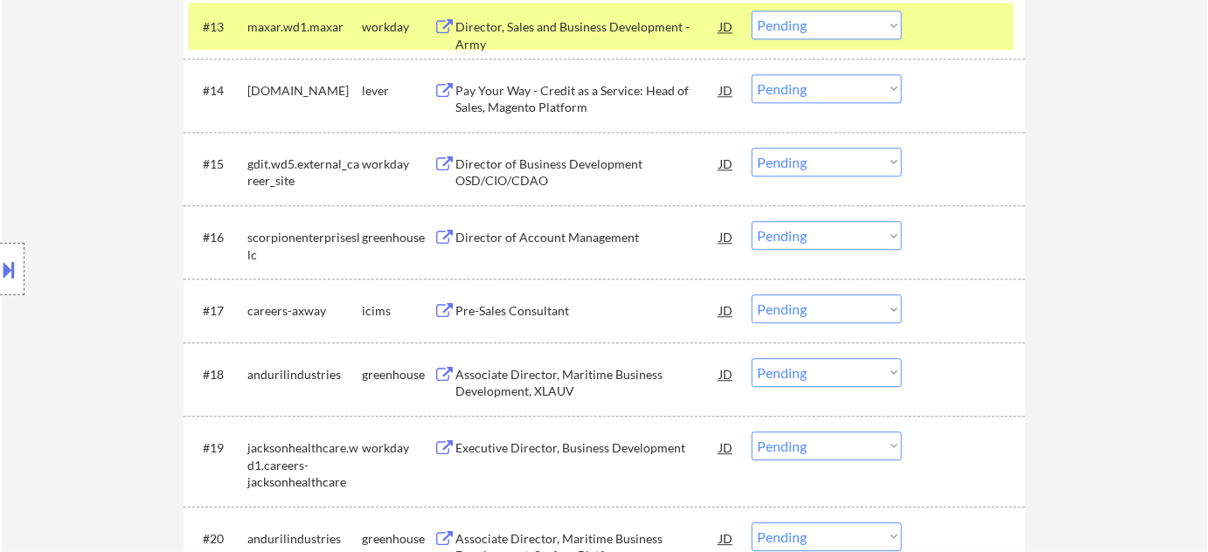
scroll to position [1391, 0]
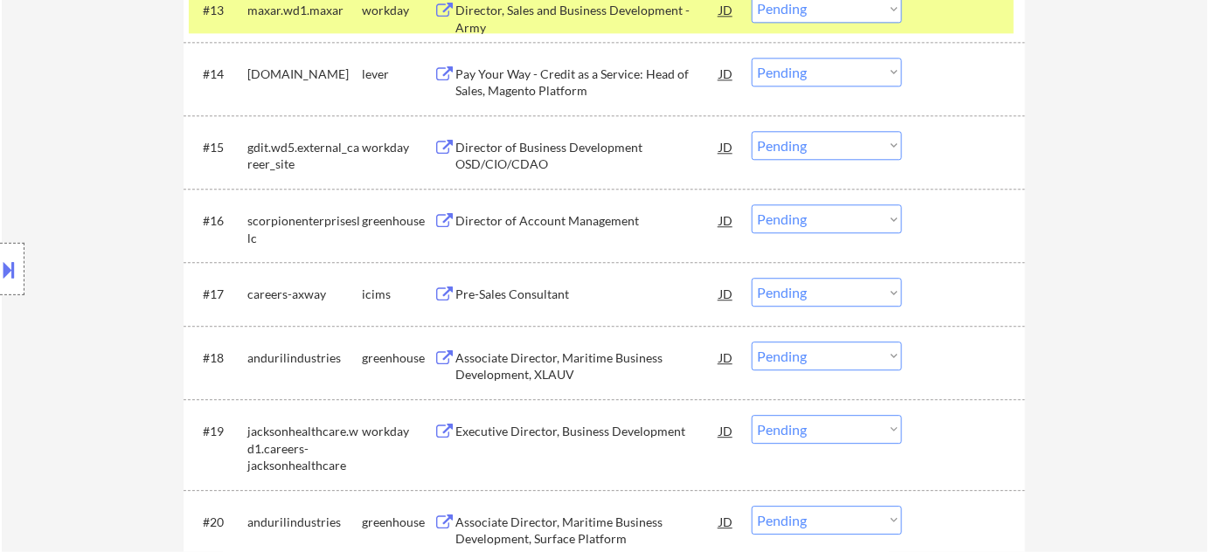
click at [515, 218] on div "Director of Account Management" at bounding box center [587, 220] width 264 height 17
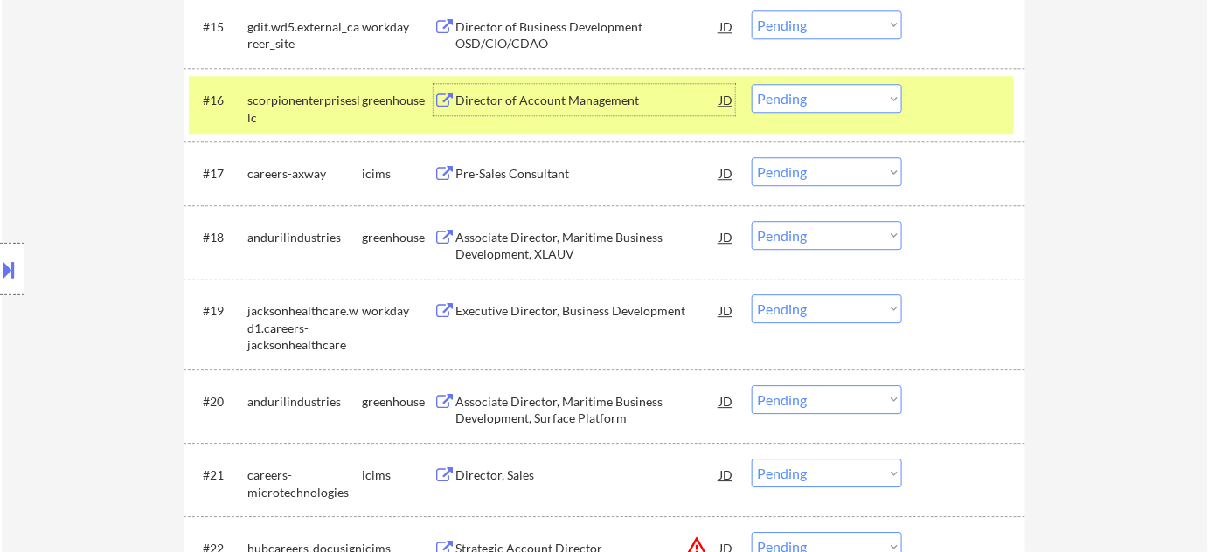
scroll to position [1550, 0]
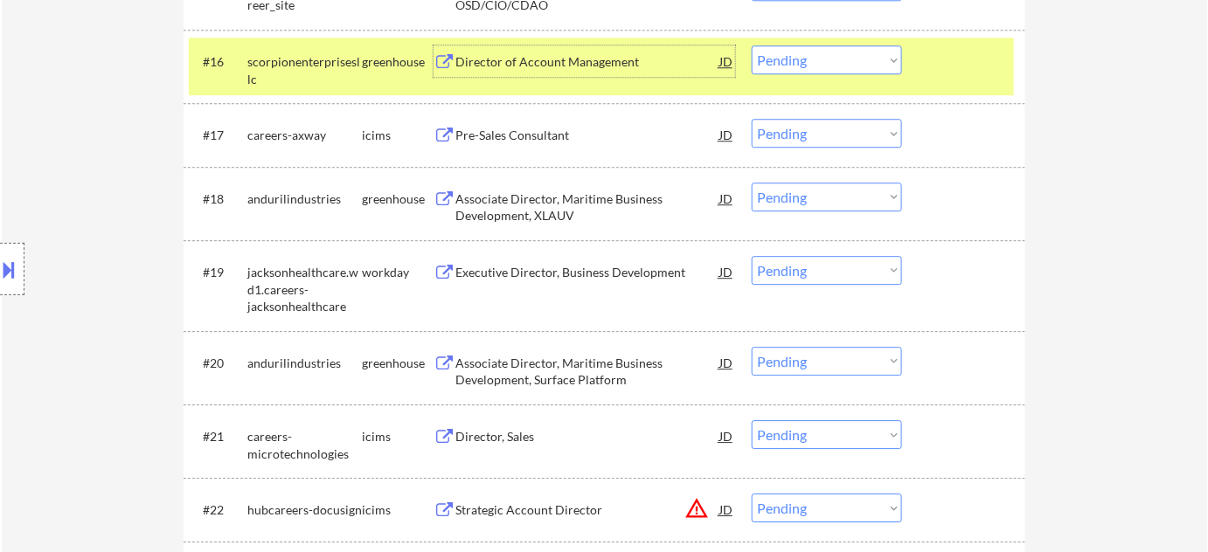
click at [499, 127] on div "Pre-Sales Consultant" at bounding box center [587, 135] width 264 height 17
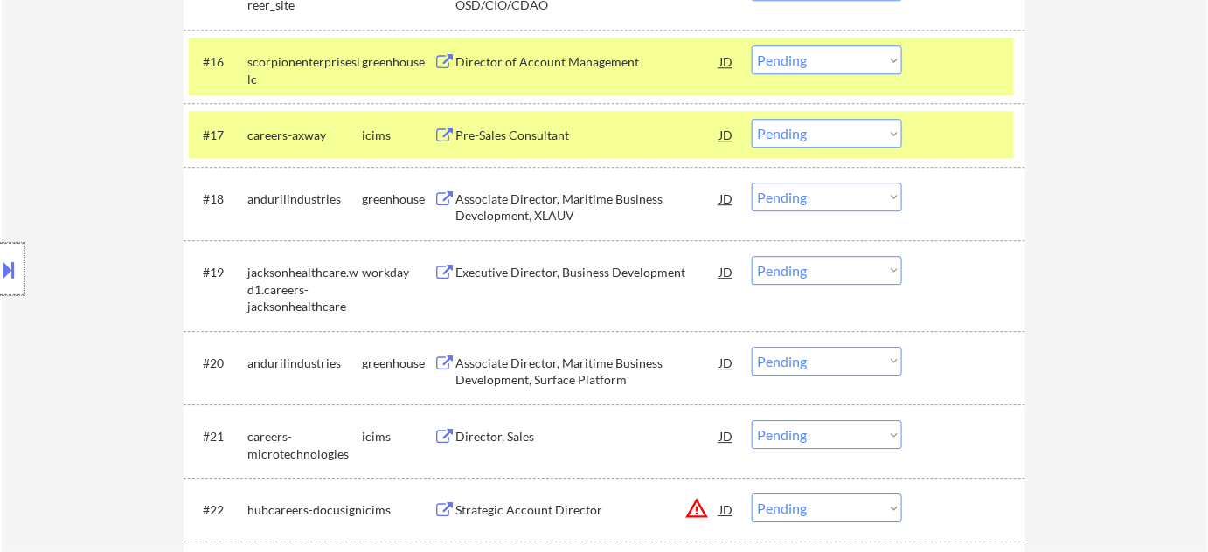
click at [13, 286] on div at bounding box center [12, 269] width 24 height 52
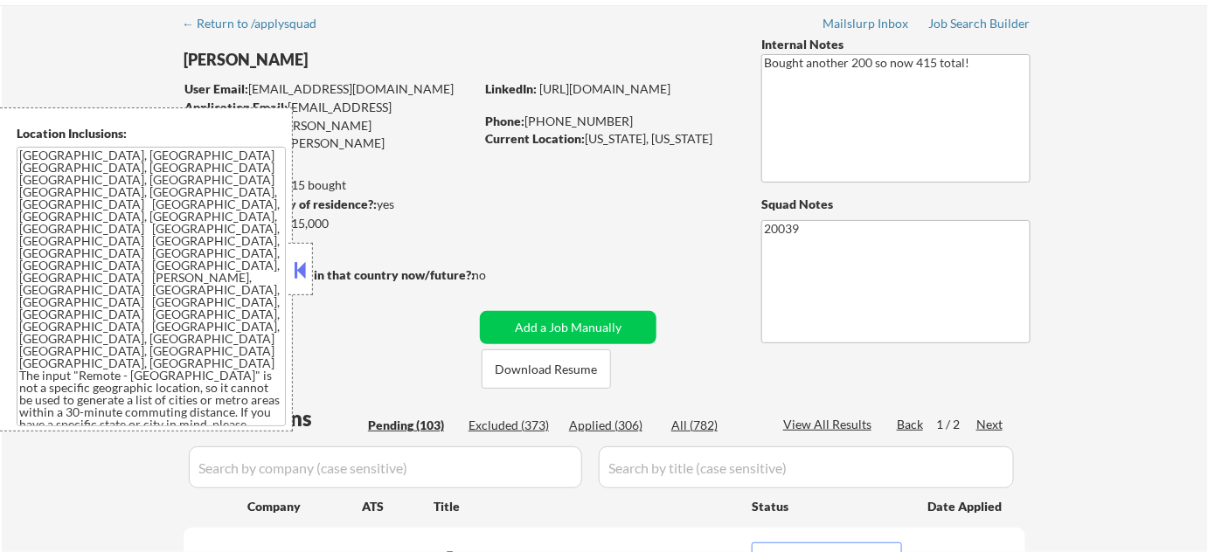
scroll to position [0, 0]
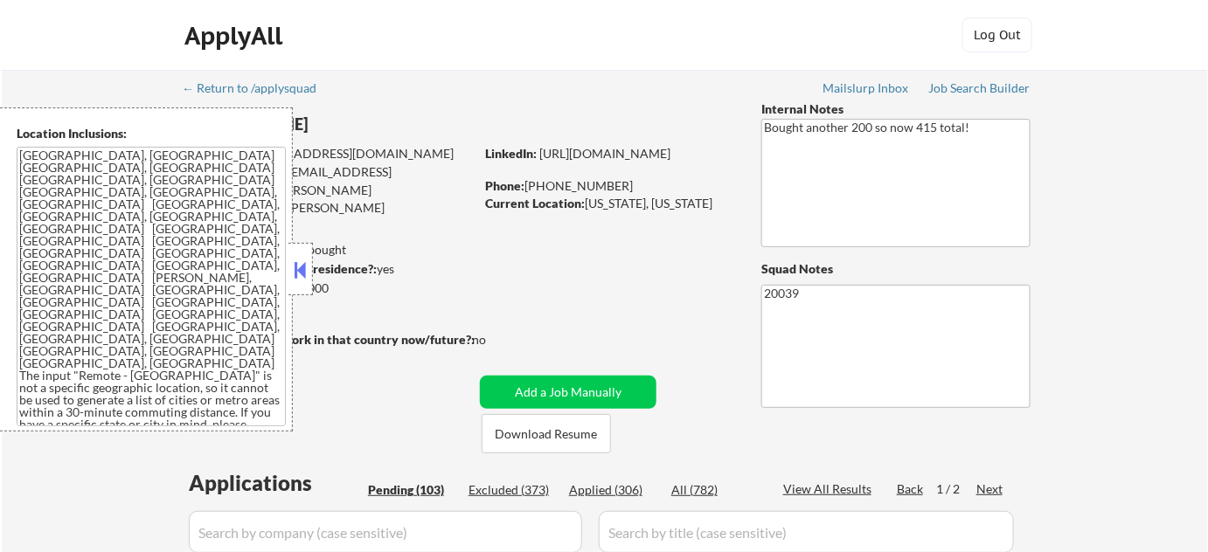
click at [295, 266] on button at bounding box center [300, 270] width 19 height 26
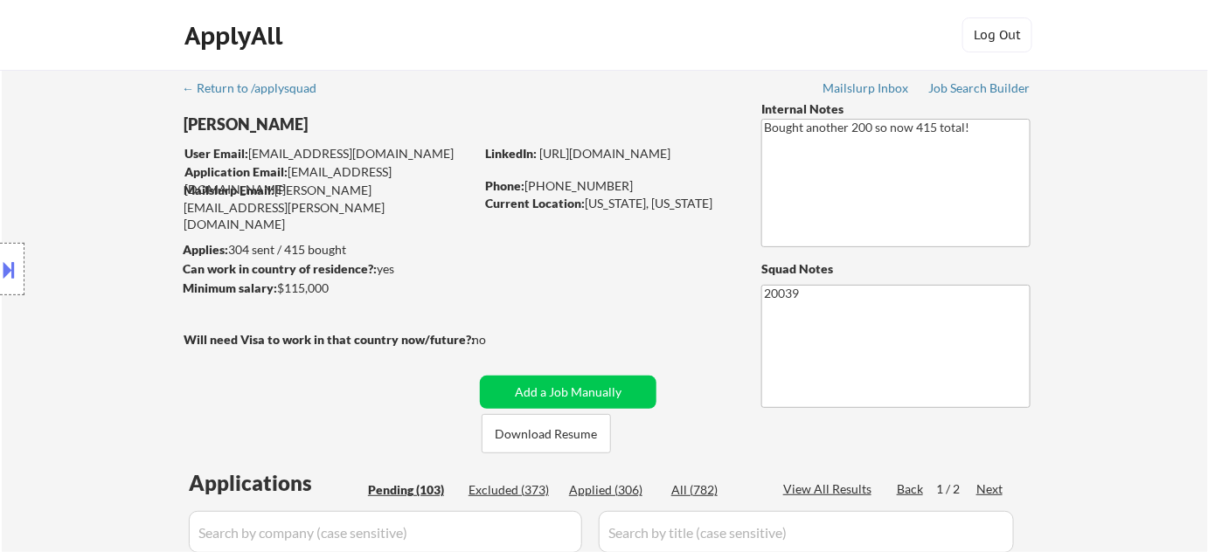
scroll to position [1335, 0]
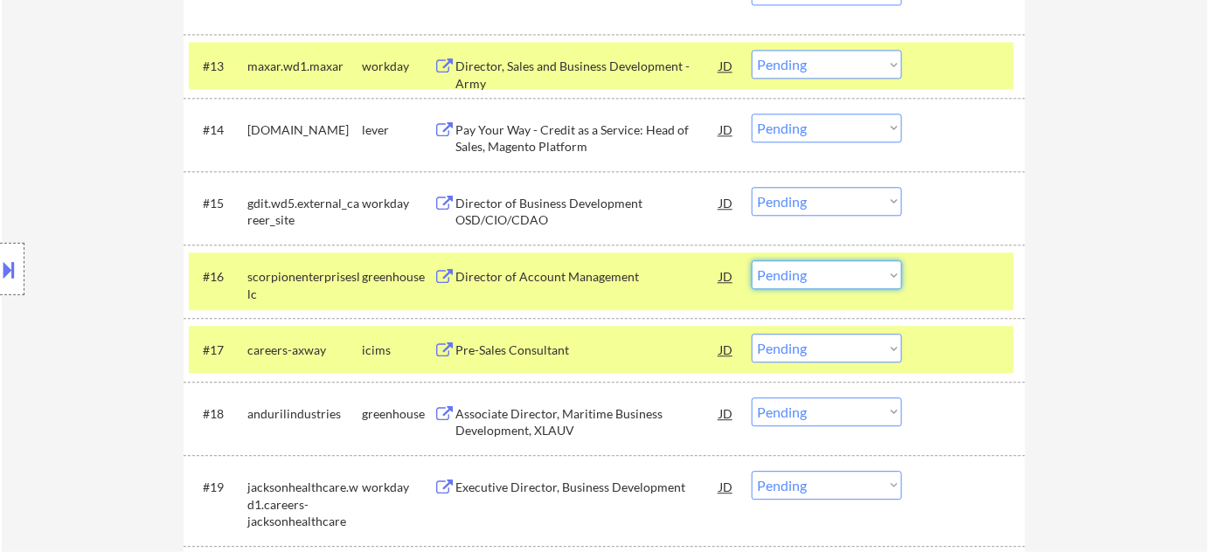
drag, startPoint x: 786, startPoint y: 268, endPoint x: 783, endPoint y: 288, distance: 19.4
click at [786, 268] on select "Choose an option... Pending Applied Excluded (Questions) Excluded (Expired) Exc…" at bounding box center [827, 274] width 150 height 29
click at [752, 260] on select "Choose an option... Pending Applied Excluded (Questions) Excluded (Expired) Exc…" at bounding box center [827, 274] width 150 height 29
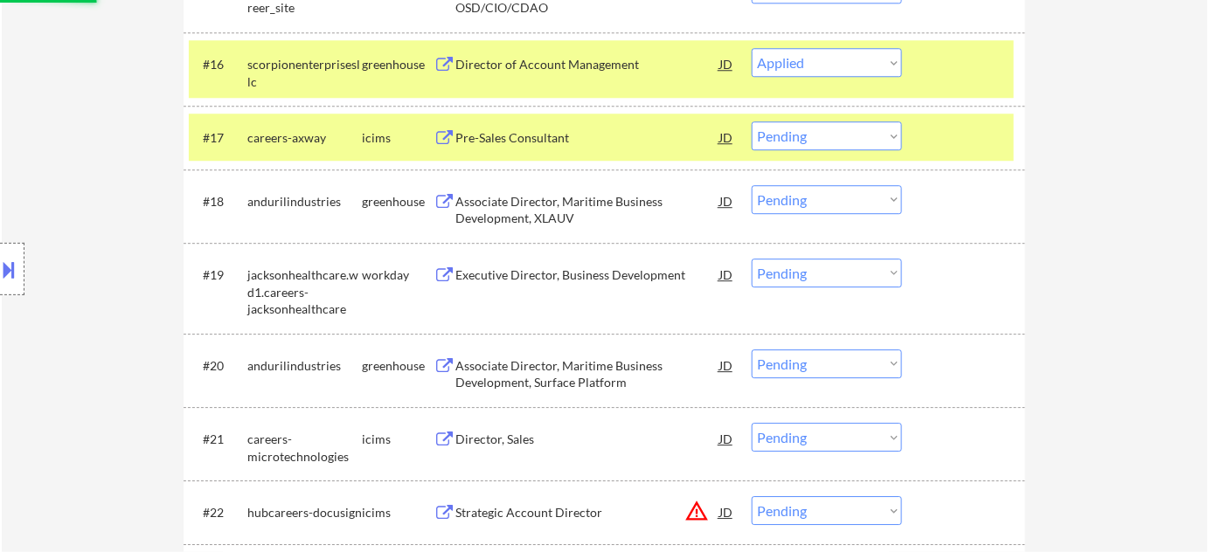
scroll to position [1654, 0]
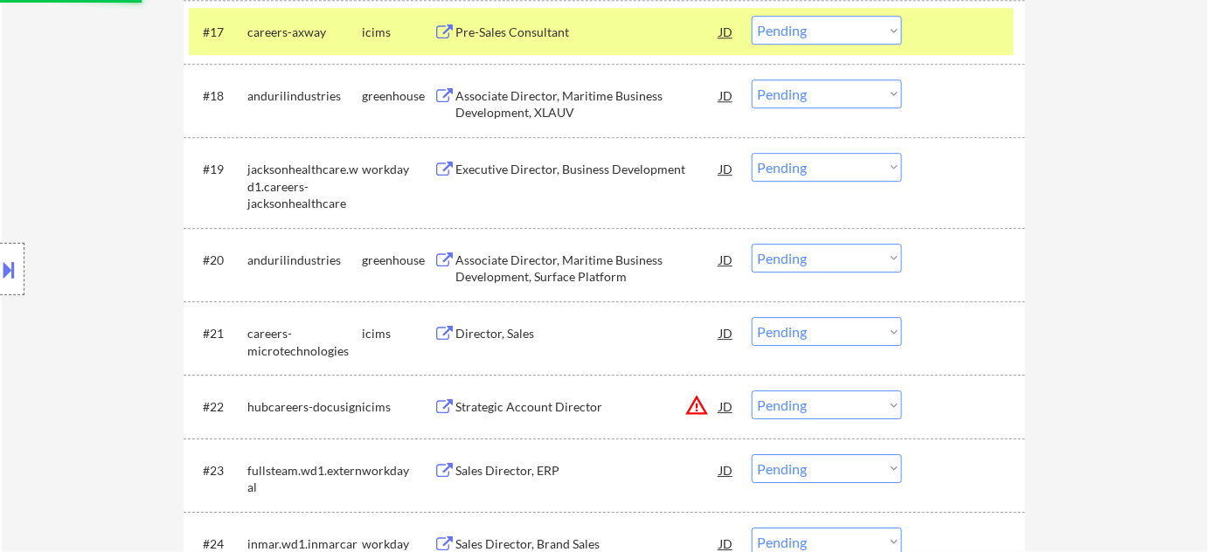
select select ""pending""
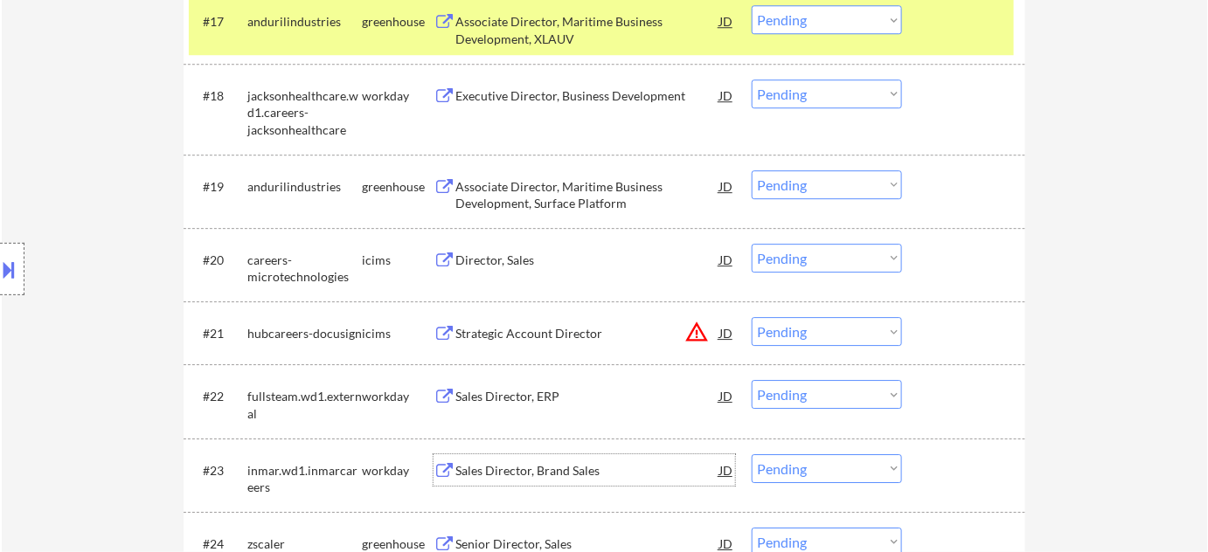
click at [519, 454] on div "Sales Director, Brand Sales" at bounding box center [587, 469] width 264 height 31
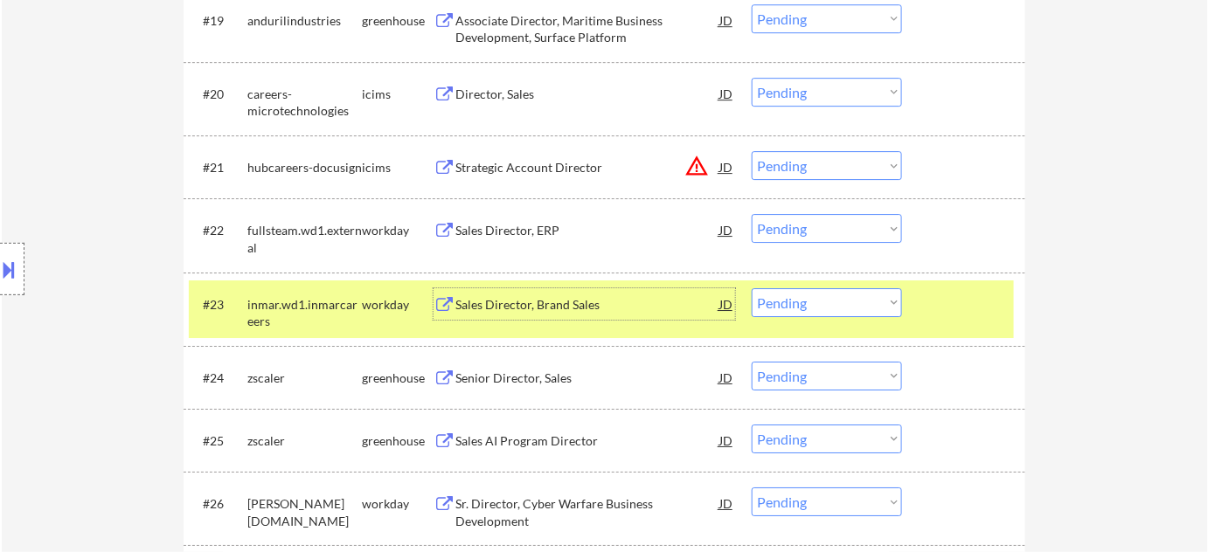
scroll to position [1892, 0]
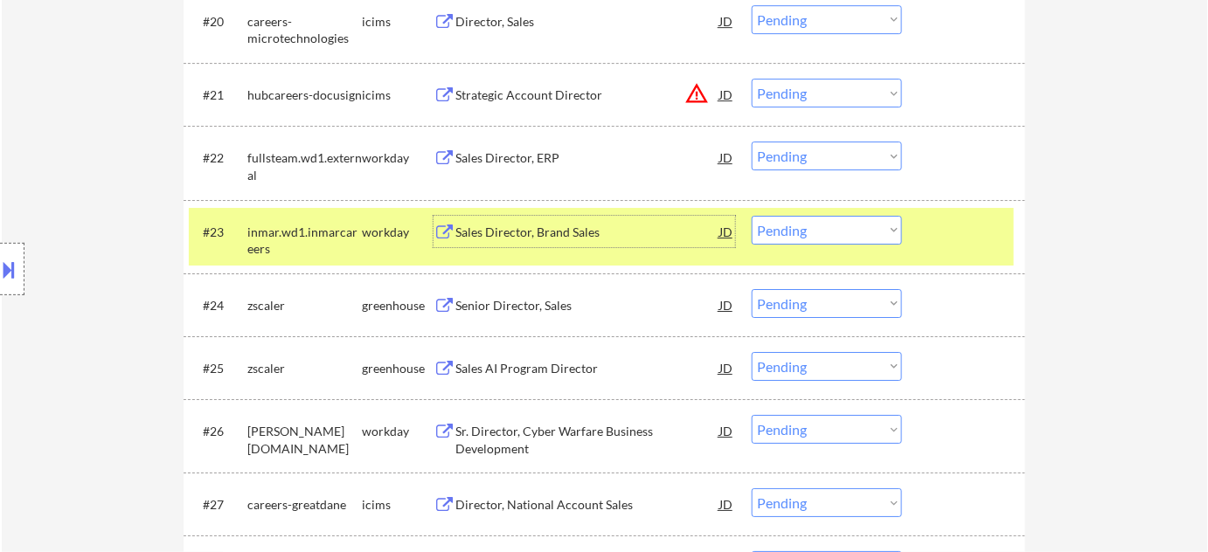
click at [536, 306] on div "Senior Director, Sales" at bounding box center [587, 305] width 264 height 17
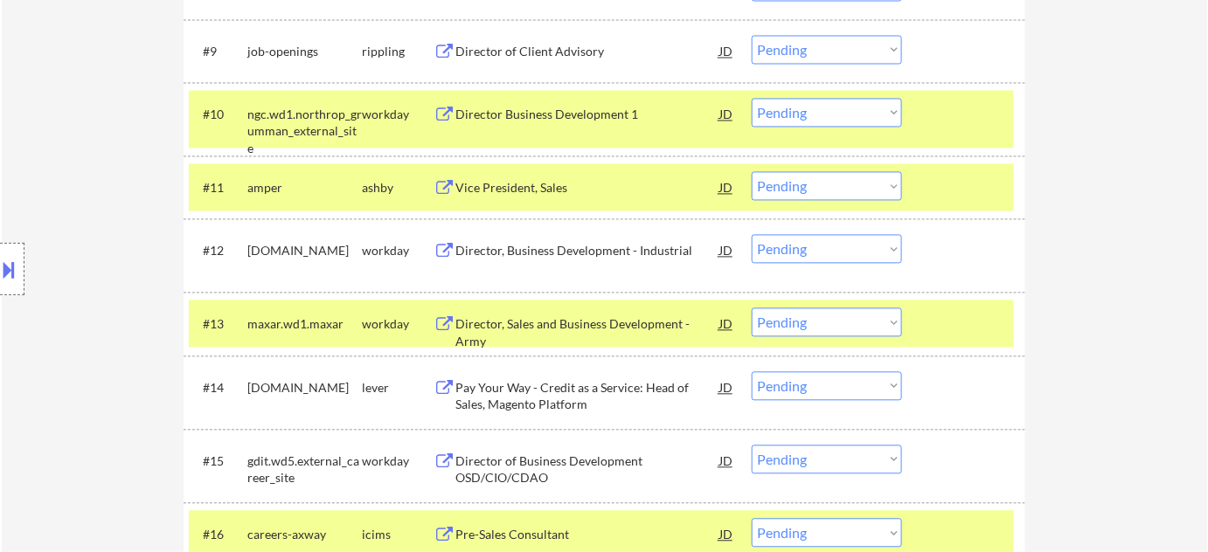
scroll to position [0, 0]
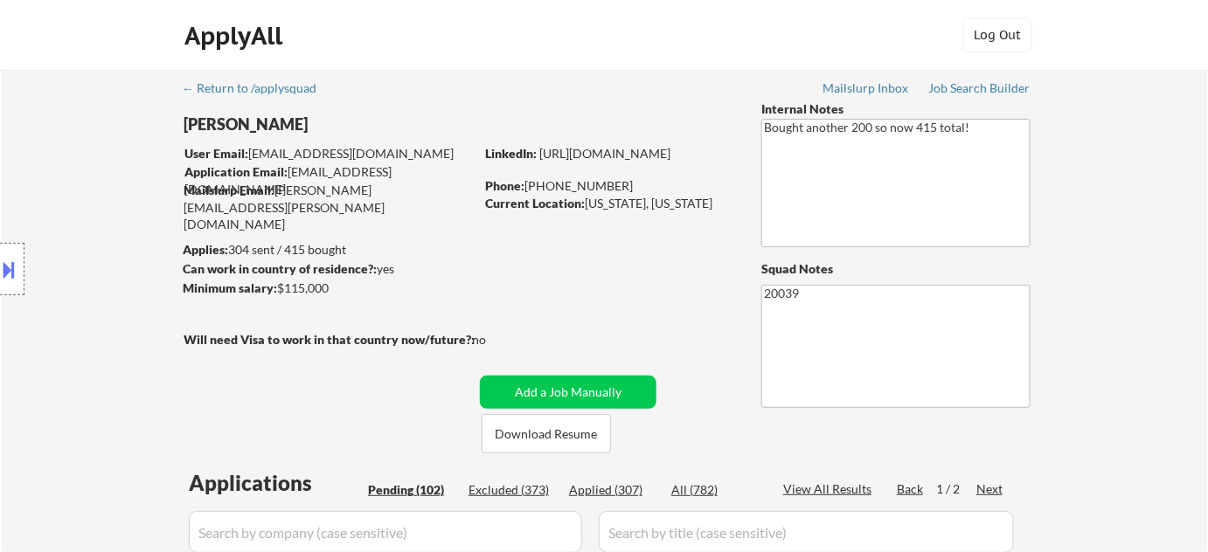
drag, startPoint x: 586, startPoint y: 205, endPoint x: 615, endPoint y: 202, distance: 29.0
click at [609, 212] on div "Current Location: Washington, District of Columbia" at bounding box center [608, 203] width 247 height 17
drag, startPoint x: 617, startPoint y: 191, endPoint x: 585, endPoint y: 220, distance: 43.9
click at [575, 212] on div "Current Location: Washington, District of Columbia" at bounding box center [608, 203] width 247 height 17
drag, startPoint x: 592, startPoint y: 202, endPoint x: 594, endPoint y: 211, distance: 9.1
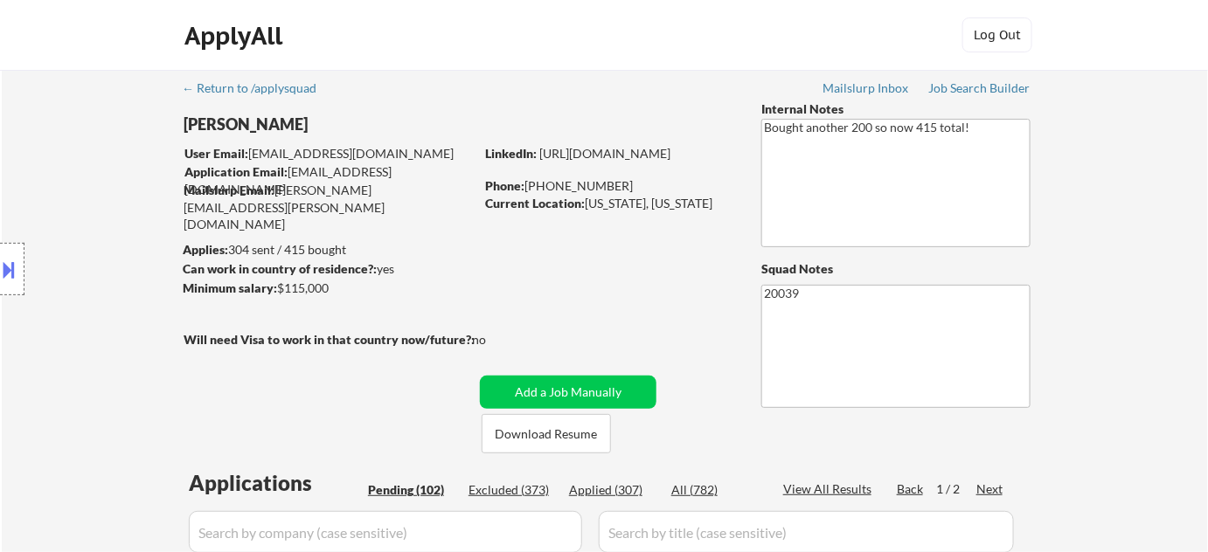
click at [594, 212] on div "Current Location: Washington, District of Columbia" at bounding box center [608, 203] width 247 height 17
click at [592, 205] on div "Current Location: Washington, District of Columbia" at bounding box center [608, 203] width 247 height 17
drag, startPoint x: 589, startPoint y: 202, endPoint x: 664, endPoint y: 205, distance: 75.2
click at [664, 205] on div "Current Location: Washington, District of Columbia" at bounding box center [608, 203] width 247 height 17
copy div "Washington, D"
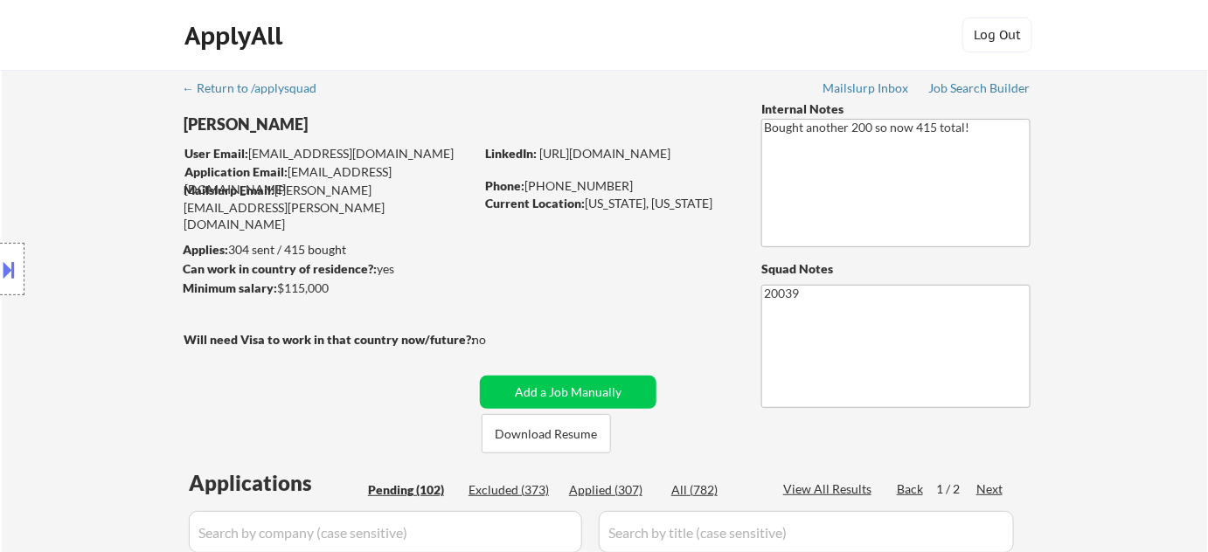
scroll to position [1920, 0]
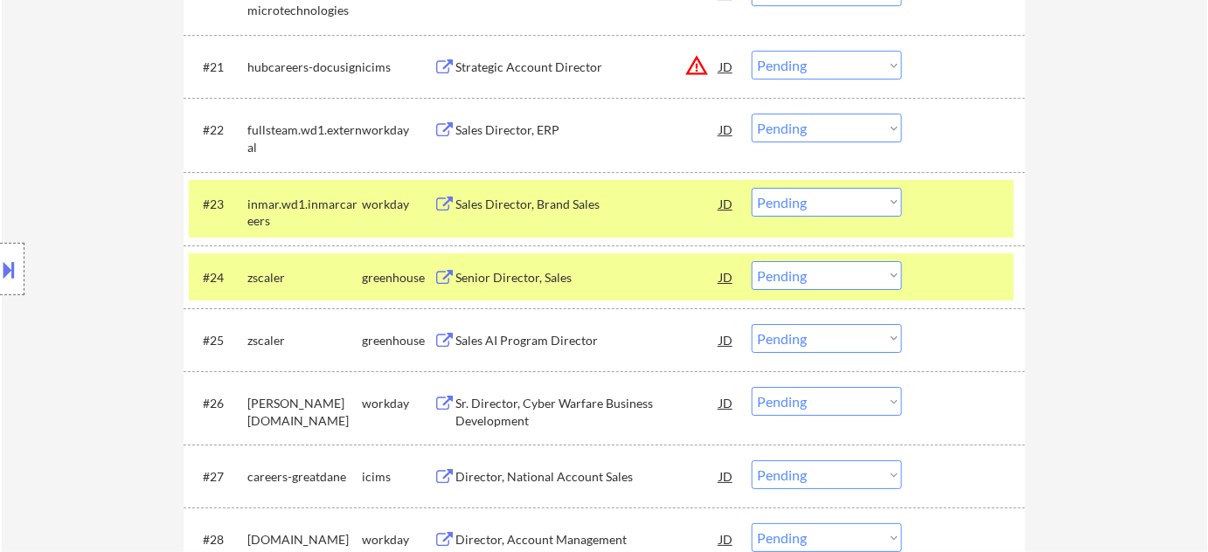
click at [839, 275] on select "Choose an option... Pending Applied Excluded (Questions) Excluded (Expired) Exc…" at bounding box center [827, 275] width 150 height 29
click at [752, 261] on select "Choose an option... Pending Applied Excluded (Questions) Excluded (Expired) Exc…" at bounding box center [827, 275] width 150 height 29
select select ""pending""
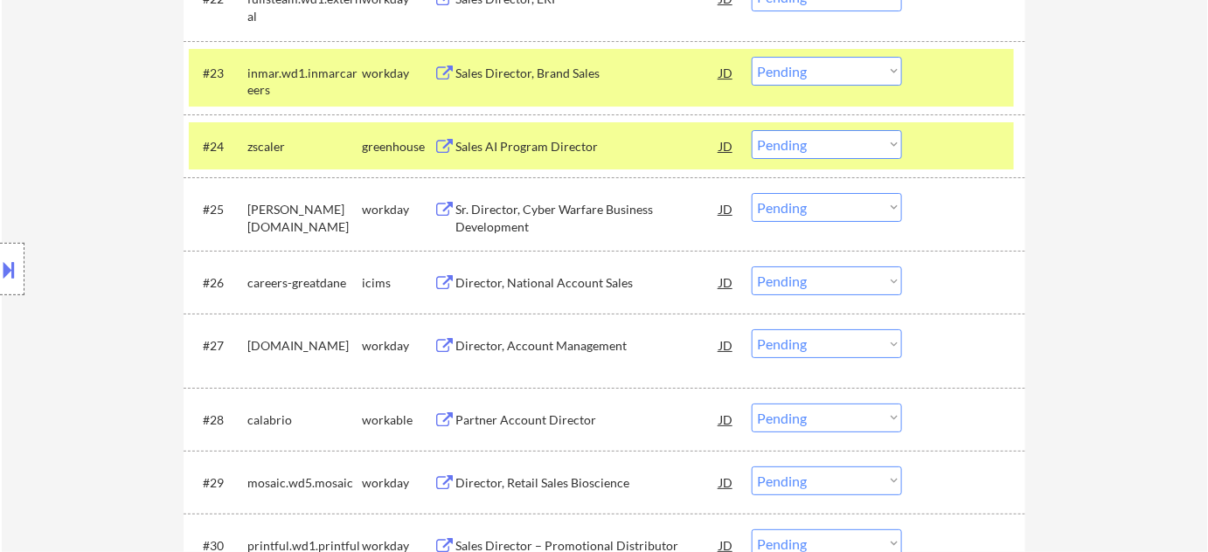
scroll to position [2079, 0]
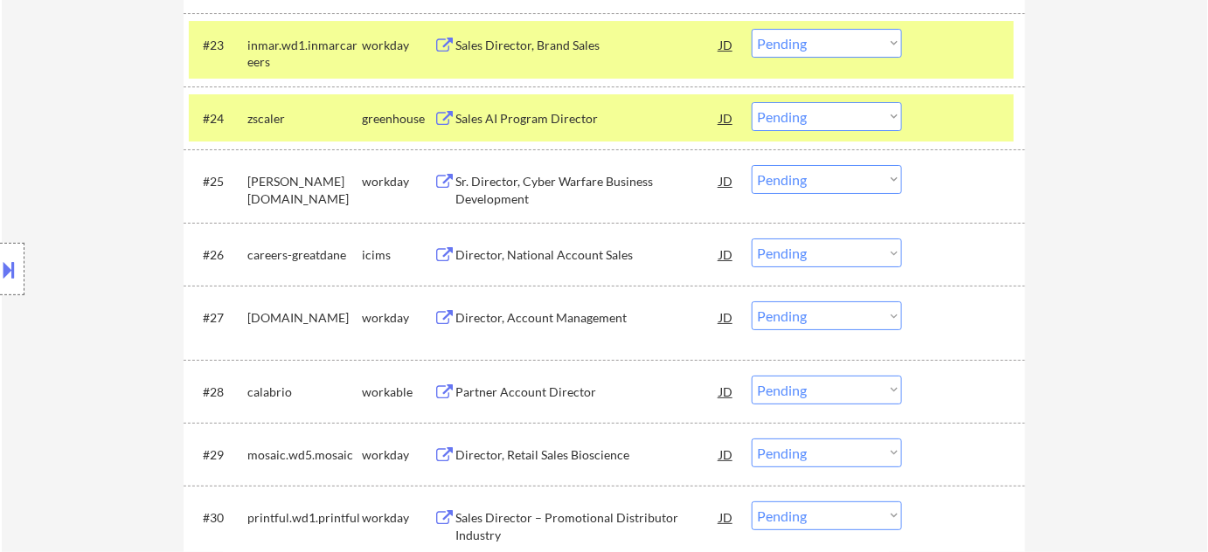
click at [541, 400] on div "Partner Account Director" at bounding box center [587, 391] width 264 height 31
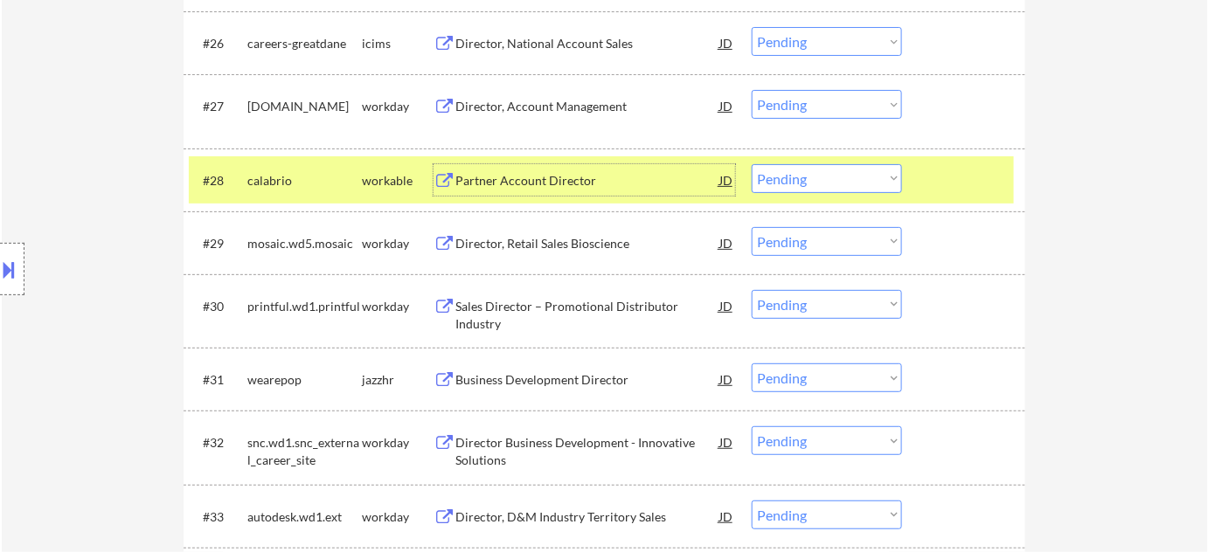
scroll to position [2318, 0]
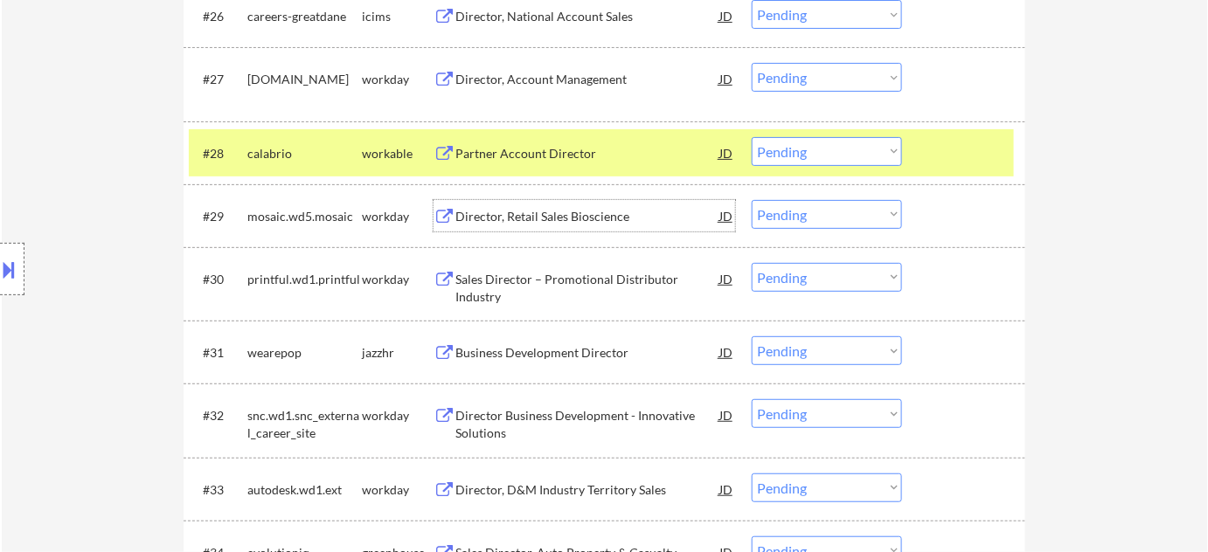
click at [537, 218] on div "Director, Retail Sales Bioscience" at bounding box center [587, 216] width 264 height 17
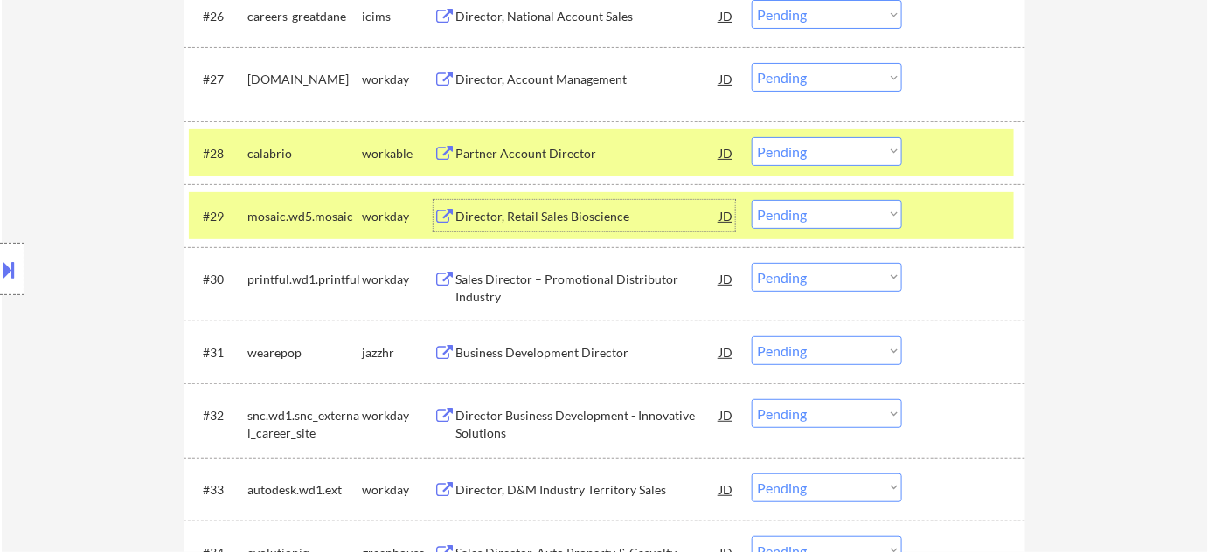
click at [820, 216] on select "Choose an option... Pending Applied Excluded (Questions) Excluded (Expired) Exc…" at bounding box center [827, 214] width 150 height 29
click at [752, 200] on select "Choose an option... Pending Applied Excluded (Questions) Excluded (Expired) Exc…" at bounding box center [827, 214] width 150 height 29
click at [781, 150] on select "Choose an option... Pending Applied Excluded (Questions) Excluded (Expired) Exc…" at bounding box center [827, 151] width 150 height 29
select select ""pending""
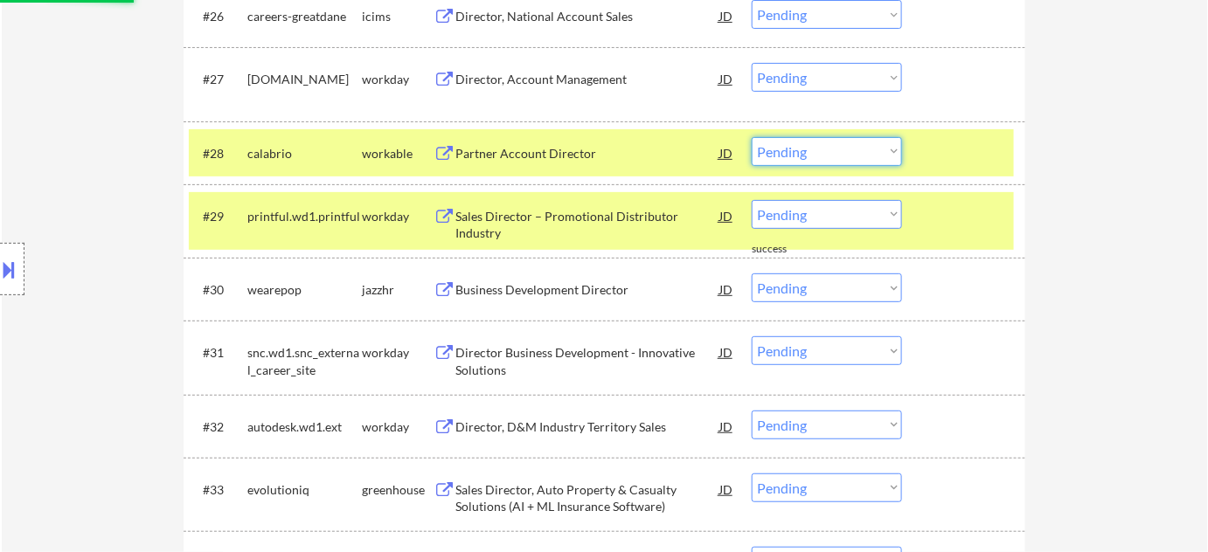
click at [858, 153] on select "Choose an option... Pending Applied Excluded (Questions) Excluded (Expired) Exc…" at bounding box center [827, 151] width 150 height 29
click at [752, 137] on select "Choose an option... Pending Applied Excluded (Questions) Excluded (Expired) Exc…" at bounding box center [827, 151] width 150 height 29
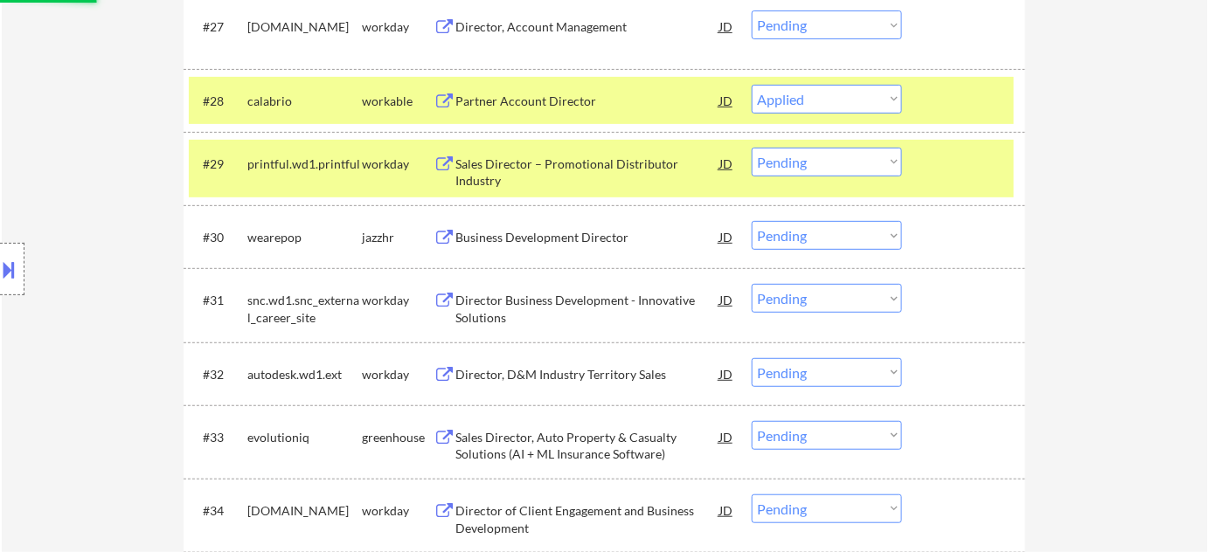
scroll to position [2397, 0]
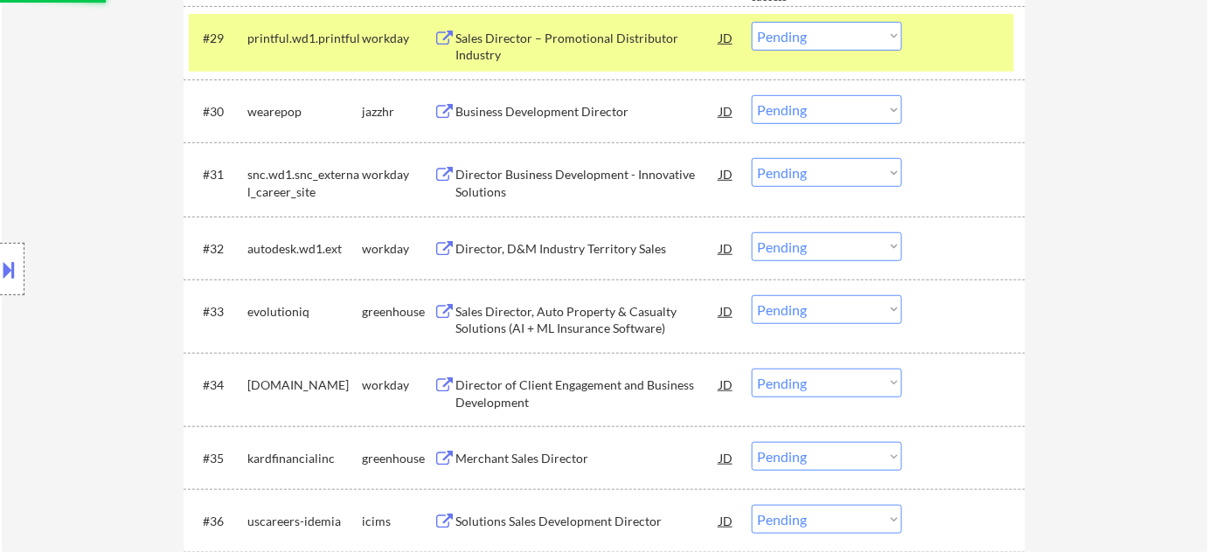
select select ""pending""
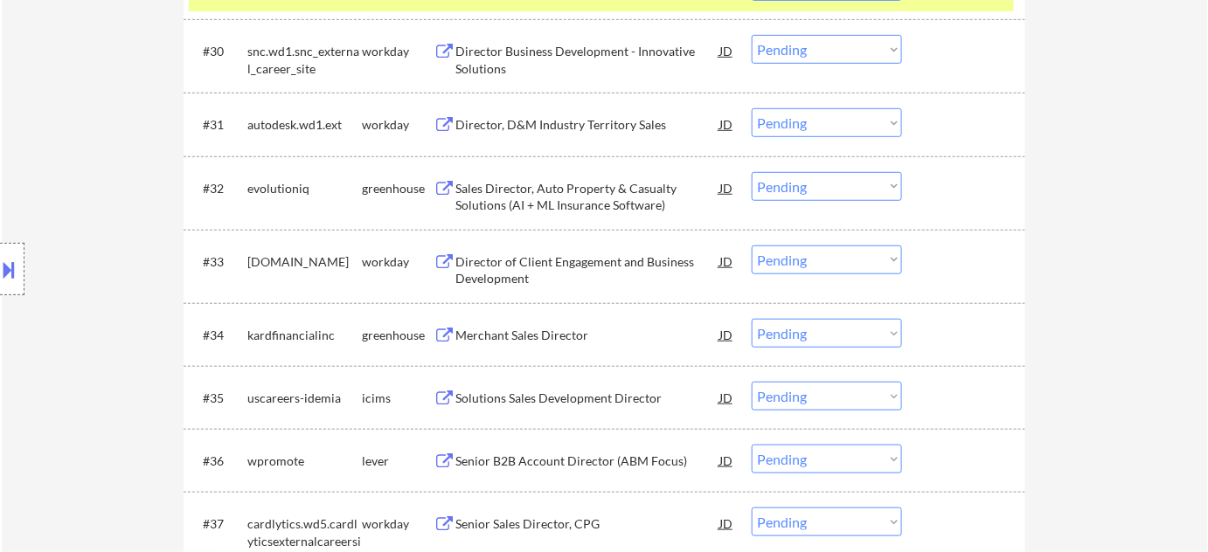
click at [585, 199] on div "Sales Director, Auto Property & Casualty Solutions (AI + ML Insurance Software)" at bounding box center [587, 197] width 264 height 34
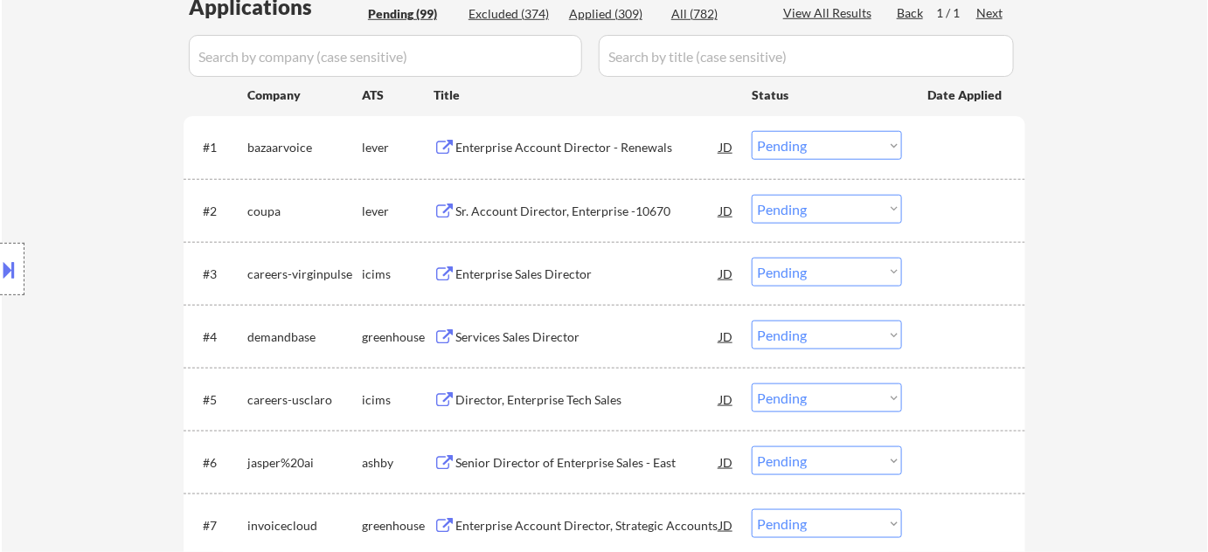
scroll to position [2468, 0]
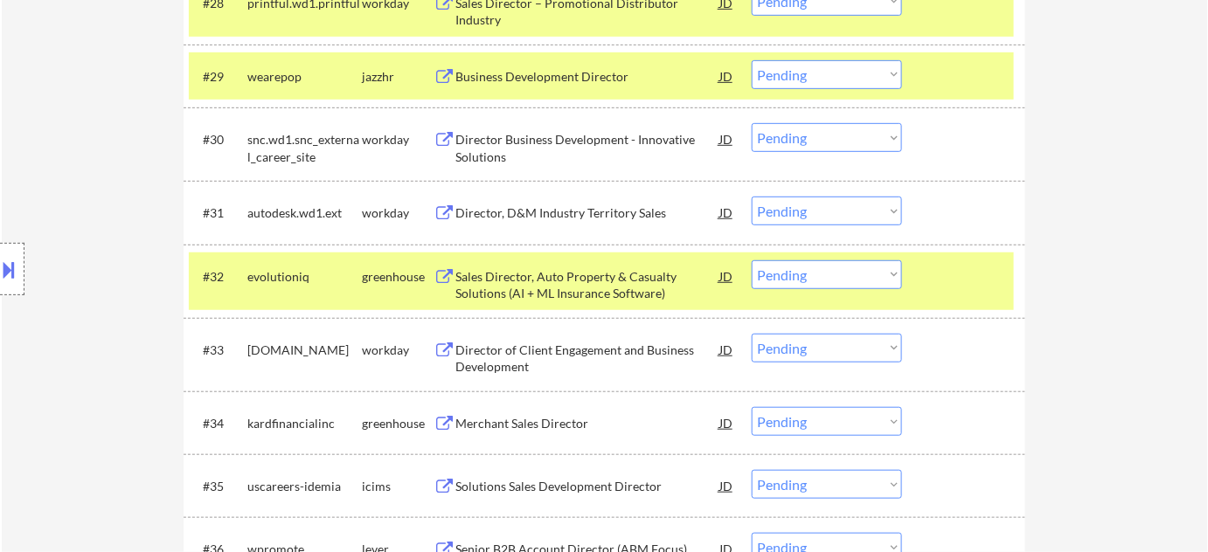
drag, startPoint x: 809, startPoint y: 274, endPoint x: 808, endPoint y: 284, distance: 9.7
click at [809, 275] on select "Choose an option... Pending Applied Excluded (Questions) Excluded (Expired) Exc…" at bounding box center [827, 274] width 150 height 29
click at [752, 260] on select "Choose an option... Pending Applied Excluded (Questions) Excluded (Expired) Exc…" at bounding box center [827, 274] width 150 height 29
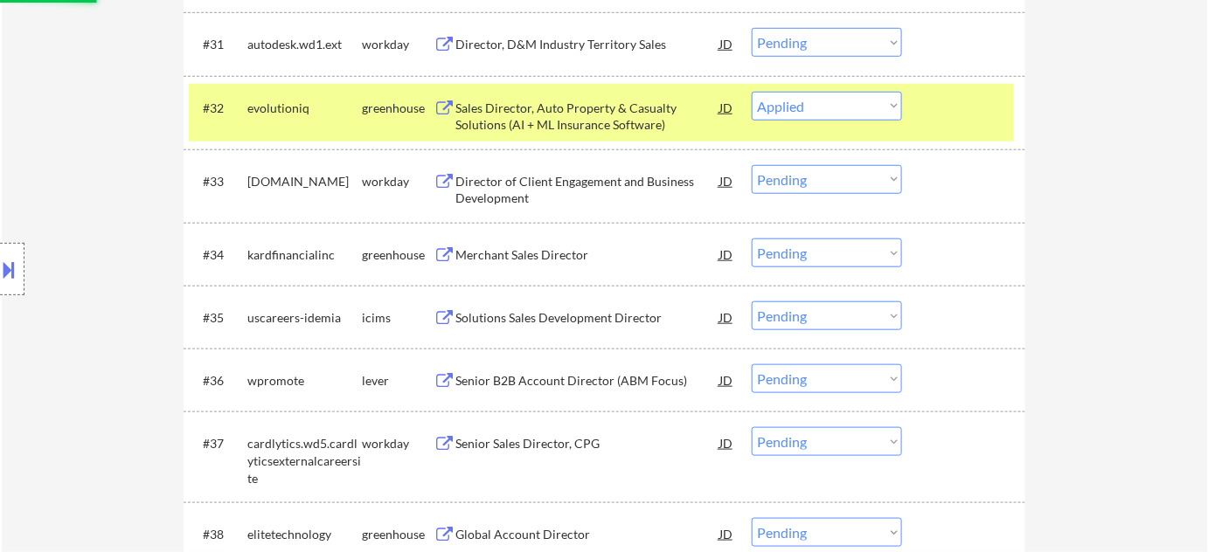
scroll to position [2706, 0]
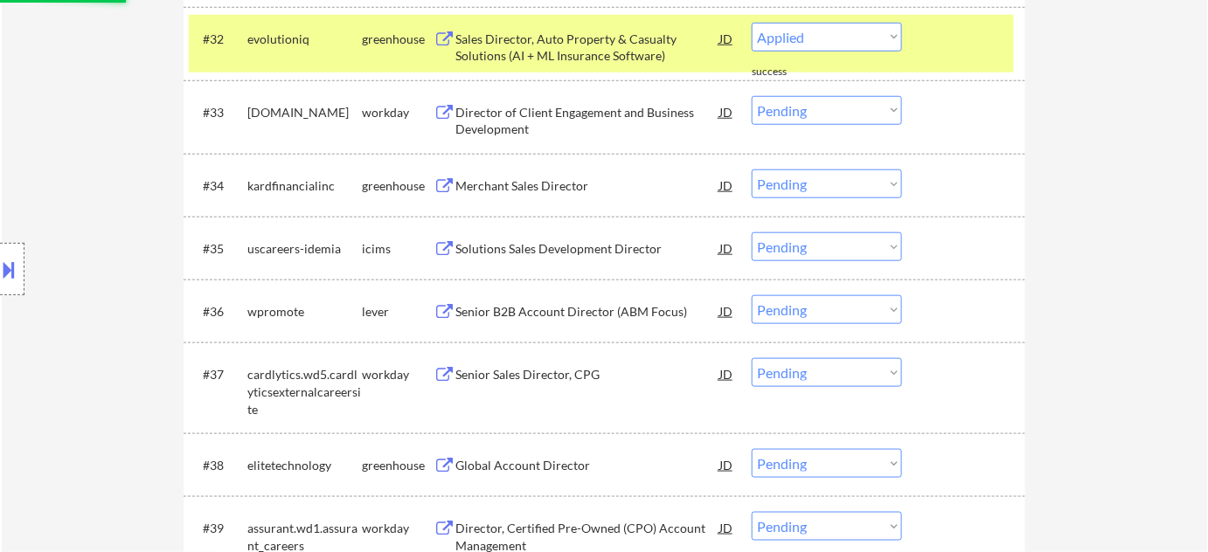
select select ""pending""
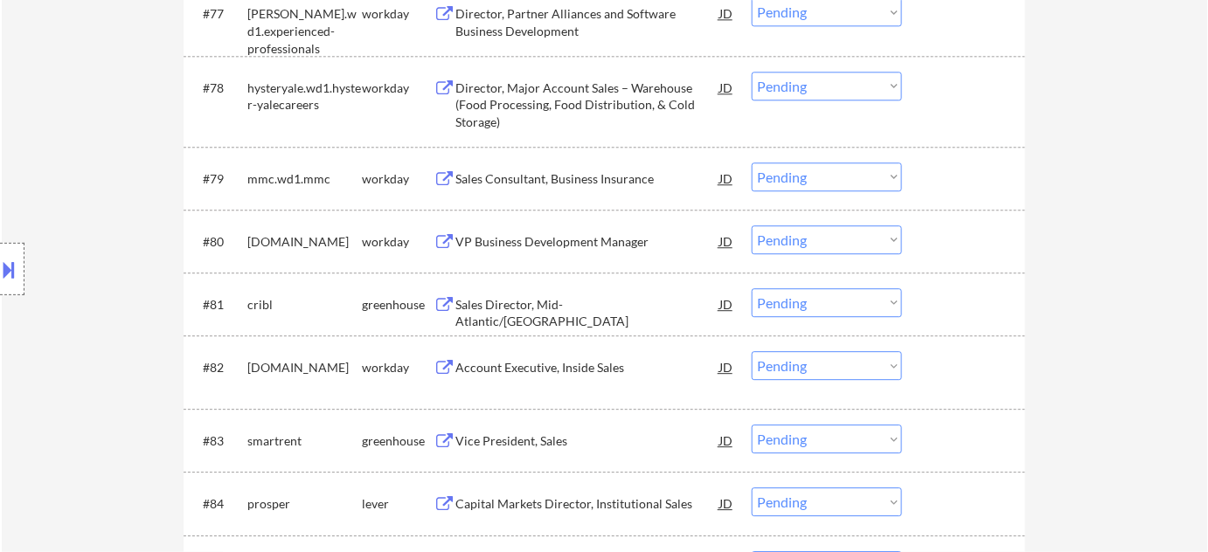
scroll to position [5884, 0]
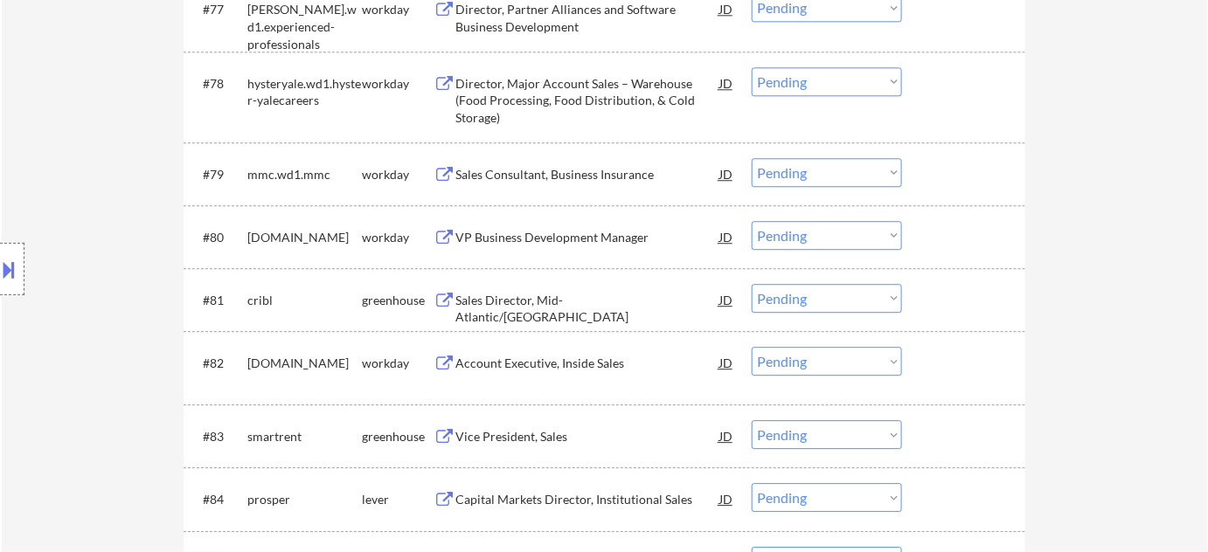
click at [534, 426] on div "Vice President, Sales" at bounding box center [587, 435] width 264 height 31
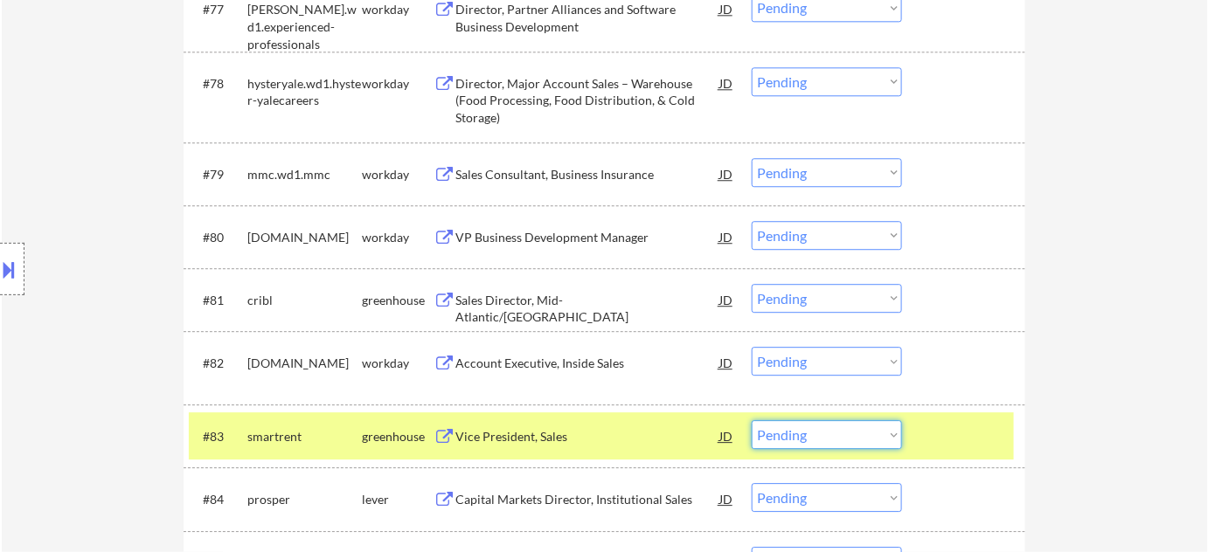
drag, startPoint x: 803, startPoint y: 433, endPoint x: 808, endPoint y: 422, distance: 11.4
click at [803, 433] on select "Choose an option... Pending Applied Excluded (Questions) Excluded (Expired) Exc…" at bounding box center [827, 434] width 150 height 29
click at [752, 420] on select "Choose an option... Pending Applied Excluded (Questions) Excluded (Expired) Exc…" at bounding box center [827, 434] width 150 height 29
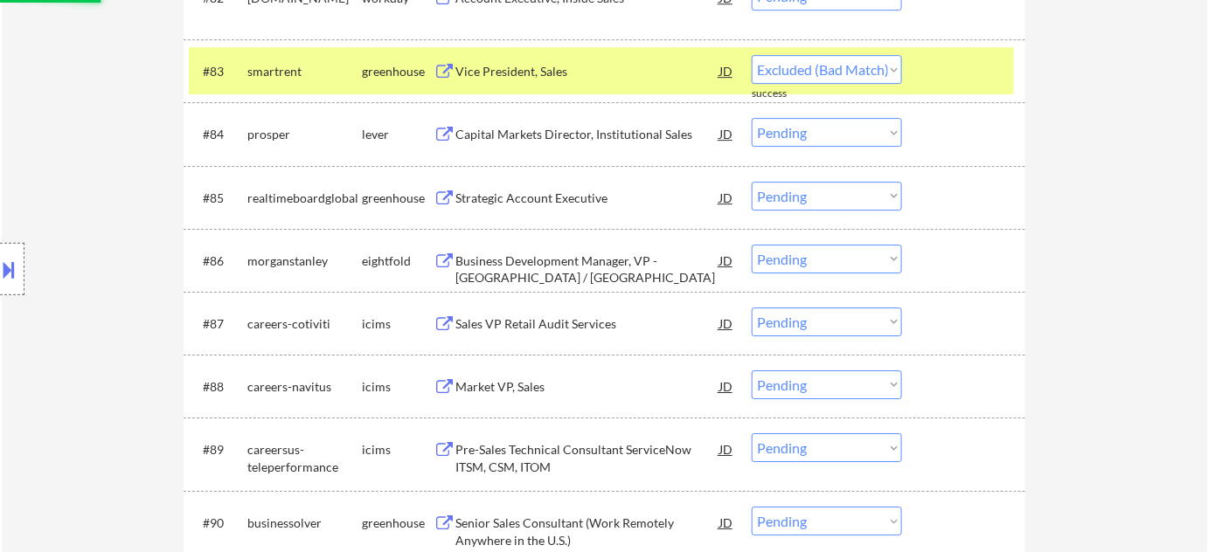
scroll to position [6281, 0]
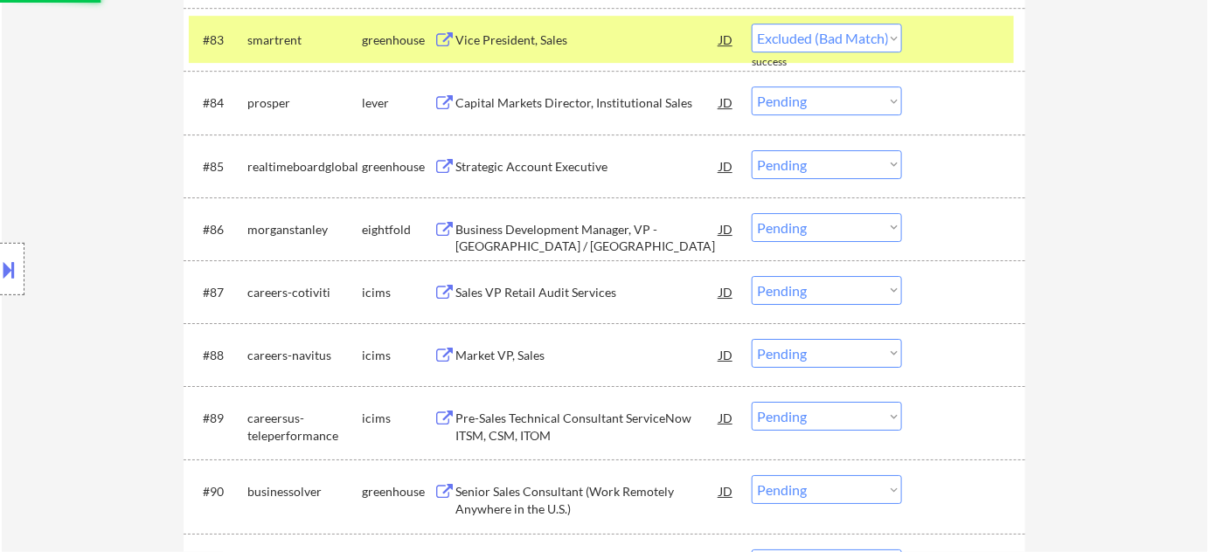
select select ""pending""
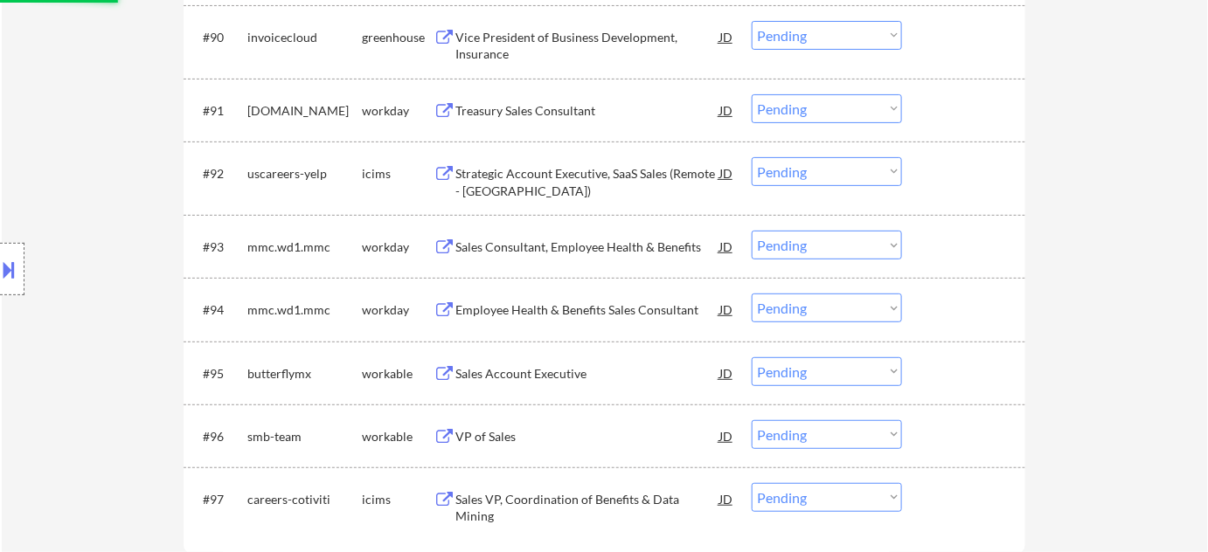
scroll to position [6758, 0]
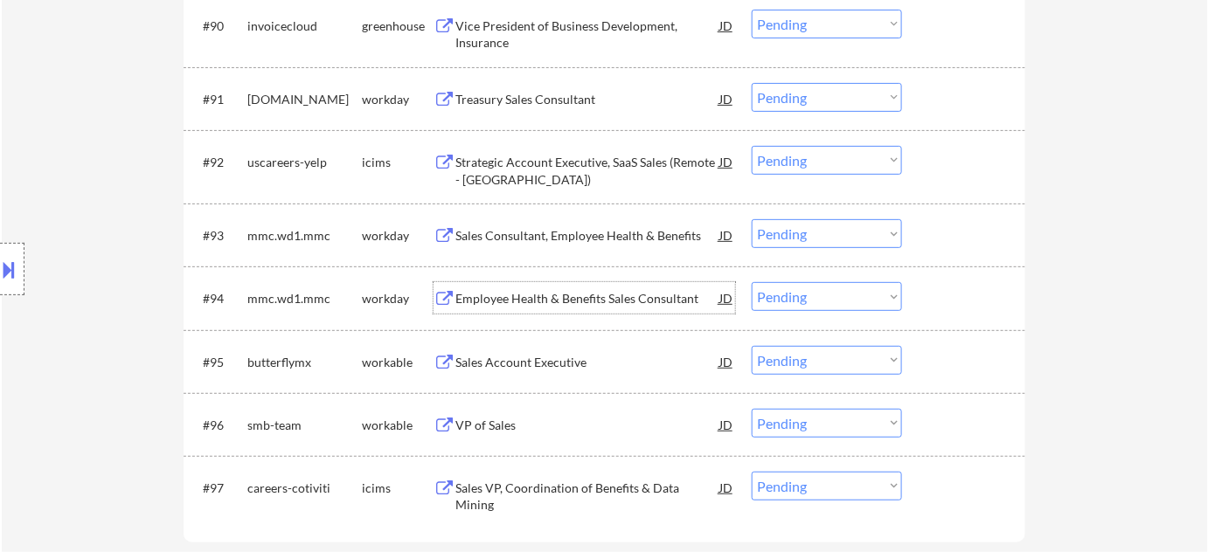
click at [547, 295] on div "Employee Health & Benefits Sales Consultant" at bounding box center [587, 298] width 264 height 17
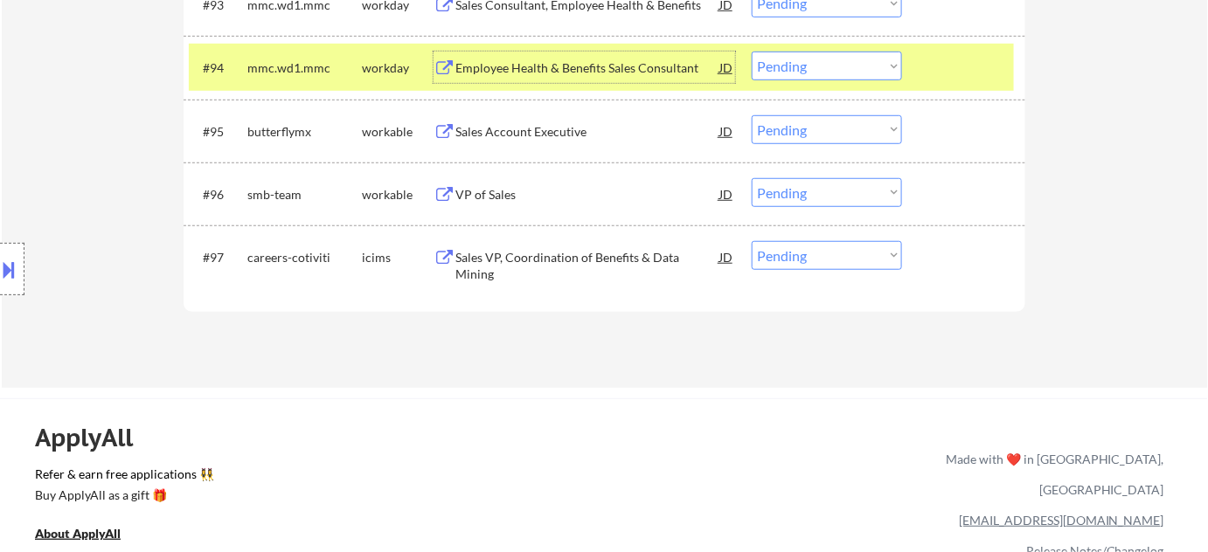
scroll to position [6996, 0]
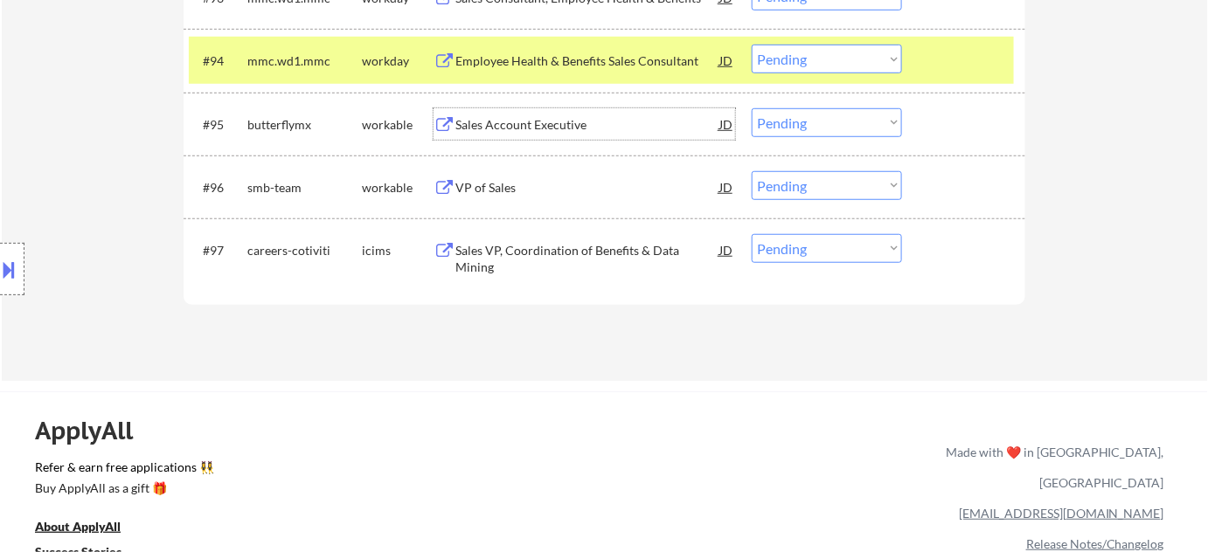
click at [526, 132] on div "Sales Account Executive" at bounding box center [587, 124] width 264 height 17
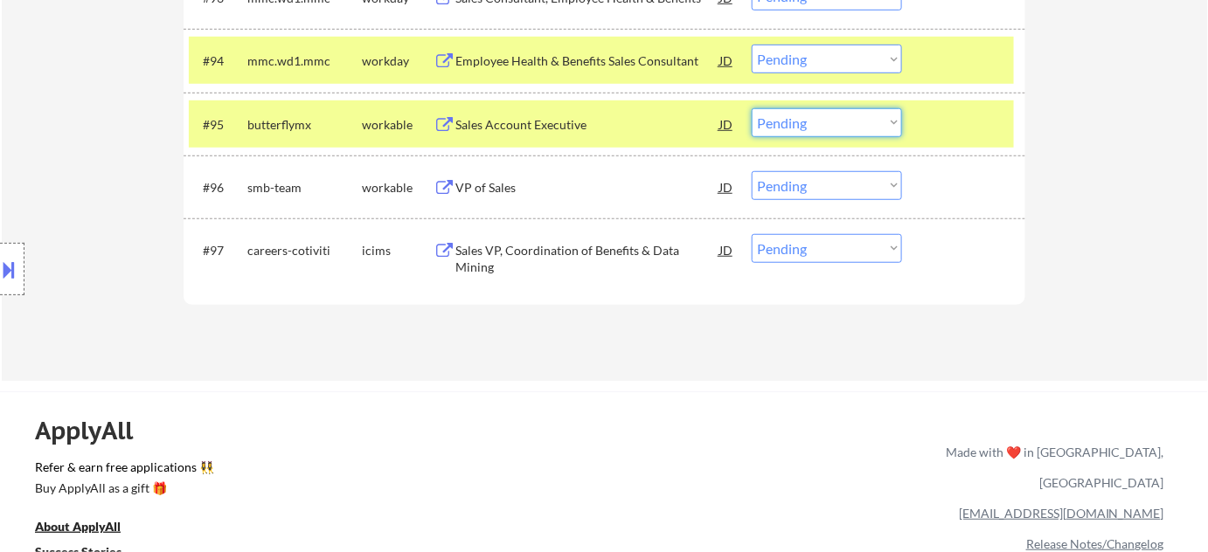
drag, startPoint x: 796, startPoint y: 118, endPoint x: 809, endPoint y: 135, distance: 21.2
click at [797, 118] on select "Choose an option... Pending Applied Excluded (Questions) Excluded (Expired) Exc…" at bounding box center [827, 122] width 150 height 29
click at [752, 108] on select "Choose an option... Pending Applied Excluded (Questions) Excluded (Expired) Exc…" at bounding box center [827, 122] width 150 height 29
click at [493, 185] on div "VP of Sales" at bounding box center [587, 187] width 264 height 17
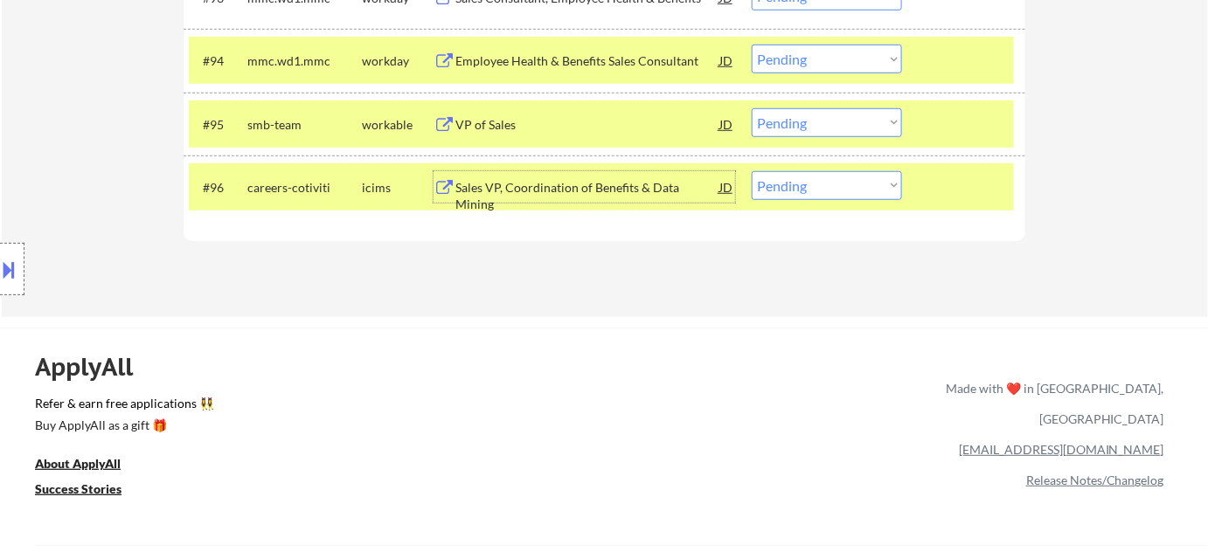
drag, startPoint x: 822, startPoint y: 125, endPoint x: 825, endPoint y: 134, distance: 9.1
click at [822, 125] on select "Choose an option... Pending Applied Excluded (Questions) Excluded (Expired) Exc…" at bounding box center [827, 122] width 150 height 29
click at [752, 108] on select "Choose an option... Pending Applied Excluded (Questions) Excluded (Expired) Exc…" at bounding box center [827, 122] width 150 height 29
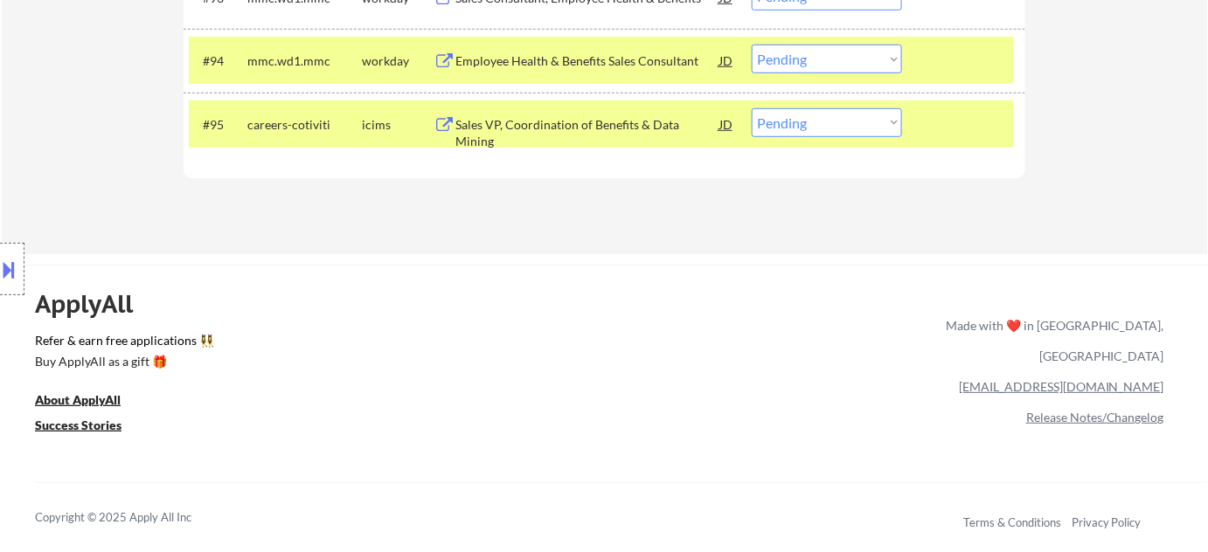
scroll to position [6917, 0]
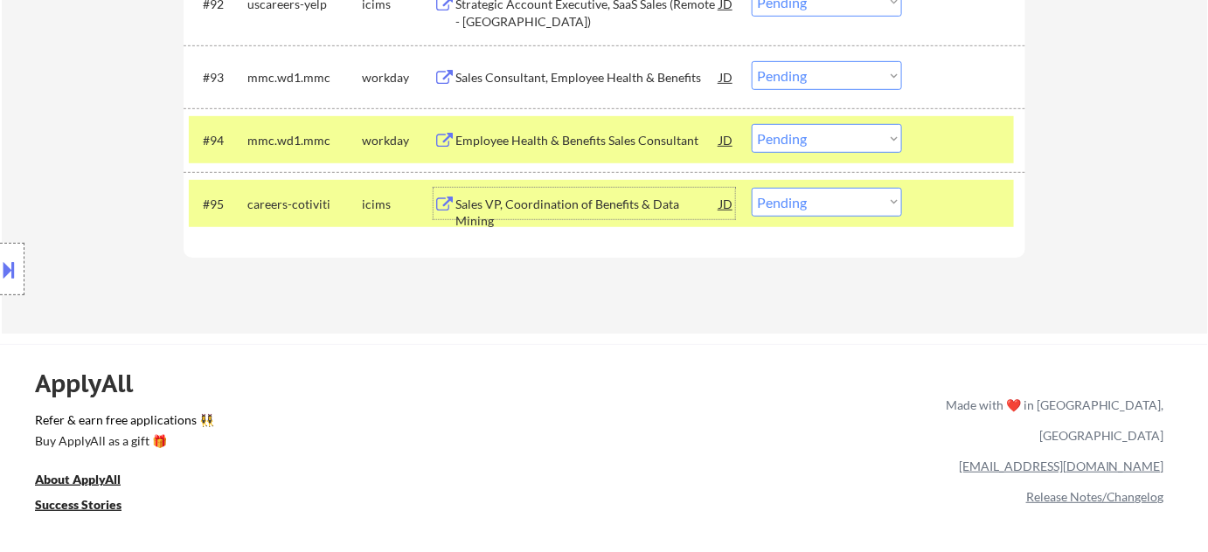
click at [571, 204] on div "Sales VP, Coordination of Benefits & Data Mining" at bounding box center [587, 213] width 264 height 34
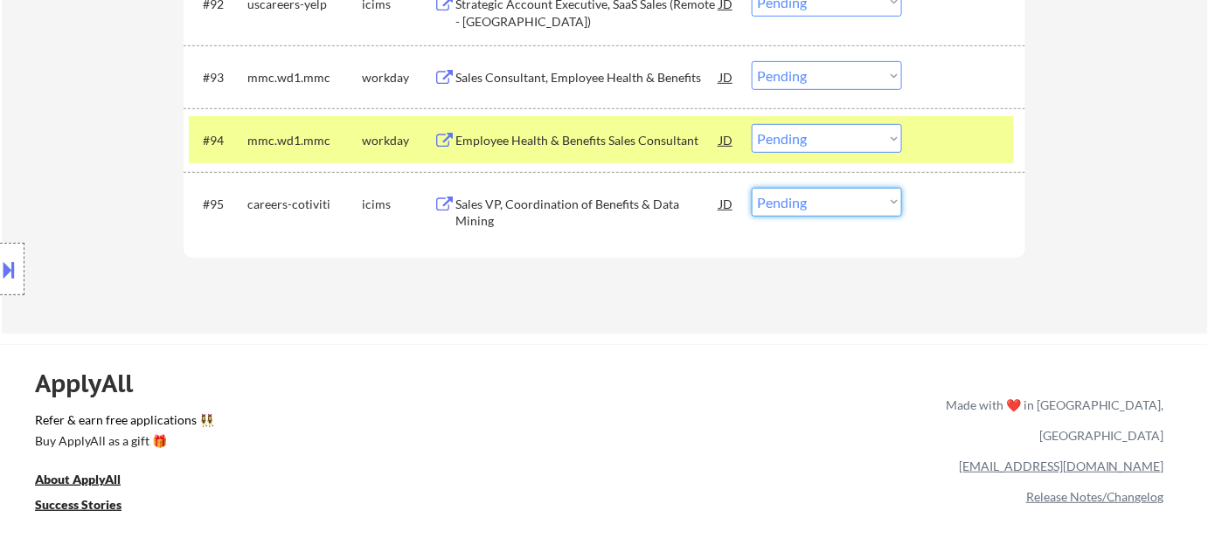
drag, startPoint x: 794, startPoint y: 194, endPoint x: 799, endPoint y: 204, distance: 10.6
click at [794, 194] on select "Choose an option... Pending Applied Excluded (Questions) Excluded (Expired) Exc…" at bounding box center [827, 202] width 150 height 29
select select ""excluded__bad_match_""
click at [752, 188] on select "Choose an option... Pending Applied Excluded (Questions) Excluded (Expired) Exc…" at bounding box center [827, 202] width 150 height 29
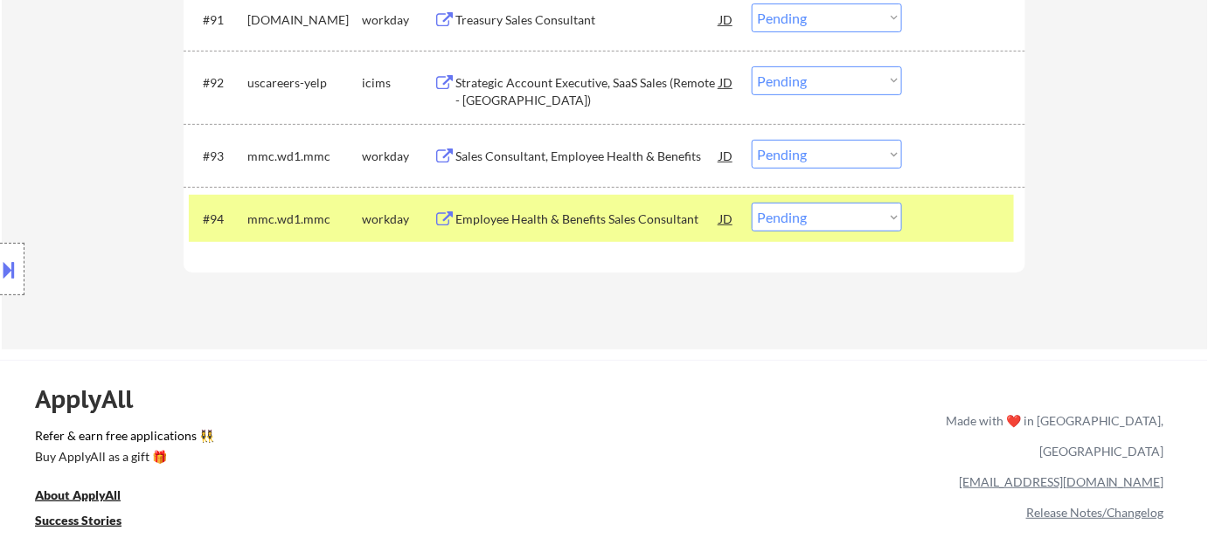
click at [565, 83] on div "Strategic Account Executive, SaaS Sales (Remote - US)" at bounding box center [587, 91] width 264 height 34
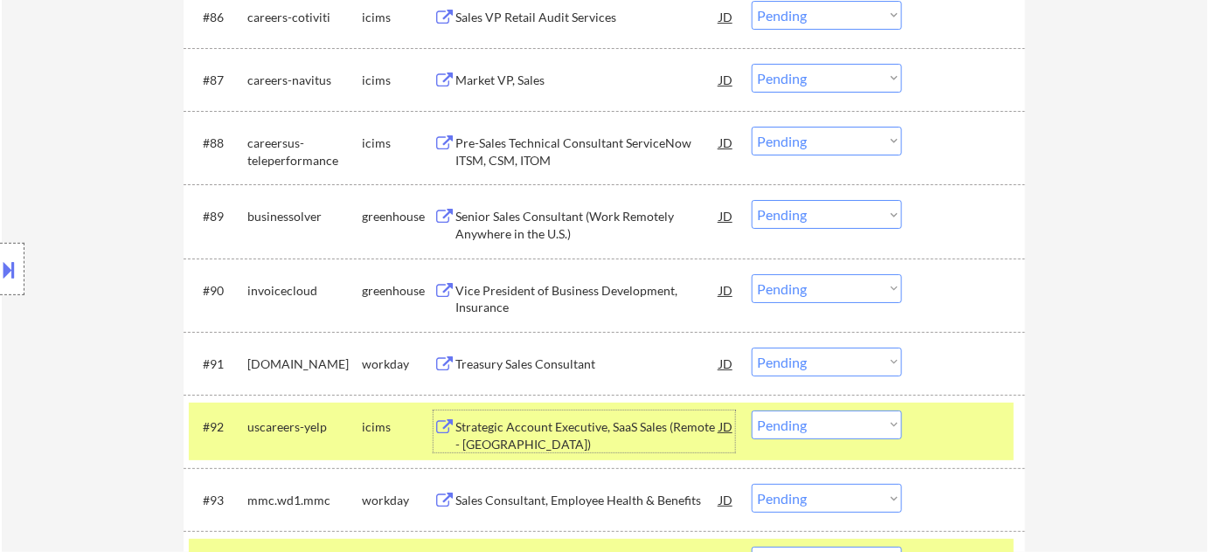
scroll to position [6520, 0]
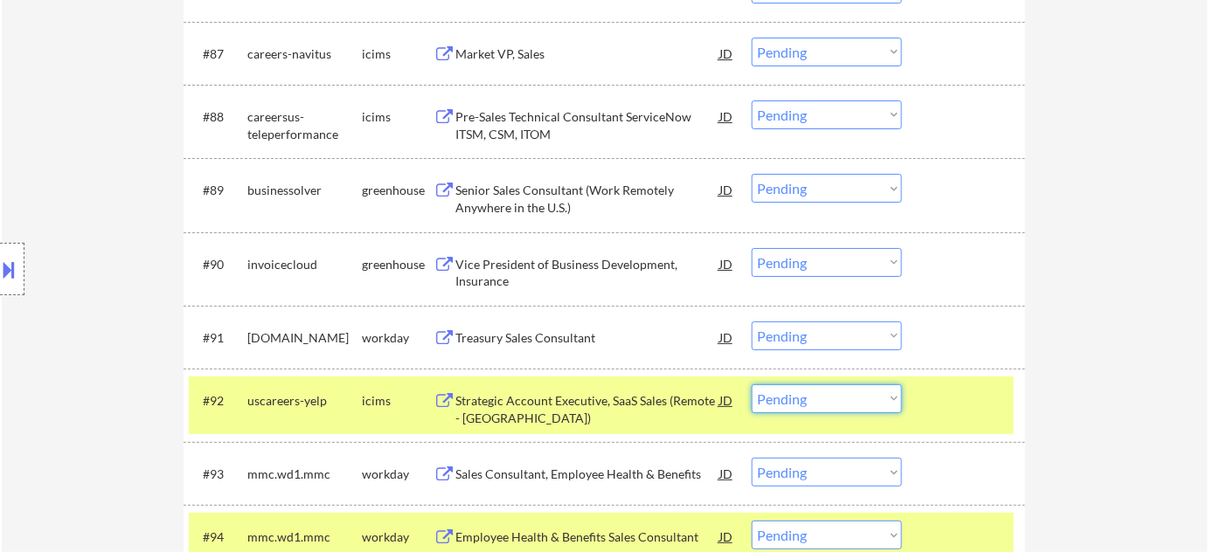
click at [830, 402] on select "Choose an option... Pending Applied Excluded (Questions) Excluded (Expired) Exc…" at bounding box center [827, 399] width 150 height 29
click at [752, 385] on select "Choose an option... Pending Applied Excluded (Questions) Excluded (Expired) Exc…" at bounding box center [827, 399] width 150 height 29
select select ""pending""
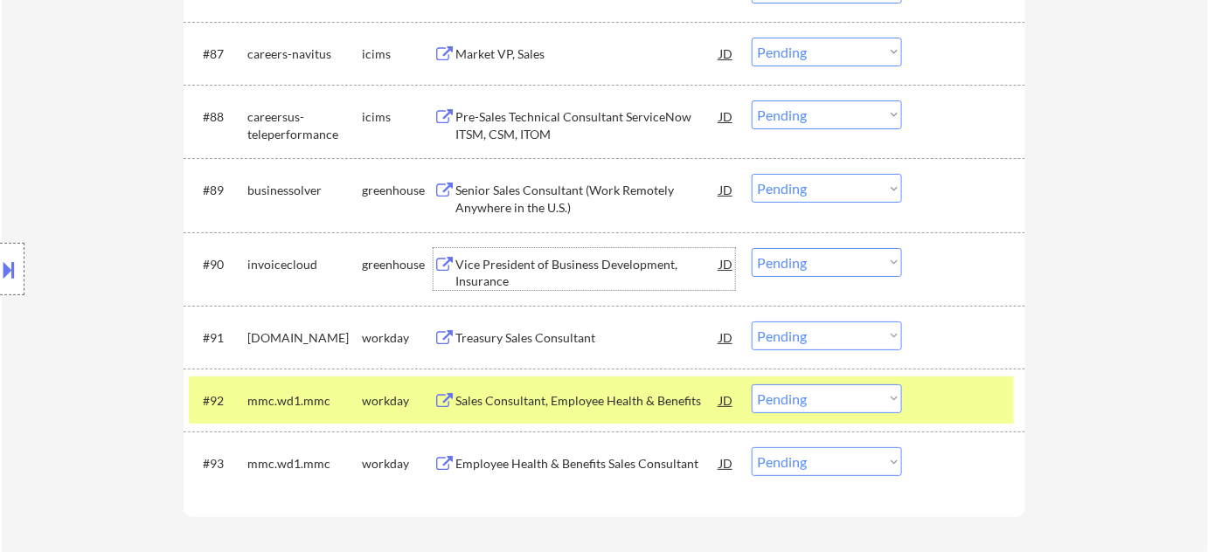
click at [506, 269] on div "Vice President of Business Development, Insurance" at bounding box center [587, 273] width 264 height 34
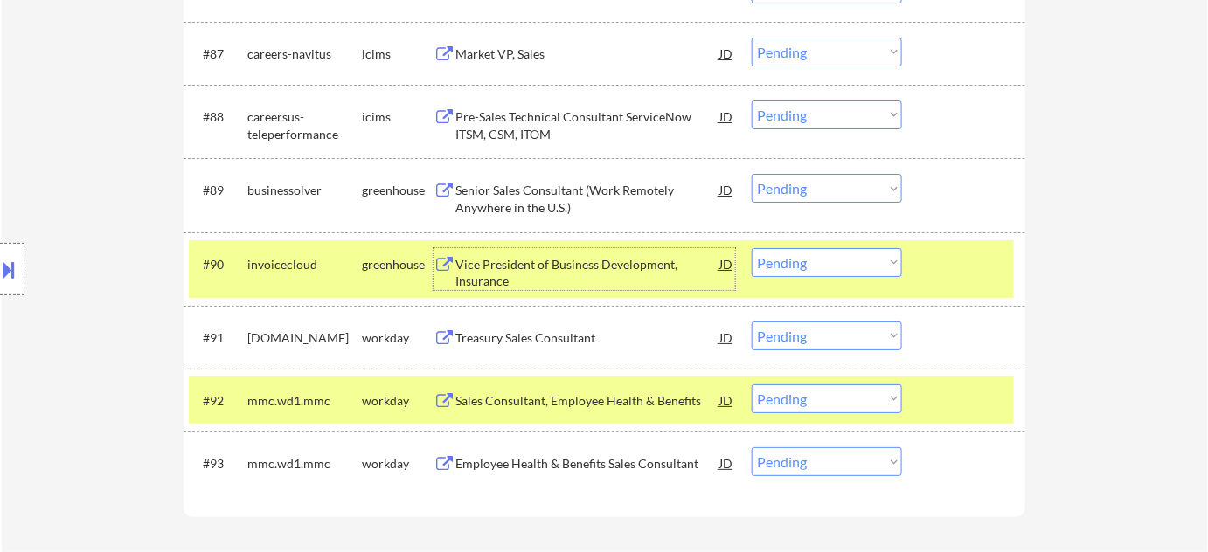
click at [529, 125] on div "Pre-Sales Technical Consultant ServiceNow ITSM, CSM, ITOM" at bounding box center [587, 125] width 264 height 34
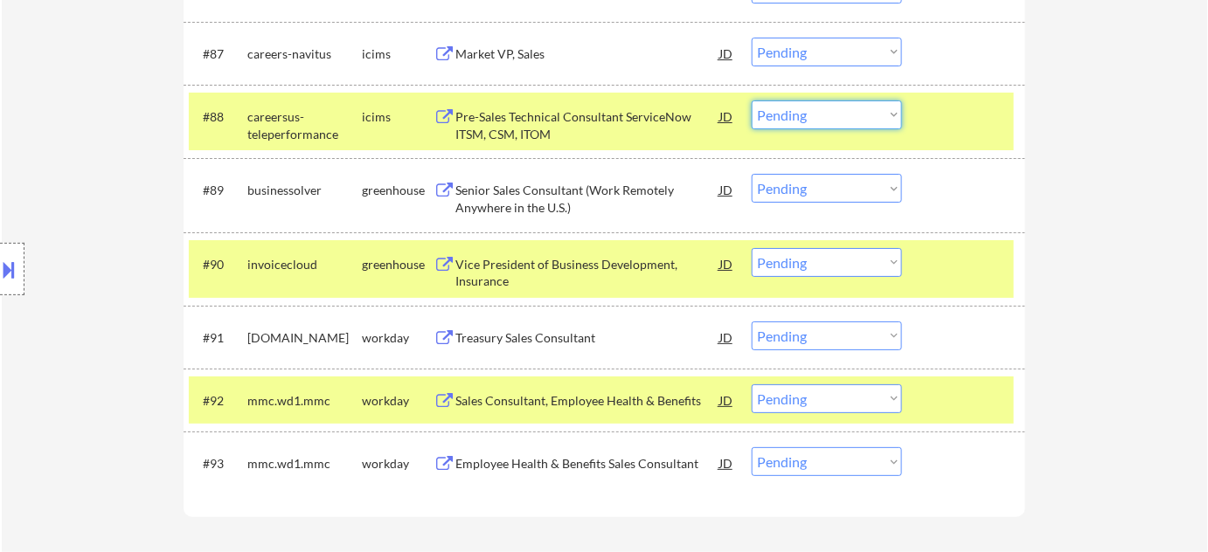
click at [807, 111] on select "Choose an option... Pending Applied Excluded (Questions) Excluded (Expired) Exc…" at bounding box center [827, 115] width 150 height 29
click at [752, 101] on select "Choose an option... Pending Applied Excluded (Questions) Excluded (Expired) Exc…" at bounding box center [827, 115] width 150 height 29
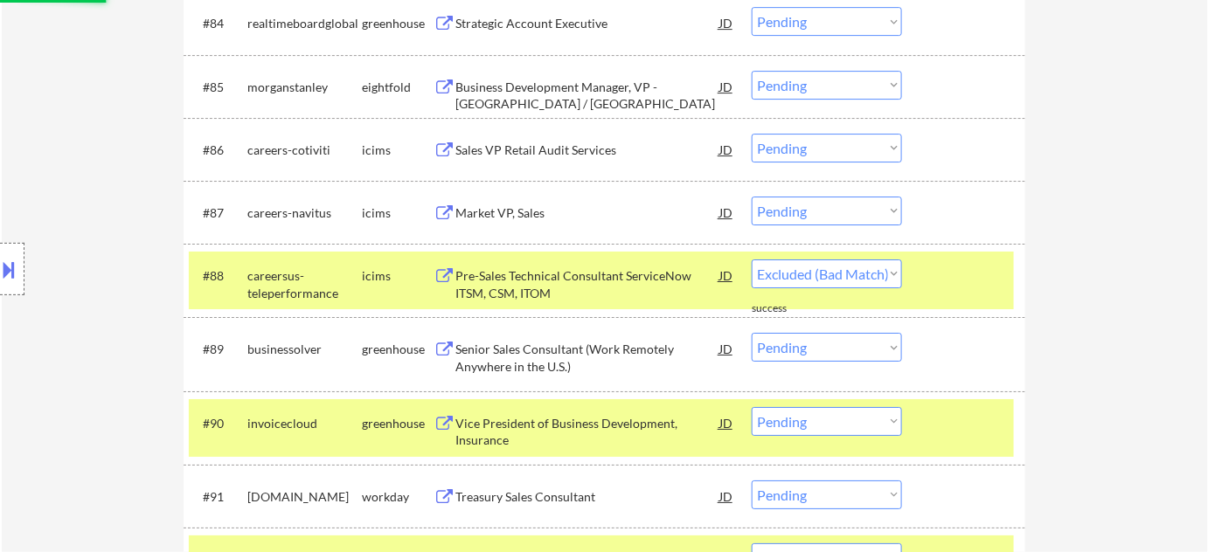
select select ""pending""
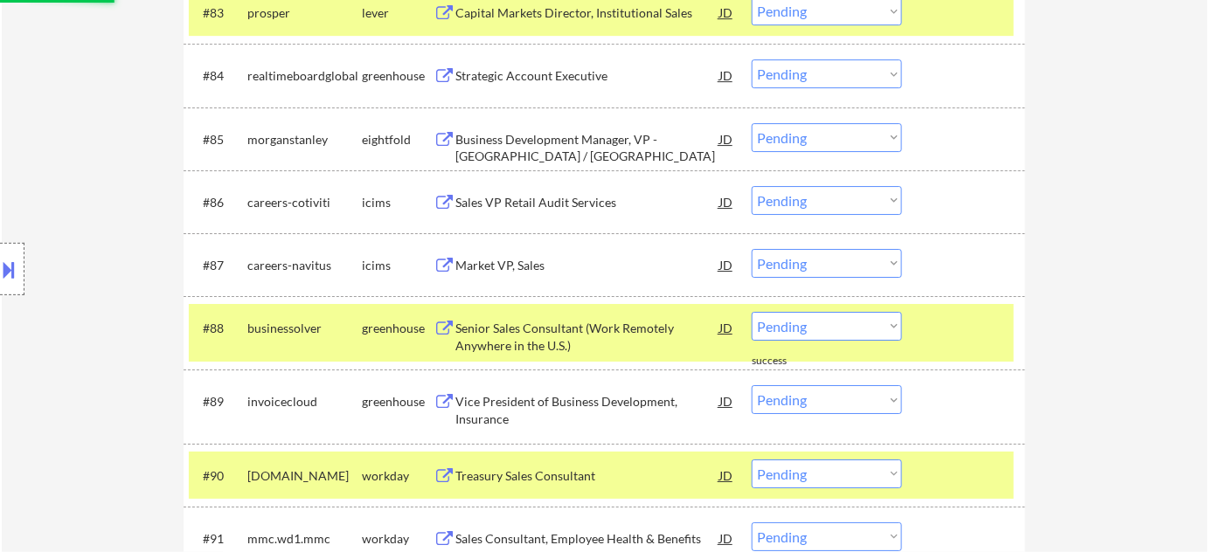
scroll to position [6202, 0]
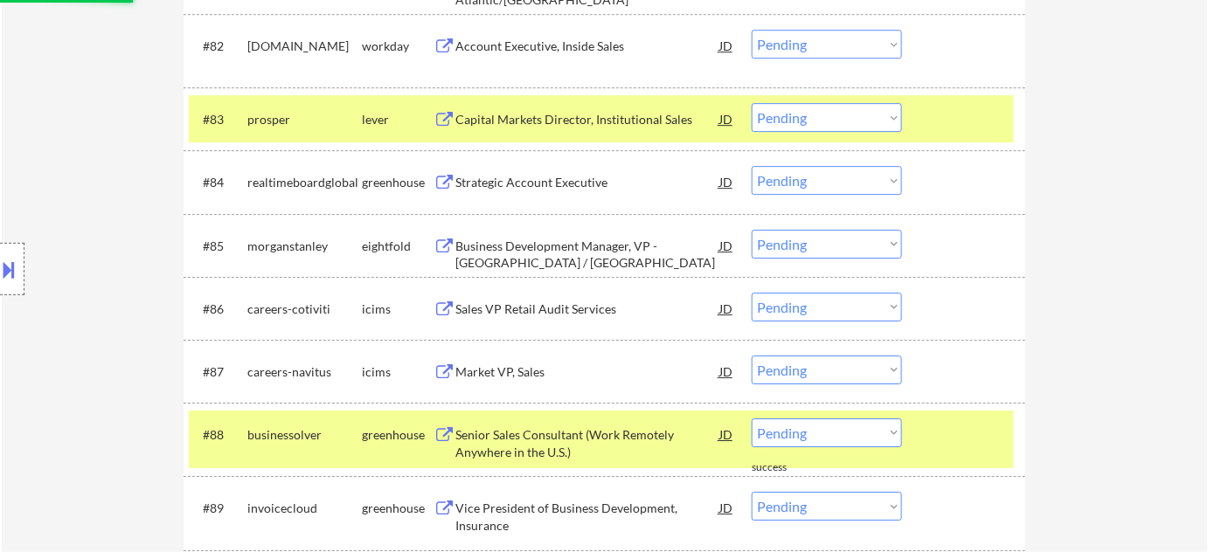
click at [561, 187] on div "Strategic Account Executive" at bounding box center [587, 182] width 264 height 17
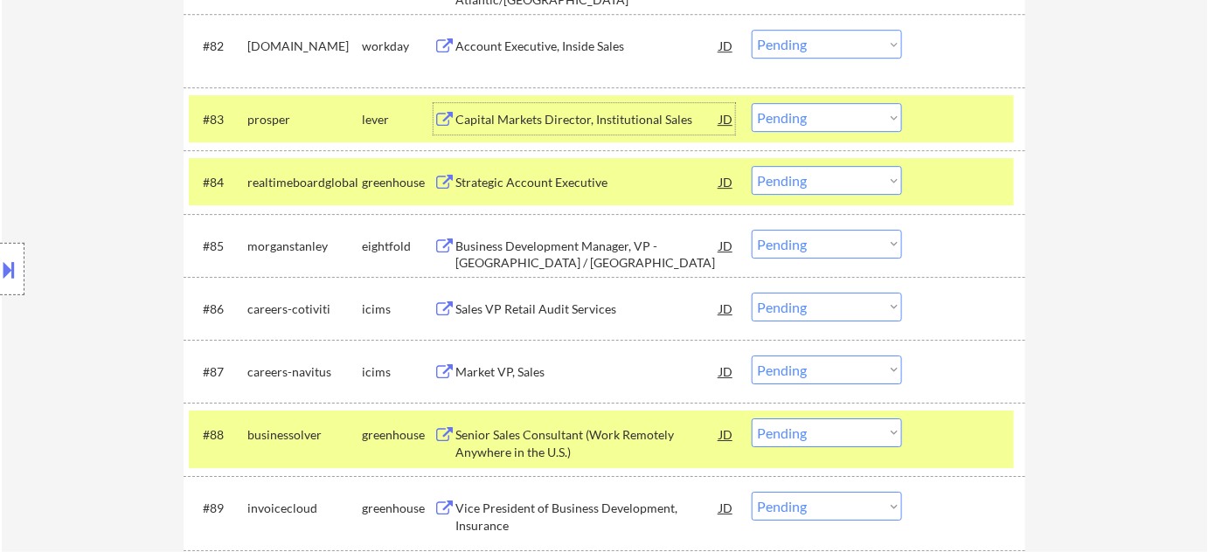
click at [536, 115] on div "Capital Markets Director, Institutional Sales" at bounding box center [587, 119] width 264 height 17
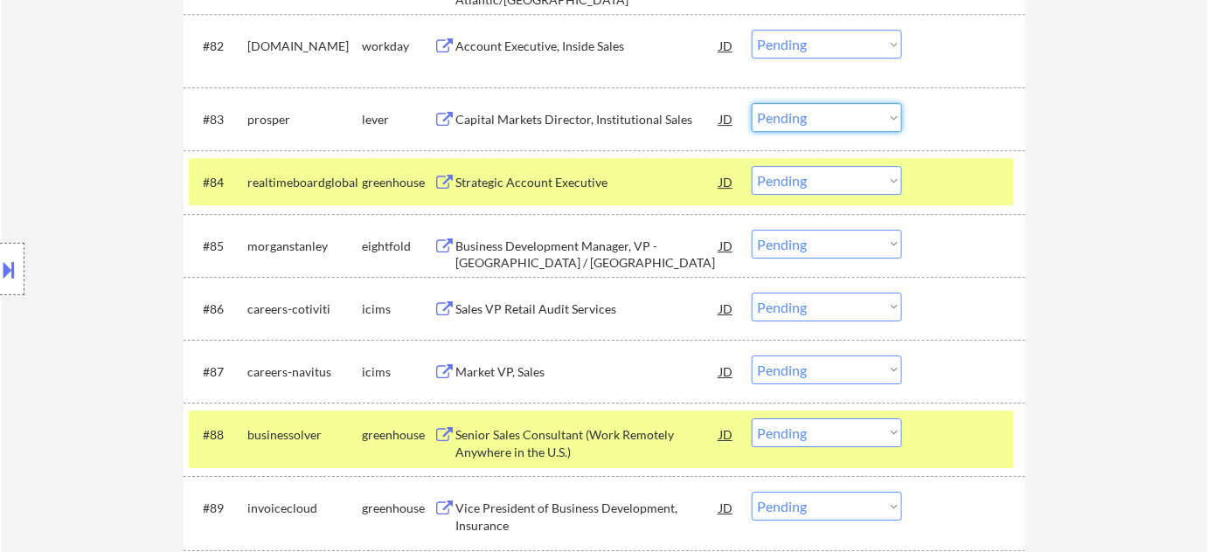
click at [799, 114] on select "Choose an option... Pending Applied Excluded (Questions) Excluded (Expired) Exc…" at bounding box center [827, 117] width 150 height 29
click at [815, 126] on select "Choose an option... Pending Applied Excluded (Questions) Excluded (Expired) Exc…" at bounding box center [827, 117] width 150 height 29
click at [752, 103] on select "Choose an option... Pending Applied Excluded (Questions) Excluded (Expired) Exc…" at bounding box center [827, 117] width 150 height 29
select select ""pending""
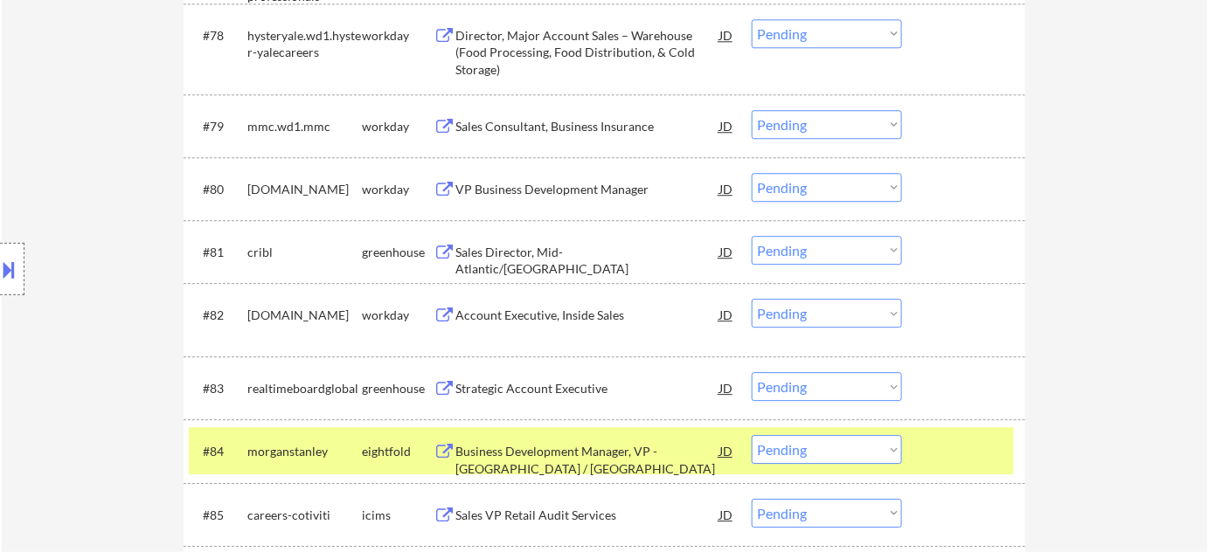
scroll to position [5725, 0]
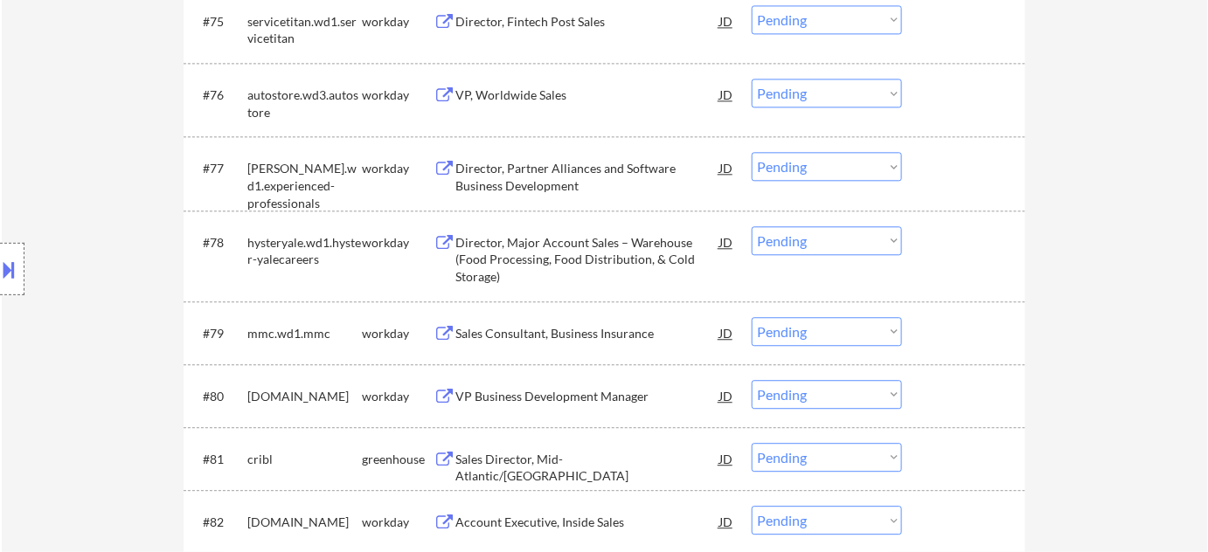
click at [590, 397] on div "VP Business Development Manager" at bounding box center [587, 396] width 264 height 17
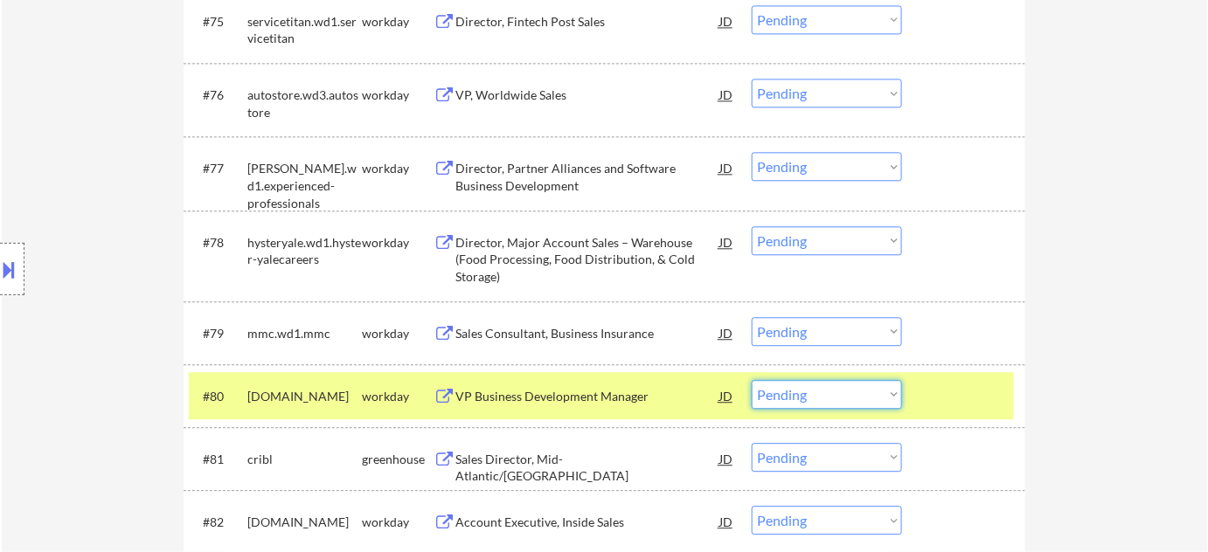
drag, startPoint x: 801, startPoint y: 402, endPoint x: 801, endPoint y: 392, distance: 9.6
click at [801, 402] on select "Choose an option... Pending Applied Excluded (Questions) Excluded (Expired) Exc…" at bounding box center [827, 394] width 150 height 29
click at [752, 380] on select "Choose an option... Pending Applied Excluded (Questions) Excluded (Expired) Exc…" at bounding box center [827, 394] width 150 height 29
select select ""pending""
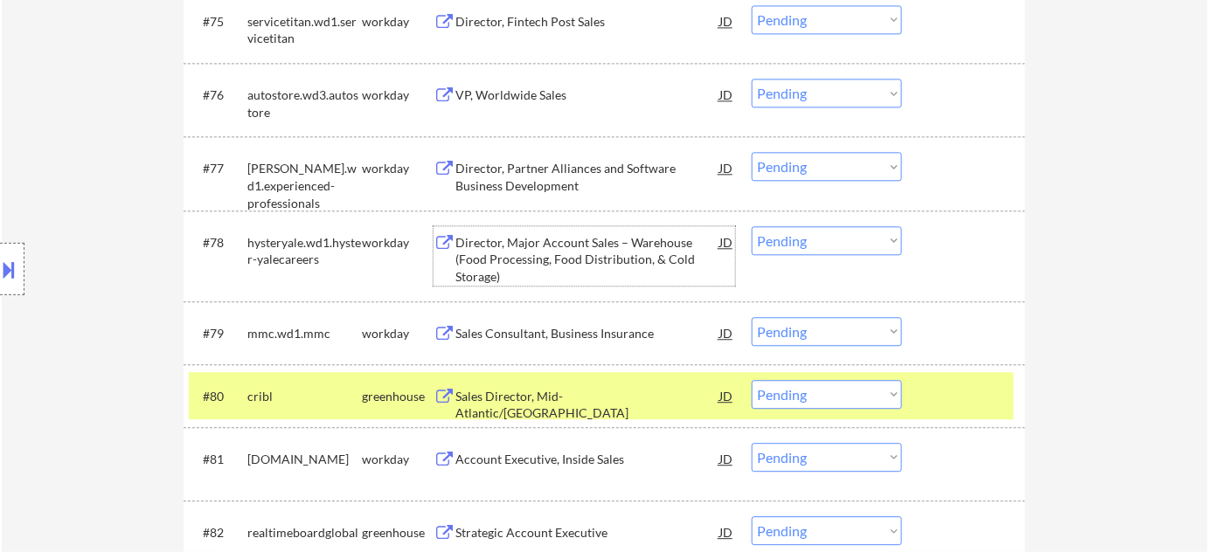
click at [510, 237] on div "Director, Major Account Sales – Warehouse (Food Processing, Food Distribution, …" at bounding box center [587, 260] width 264 height 52
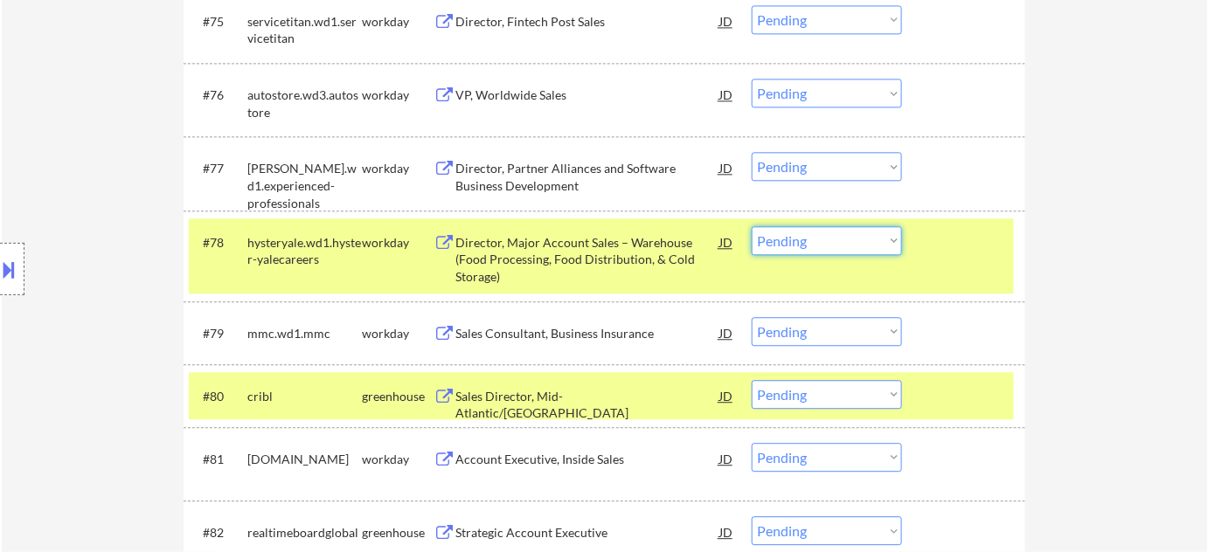
click at [790, 246] on select "Choose an option... Pending Applied Excluded (Questions) Excluded (Expired) Exc…" at bounding box center [827, 240] width 150 height 29
click at [752, 226] on select "Choose an option... Pending Applied Excluded (Questions) Excluded (Expired) Exc…" at bounding box center [827, 240] width 150 height 29
click at [476, 170] on div "Director, Partner Alliances and Software Business Development" at bounding box center [587, 177] width 264 height 34
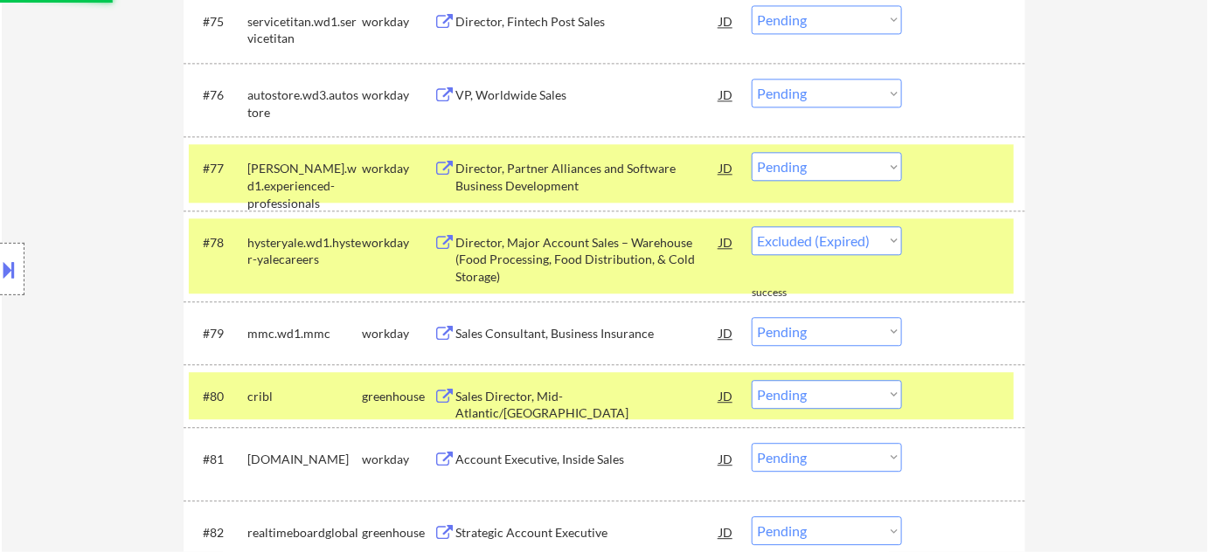
select select ""pending""
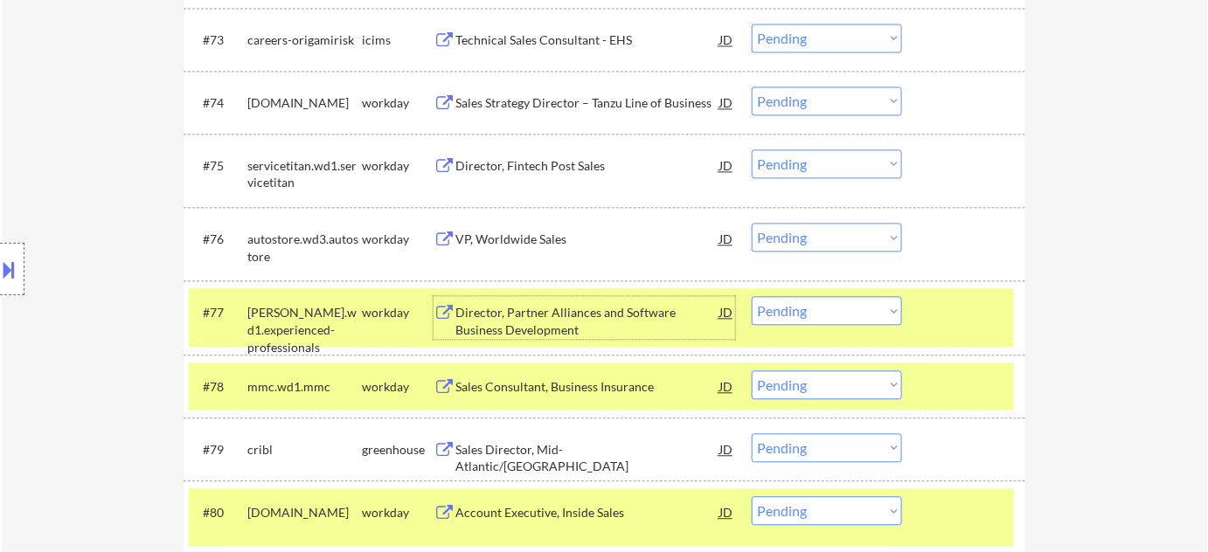
scroll to position [5566, 0]
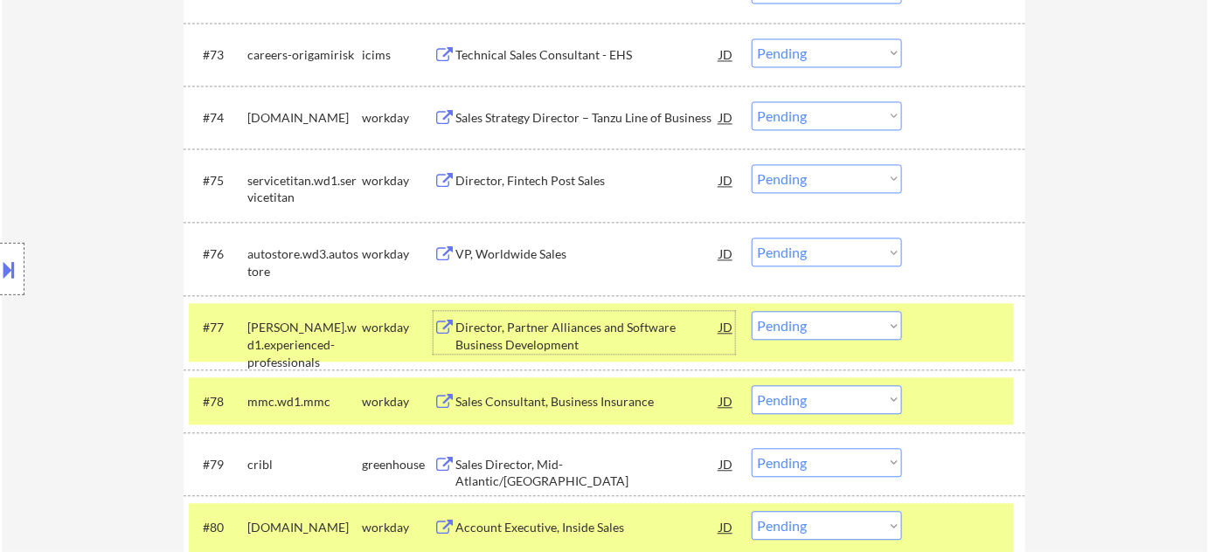
click at [592, 116] on div "Sales Strategy Director – Tanzu Line of Business" at bounding box center [587, 117] width 264 height 17
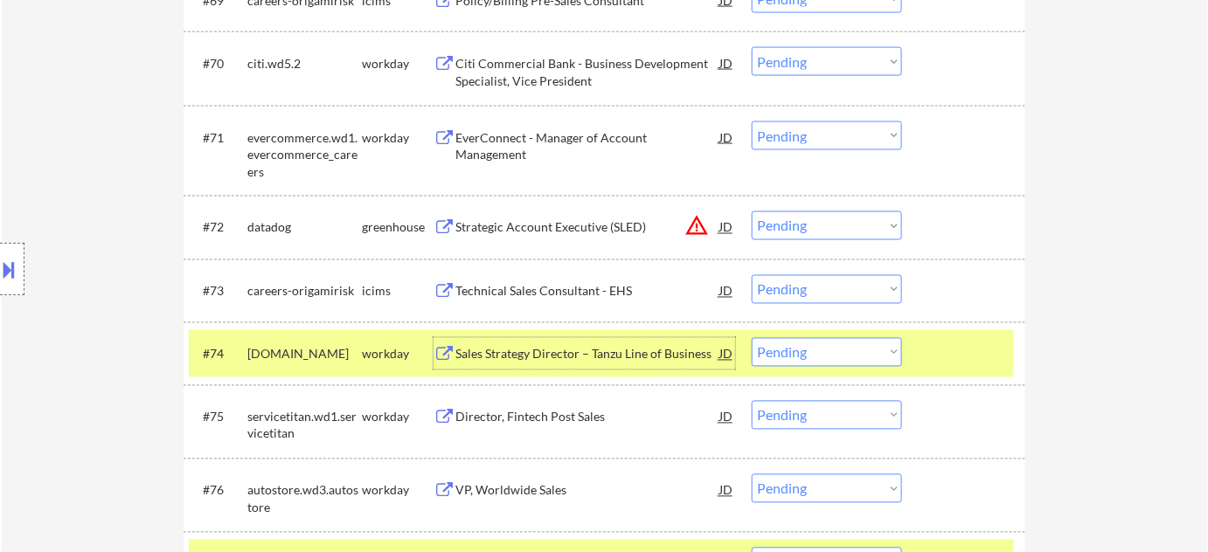
scroll to position [5328, 0]
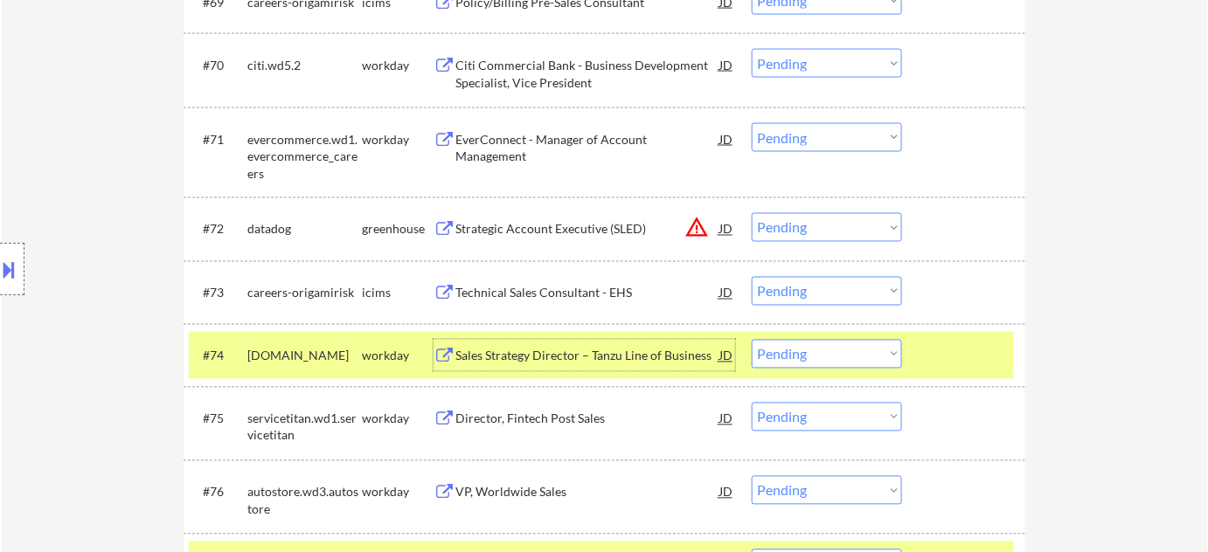
click at [699, 219] on button "warning_amber" at bounding box center [696, 228] width 24 height 24
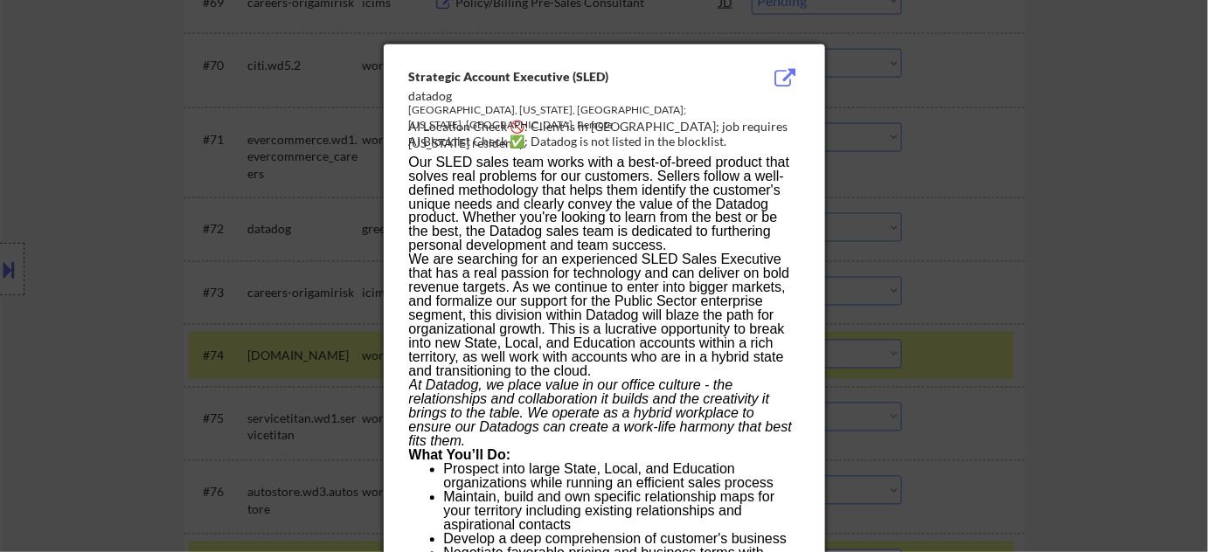
click at [1021, 272] on div at bounding box center [604, 276] width 1208 height 552
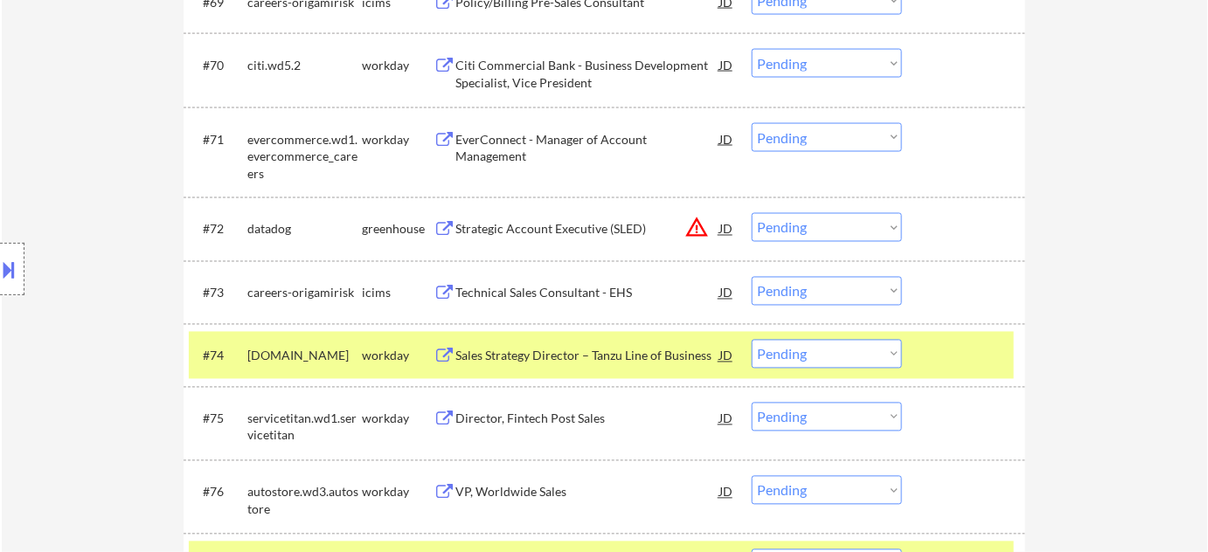
drag, startPoint x: 846, startPoint y: 231, endPoint x: 845, endPoint y: 239, distance: 8.8
click at [845, 230] on select "Choose an option... Pending Applied Excluded (Questions) Excluded (Expired) Exc…" at bounding box center [827, 227] width 150 height 29
click at [752, 213] on select "Choose an option... Pending Applied Excluded (Questions) Excluded (Expired) Exc…" at bounding box center [827, 227] width 150 height 29
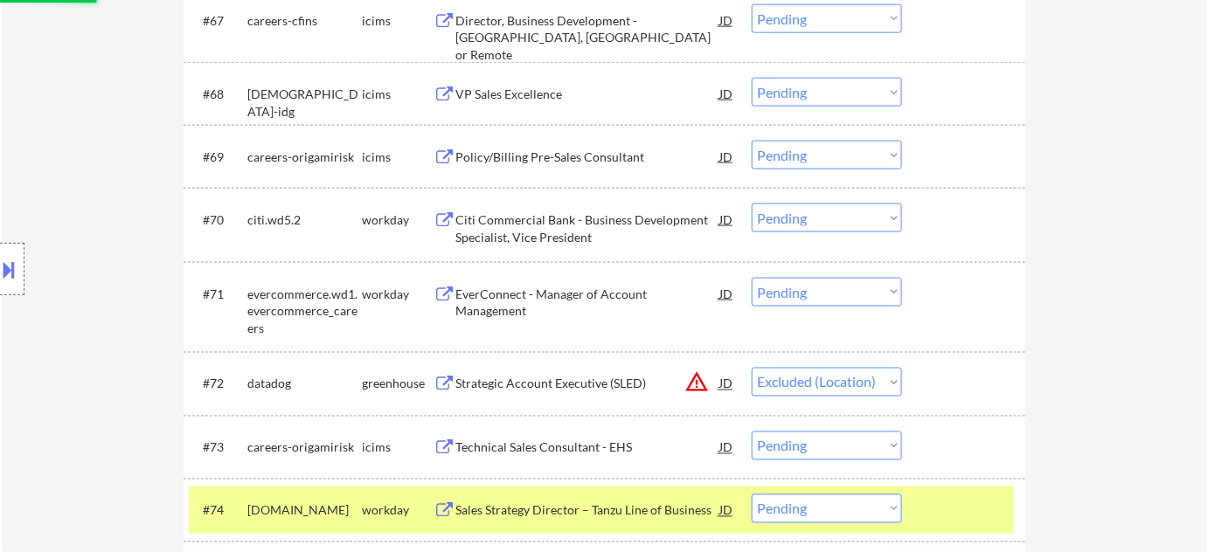
scroll to position [5169, 0]
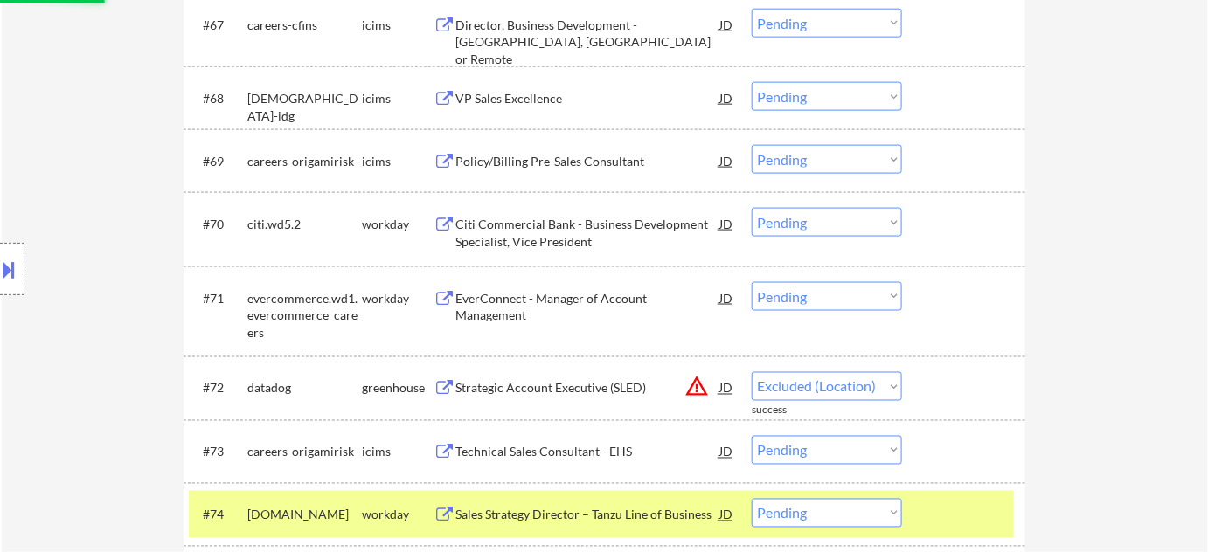
select select ""pending""
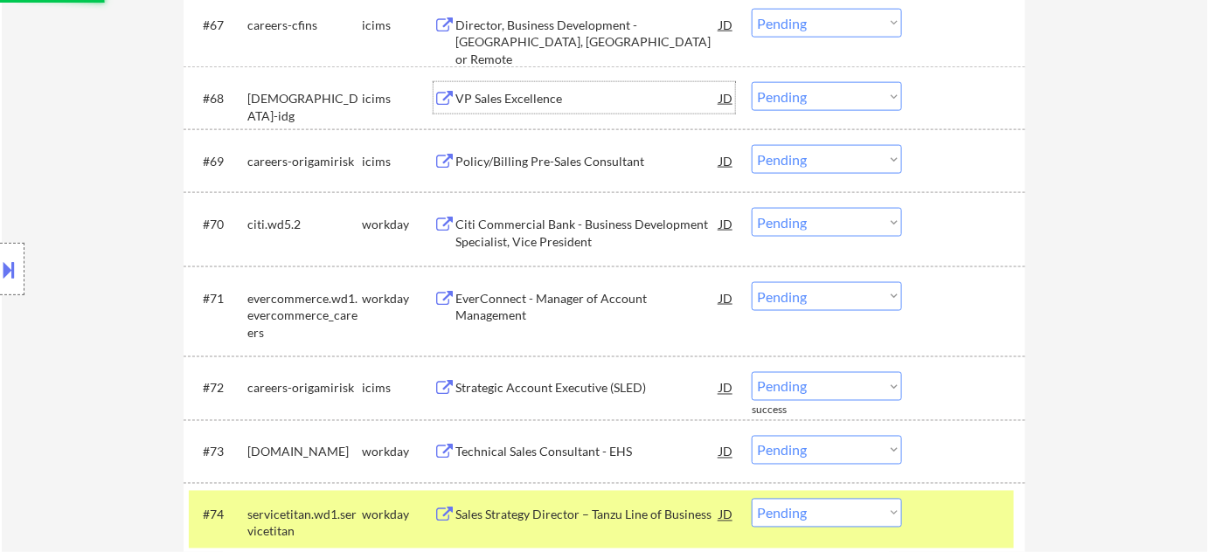
click at [519, 96] on div "VP Sales Excellence" at bounding box center [587, 98] width 264 height 17
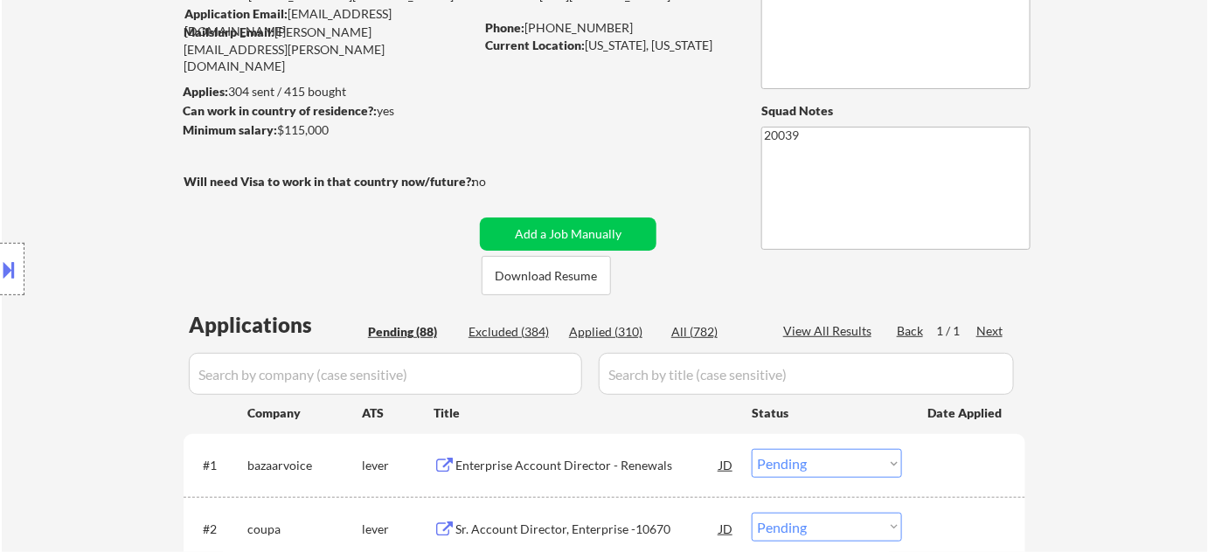
scroll to position [0, 0]
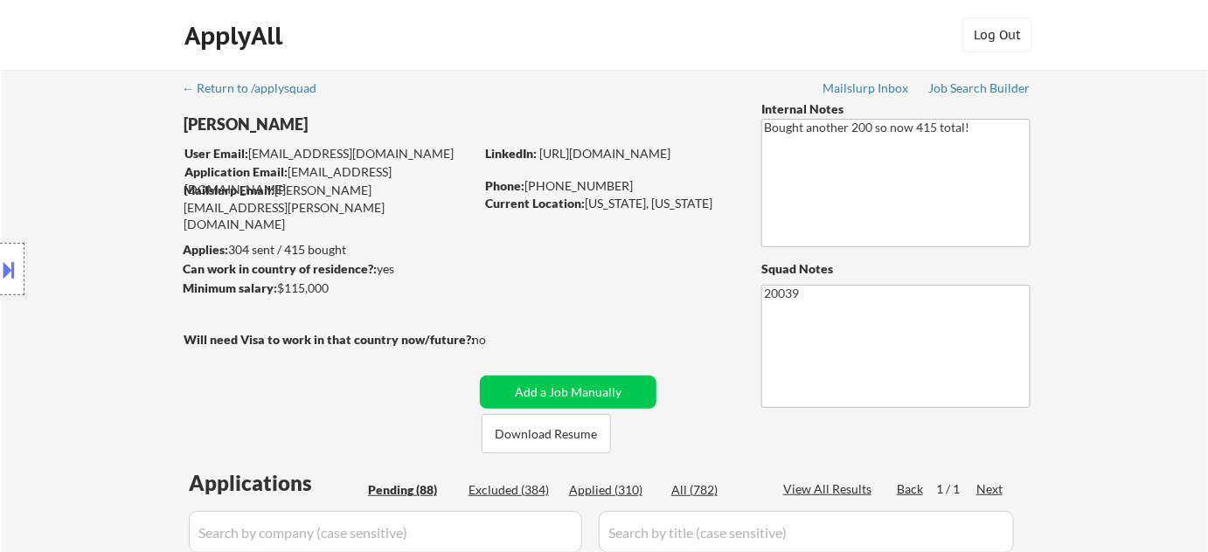
select select ""pending""
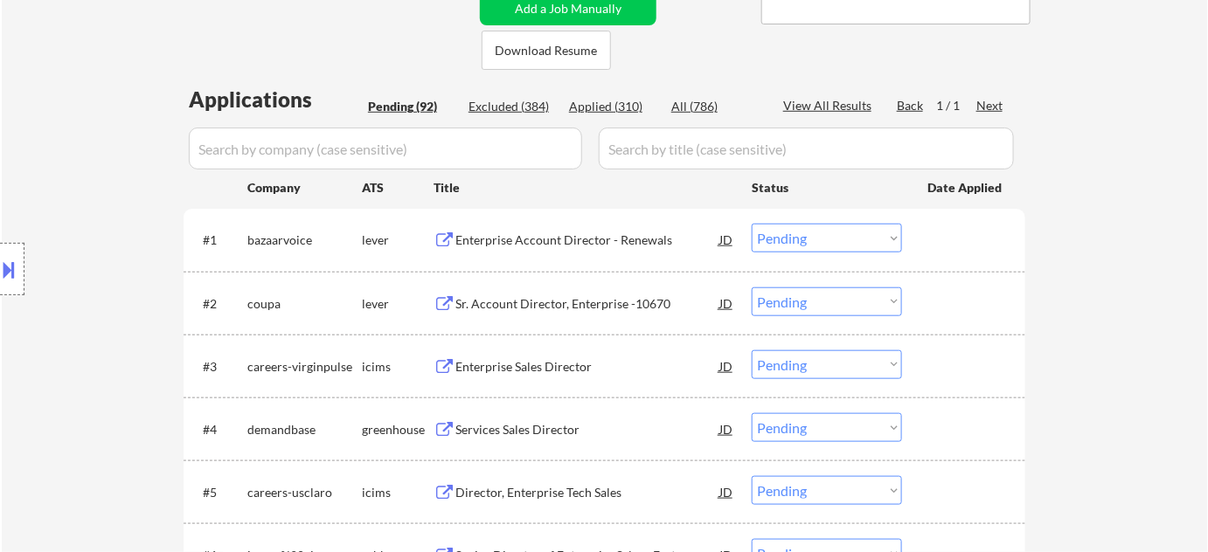
scroll to position [397, 0]
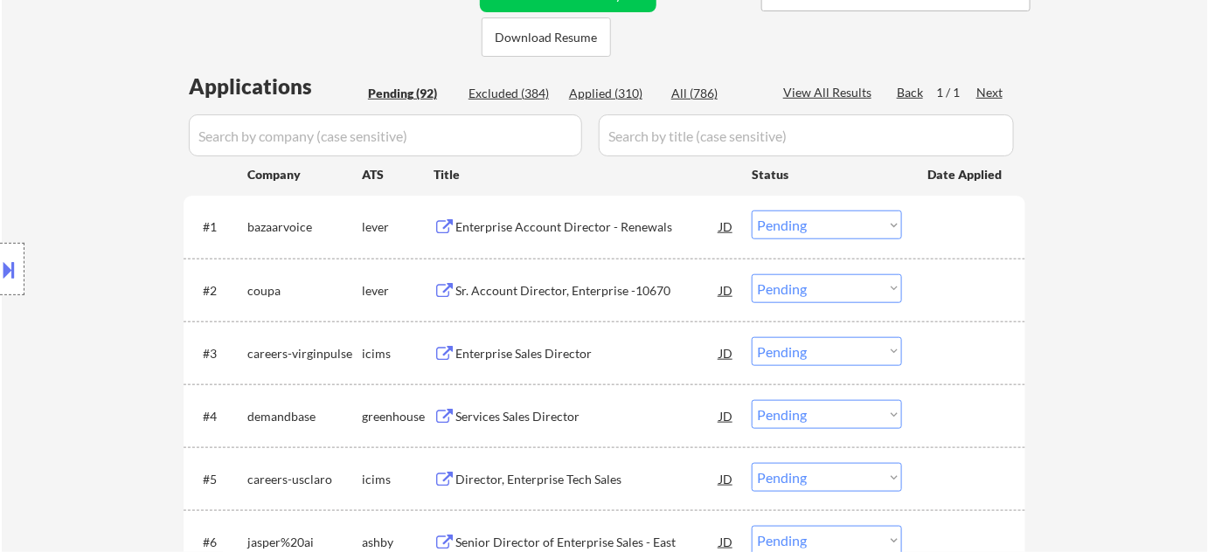
click at [582, 227] on div "Enterprise Account Director - Renewals" at bounding box center [587, 226] width 264 height 17
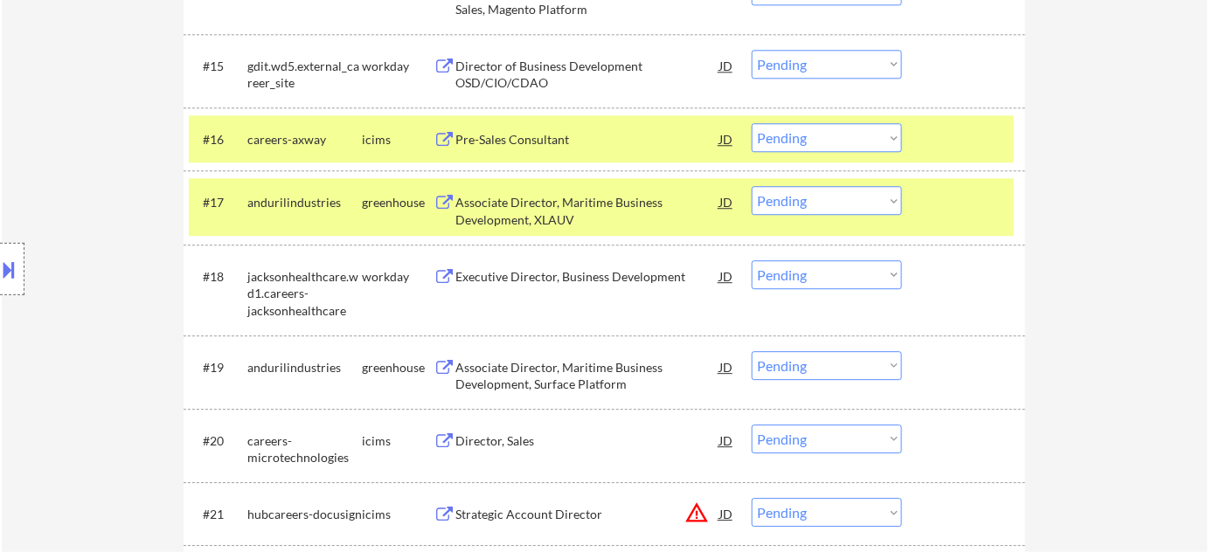
scroll to position [5201, 0]
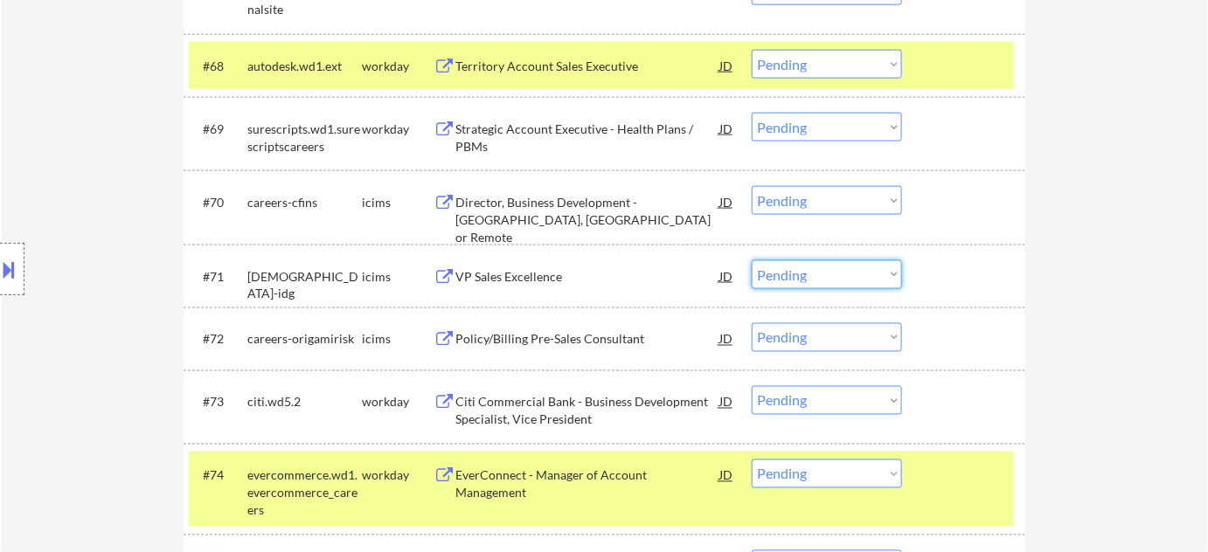
drag, startPoint x: 866, startPoint y: 276, endPoint x: 860, endPoint y: 288, distance: 12.9
click at [866, 276] on select "Choose an option... Pending Applied Excluded (Questions) Excluded (Expired) Exc…" at bounding box center [827, 274] width 150 height 29
click at [752, 260] on select "Choose an option... Pending Applied Excluded (Questions) Excluded (Expired) Exc…" at bounding box center [827, 274] width 150 height 29
select select ""pending""
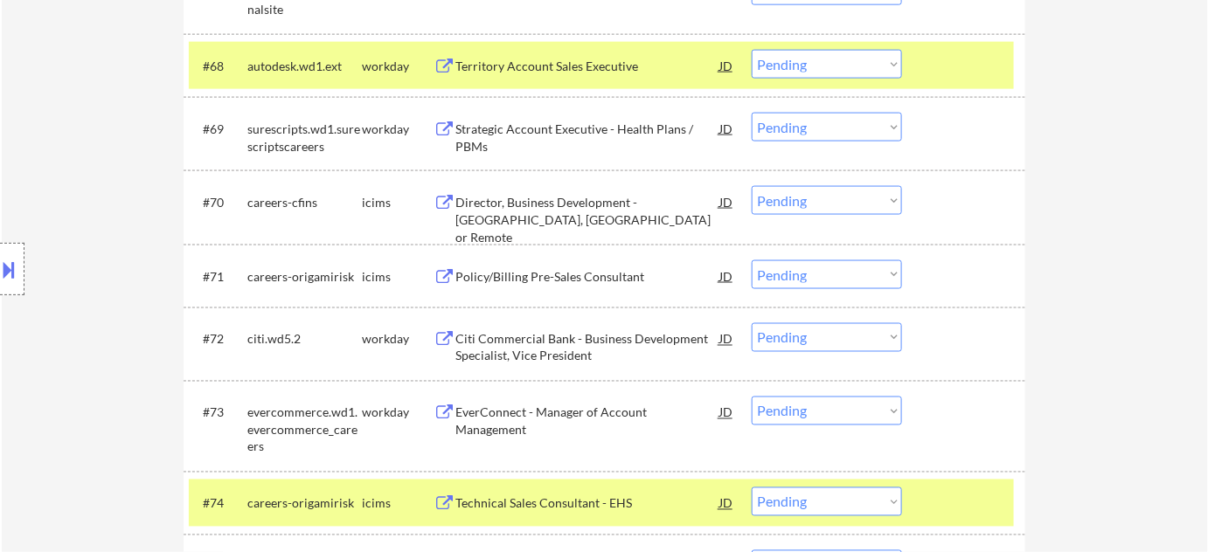
scroll to position [347, 0]
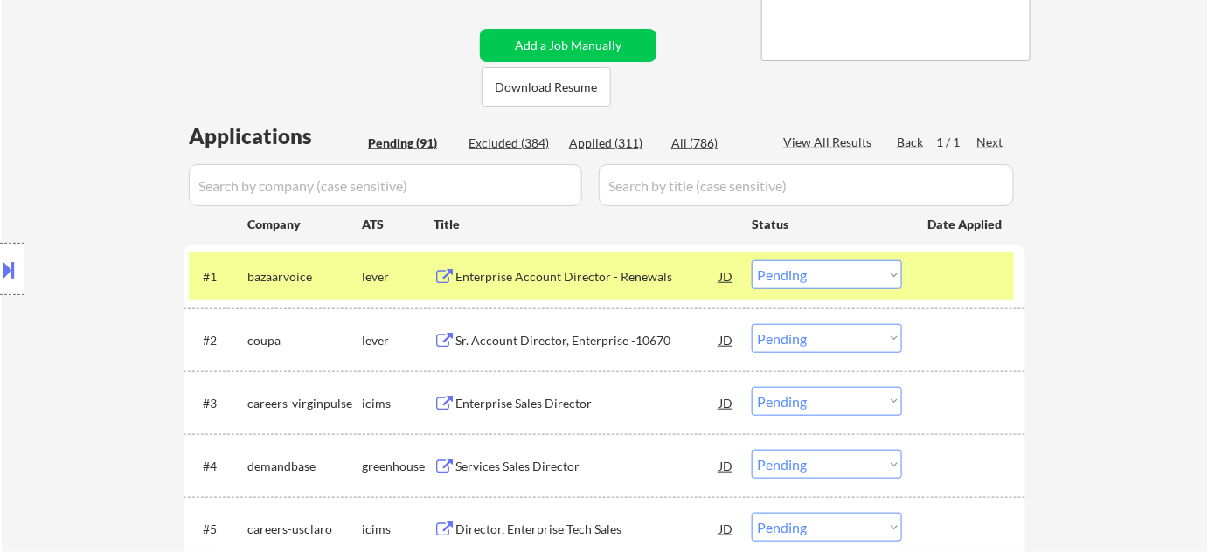
drag, startPoint x: 808, startPoint y: 273, endPoint x: 811, endPoint y: 281, distance: 9.4
click at [808, 273] on select "Choose an option... Pending Applied Excluded (Questions) Excluded (Expired) Exc…" at bounding box center [827, 274] width 150 height 29
click at [752, 260] on select "Choose an option... Pending Applied Excluded (Questions) Excluded (Expired) Exc…" at bounding box center [827, 274] width 150 height 29
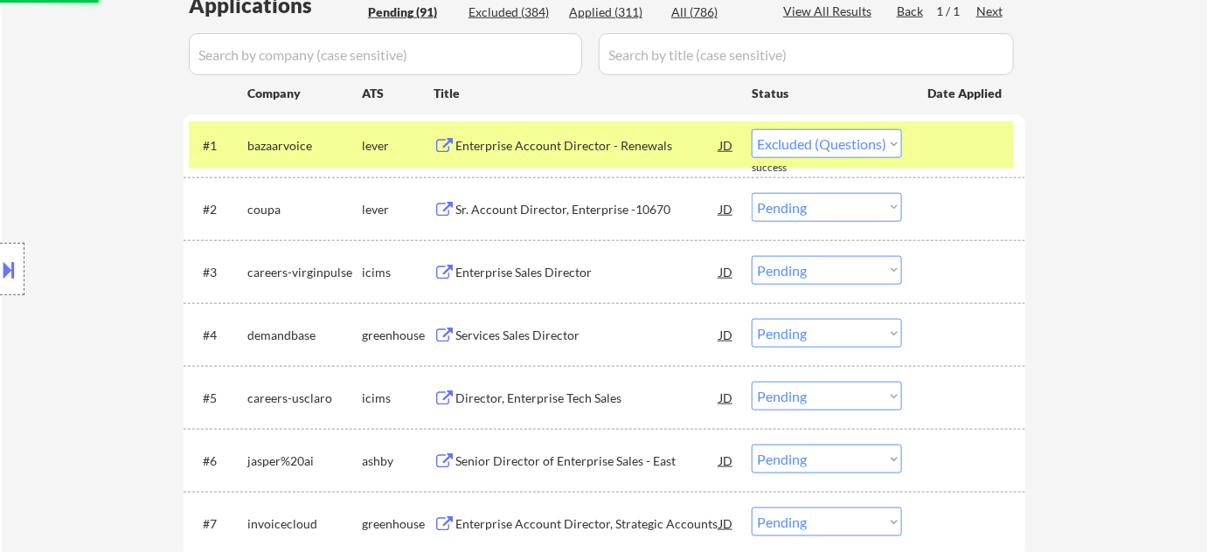
scroll to position [506, 0]
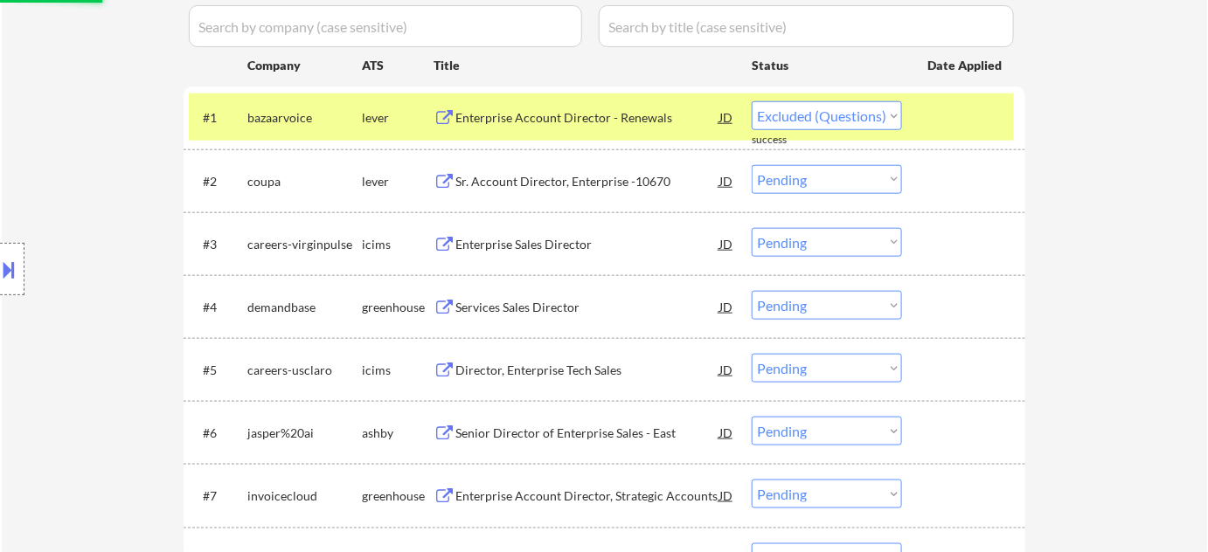
select select ""pending""
click at [552, 302] on div "Services Sales Director" at bounding box center [587, 307] width 264 height 17
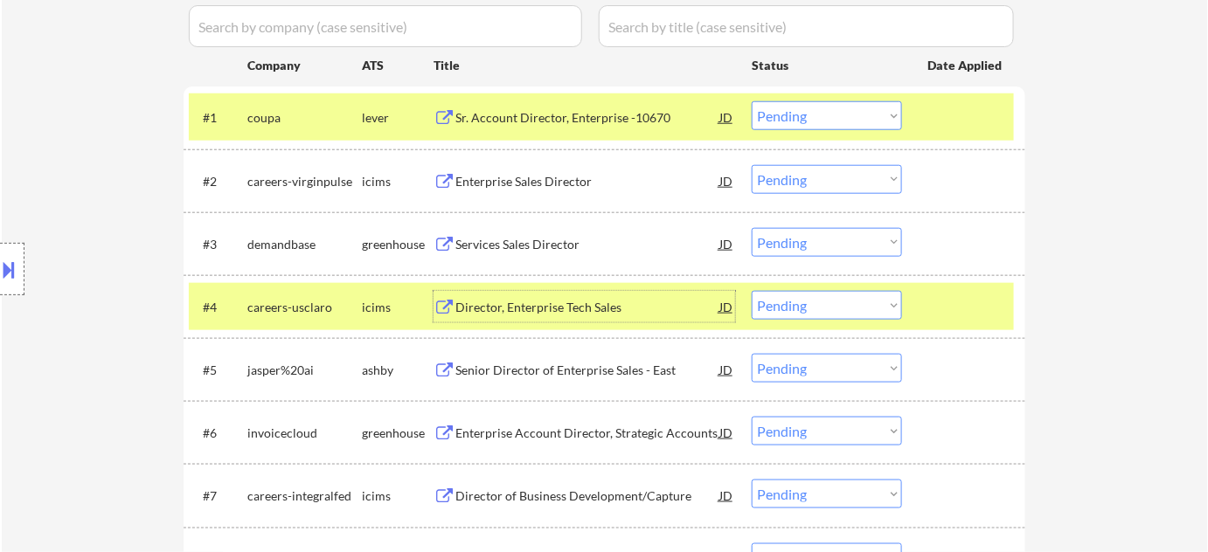
click at [817, 300] on select "Choose an option... Pending Applied Excluded (Questions) Excluded (Expired) Exc…" at bounding box center [827, 305] width 150 height 29
click at [752, 291] on select "Choose an option... Pending Applied Excluded (Questions) Excluded (Expired) Exc…" at bounding box center [827, 305] width 150 height 29
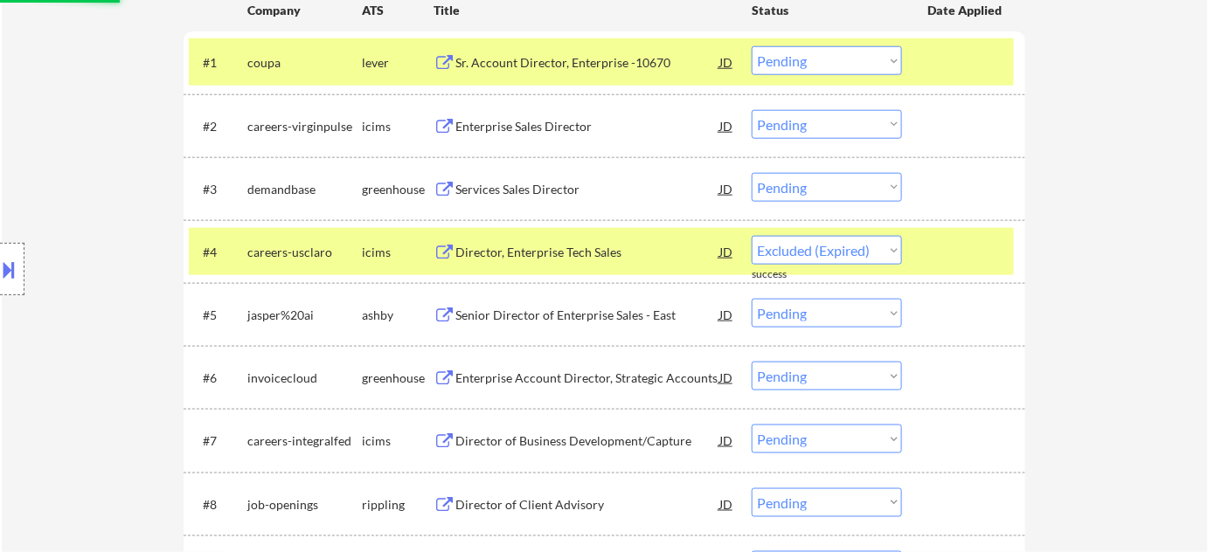
scroll to position [586, 0]
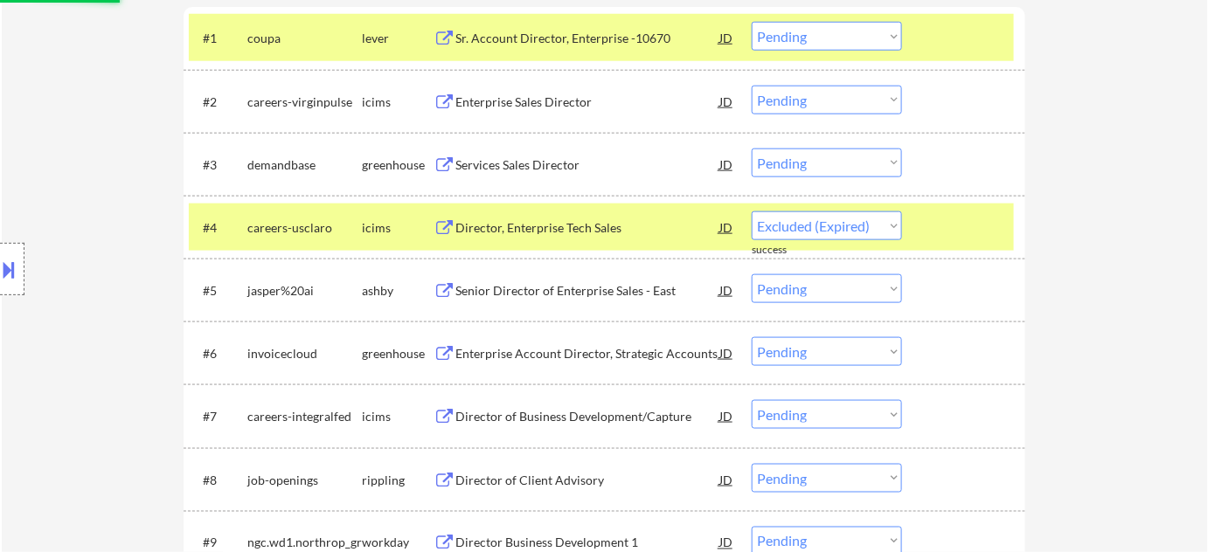
select select ""pending""
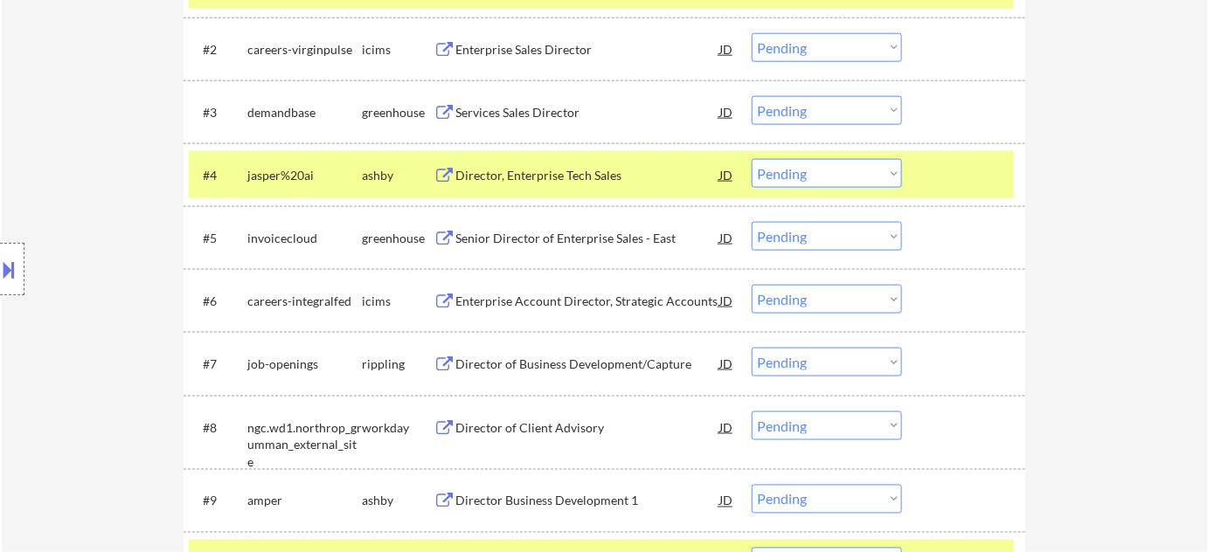
scroll to position [665, 0]
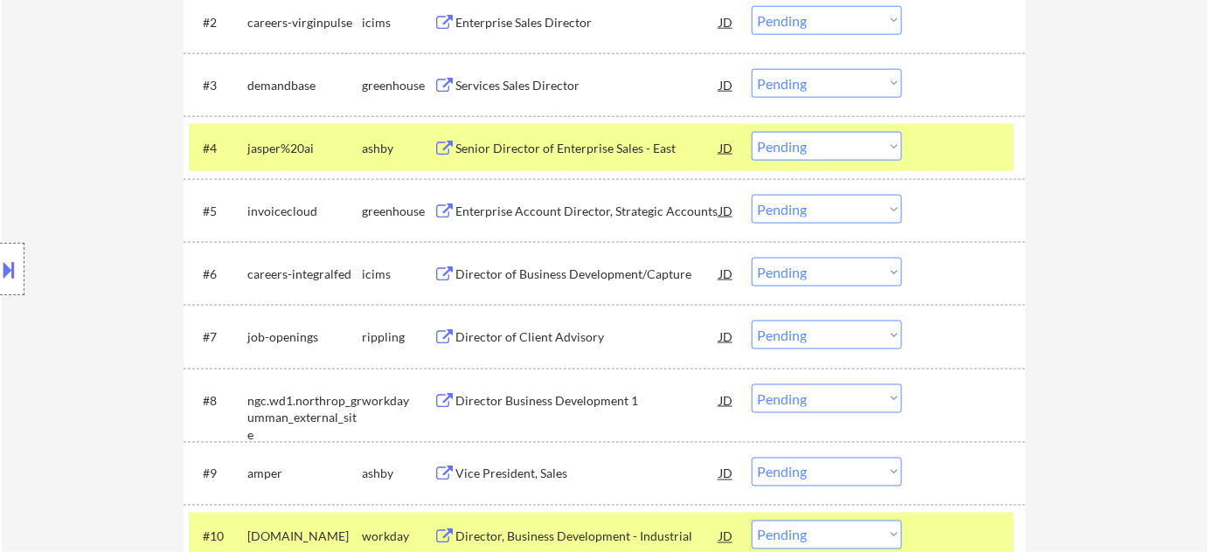
click at [537, 268] on div "Director of Business Development/Capture" at bounding box center [587, 274] width 264 height 17
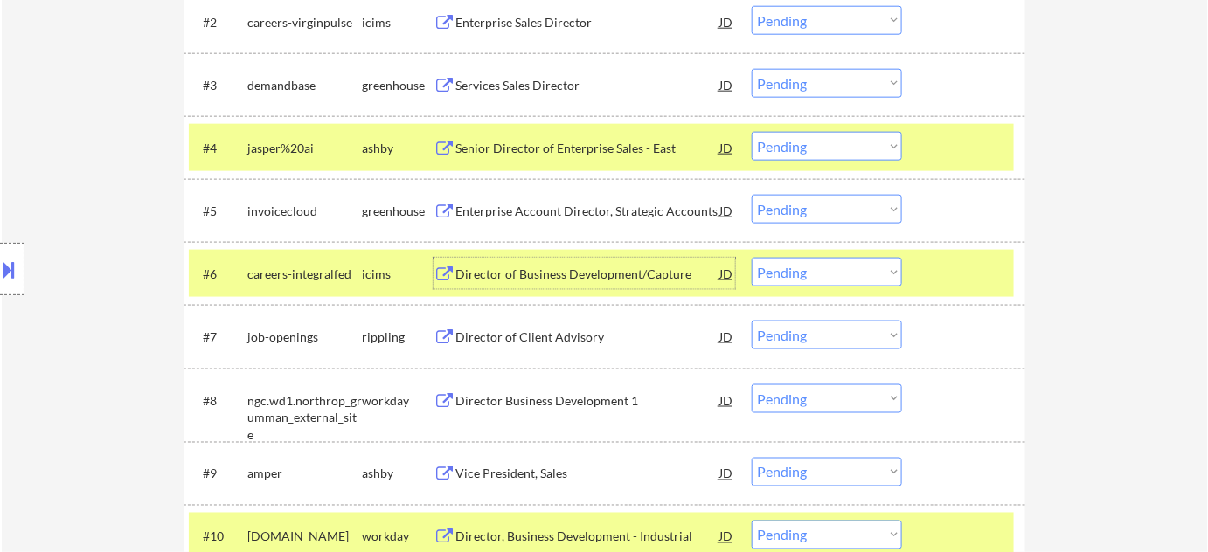
click at [775, 281] on select "Choose an option... Pending Applied Excluded (Questions) Excluded (Expired) Exc…" at bounding box center [827, 272] width 150 height 29
click at [752, 258] on select "Choose an option... Pending Applied Excluded (Questions) Excluded (Expired) Exc…" at bounding box center [827, 272] width 150 height 29
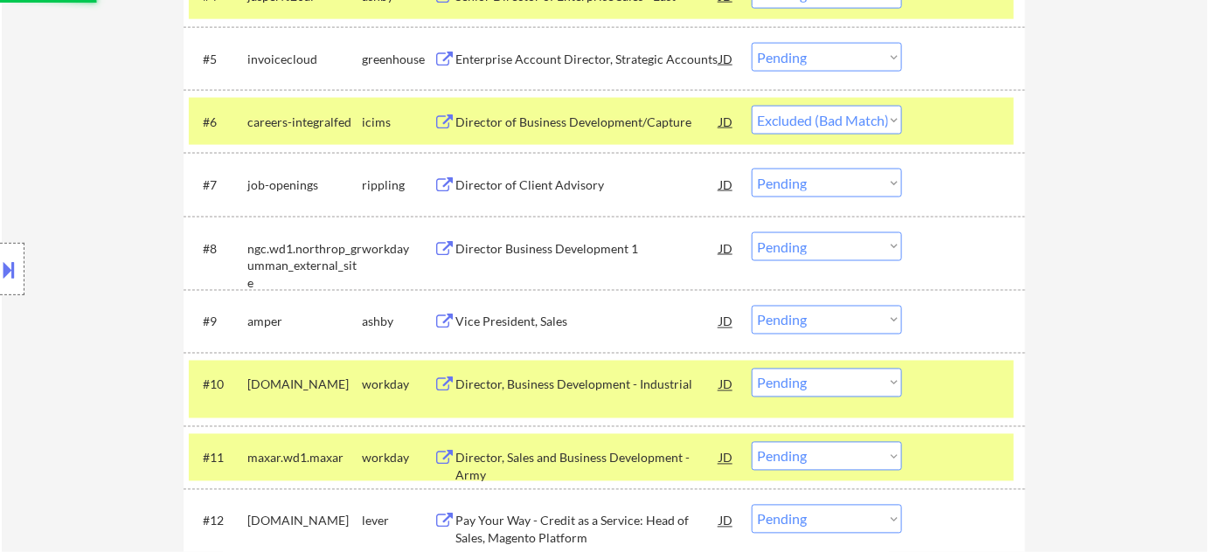
scroll to position [824, 0]
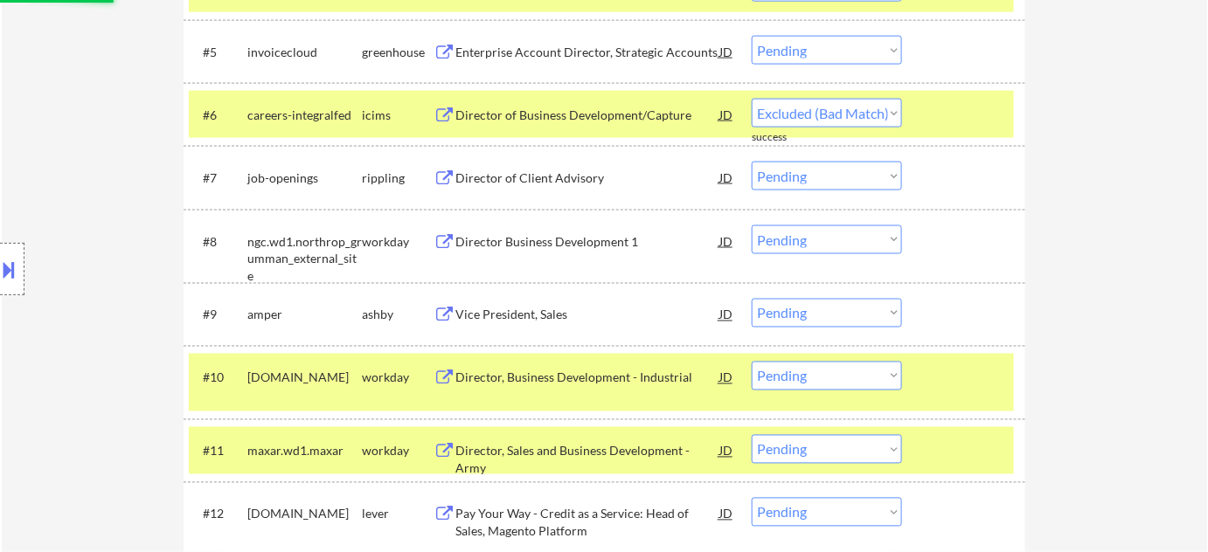
click at [561, 246] on div "Director Business Development 1" at bounding box center [587, 241] width 264 height 17
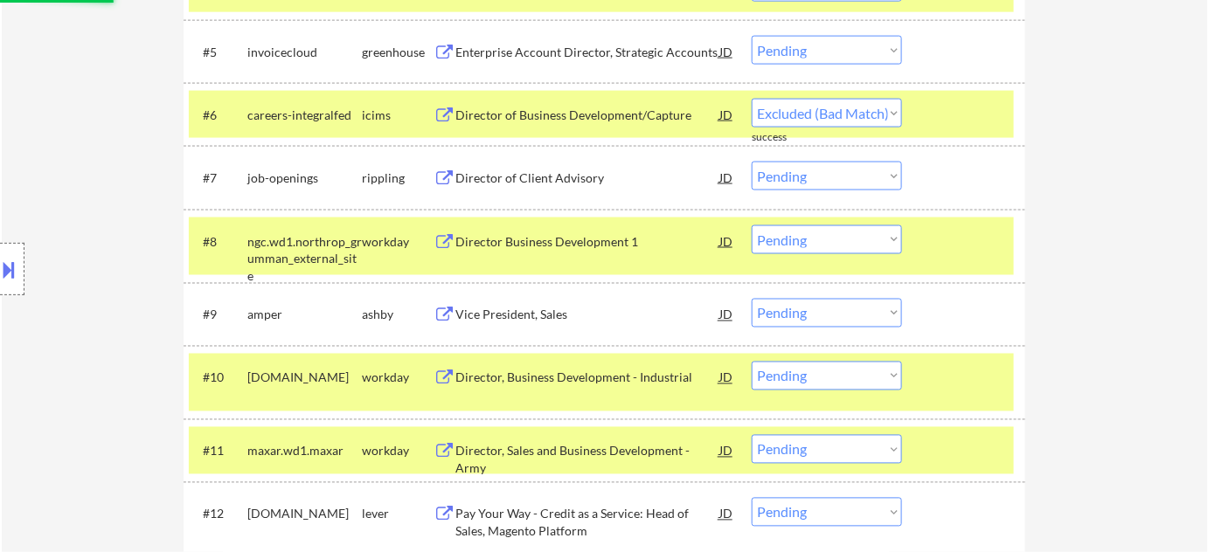
select select ""pending""
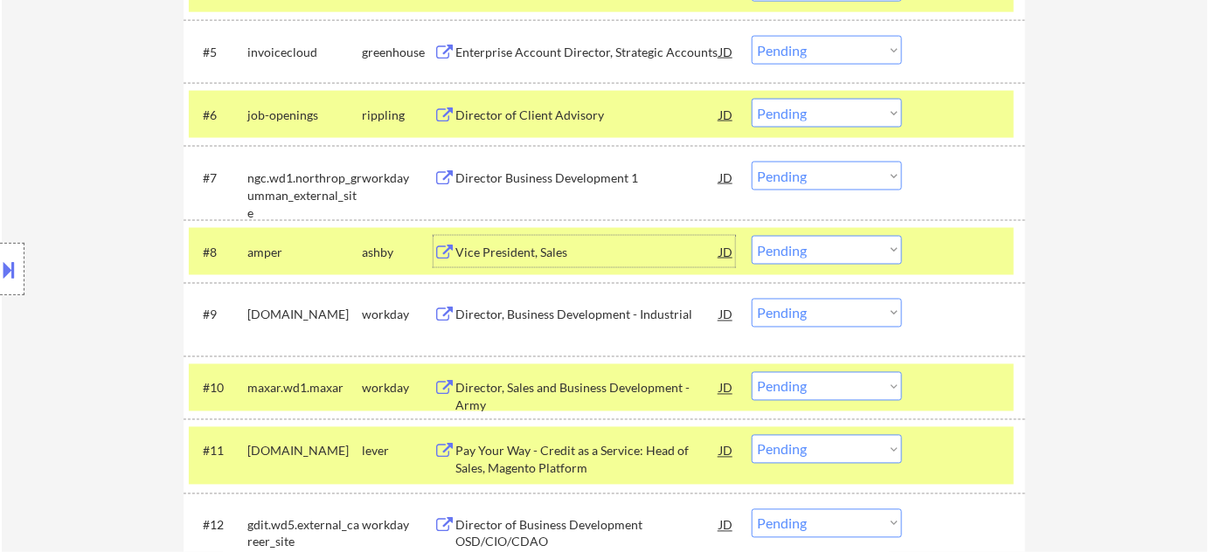
click at [812, 164] on select "Choose an option... Pending Applied Excluded (Questions) Excluded (Expired) Exc…" at bounding box center [827, 176] width 150 height 29
click at [752, 162] on select "Choose an option... Pending Applied Excluded (Questions) Excluded (Expired) Exc…" at bounding box center [827, 176] width 150 height 29
select select ""pending""
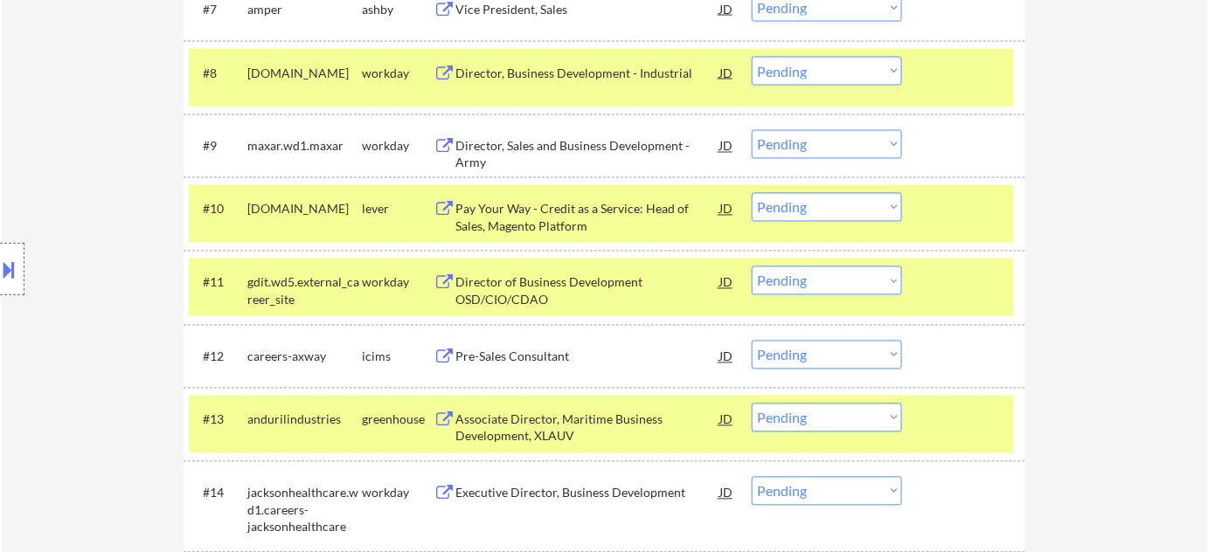
scroll to position [1141, 0]
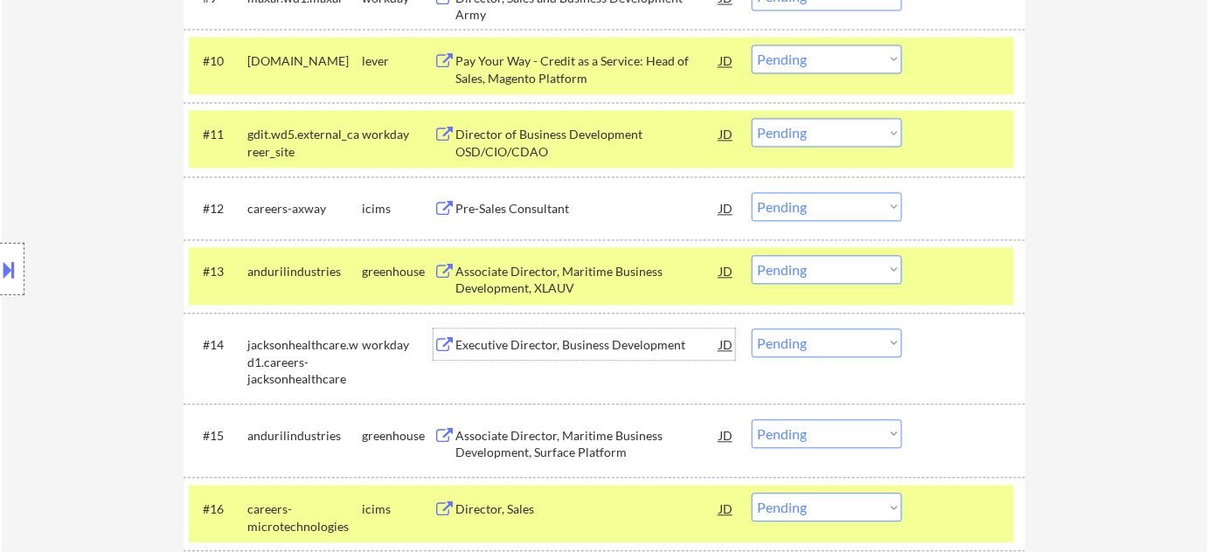
click at [489, 343] on div "Executive Director, Business Development" at bounding box center [587, 344] width 264 height 17
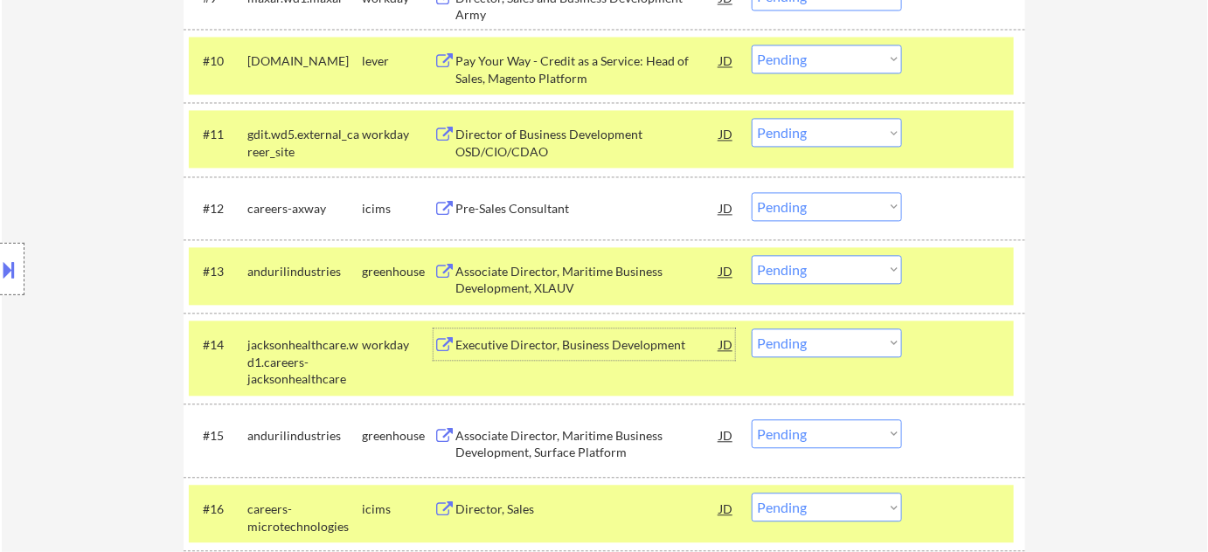
click at [829, 361] on div "#14 jacksonhealthcare.wd1.careers-jacksonhealthcare workday Executive Director,…" at bounding box center [601, 358] width 825 height 75
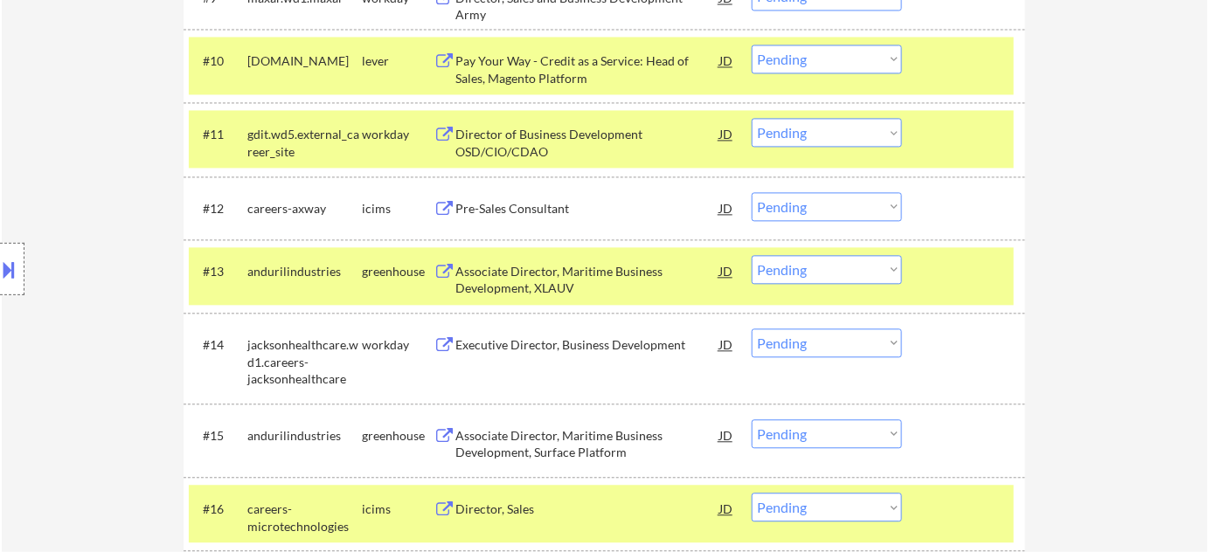
click at [856, 334] on select "Choose an option... Pending Applied Excluded (Questions) Excluded (Expired) Exc…" at bounding box center [827, 343] width 150 height 29
click at [752, 329] on select "Choose an option... Pending Applied Excluded (Questions) Excluded (Expired) Exc…" at bounding box center [827, 343] width 150 height 29
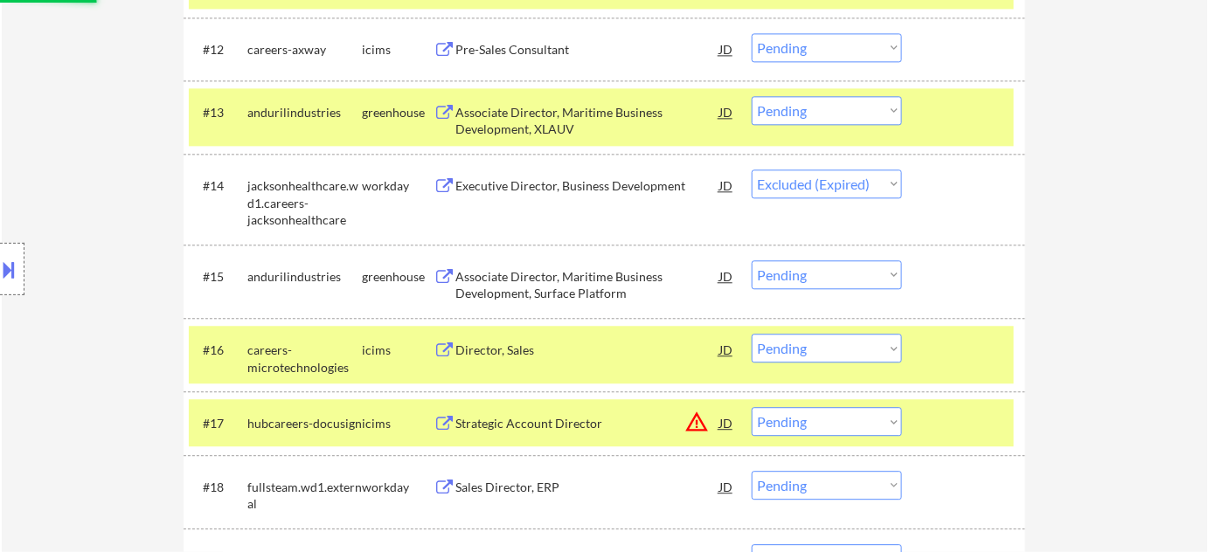
scroll to position [1300, 0]
click at [505, 348] on div "Director, Sales" at bounding box center [587, 350] width 264 height 17
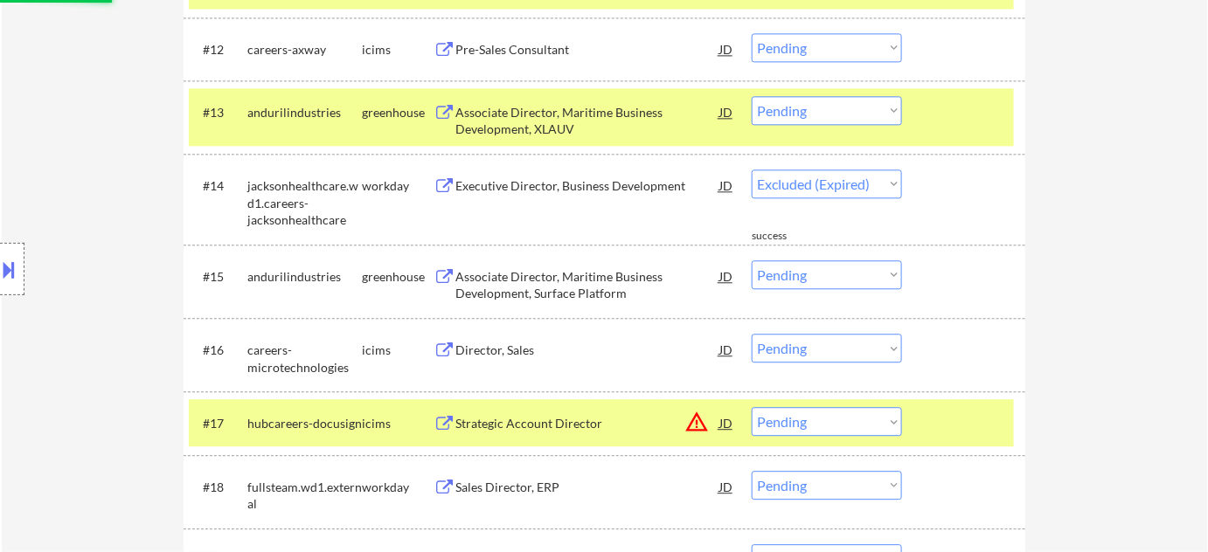
select select ""pending""
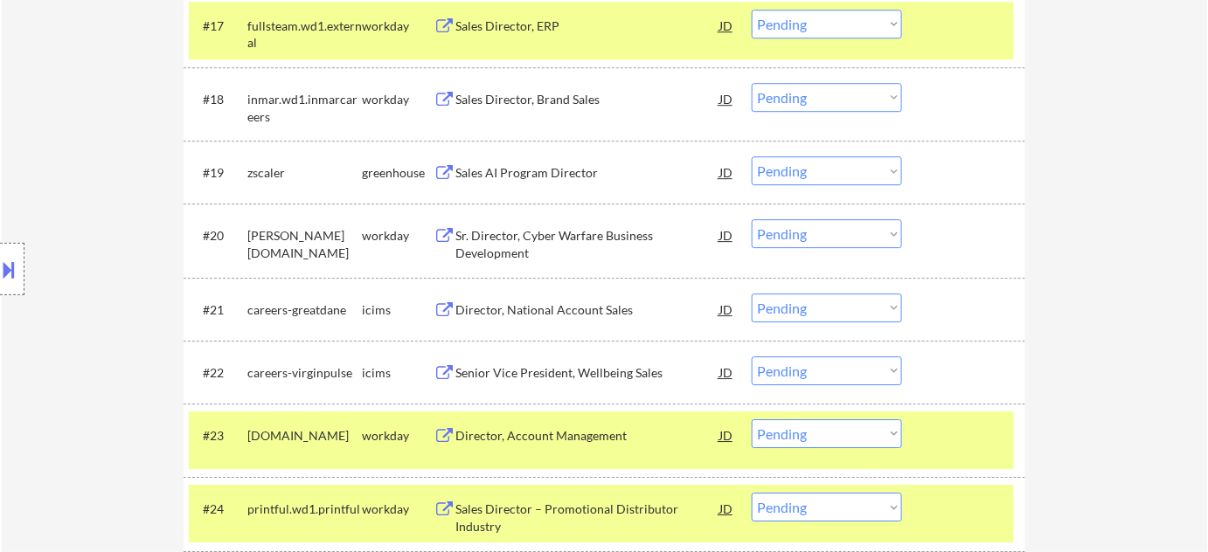
scroll to position [1698, 0]
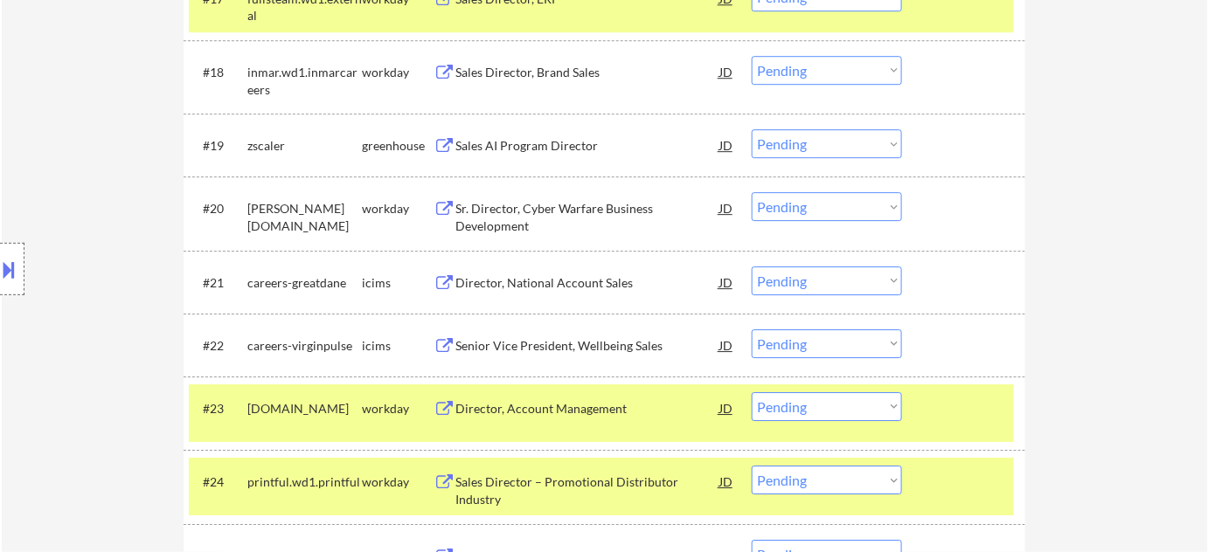
click at [538, 215] on div "Sr. Director, Cyber Warfare Business Development" at bounding box center [587, 217] width 264 height 34
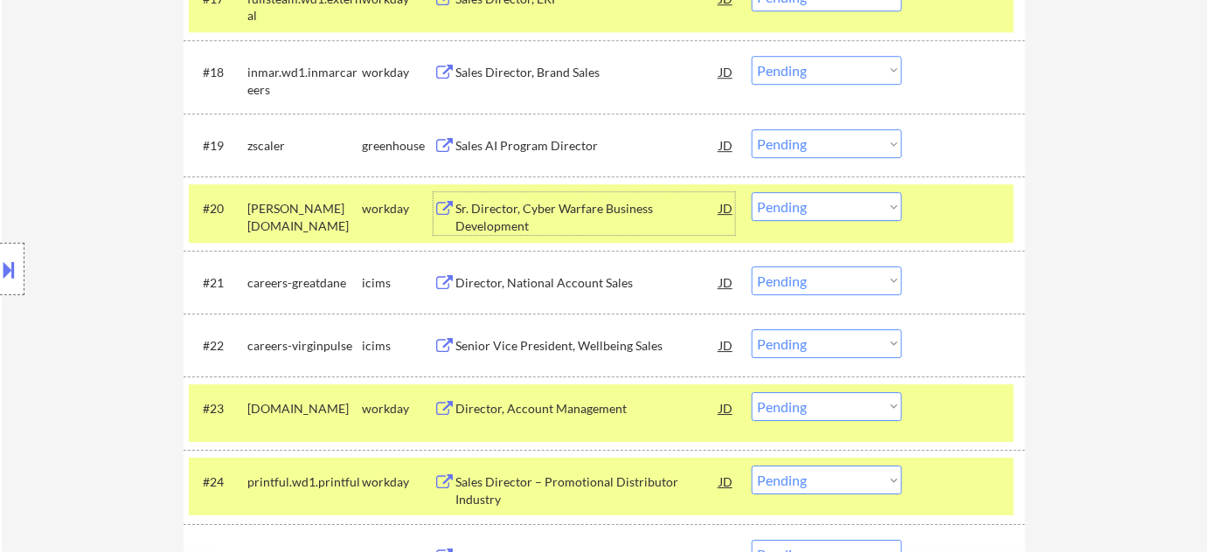
click at [805, 199] on select "Choose an option... Pending Applied Excluded (Questions) Excluded (Expired) Exc…" at bounding box center [827, 206] width 150 height 29
click at [752, 192] on select "Choose an option... Pending Applied Excluded (Questions) Excluded (Expired) Exc…" at bounding box center [827, 206] width 150 height 29
select select ""pending""
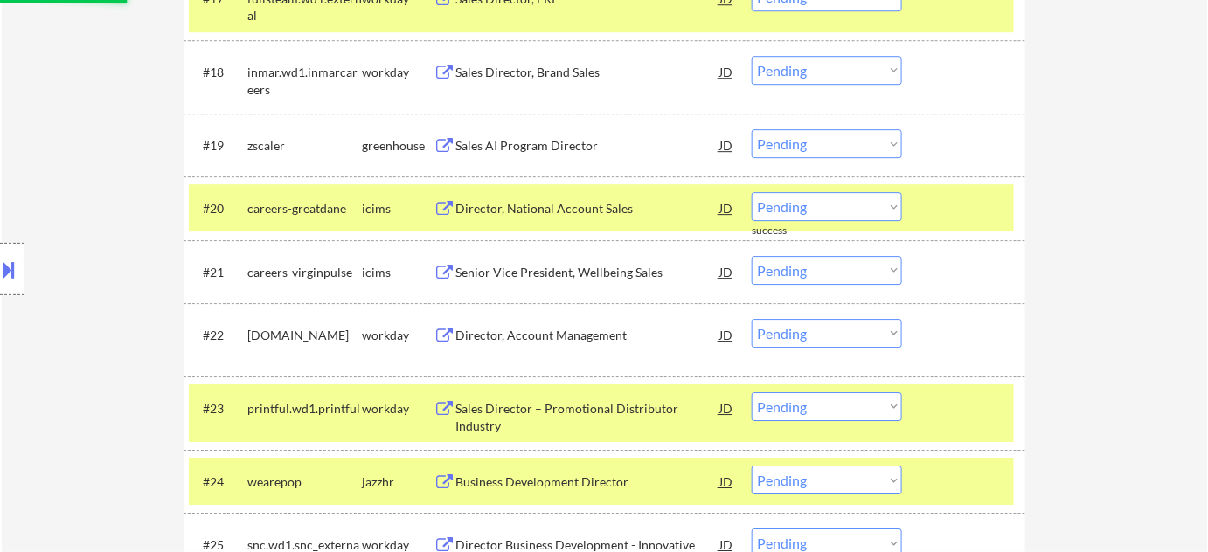
scroll to position [1778, 0]
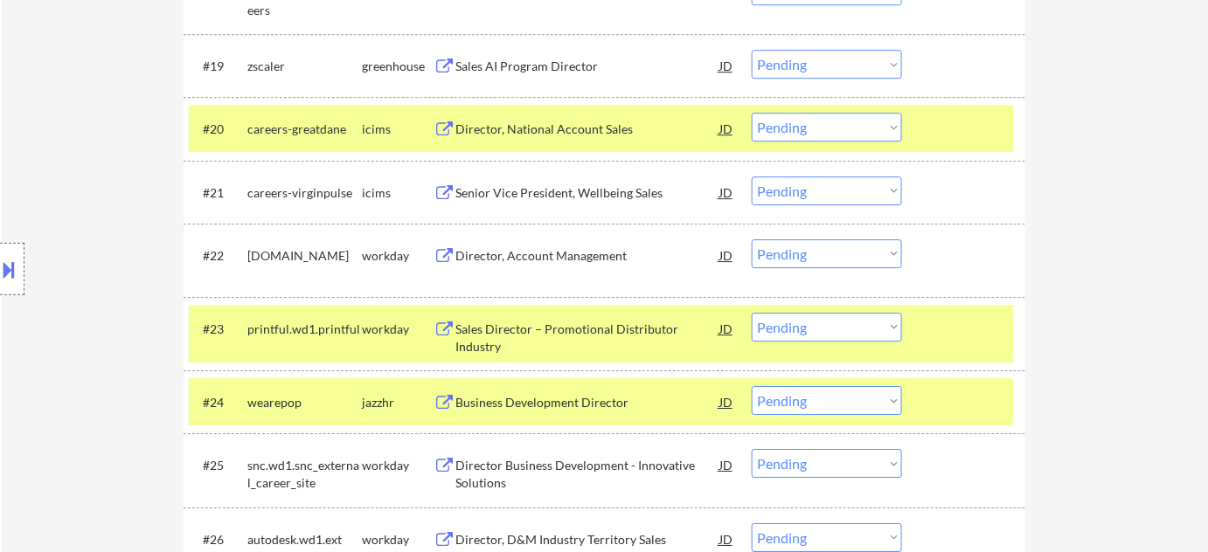
click at [611, 325] on div "Sales Director – Promotional Distributor Industry" at bounding box center [587, 338] width 264 height 34
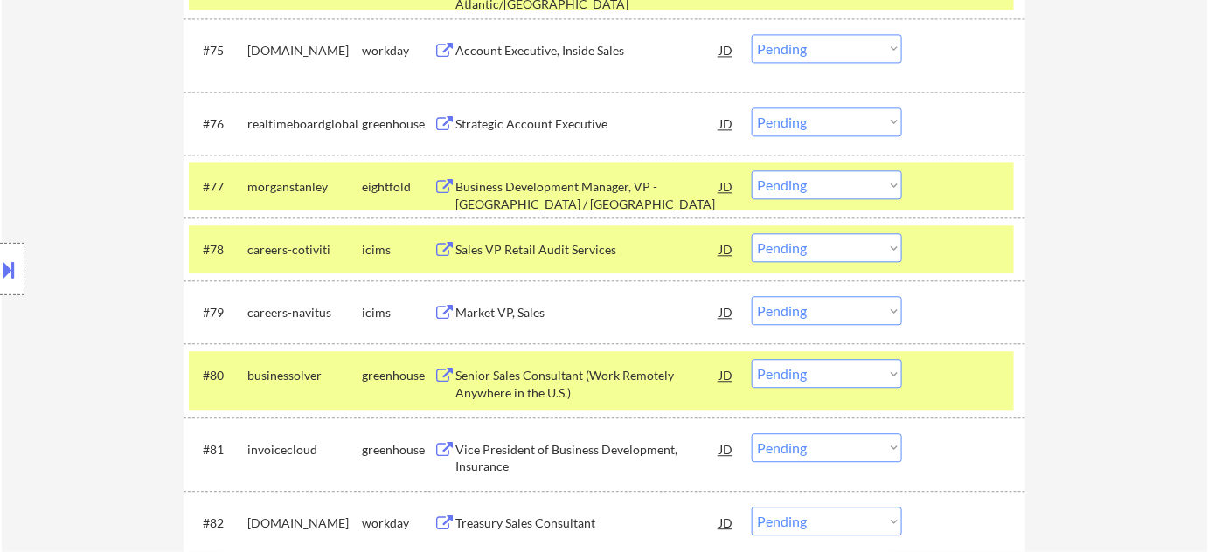
scroll to position [5662, 0]
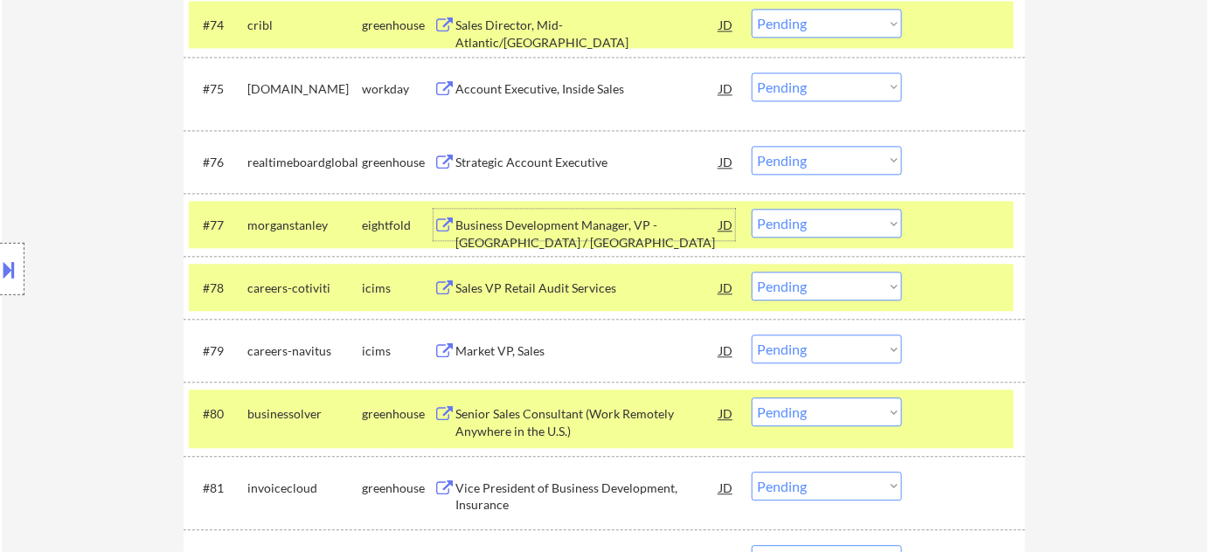
click at [557, 230] on div "Business Development Manager, VP - MD / VA" at bounding box center [587, 234] width 264 height 34
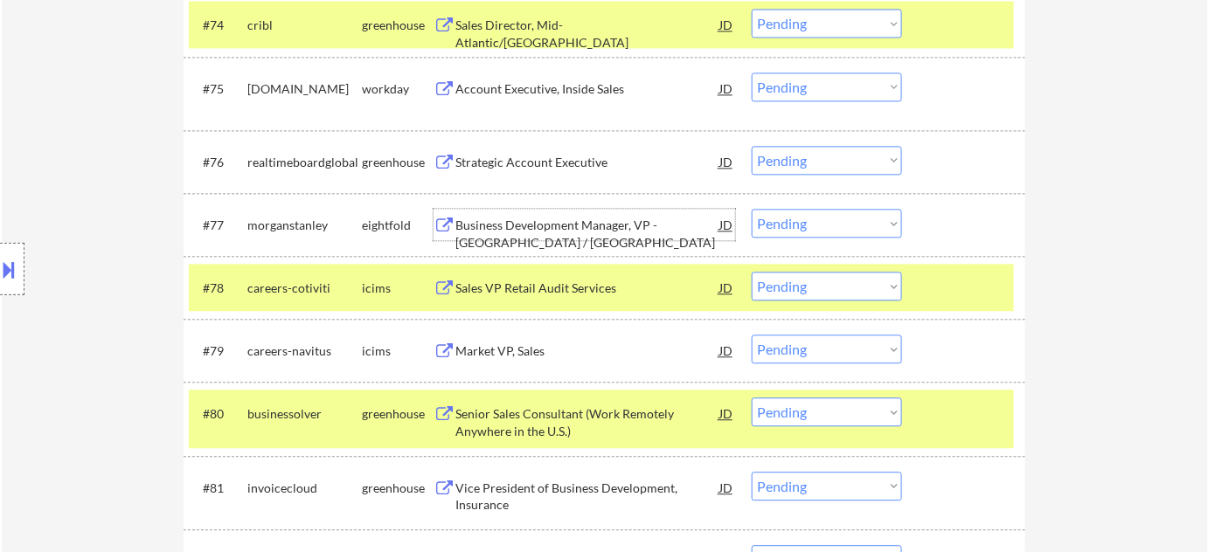
drag, startPoint x: 813, startPoint y: 220, endPoint x: 822, endPoint y: 232, distance: 15.6
click at [813, 220] on select "Choose an option... Pending Applied Excluded (Questions) Excluded (Expired) Exc…" at bounding box center [827, 223] width 150 height 29
click at [752, 209] on select "Choose an option... Pending Applied Excluded (Questions) Excluded (Expired) Exc…" at bounding box center [827, 223] width 150 height 29
select select ""pending""
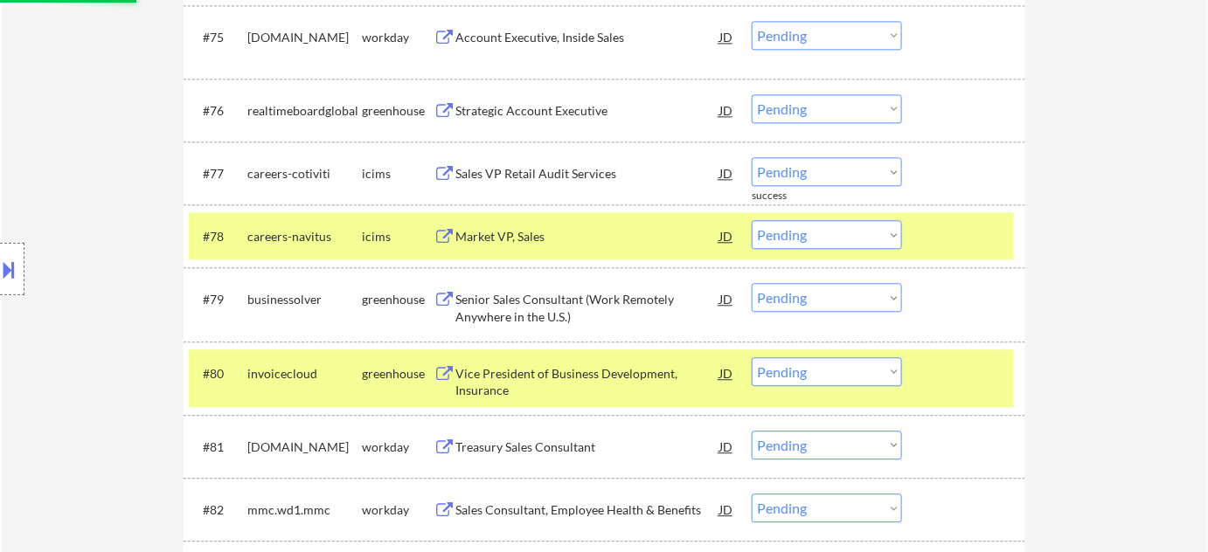
scroll to position [5742, 0]
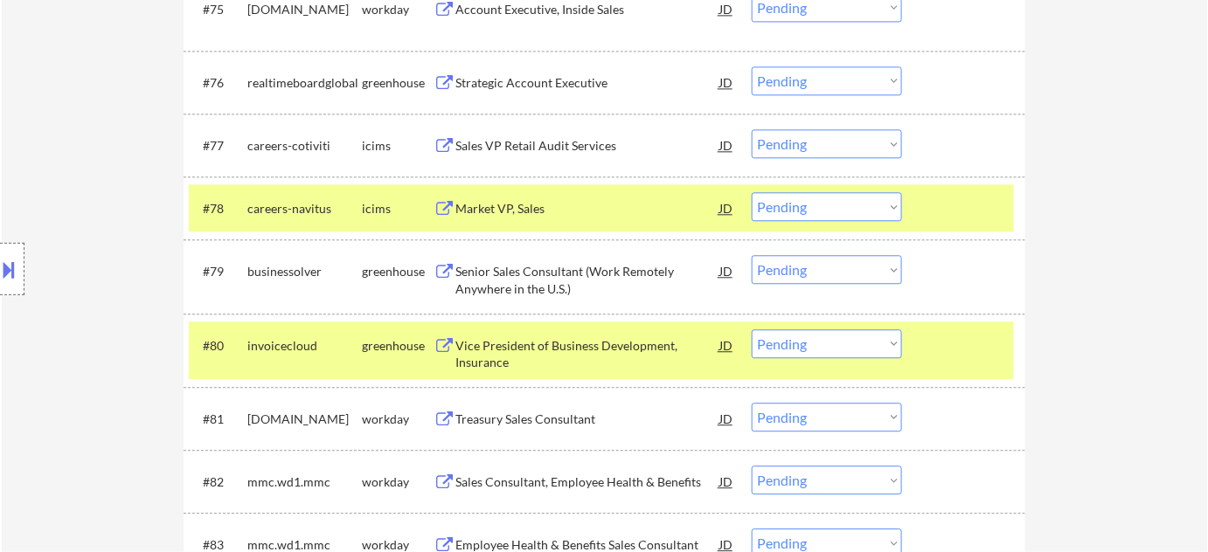
click at [496, 344] on div "Vice President of Business Development, Insurance" at bounding box center [587, 354] width 264 height 34
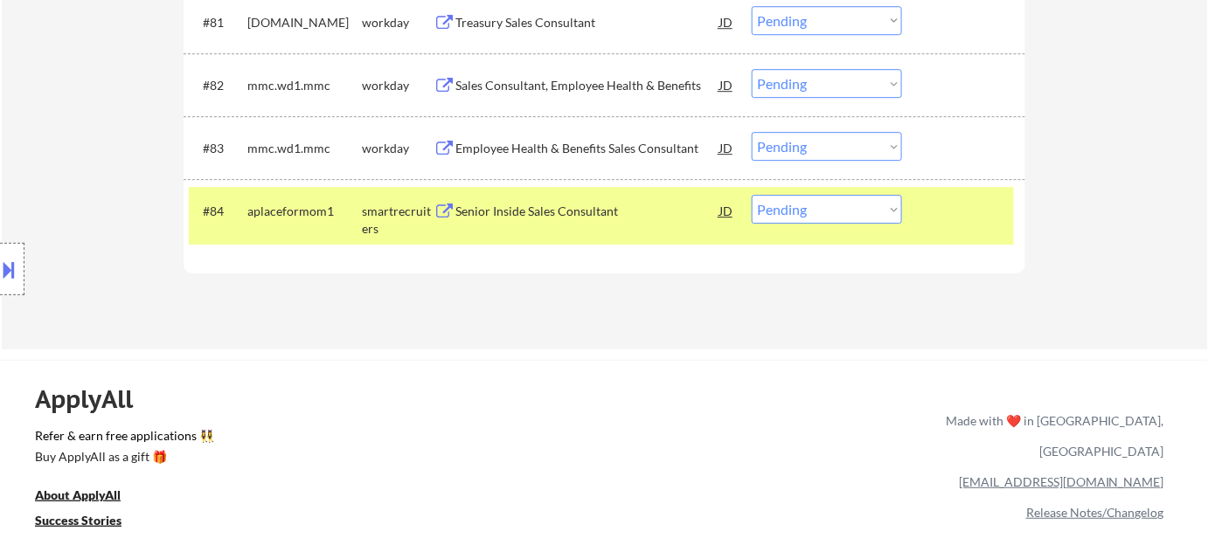
scroll to position [6059, 0]
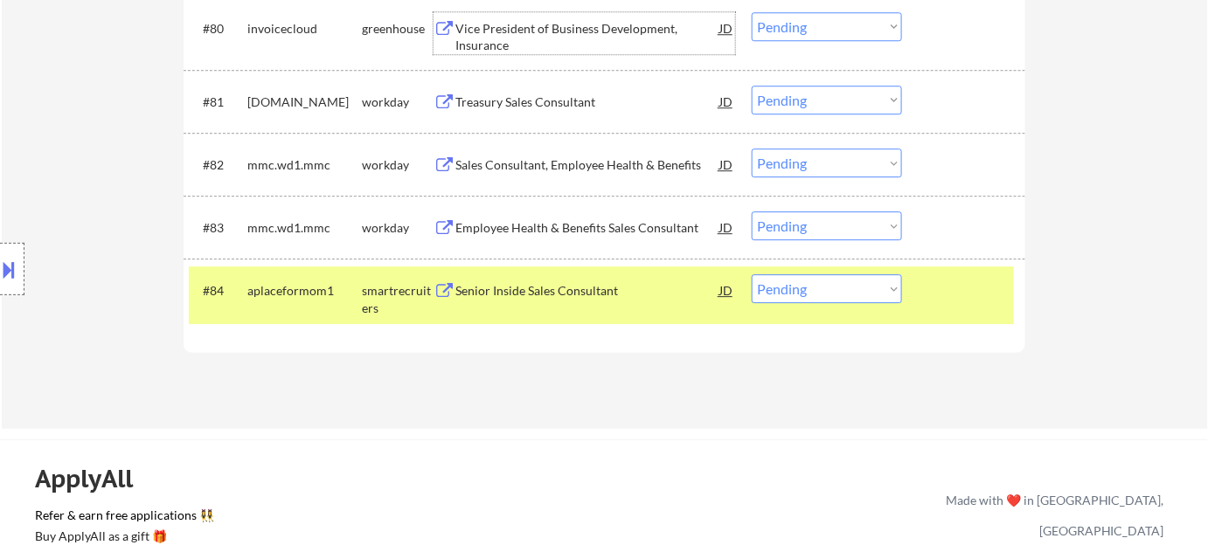
click at [522, 297] on div "Senior Inside Sales Consultant" at bounding box center [587, 290] width 264 height 17
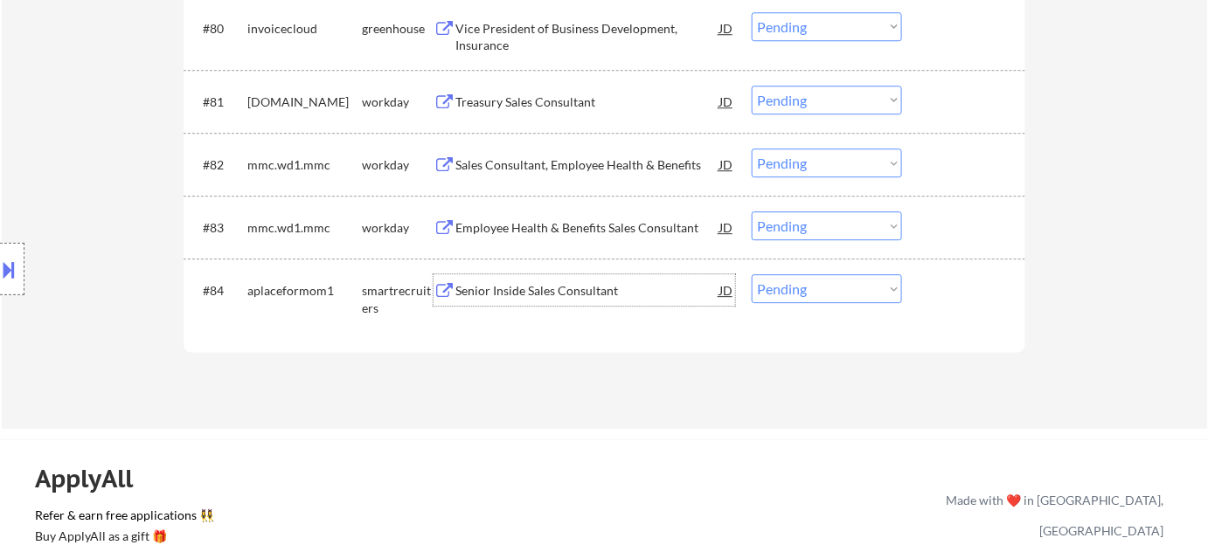
click at [814, 269] on div "#84 aplaceformom1 smartrecruiters Senior Inside Sales Consultant JD Choose an o…" at bounding box center [601, 296] width 825 height 58
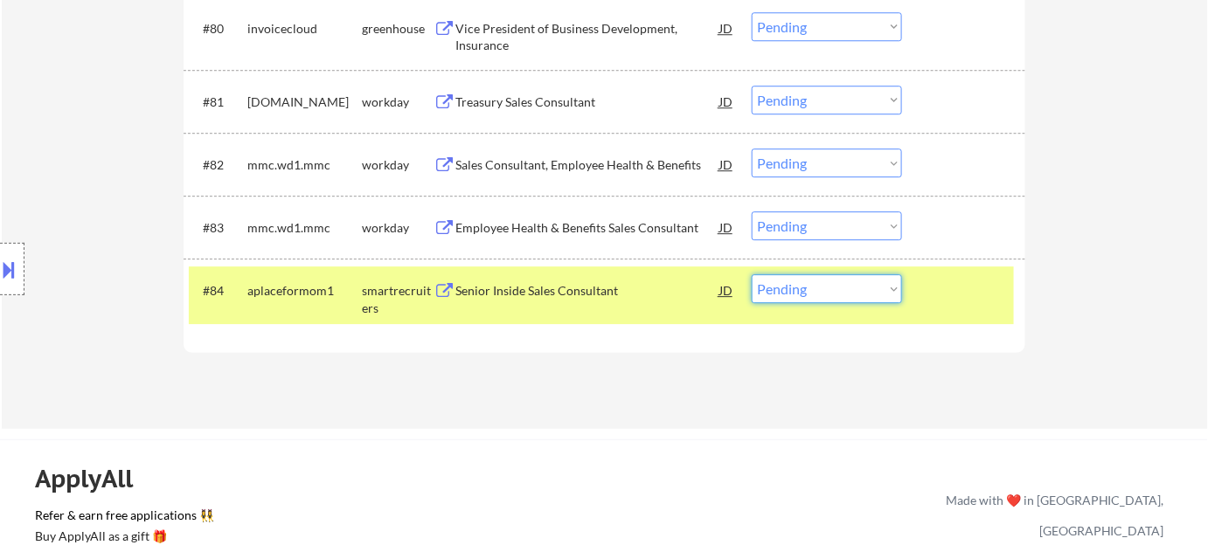
click at [813, 279] on select "Choose an option... Pending Applied Excluded (Questions) Excluded (Expired) Exc…" at bounding box center [827, 288] width 150 height 29
select select ""excluded__bad_match_""
click at [752, 274] on select "Choose an option... Pending Applied Excluded (Questions) Excluded (Expired) Exc…" at bounding box center [827, 288] width 150 height 29
click at [602, 225] on div "Employee Health & Benefits Sales Consultant" at bounding box center [587, 227] width 264 height 17
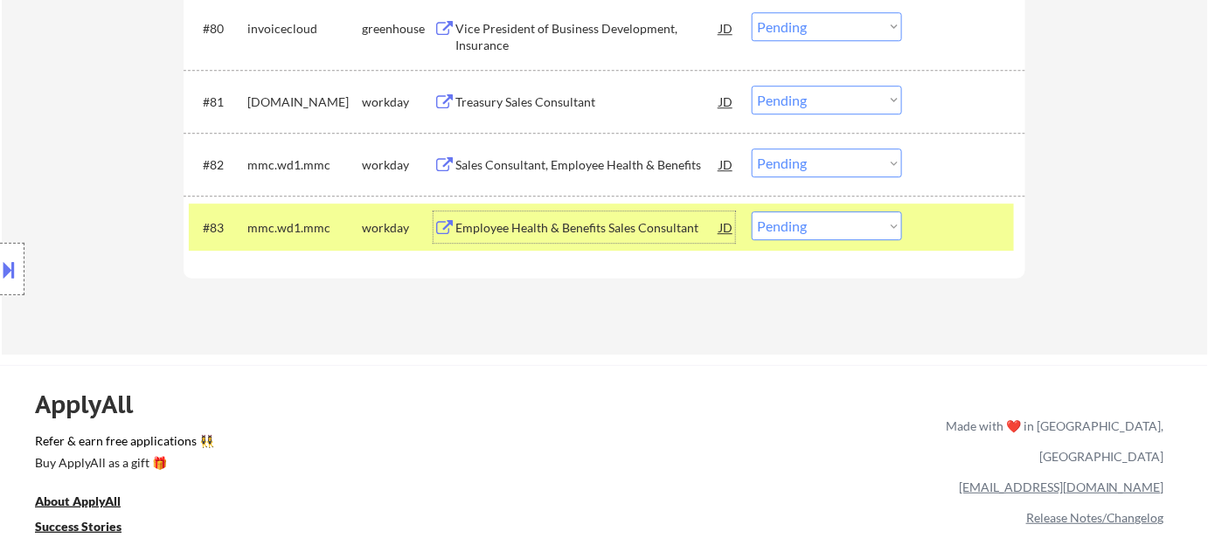
click at [822, 228] on select "Choose an option... Pending Applied Excluded (Questions) Excluded (Expired) Exc…" at bounding box center [827, 226] width 150 height 29
select select ""excluded__bad_match_""
click at [752, 212] on select "Choose an option... Pending Applied Excluded (Questions) Excluded (Expired) Exc…" at bounding box center [827, 226] width 150 height 29
click at [595, 160] on div "Sales Consultant, Employee Health & Benefits" at bounding box center [587, 164] width 264 height 17
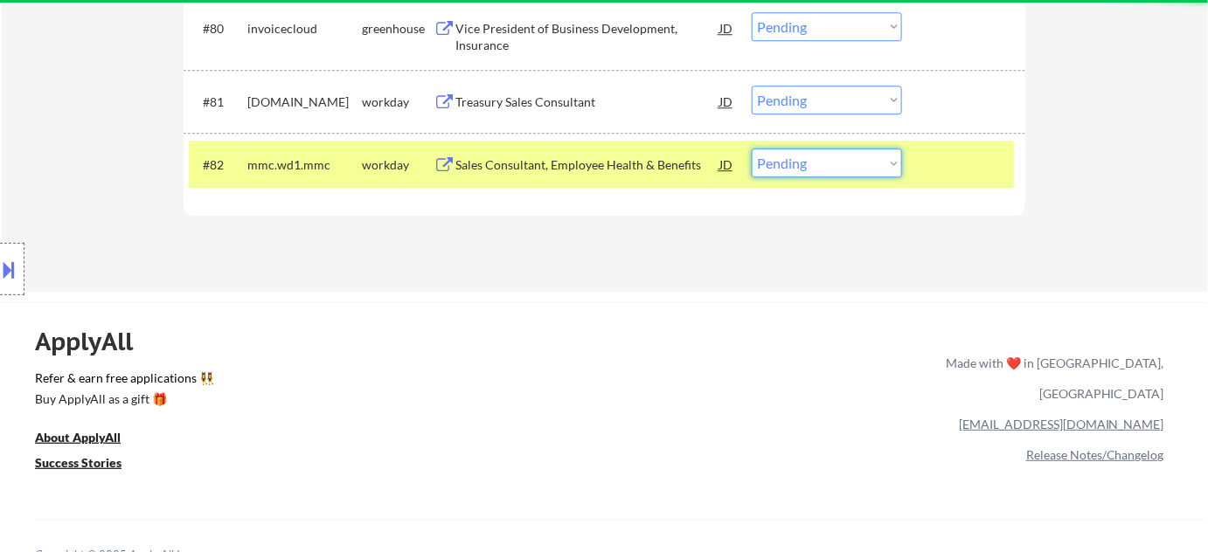
click at [804, 156] on select "Choose an option... Pending Applied Excluded (Questions) Excluded (Expired) Exc…" at bounding box center [827, 163] width 150 height 29
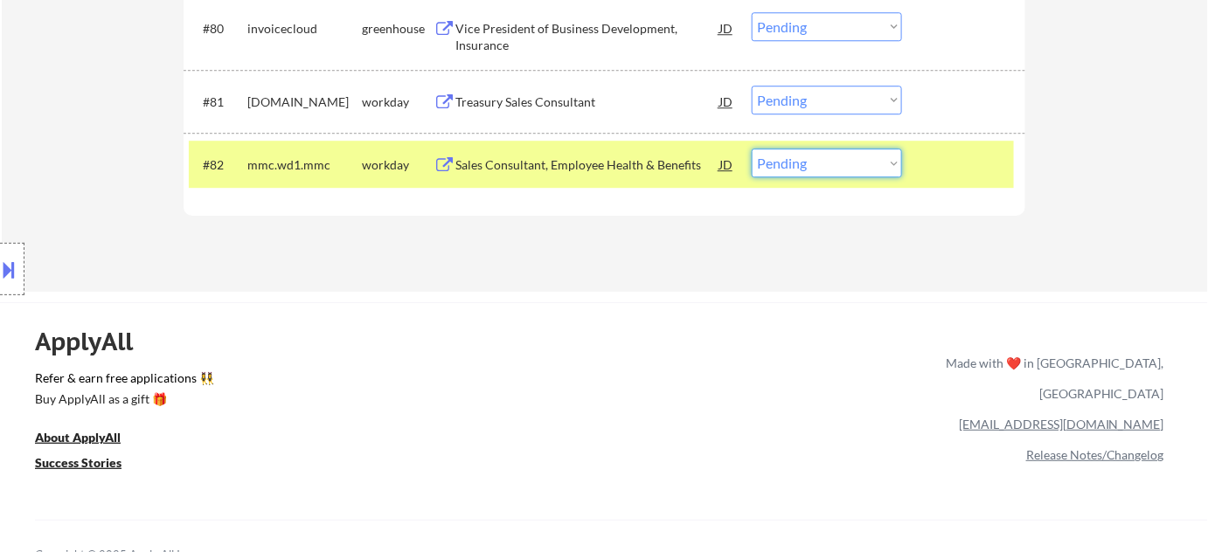
select select ""excluded__bad_match_""
click at [752, 149] on select "Choose an option... Pending Applied Excluded (Questions) Excluded (Expired) Exc…" at bounding box center [827, 163] width 150 height 29
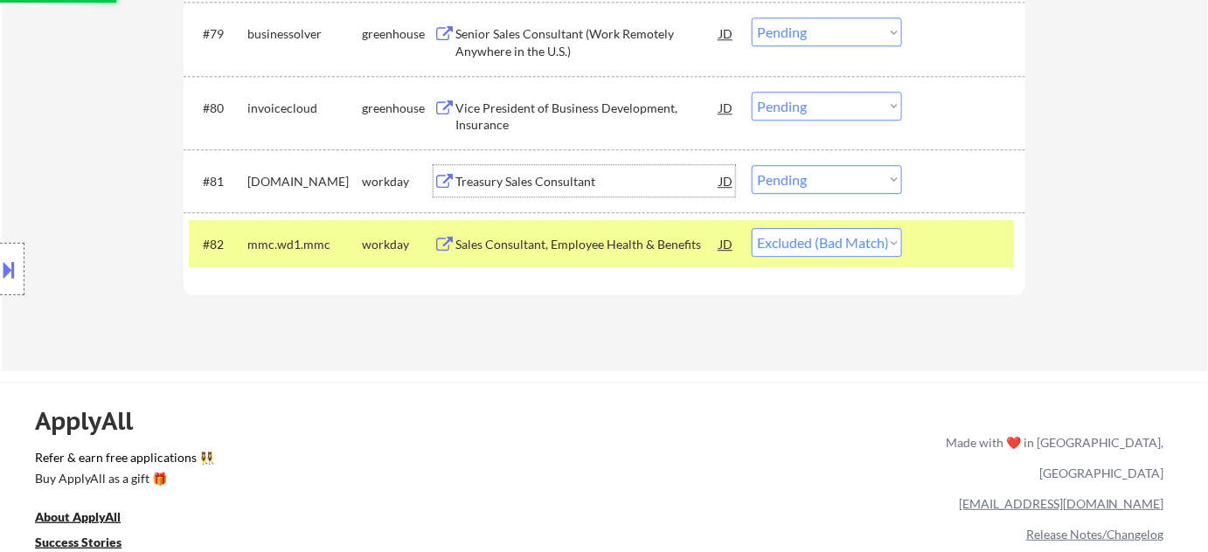
click at [524, 185] on div "Treasury Sales Consultant" at bounding box center [587, 181] width 264 height 17
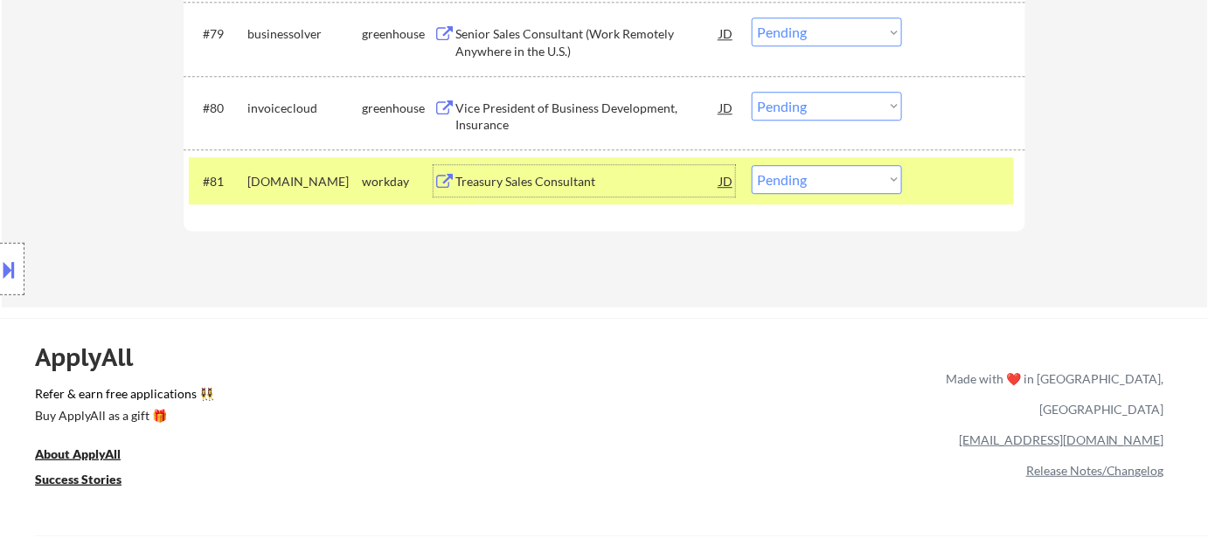
click at [818, 188] on select "Choose an option... Pending Applied Excluded (Questions) Excluded (Expired) Exc…" at bounding box center [827, 179] width 150 height 29
select select ""excluded__bad_match_""
click at [752, 165] on select "Choose an option... Pending Applied Excluded (Questions) Excluded (Expired) Exc…" at bounding box center [827, 179] width 150 height 29
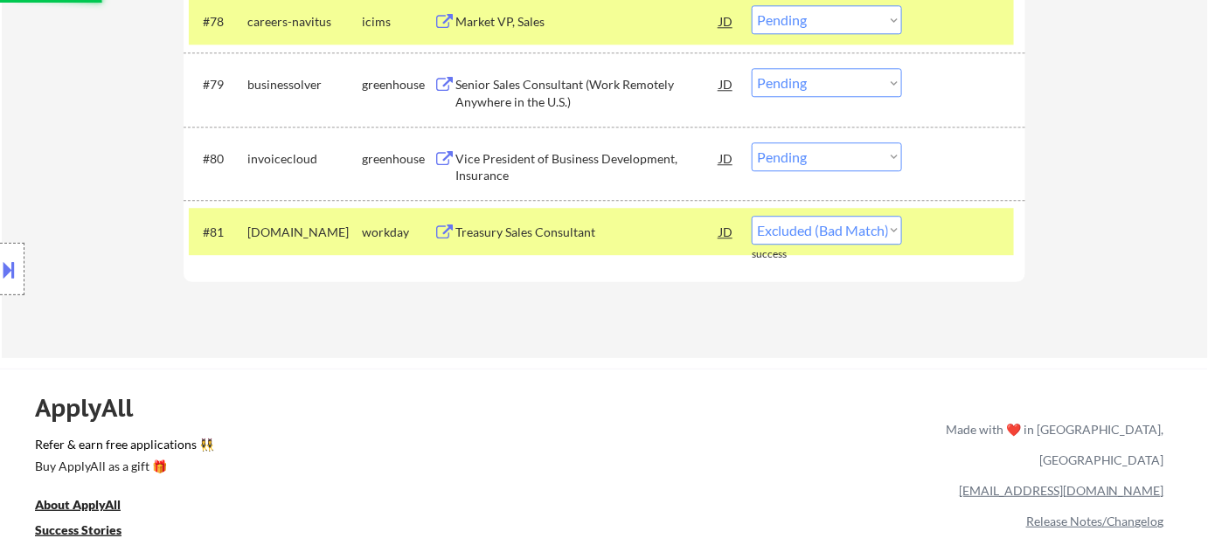
scroll to position [5901, 0]
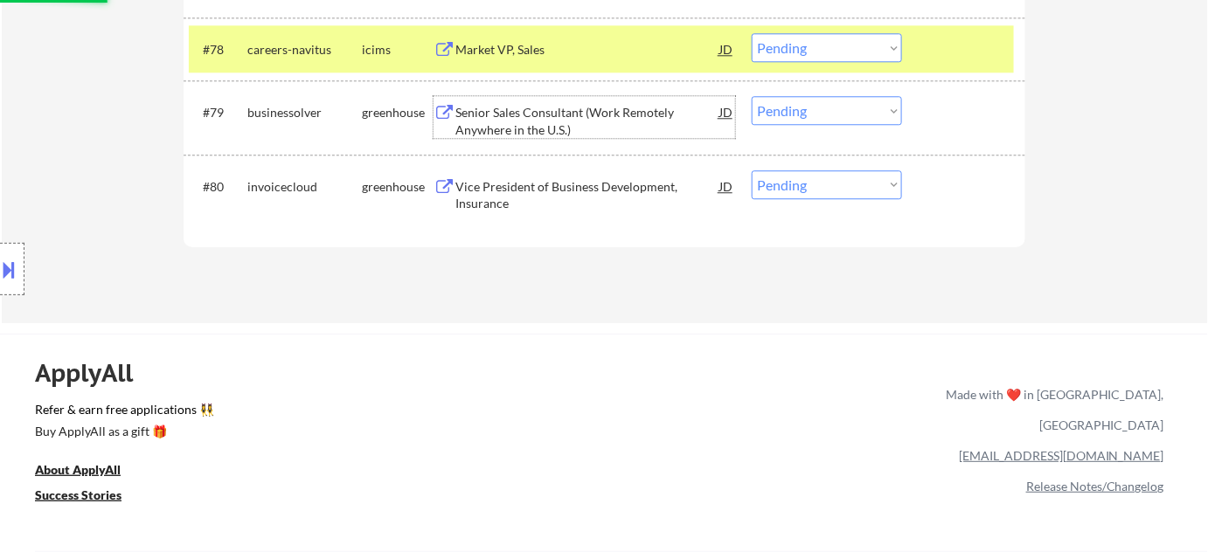
click at [526, 110] on div "Senior Sales Consultant (Work Remotely Anywhere in the U.S.)" at bounding box center [587, 121] width 264 height 34
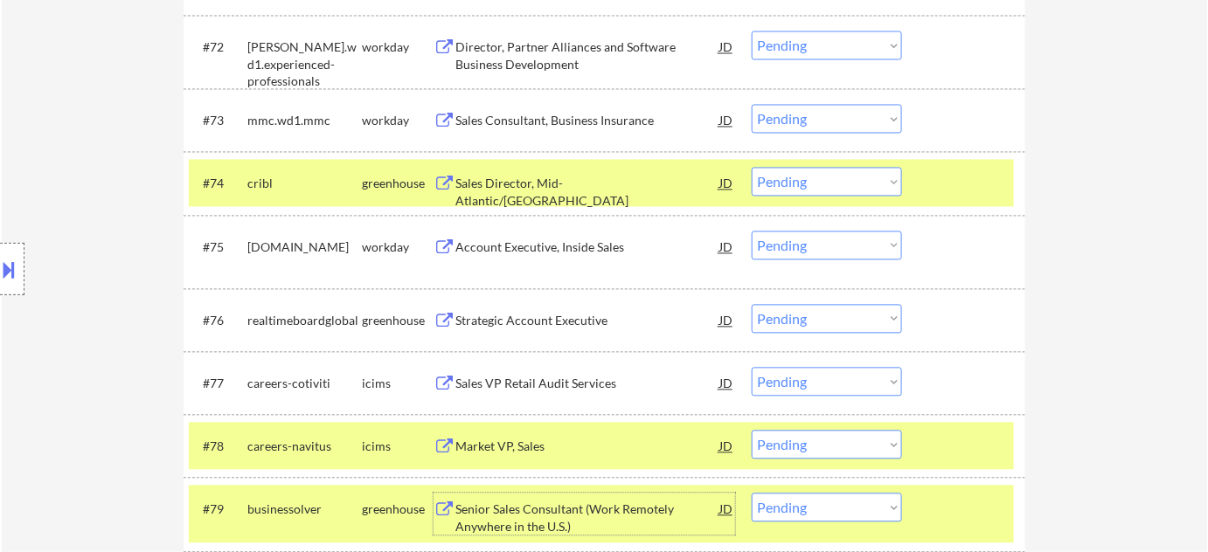
scroll to position [5424, 0]
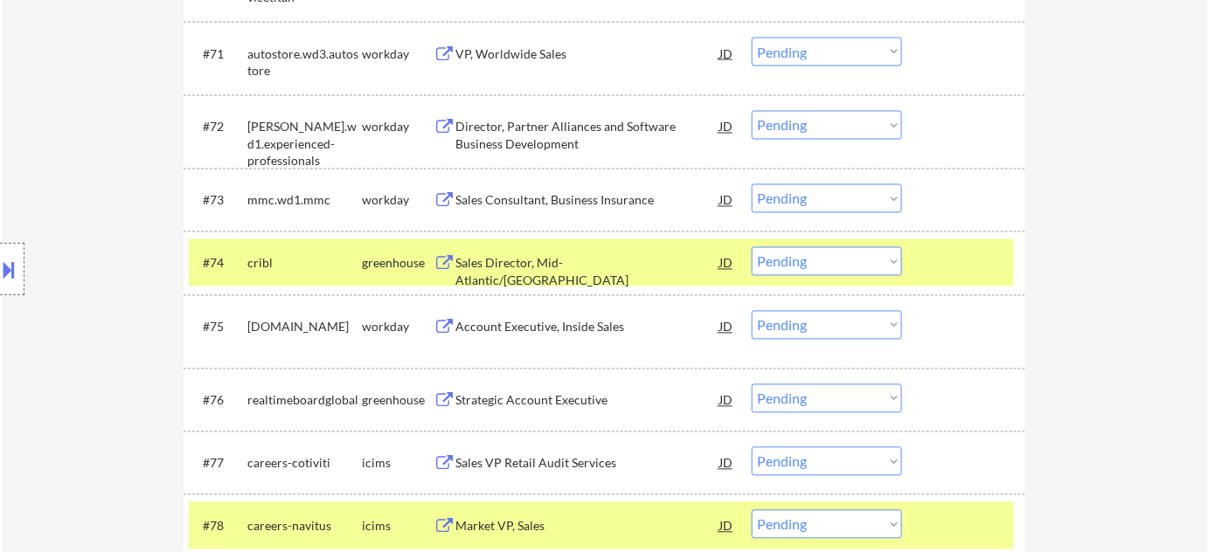
click at [505, 139] on div "Director, Partner Alliances and Software Business Development" at bounding box center [587, 136] width 264 height 34
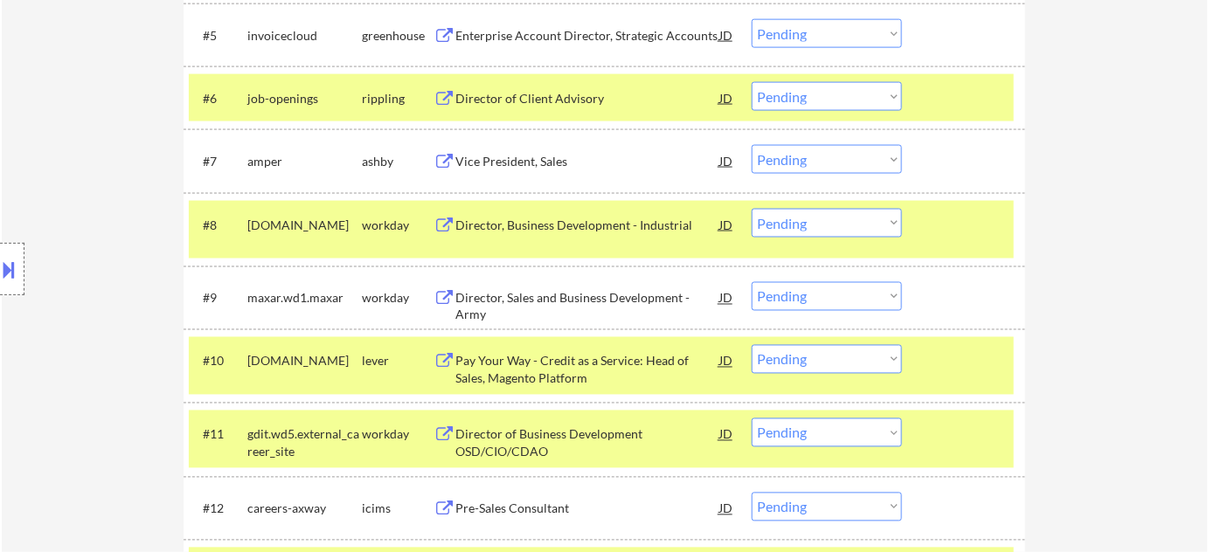
scroll to position [754, 0]
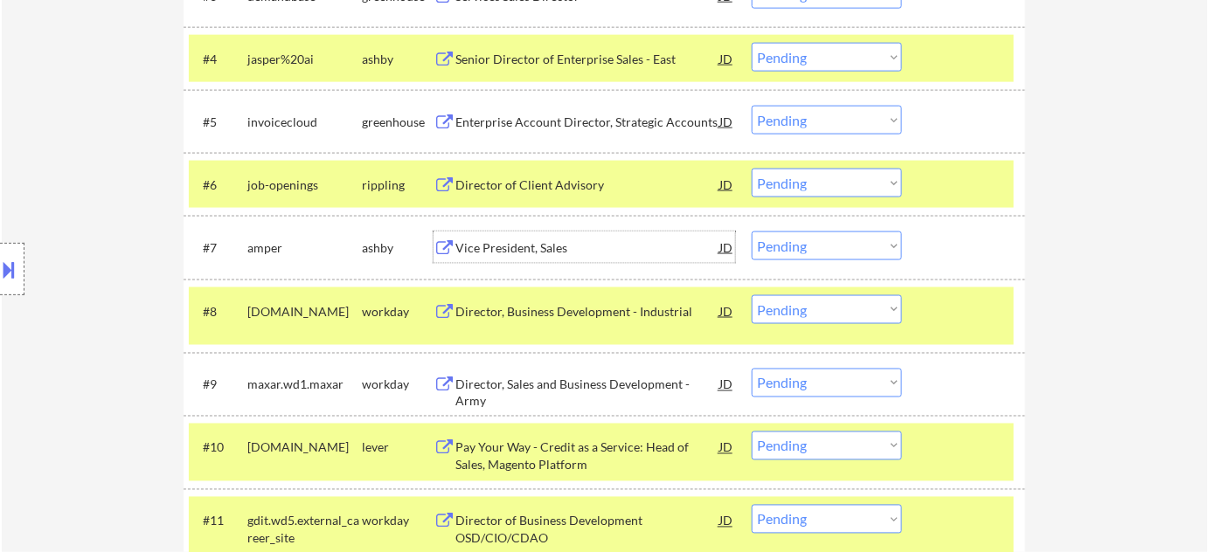
click at [521, 253] on div "Vice President, Sales" at bounding box center [587, 247] width 264 height 17
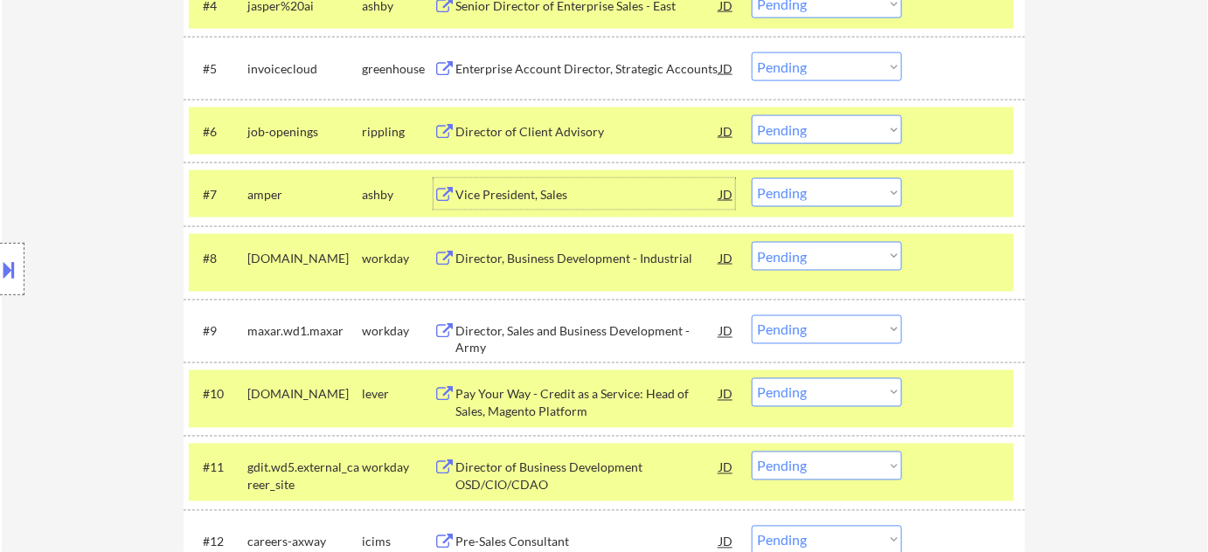
scroll to position [834, 0]
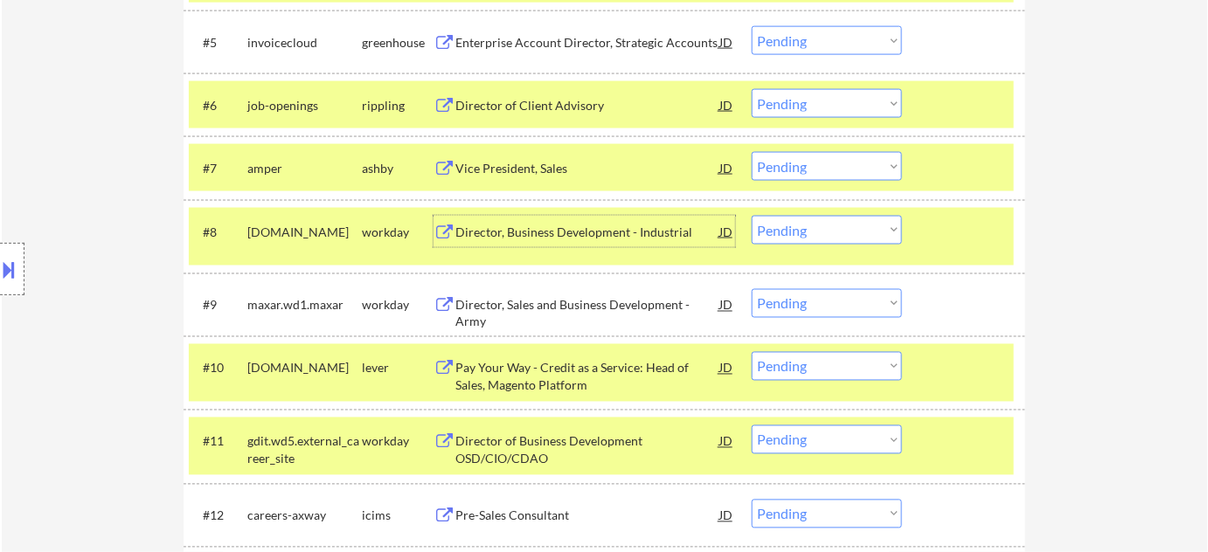
click at [580, 234] on div "Director, Business Development - Industrial" at bounding box center [587, 232] width 264 height 17
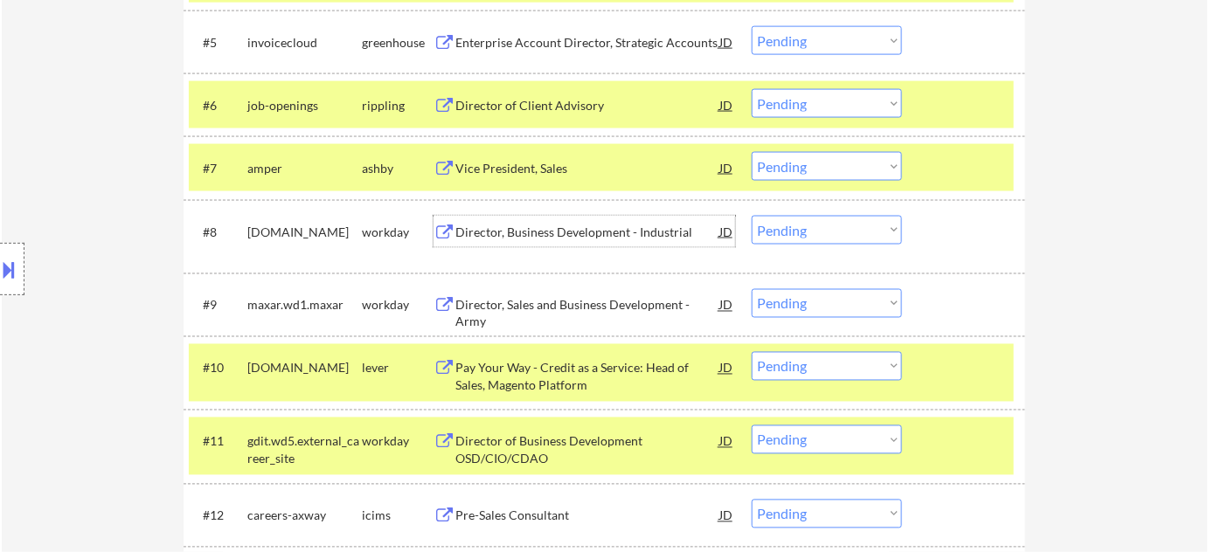
drag, startPoint x: 811, startPoint y: 231, endPoint x: 815, endPoint y: 243, distance: 13.0
click at [811, 232] on select "Choose an option... Pending Applied Excluded (Questions) Excluded (Expired) Exc…" at bounding box center [827, 230] width 150 height 29
click at [752, 216] on select "Choose an option... Pending Applied Excluded (Questions) Excluded (Expired) Exc…" at bounding box center [827, 230] width 150 height 29
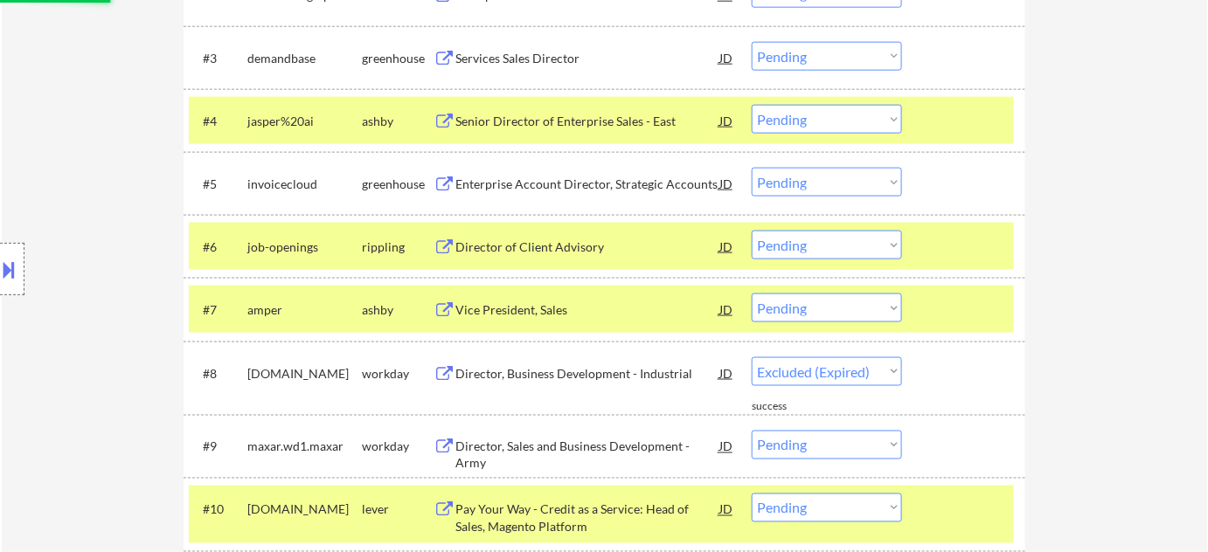
scroll to position [675, 0]
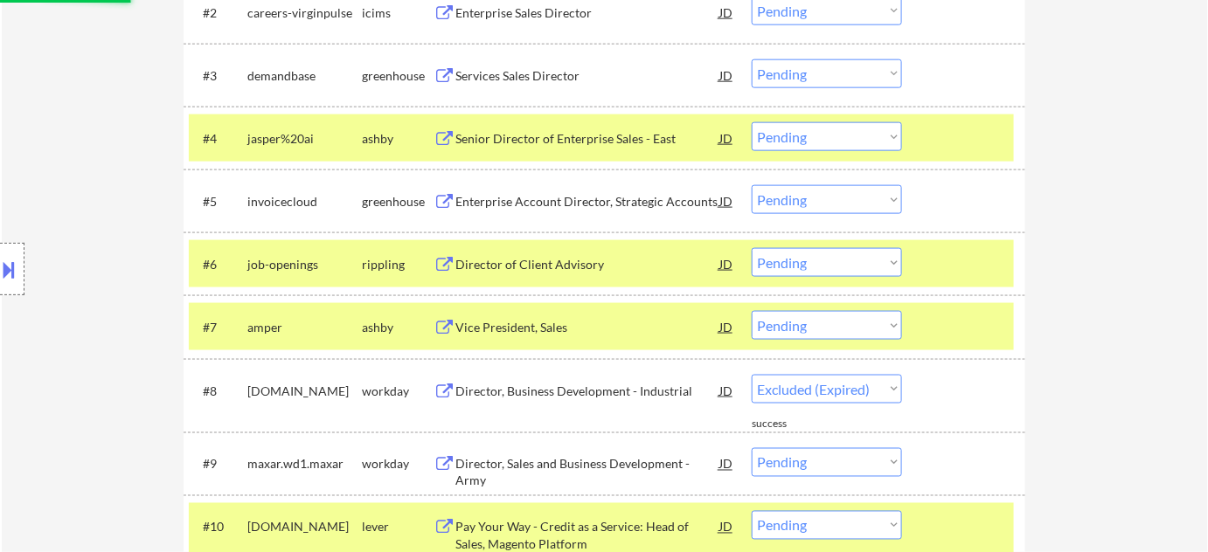
select select ""pending""
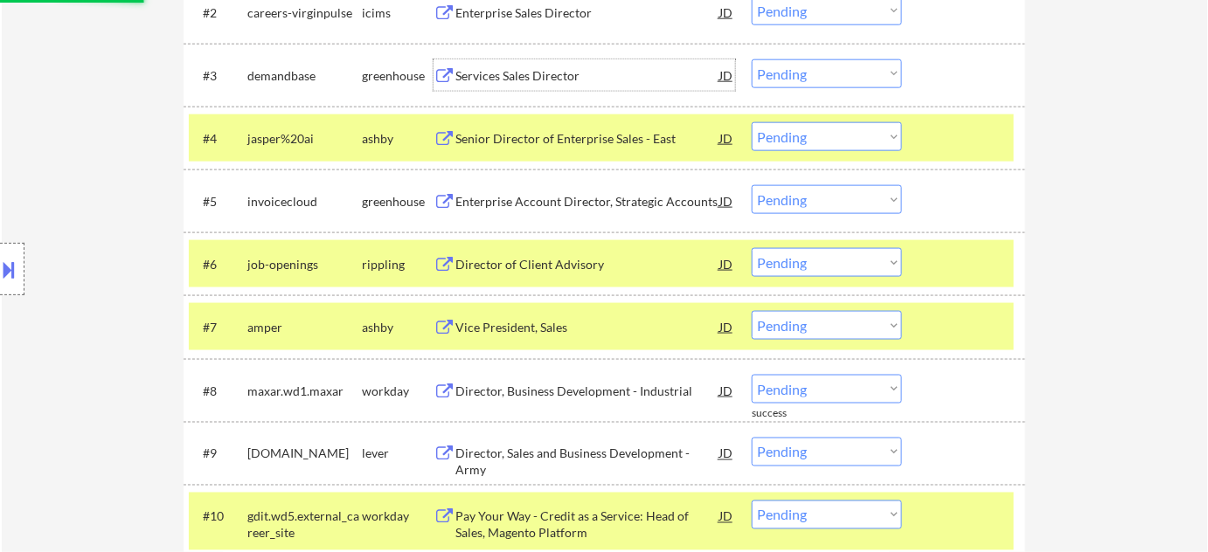
click at [517, 72] on div "Services Sales Director" at bounding box center [587, 75] width 264 height 17
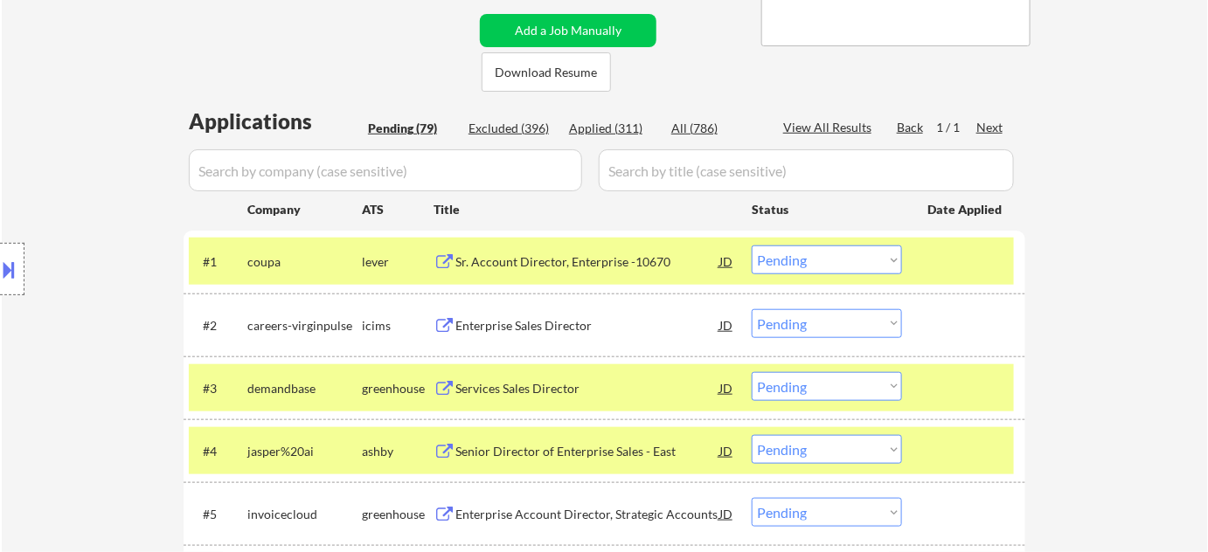
scroll to position [476, 0]
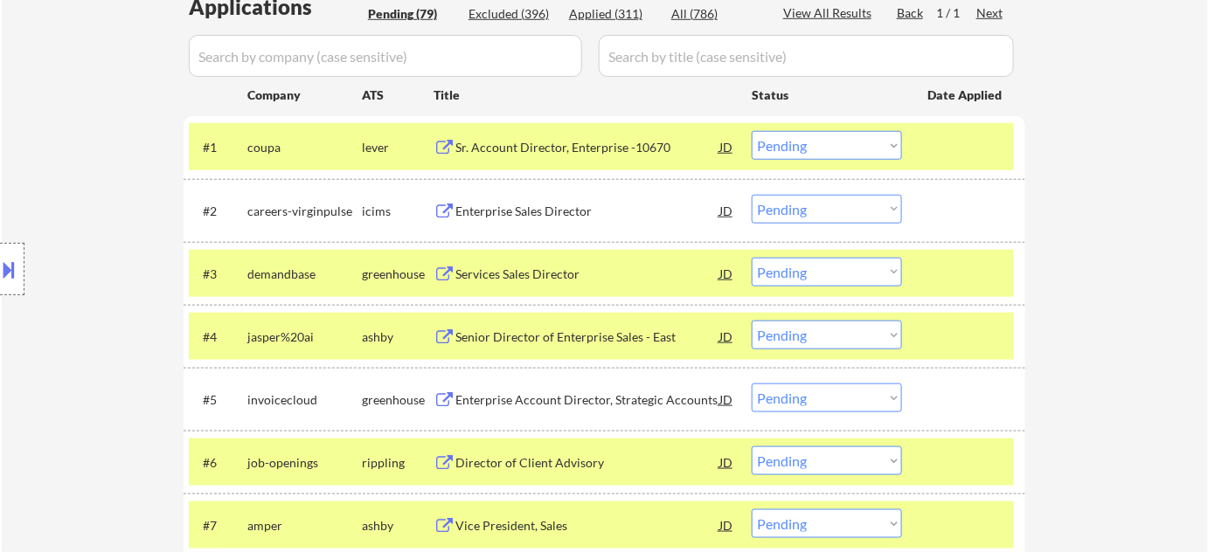
click at [893, 277] on select "Choose an option... Pending Applied Excluded (Questions) Excluded (Expired) Exc…" at bounding box center [827, 272] width 150 height 29
click at [752, 258] on select "Choose an option... Pending Applied Excluded (Questions) Excluded (Expired) Exc…" at bounding box center [827, 272] width 150 height 29
select select ""pending""
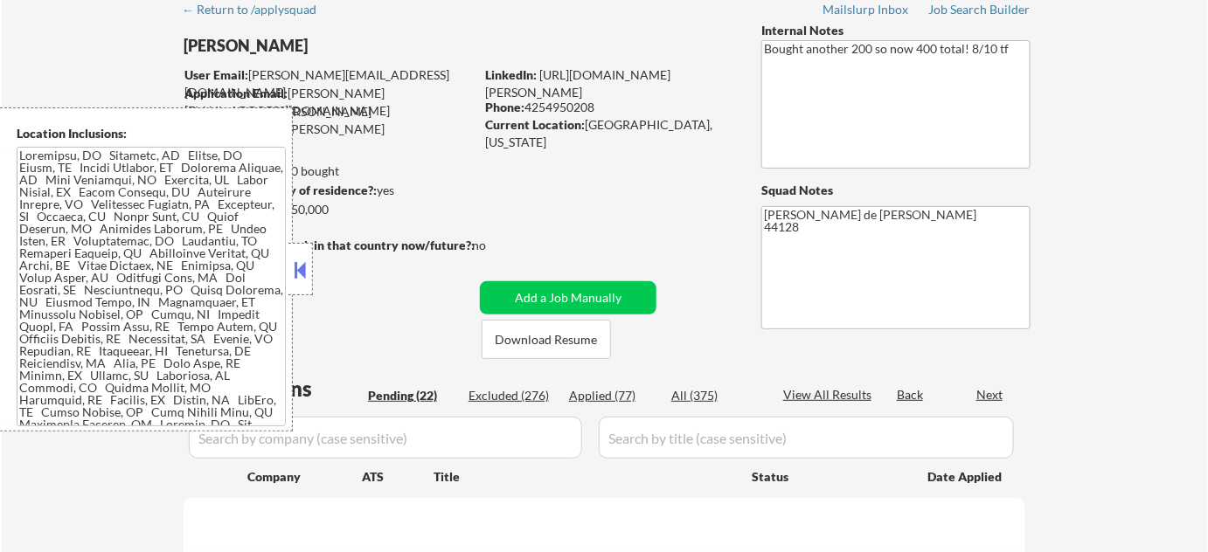
select select ""pending""
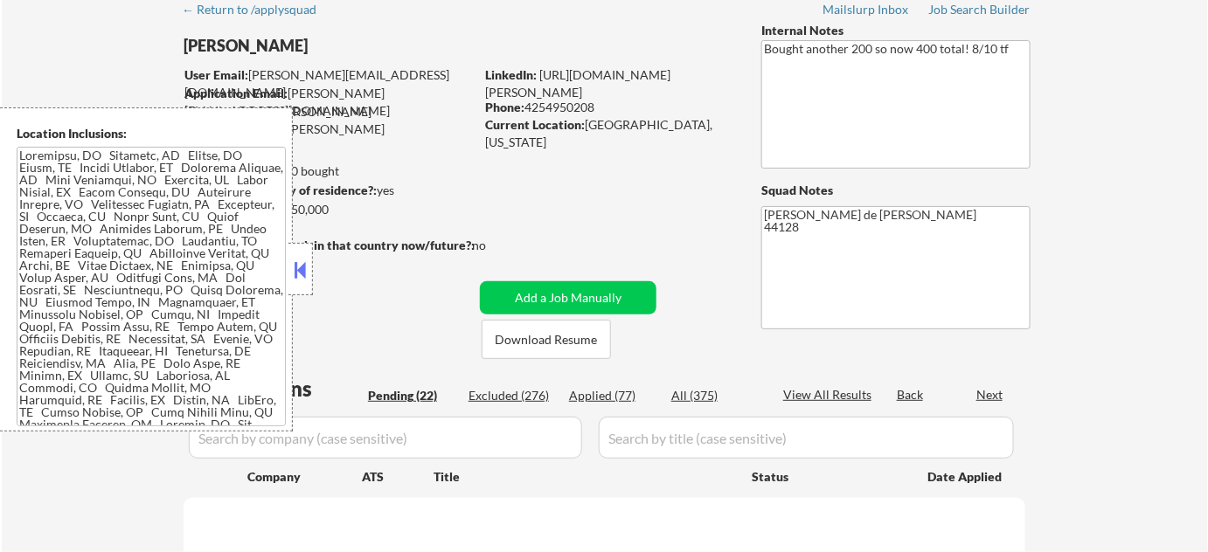
select select ""pending""
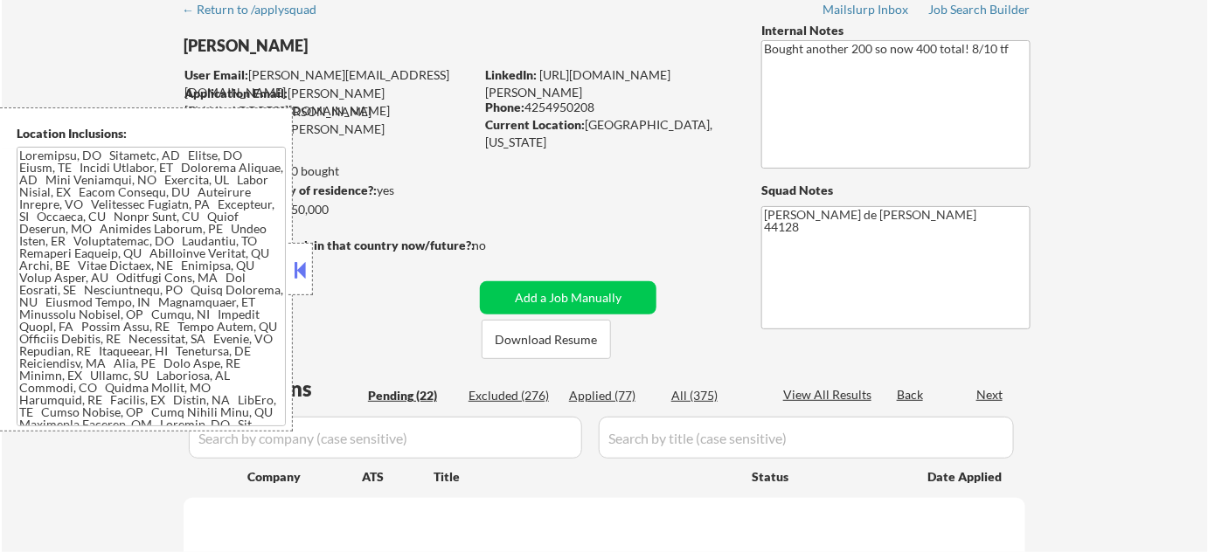
select select ""pending""
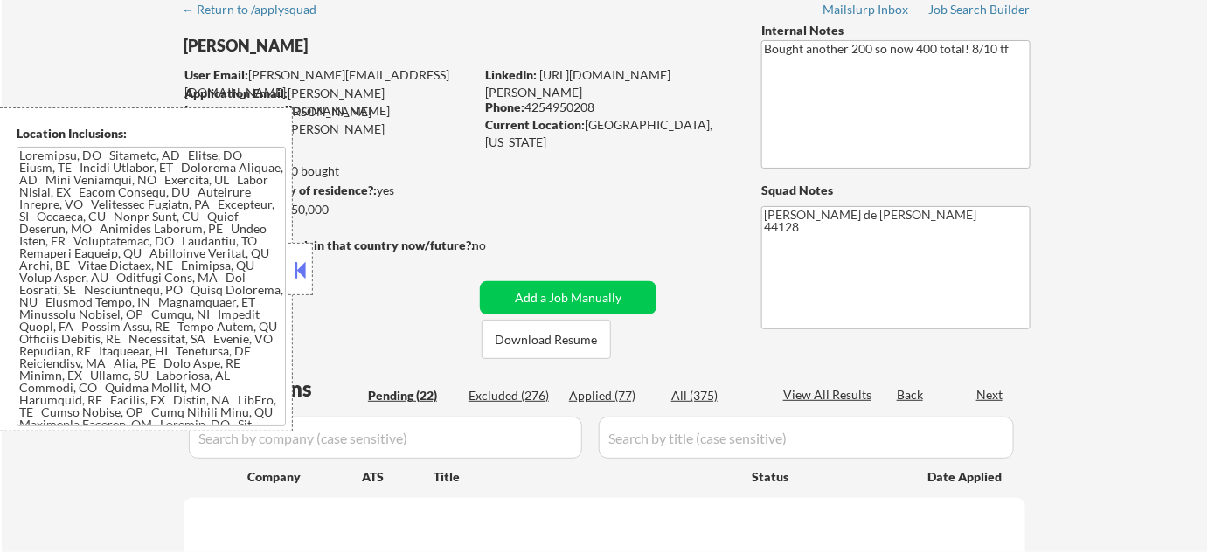
select select ""pending""
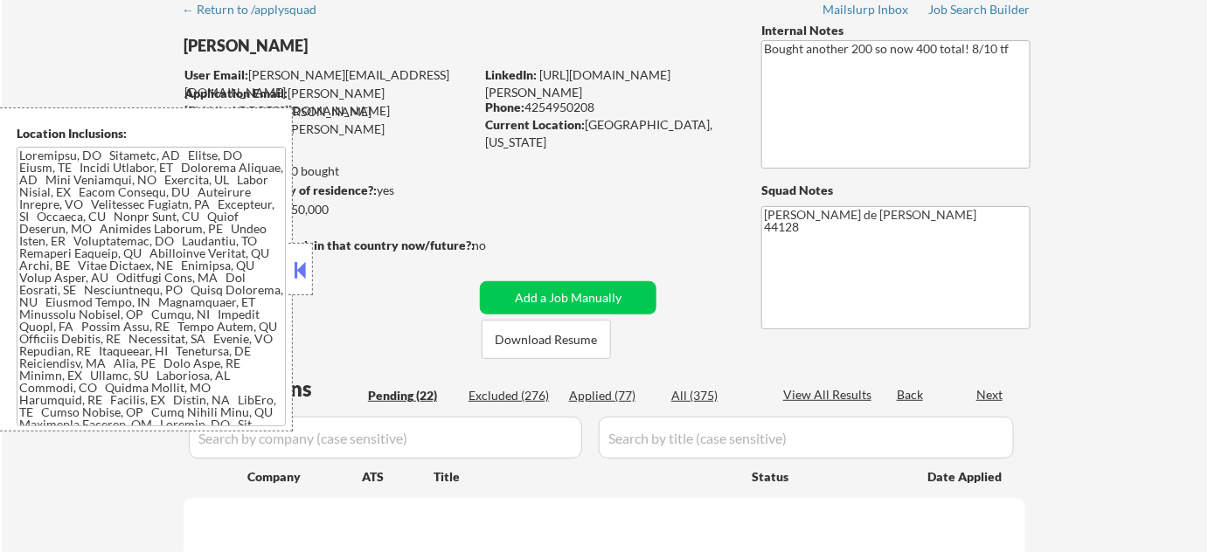
select select ""pending""
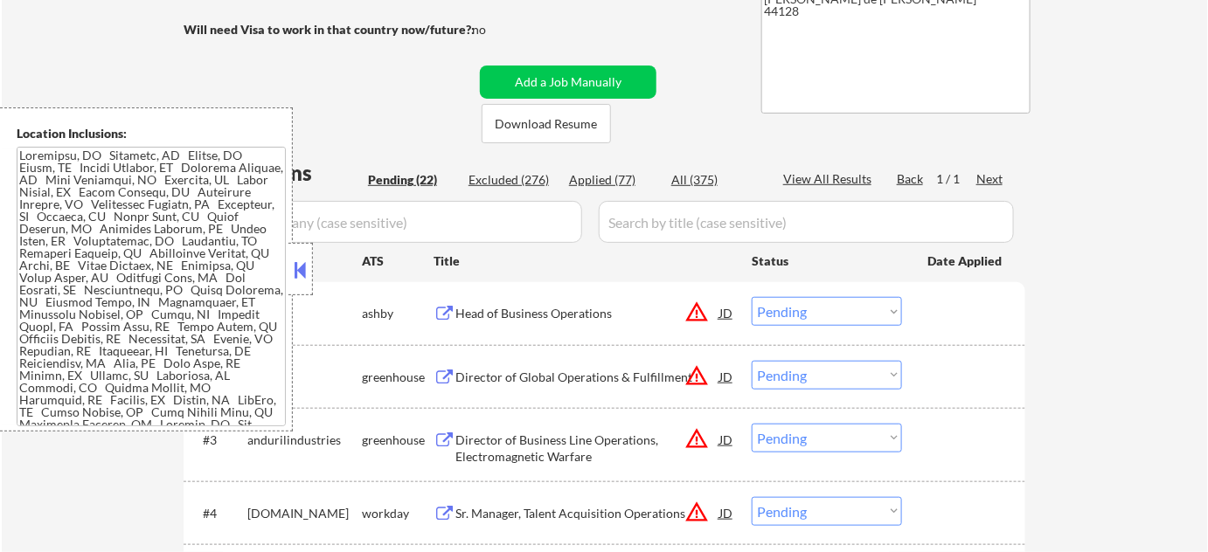
scroll to position [317, 0]
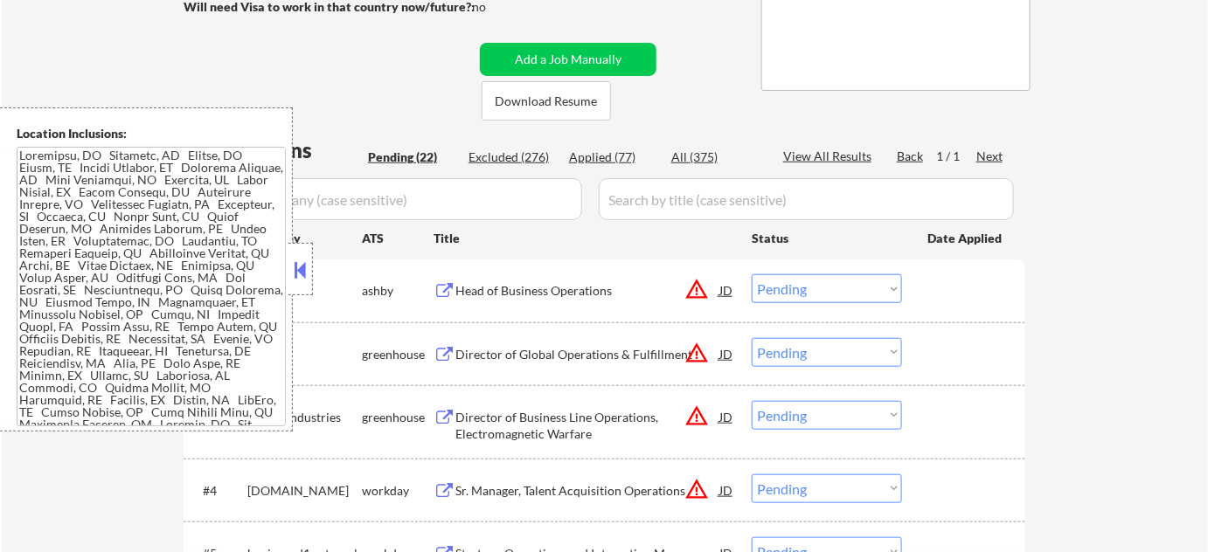
click at [303, 268] on button at bounding box center [300, 270] width 19 height 26
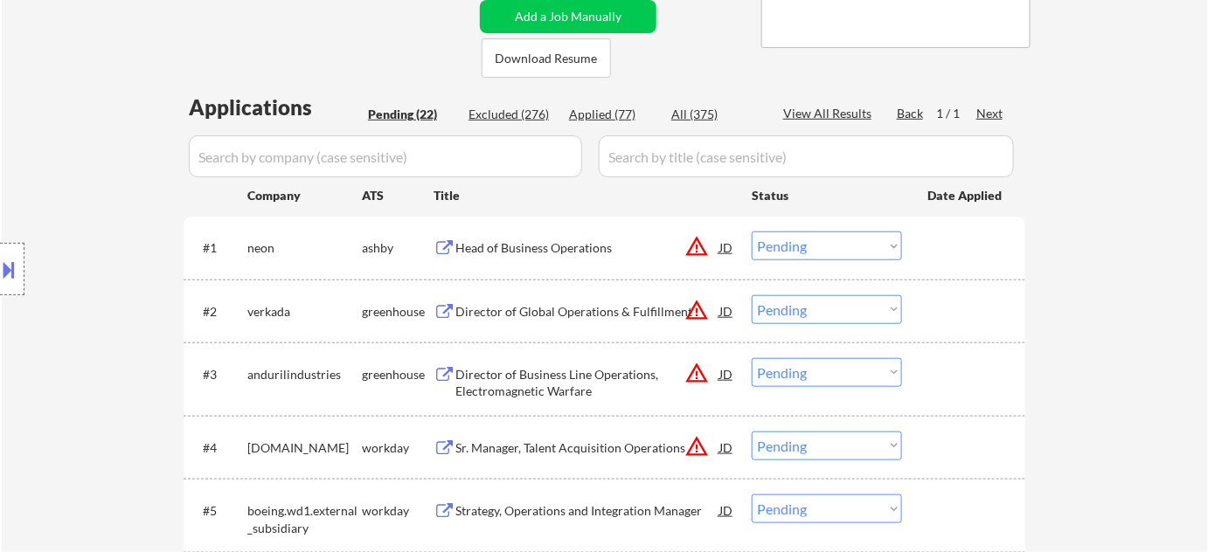
scroll to position [397, 0]
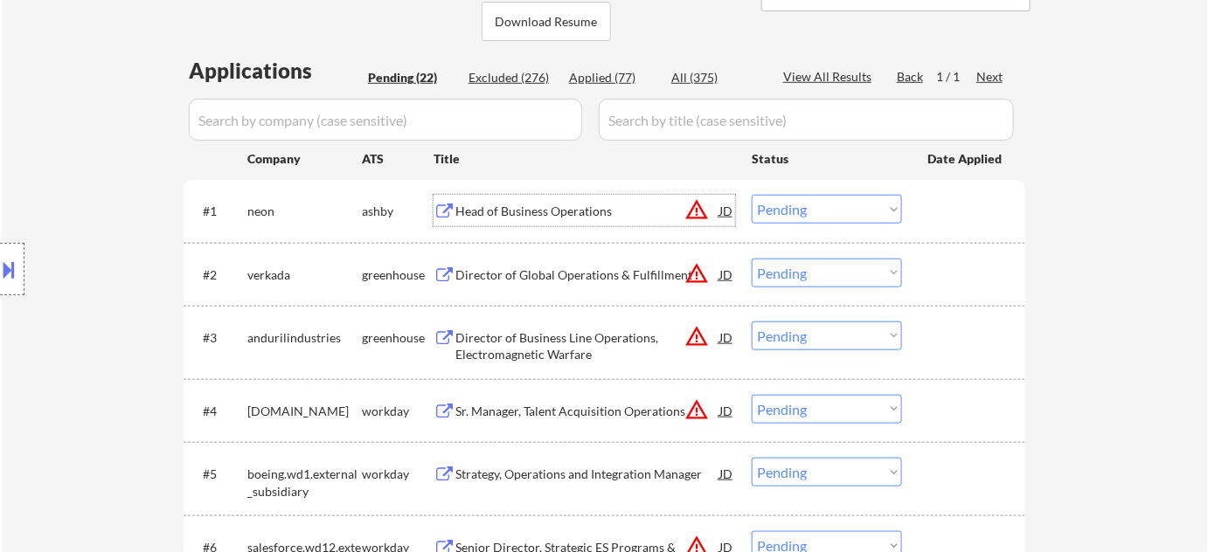
click at [545, 209] on div "Head of Business Operations" at bounding box center [587, 211] width 264 height 17
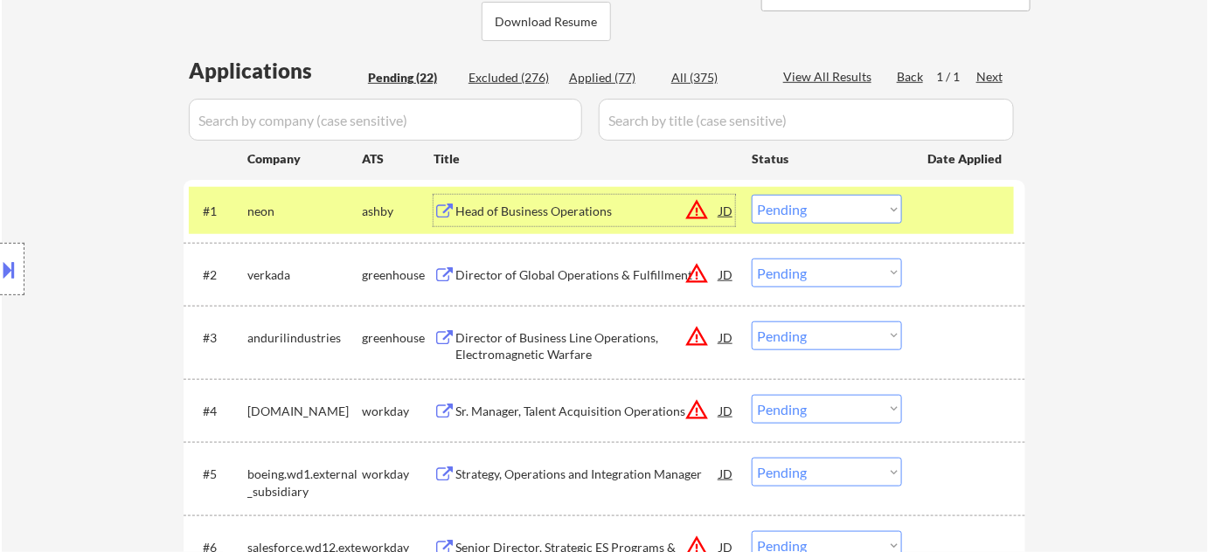
click at [822, 213] on select "Choose an option... Pending Applied Excluded (Questions) Excluded (Expired) Exc…" at bounding box center [827, 209] width 150 height 29
click at [752, 195] on select "Choose an option... Pending Applied Excluded (Questions) Excluded (Expired) Exc…" at bounding box center [827, 209] width 150 height 29
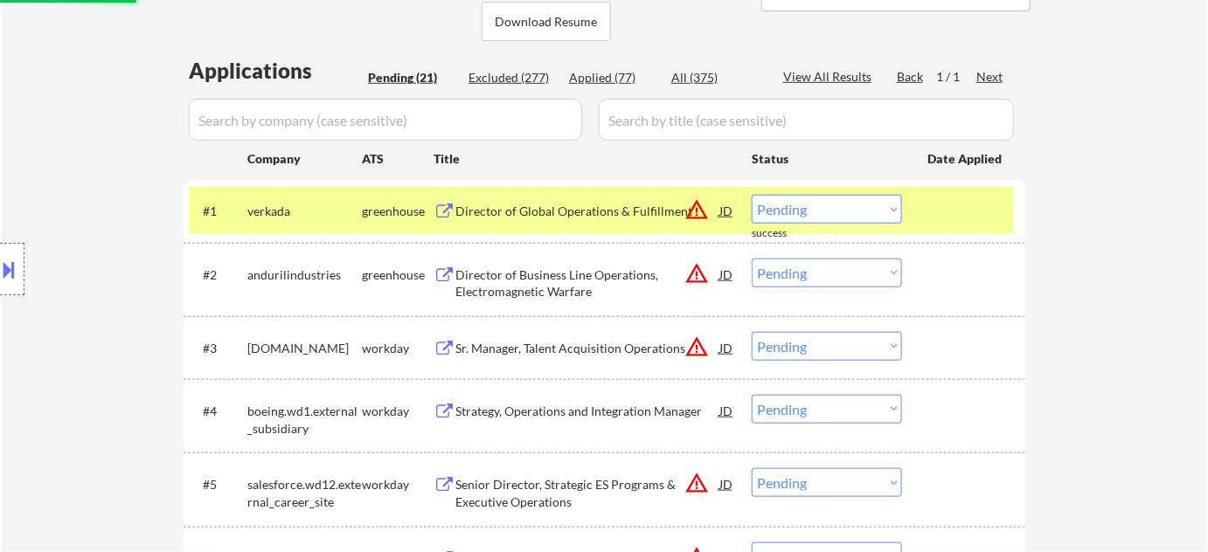
click at [554, 207] on div "Director of Global Operations & Fulfillment" at bounding box center [587, 211] width 264 height 17
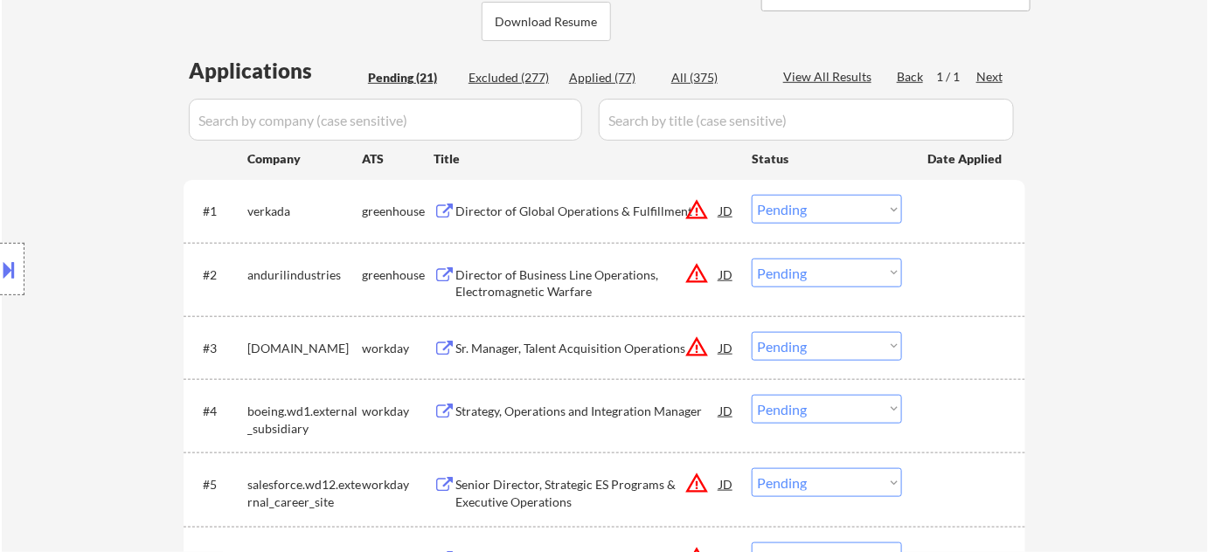
click at [16, 265] on button at bounding box center [9, 269] width 19 height 29
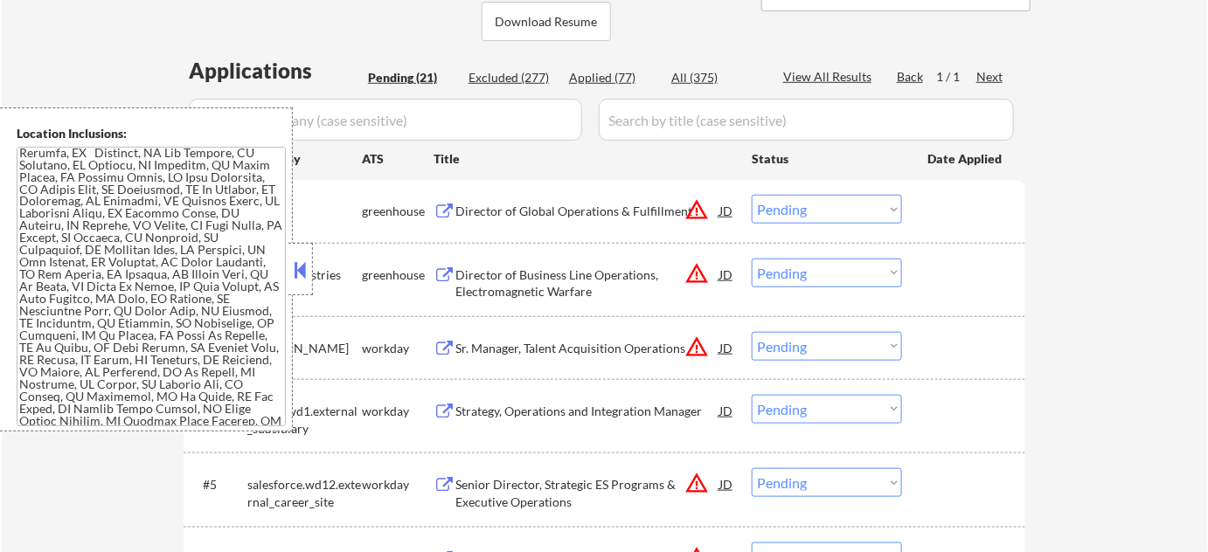
scroll to position [1434, 0]
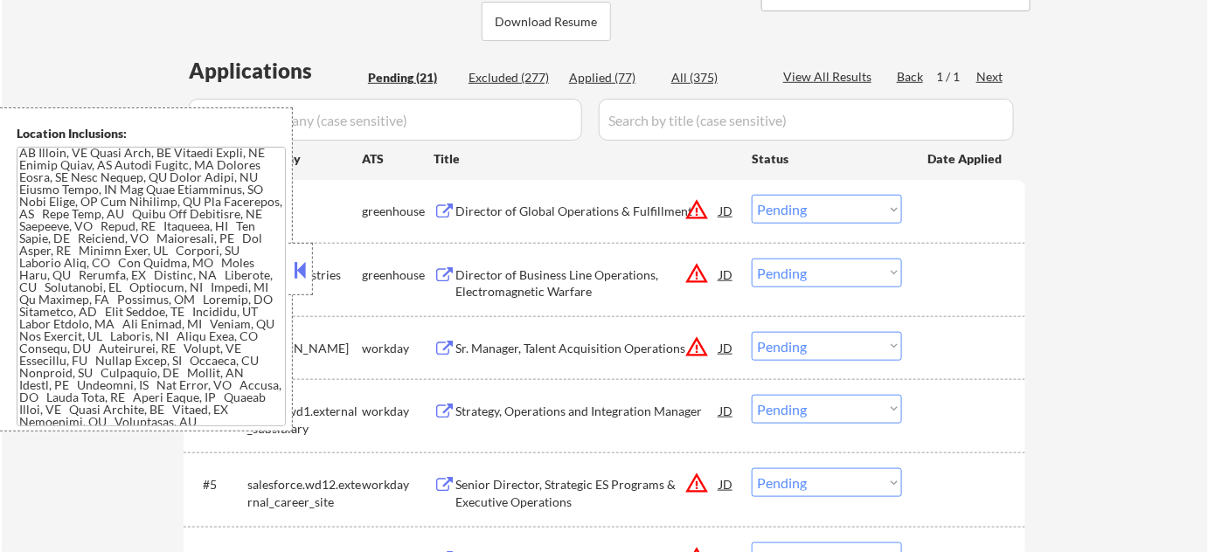
click at [295, 259] on button at bounding box center [300, 270] width 19 height 26
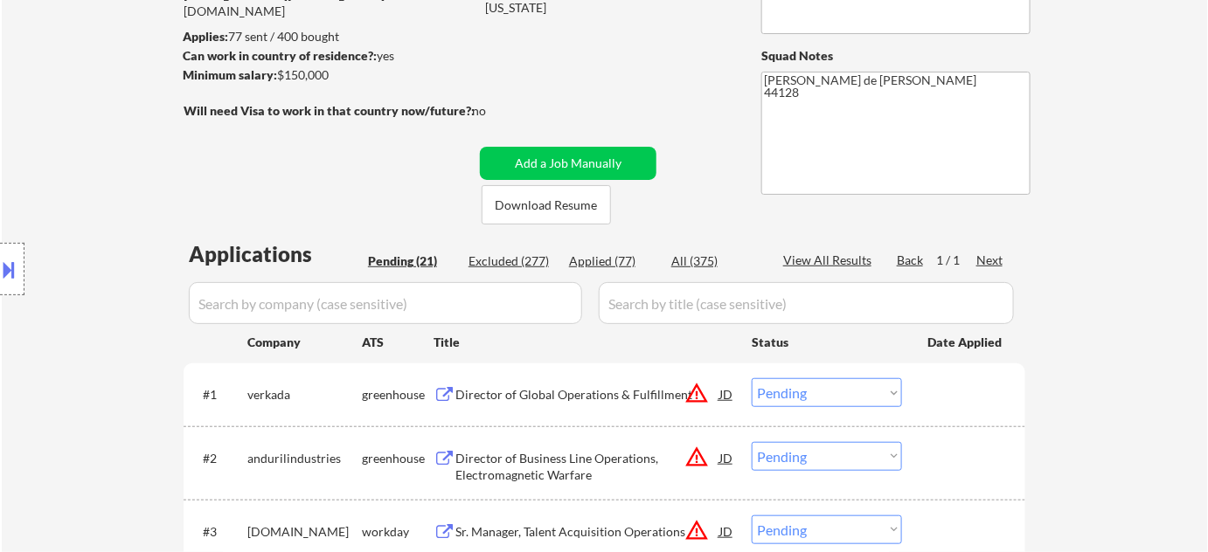
scroll to position [238, 0]
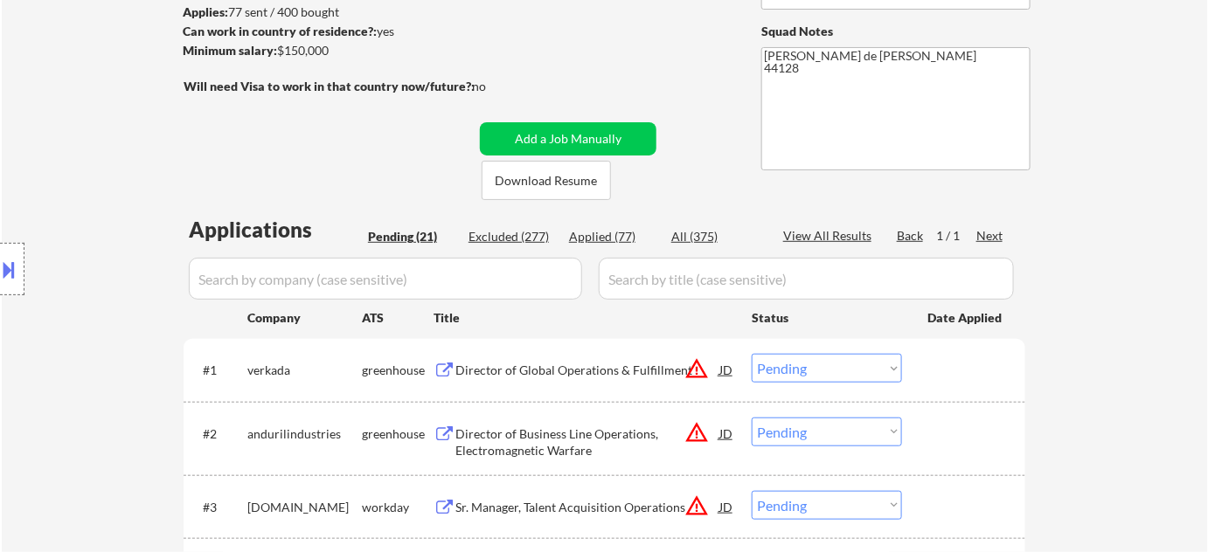
click at [698, 372] on button "warning_amber" at bounding box center [696, 369] width 24 height 24
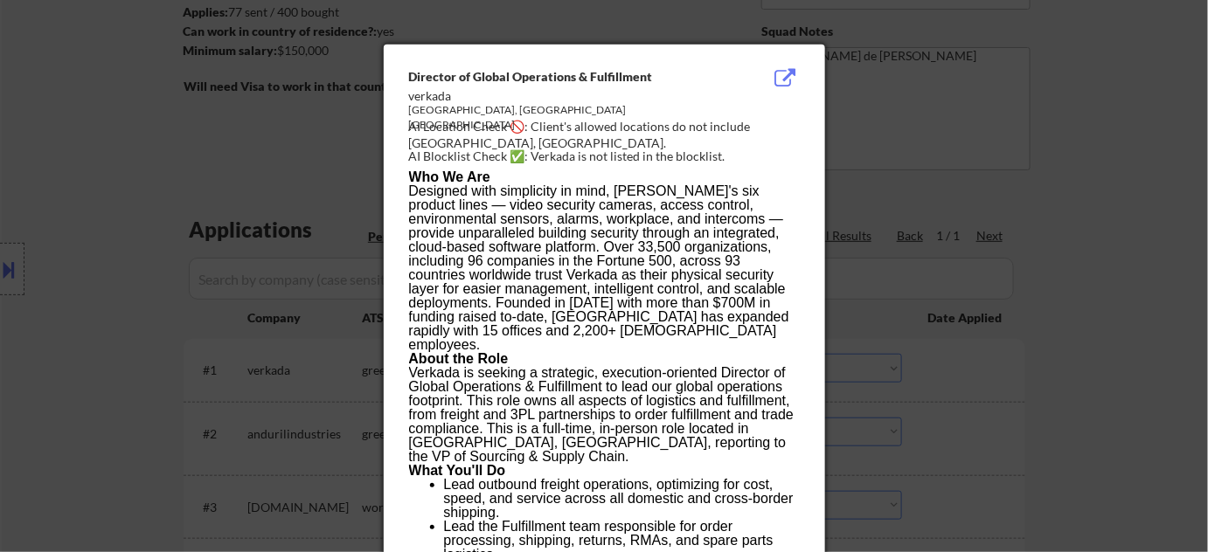
click at [1025, 447] on div at bounding box center [604, 276] width 1208 height 552
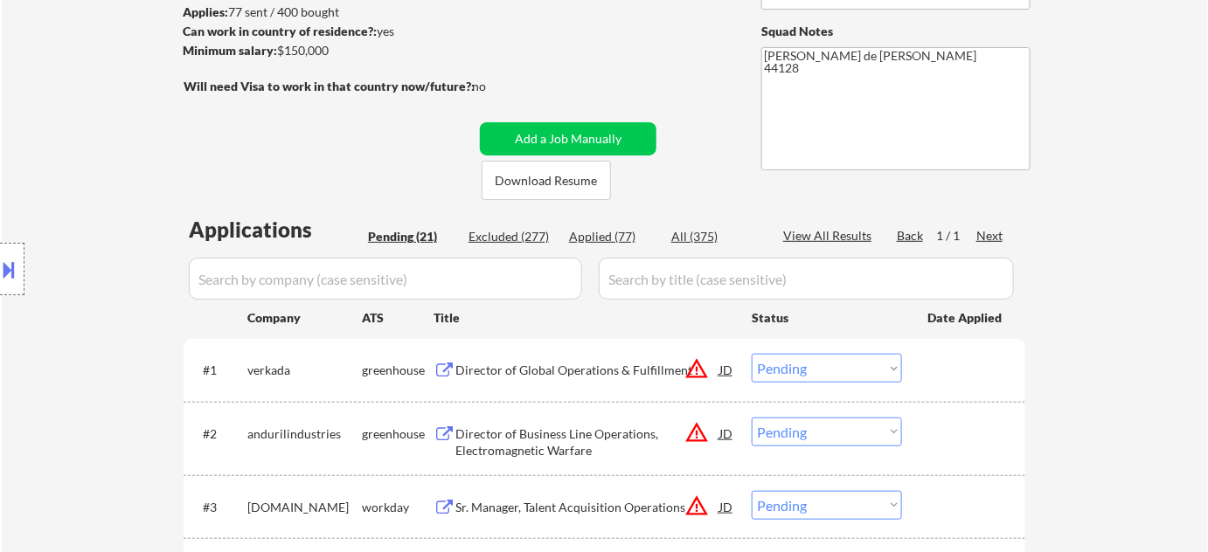
drag, startPoint x: 857, startPoint y: 372, endPoint x: 846, endPoint y: 365, distance: 13.3
click at [857, 372] on select "Choose an option... Pending Applied Excluded (Questions) Excluded (Expired) Exc…" at bounding box center [827, 368] width 150 height 29
click at [752, 354] on select "Choose an option... Pending Applied Excluded (Questions) Excluded (Expired) Exc…" at bounding box center [827, 368] width 150 height 29
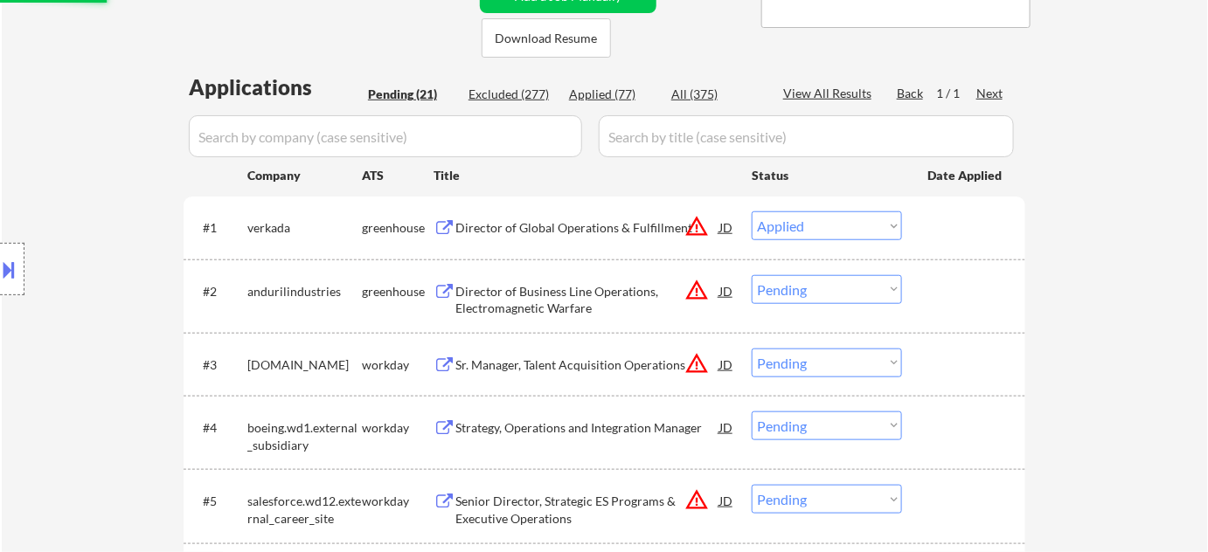
scroll to position [397, 0]
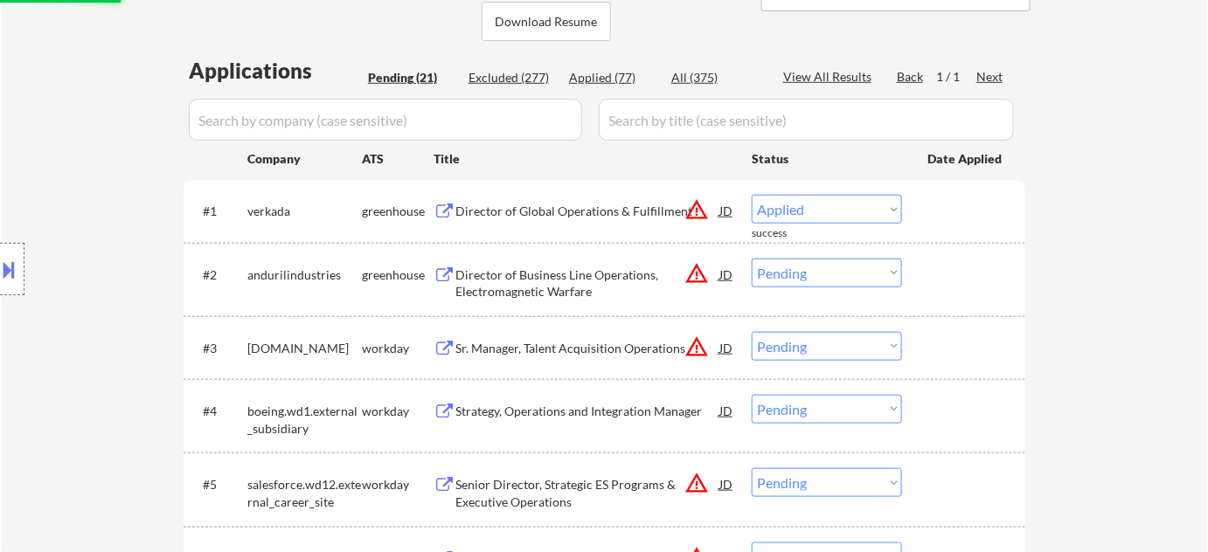
select select ""pending""
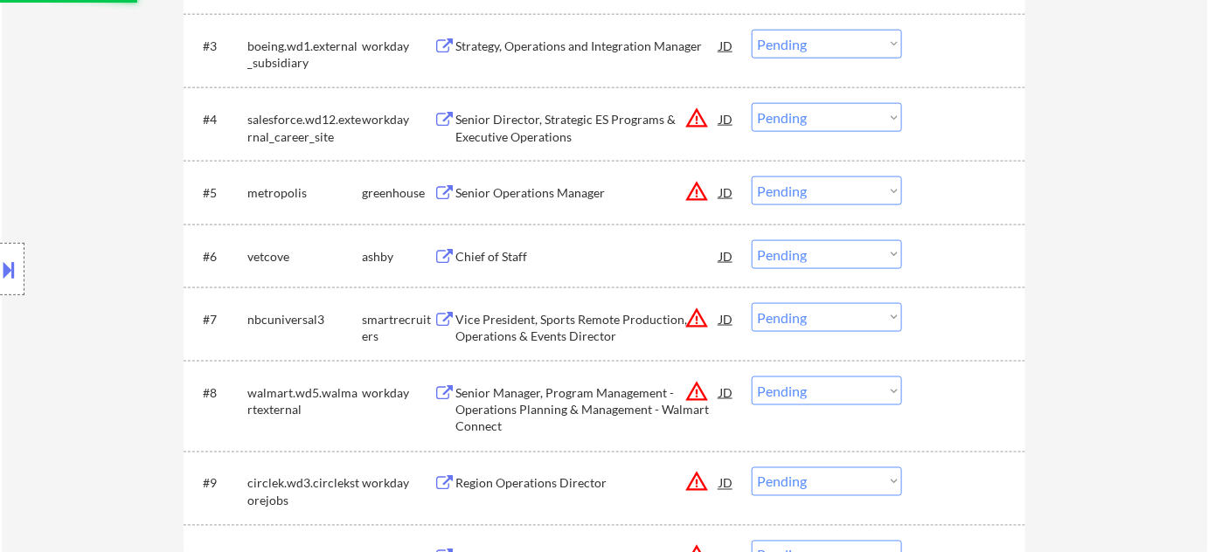
scroll to position [715, 0]
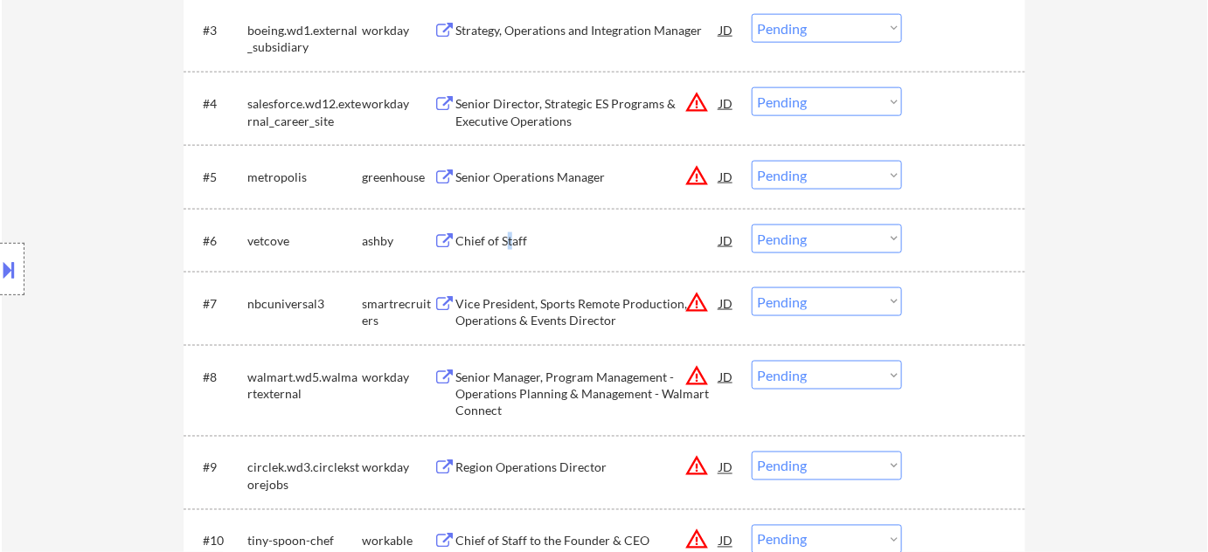
click at [508, 242] on div "Chief of Staff" at bounding box center [587, 240] width 264 height 17
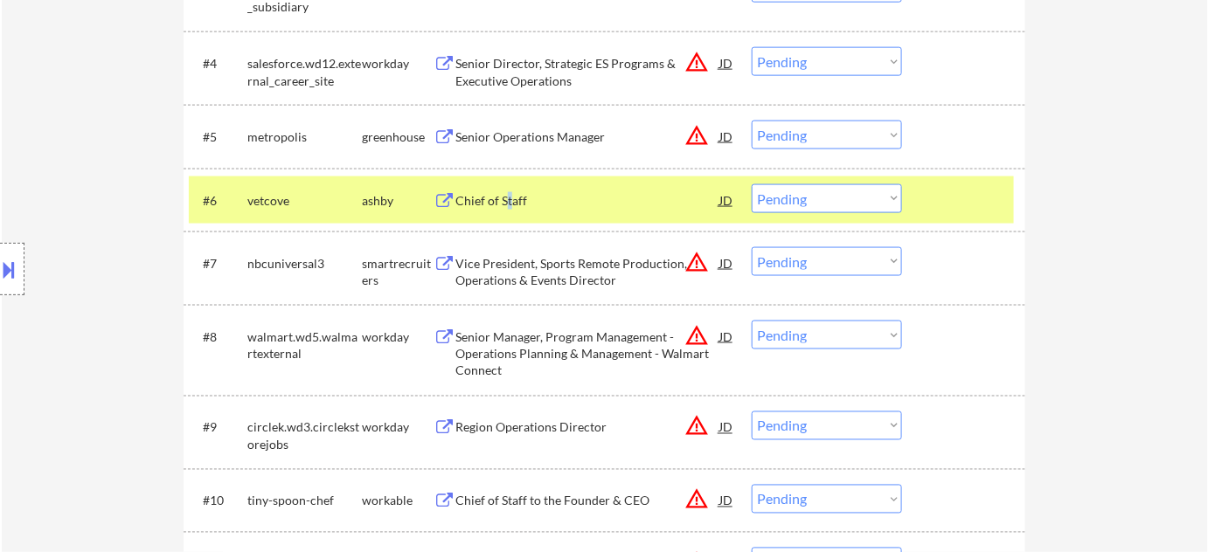
scroll to position [794, 0]
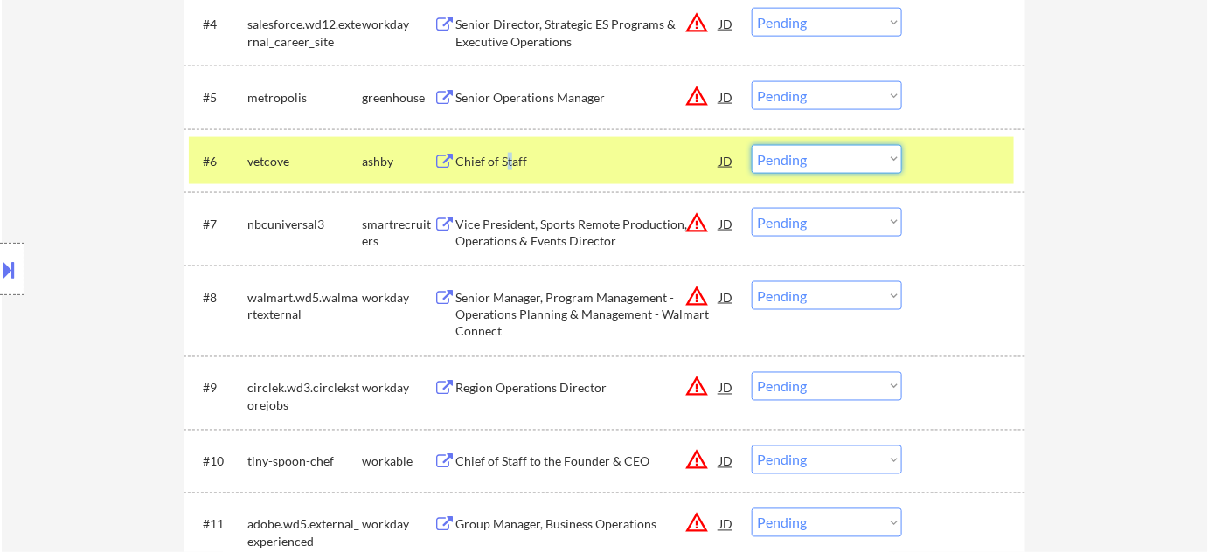
click at [827, 157] on select "Choose an option... Pending Applied Excluded (Questions) Excluded (Expired) Exc…" at bounding box center [827, 159] width 150 height 29
click at [752, 145] on select "Choose an option... Pending Applied Excluded (Questions) Excluded (Expired) Exc…" at bounding box center [827, 159] width 150 height 29
click at [550, 101] on div "Senior Operations Manager" at bounding box center [587, 97] width 264 height 17
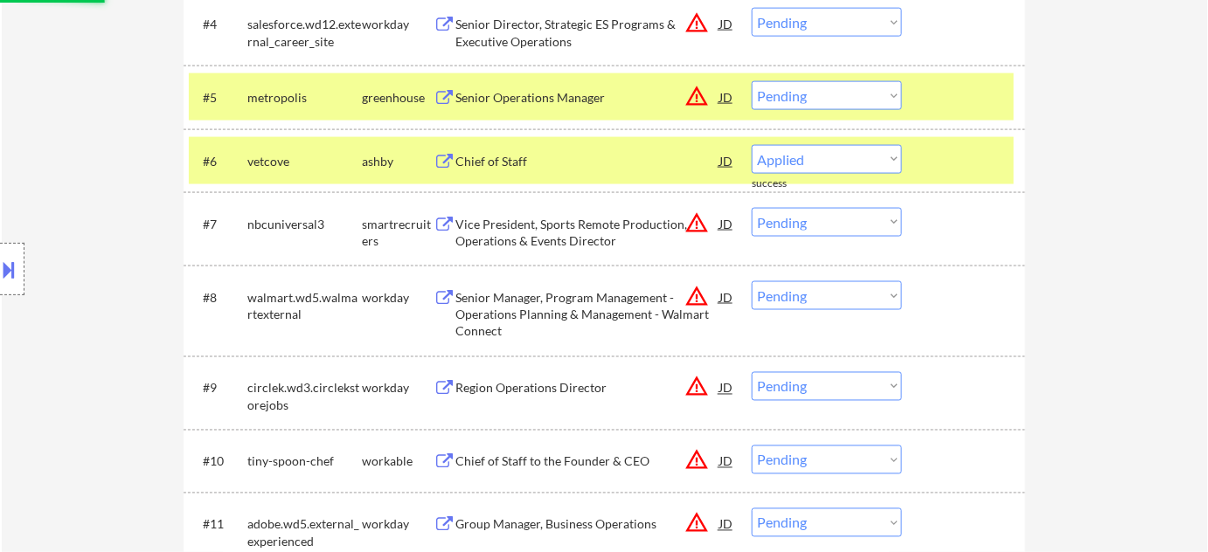
select select ""pending""
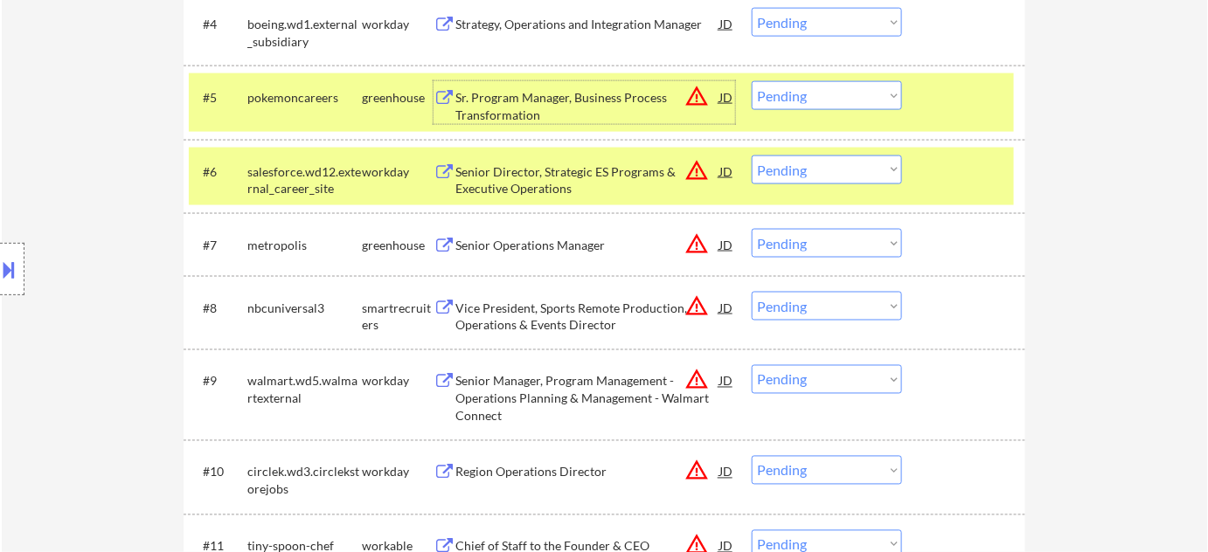
click at [802, 251] on select "Choose an option... Pending Applied Excluded (Questions) Excluded (Expired) Exc…" at bounding box center [827, 243] width 150 height 29
click at [752, 229] on select "Choose an option... Pending Applied Excluded (Questions) Excluded (Expired) Exc…" at bounding box center [827, 243] width 150 height 29
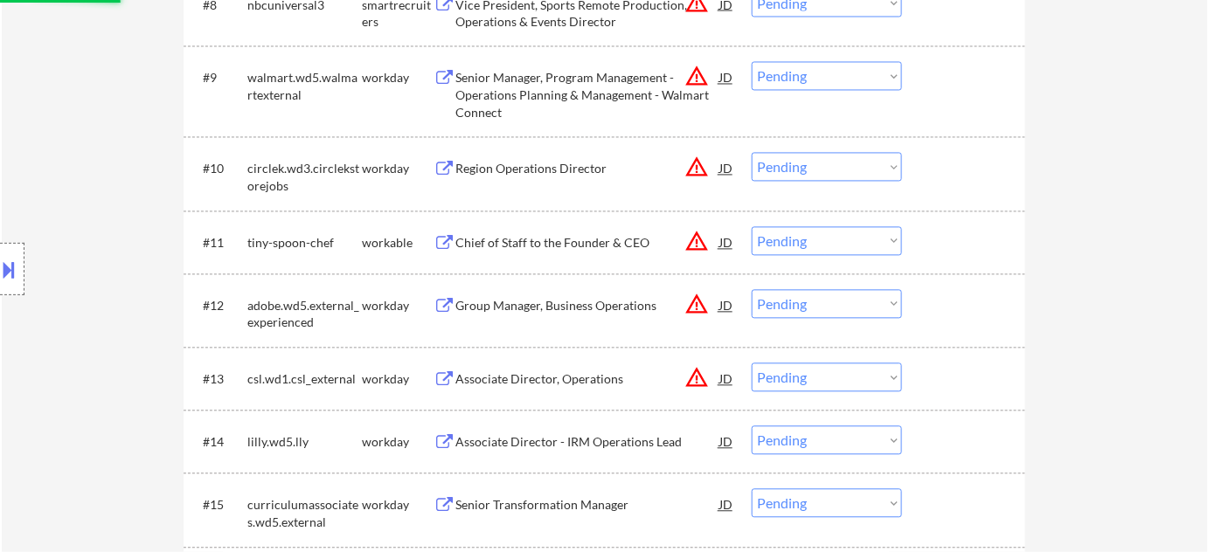
scroll to position [1112, 0]
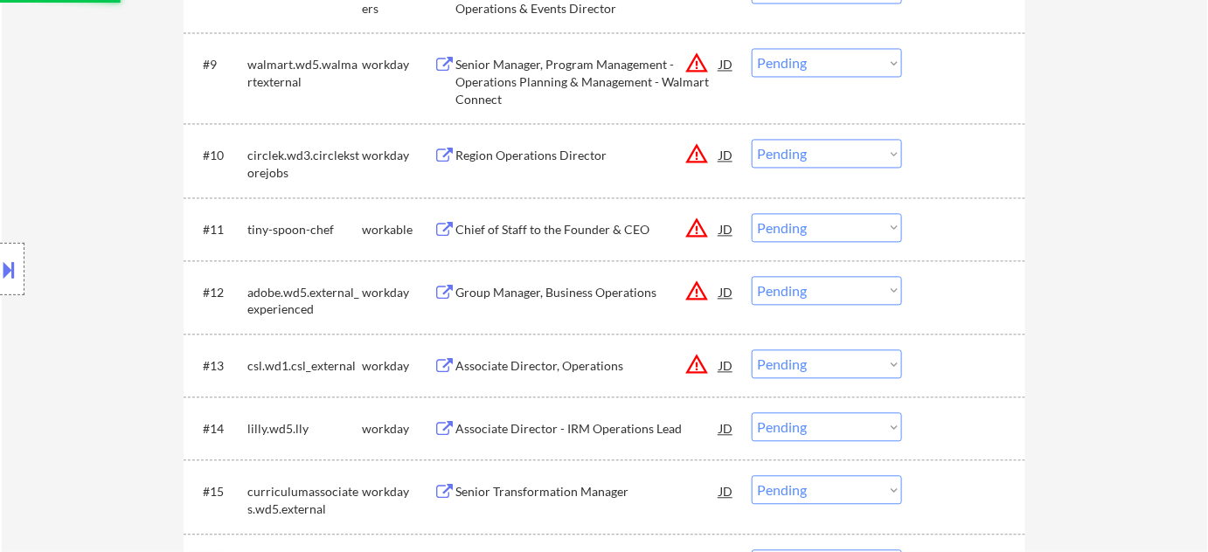
select select ""pending""
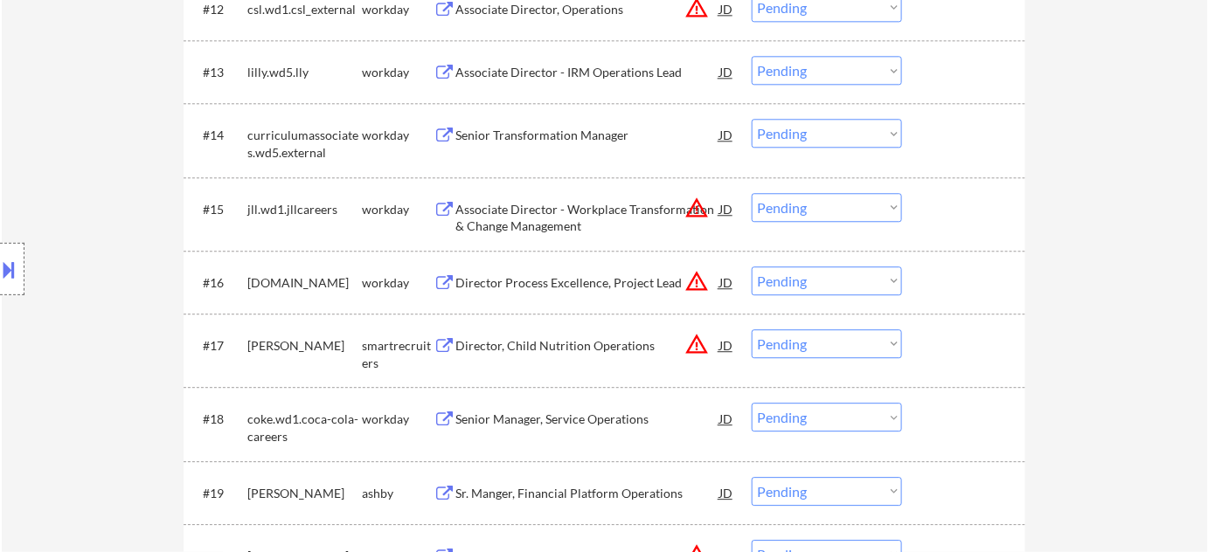
scroll to position [1430, 0]
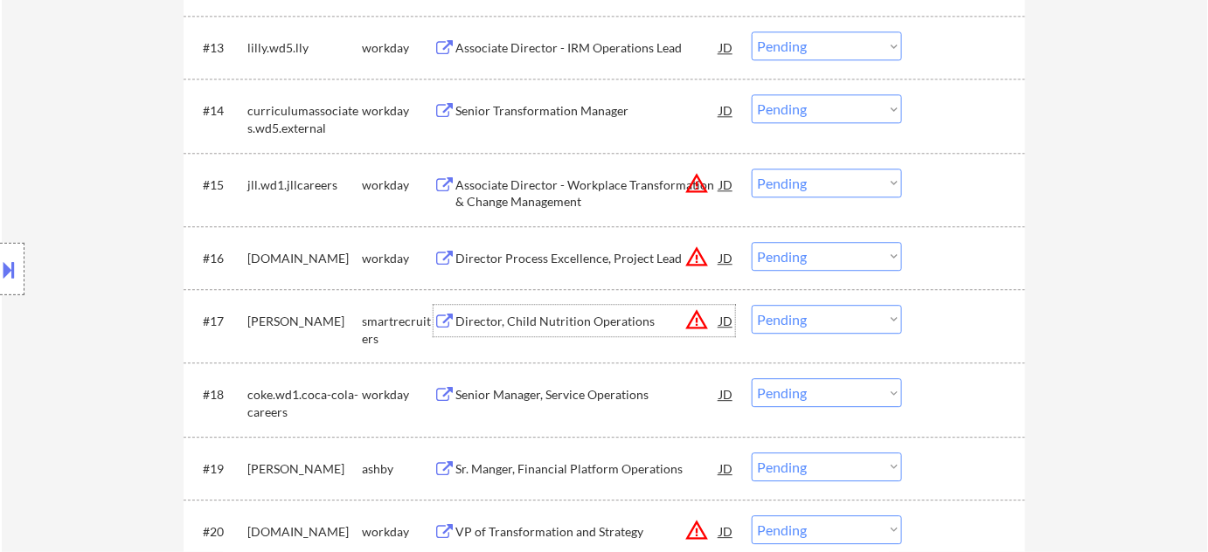
click at [603, 310] on div "Director, Child Nutrition Operations" at bounding box center [587, 320] width 264 height 31
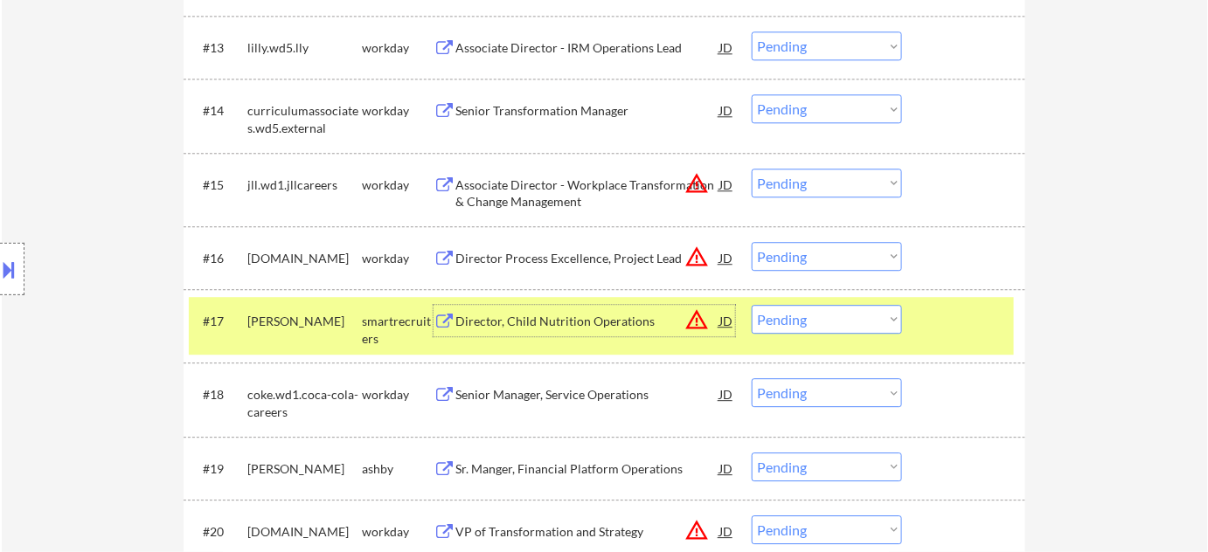
click at [864, 318] on select "Choose an option... Pending Applied Excluded (Questions) Excluded (Expired) Exc…" at bounding box center [827, 319] width 150 height 29
click at [752, 305] on select "Choose an option... Pending Applied Excluded (Questions) Excluded (Expired) Exc…" at bounding box center [827, 319] width 150 height 29
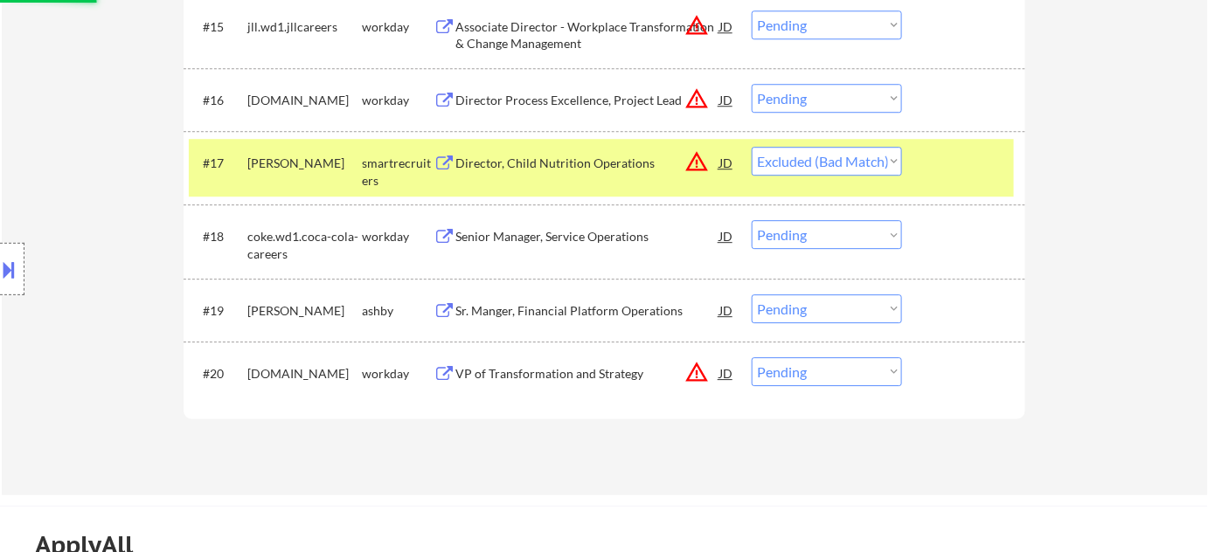
scroll to position [1589, 0]
click at [620, 313] on div "Sr. Manger, Financial Platform Operations" at bounding box center [587, 310] width 264 height 17
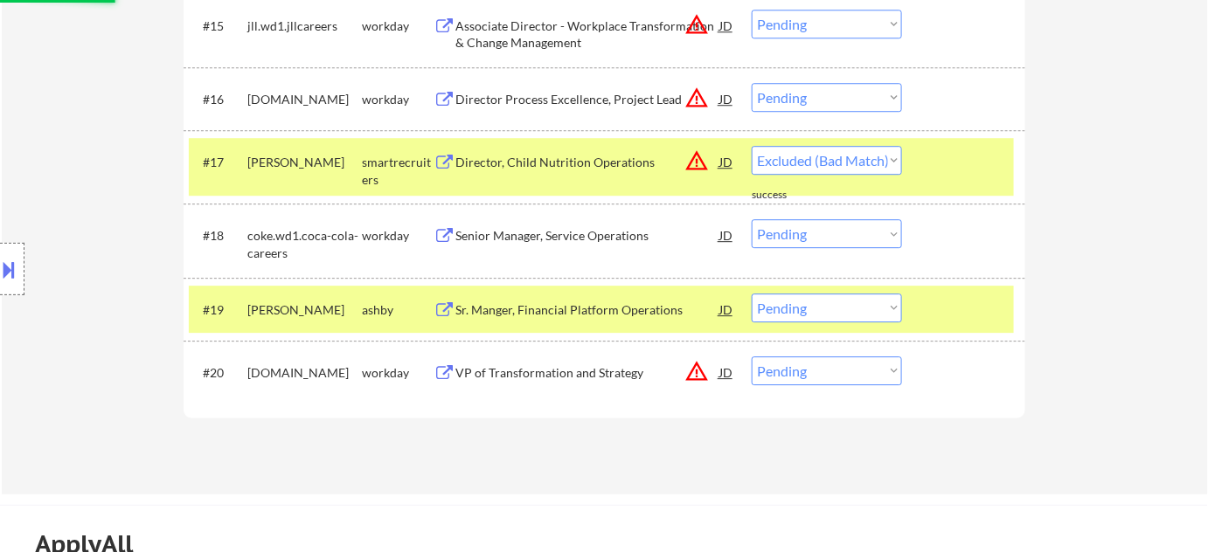
select select ""pending""
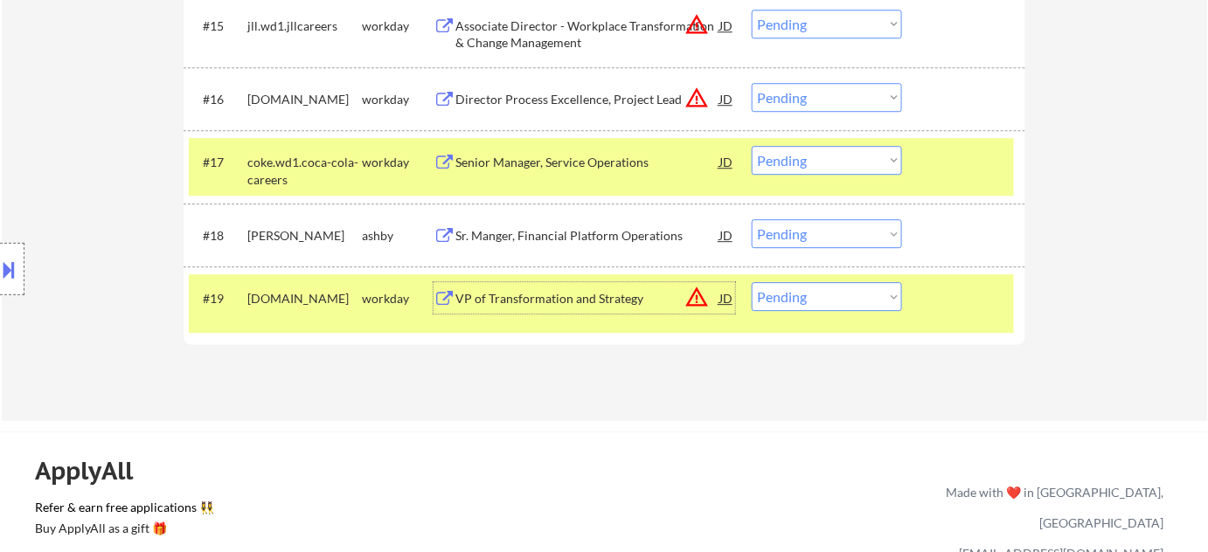
click at [813, 241] on select "Choose an option... Pending Applied Excluded (Questions) Excluded (Expired) Exc…" at bounding box center [827, 233] width 150 height 29
click at [752, 219] on select "Choose an option... Pending Applied Excluded (Questions) Excluded (Expired) Exc…" at bounding box center [827, 233] width 150 height 29
select select ""pending""
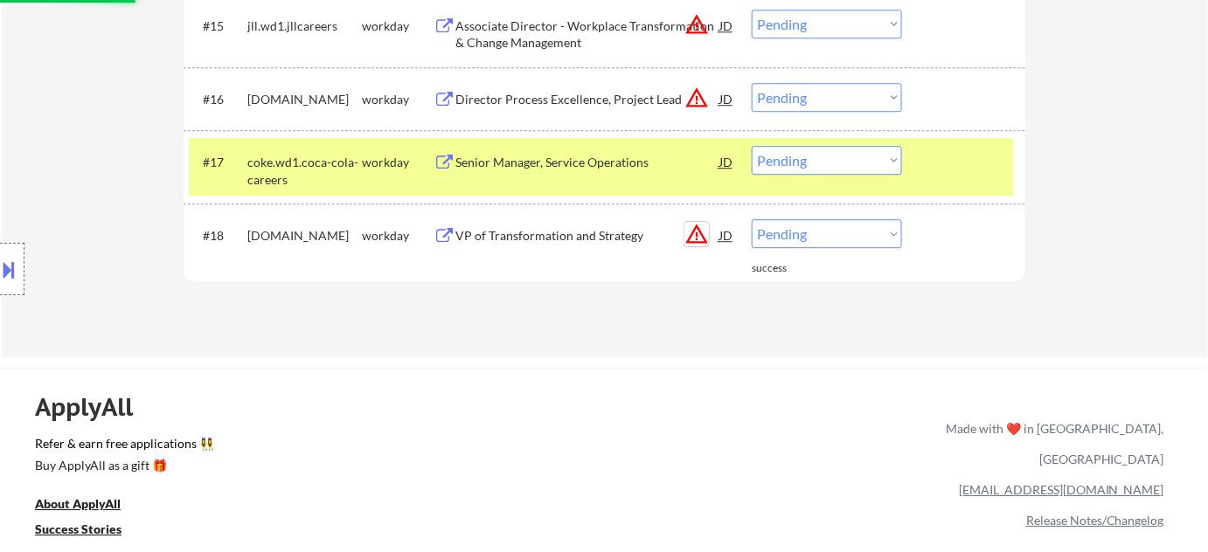
click at [697, 234] on button "warning_amber" at bounding box center [696, 234] width 24 height 24
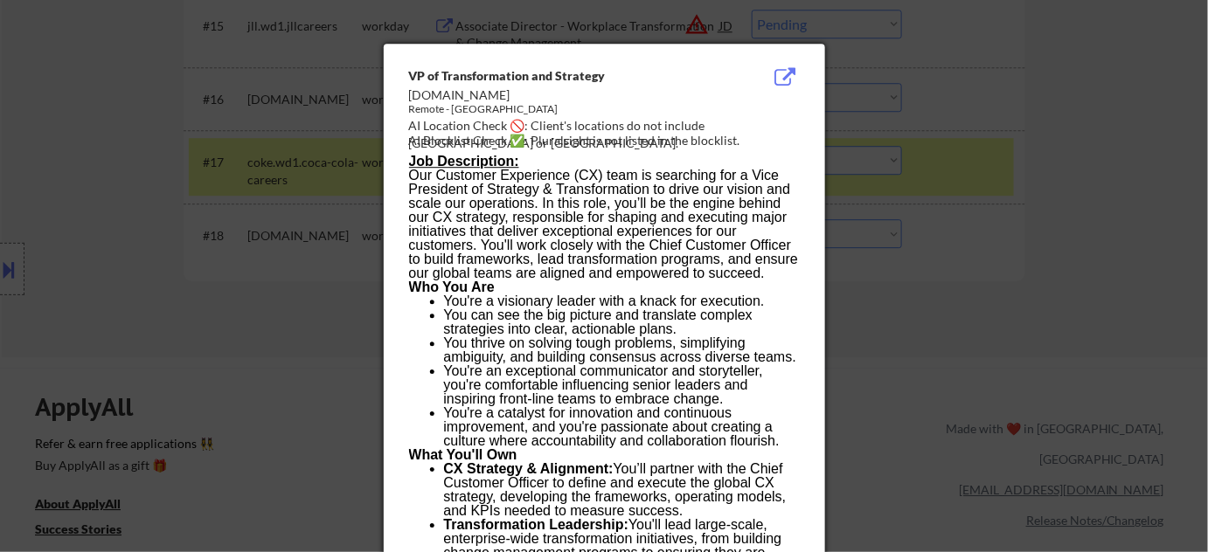
click at [946, 314] on div at bounding box center [604, 276] width 1208 height 552
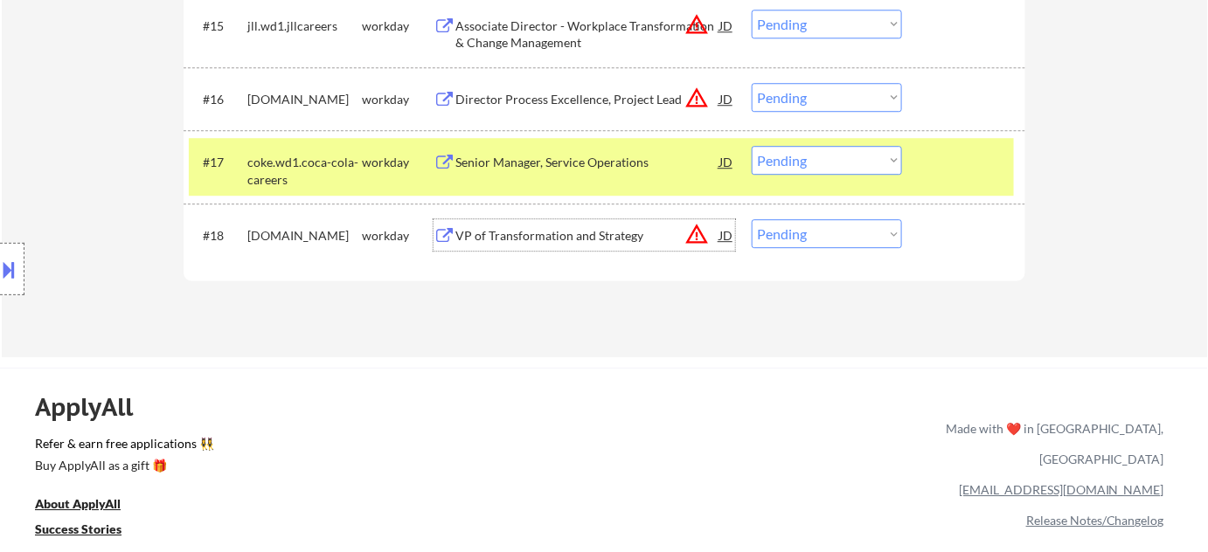
click at [589, 234] on div "VP of Transformation and Strategy" at bounding box center [587, 235] width 264 height 17
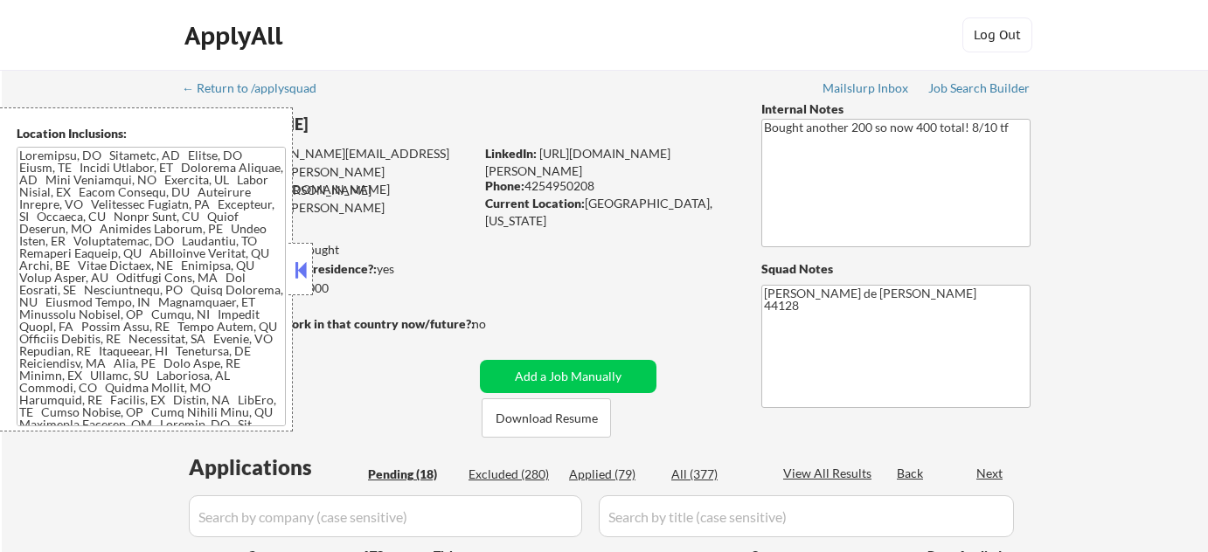
select select ""pending""
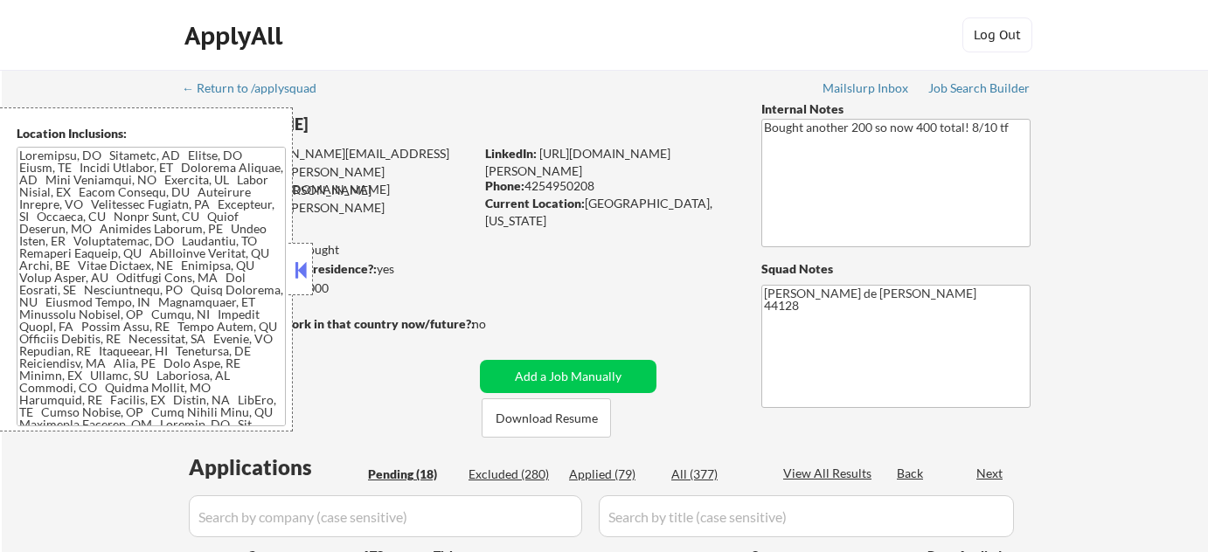
select select ""pending""
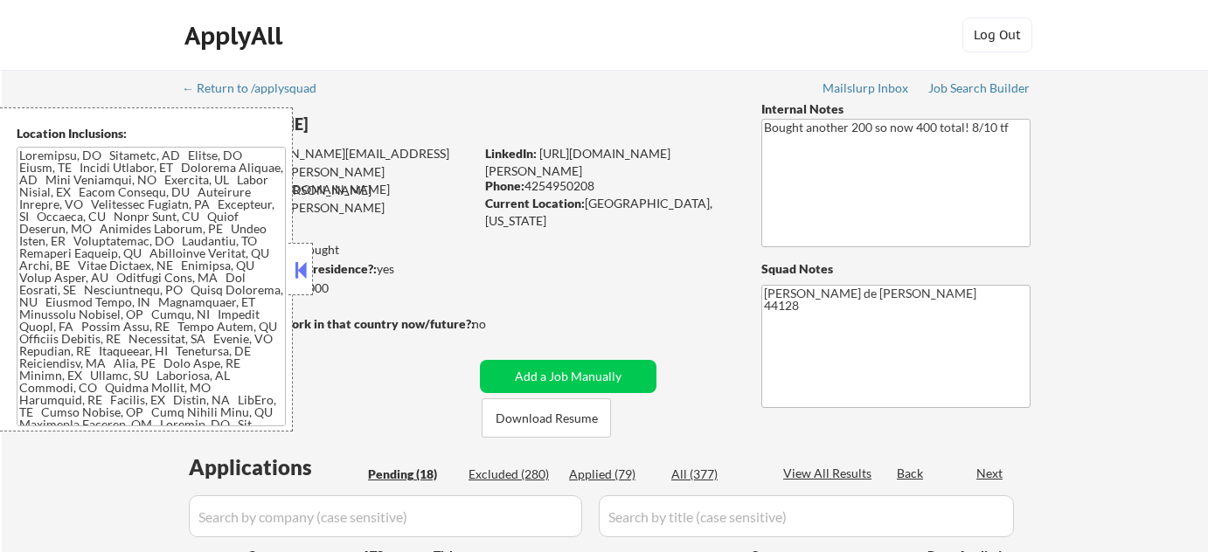
select select ""pending""
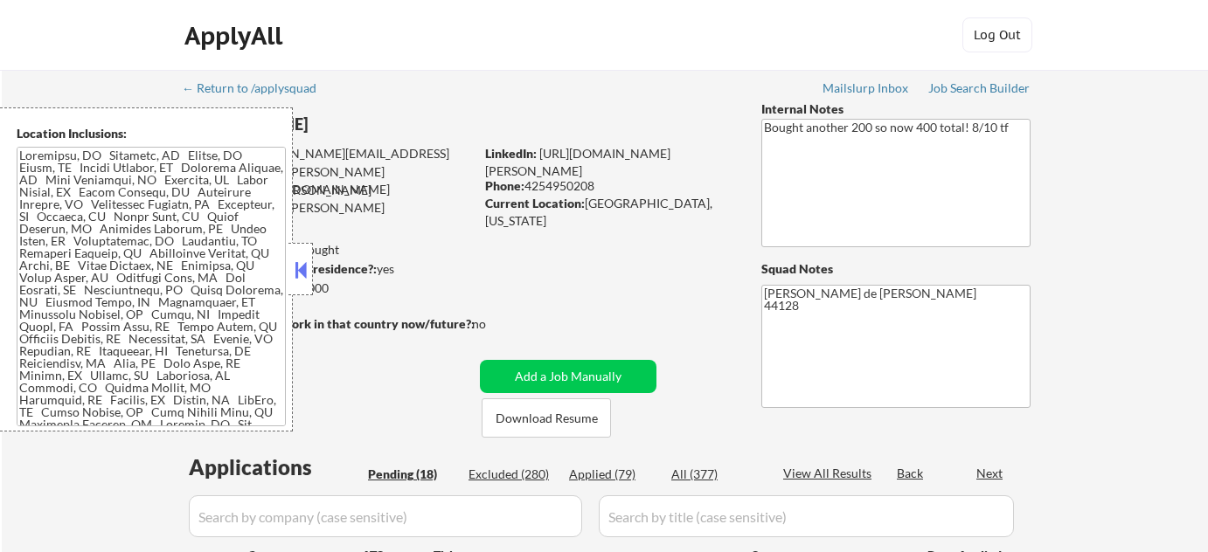
select select ""pending""
